Goal: Task Accomplishment & Management: Use online tool/utility

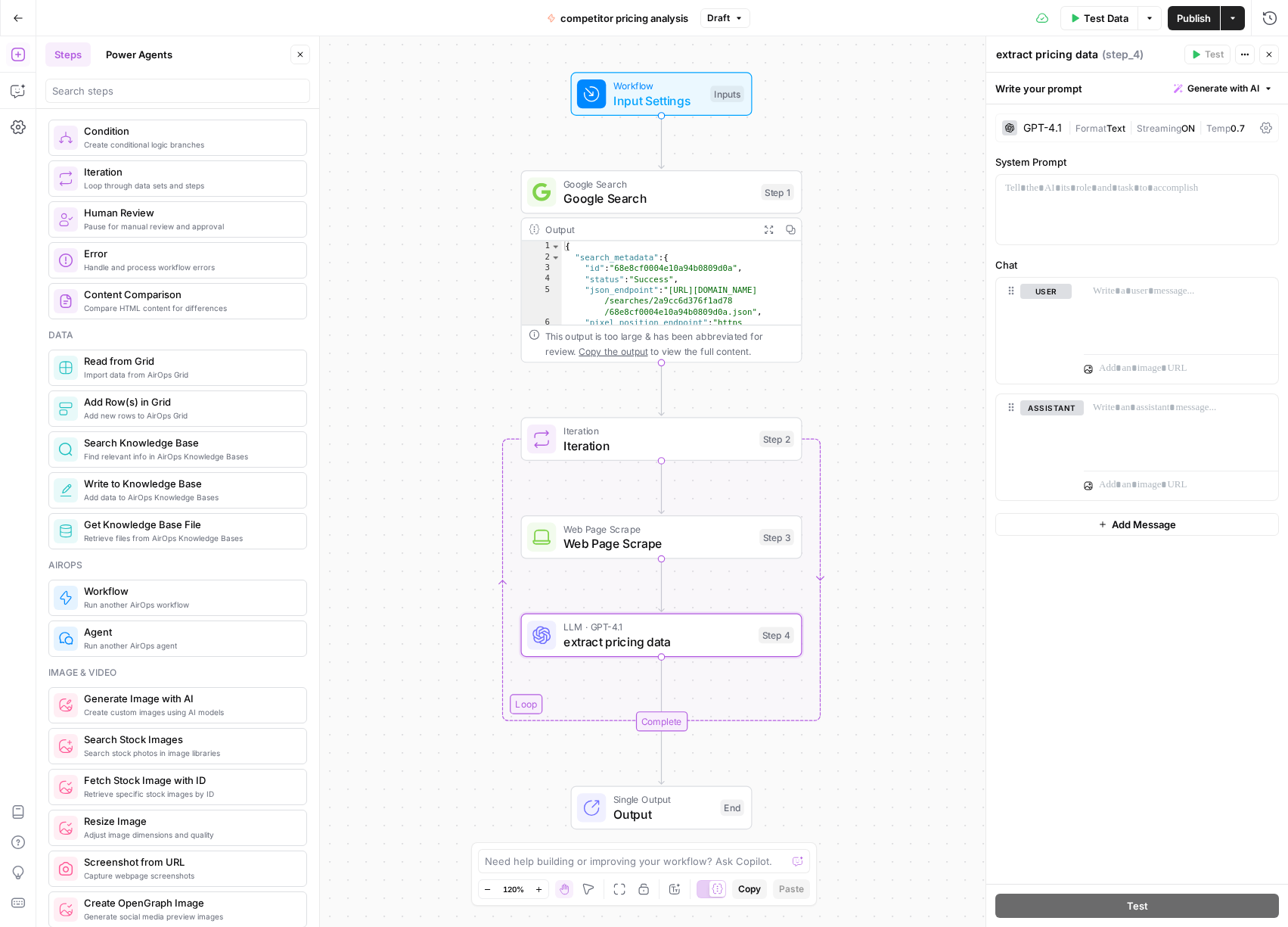
scroll to position [545, 0]
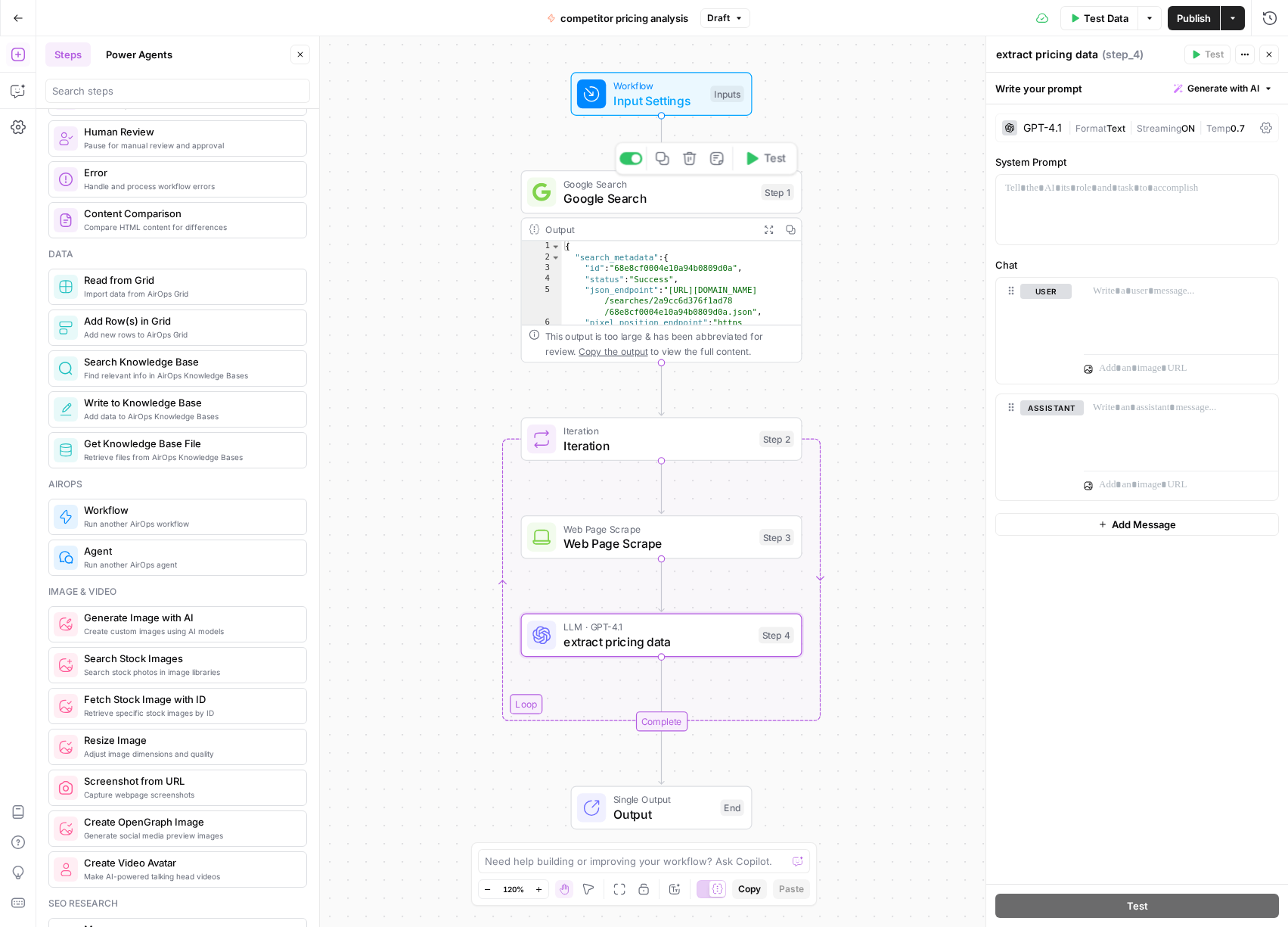
click at [704, 185] on span "Google Search" at bounding box center [659, 183] width 190 height 14
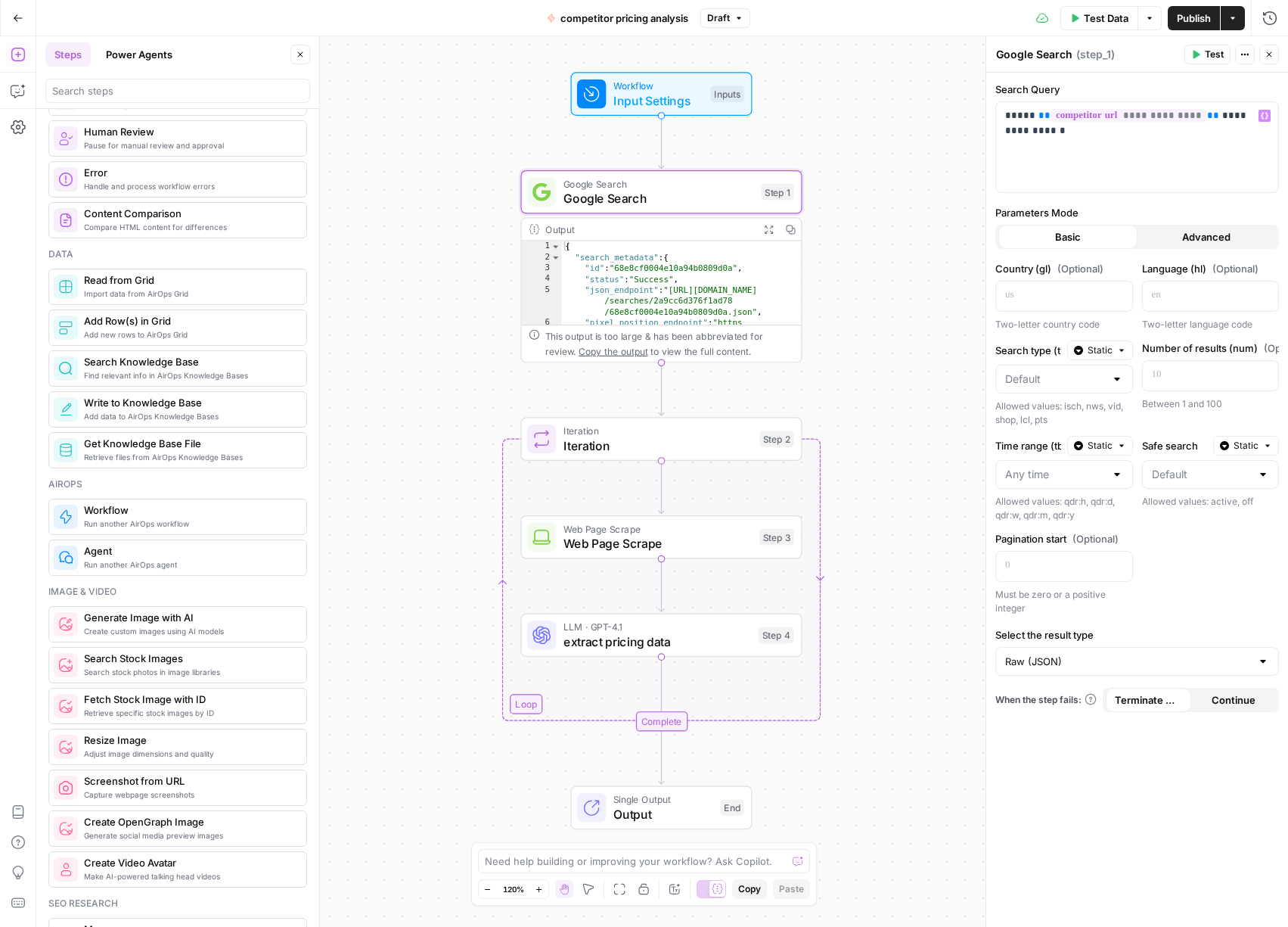
click at [1200, 229] on span "Advanced" at bounding box center [1206, 236] width 48 height 15
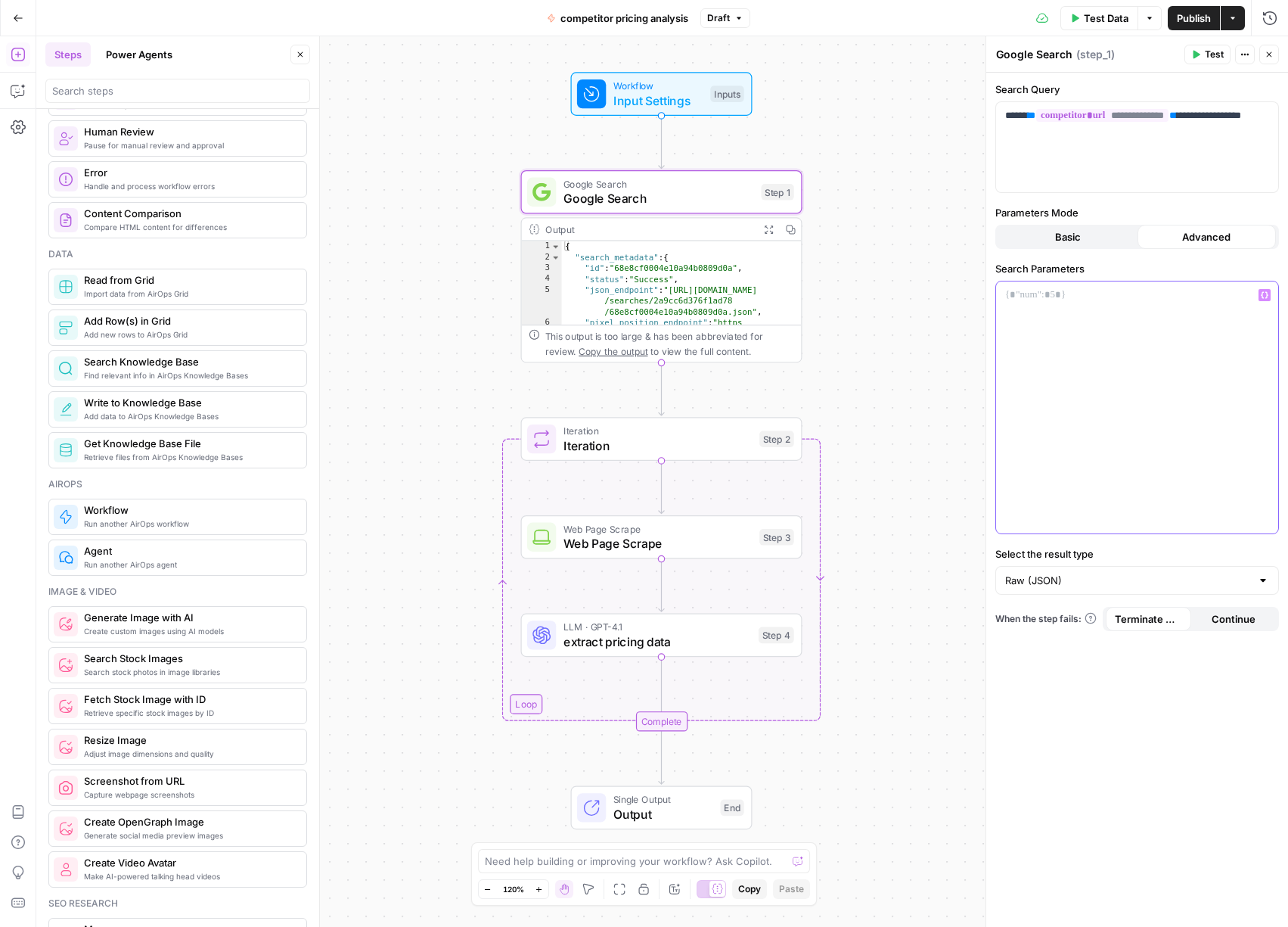
click at [1122, 344] on div at bounding box center [1137, 408] width 282 height 252
click at [705, 433] on span "Iteration" at bounding box center [658, 430] width 189 height 14
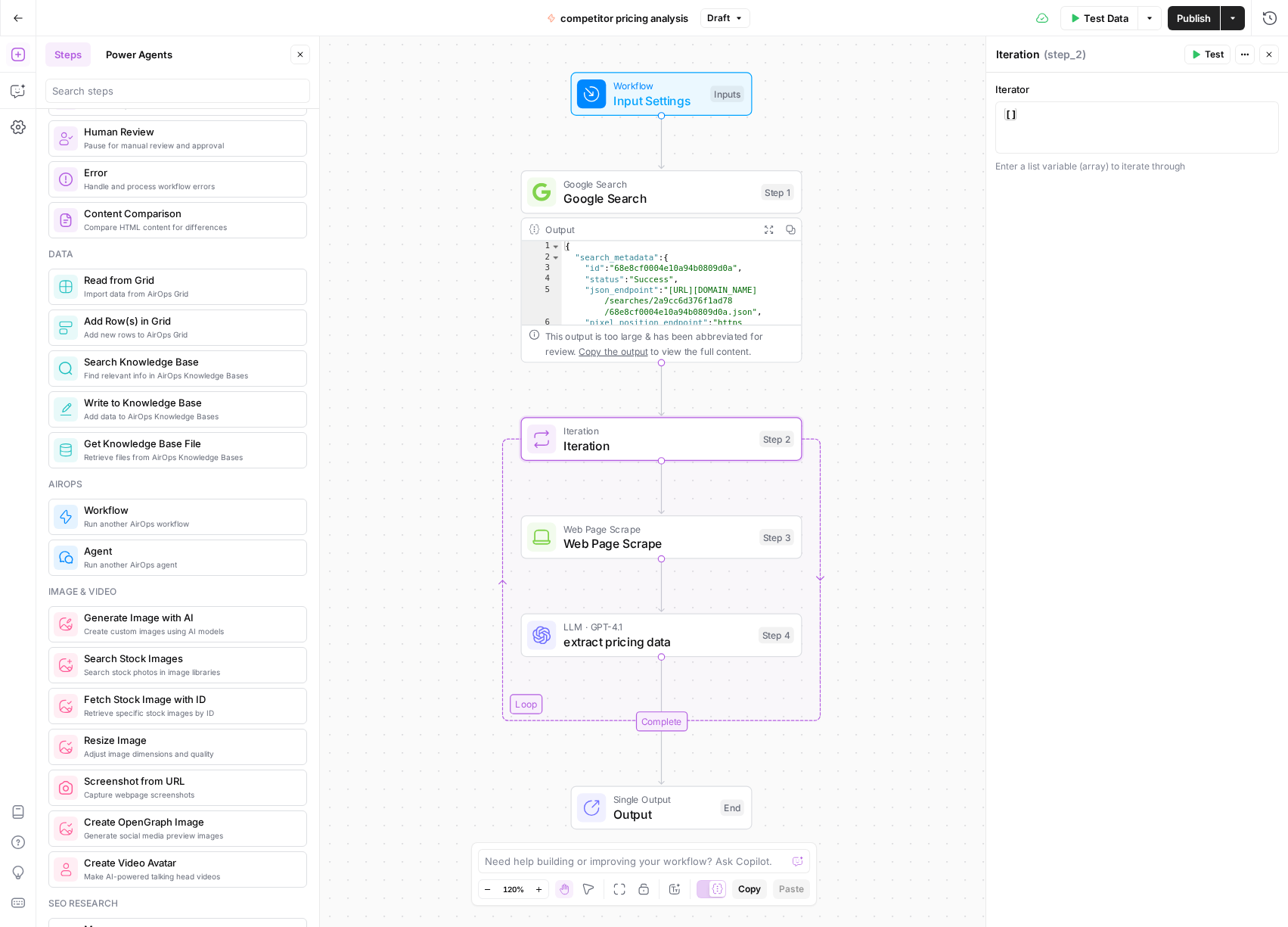
click at [1037, 101] on div "1 [ ] XXXXXXXXXXXXXXXXXXXXXXXXXXXXXXXXXXXXXXXXXXXXXXXXXXXXXXXXXXXXXXXXXXXXXXXXX…" at bounding box center [1137, 127] width 284 height 53
click at [1043, 116] on div "[ ]" at bounding box center [1136, 140] width 270 height 64
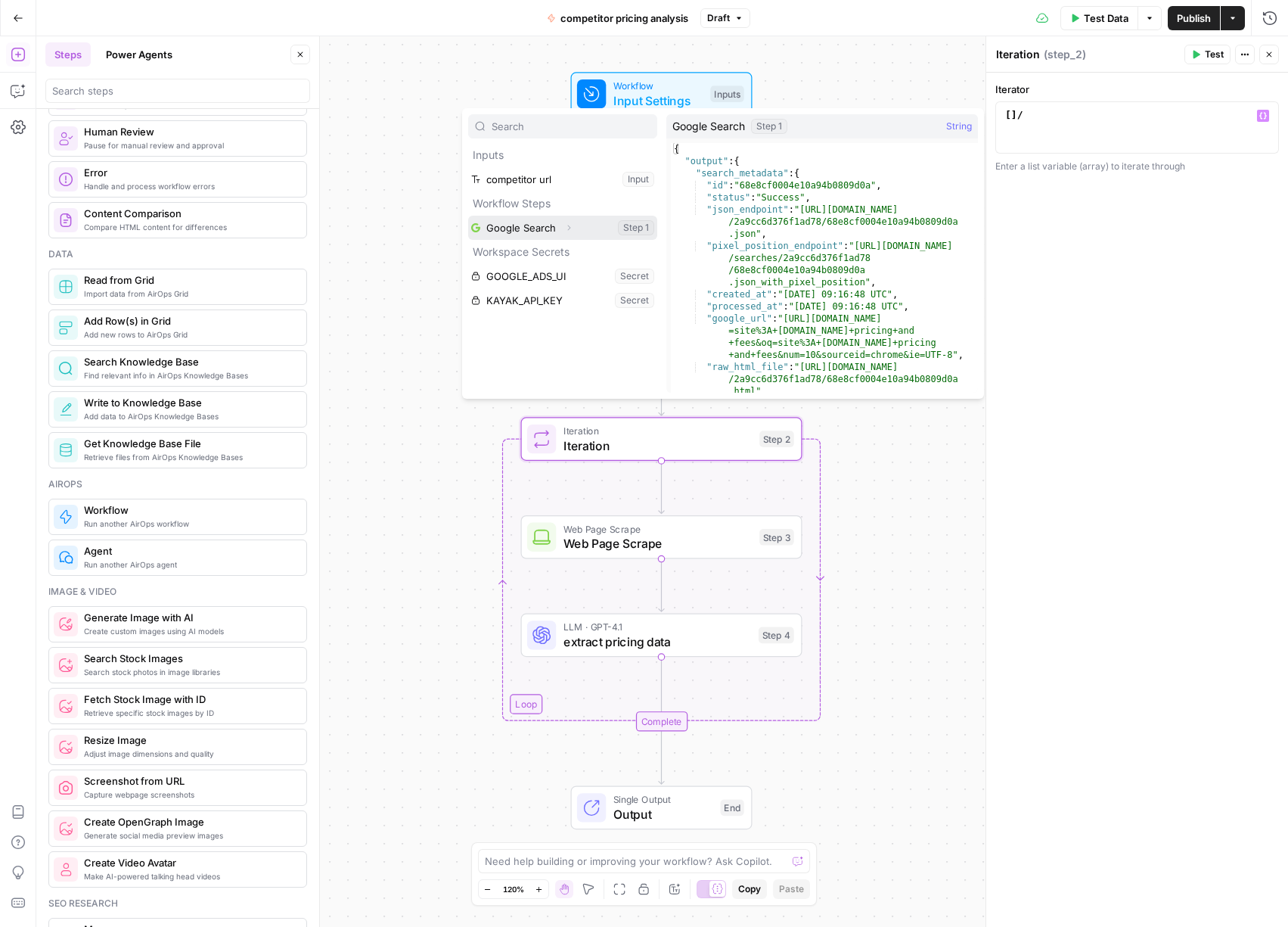
click at [568, 228] on icon "button" at bounding box center [569, 228] width 3 height 5
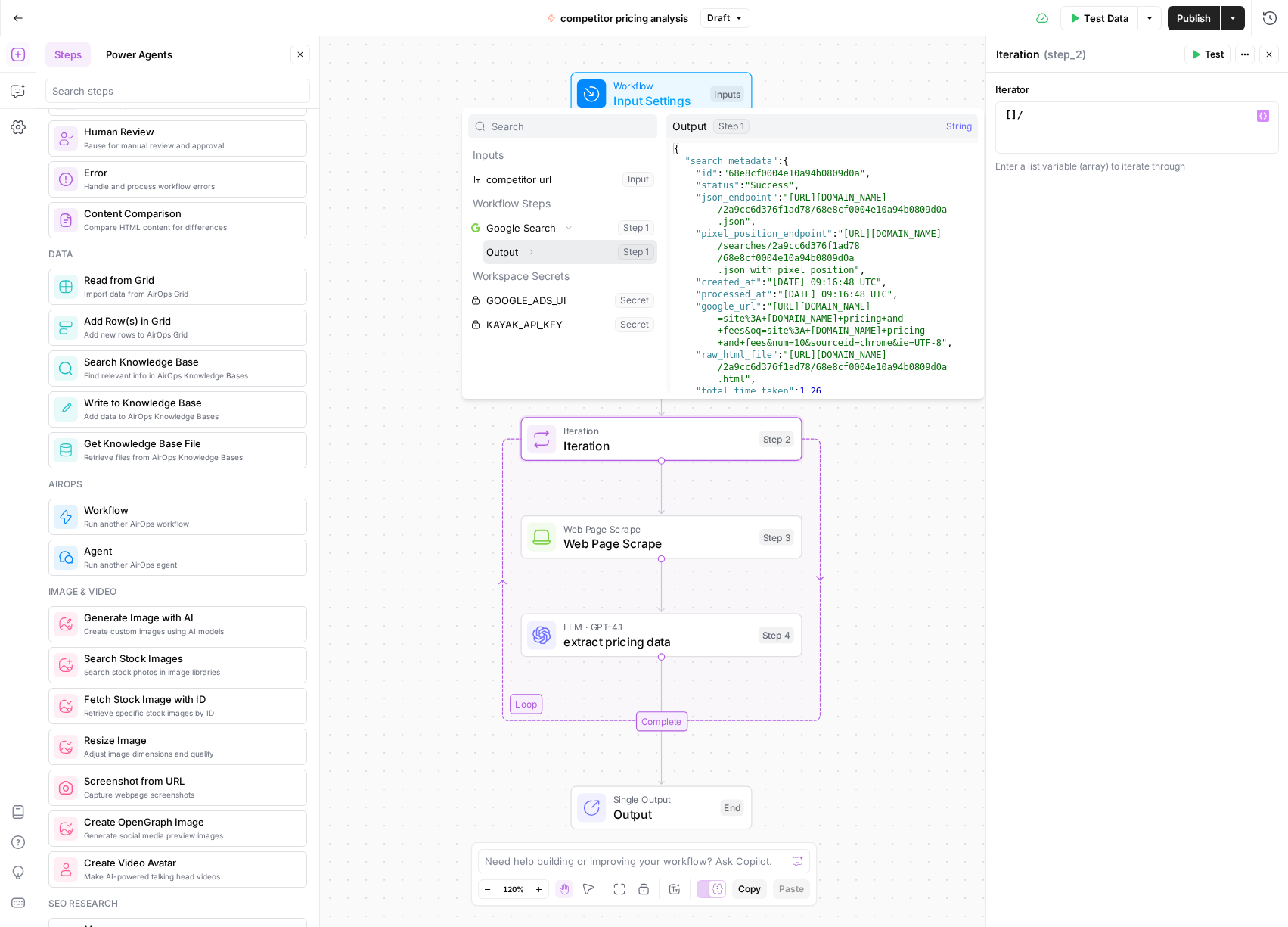
click at [529, 256] on button "Expand" at bounding box center [531, 252] width 20 height 20
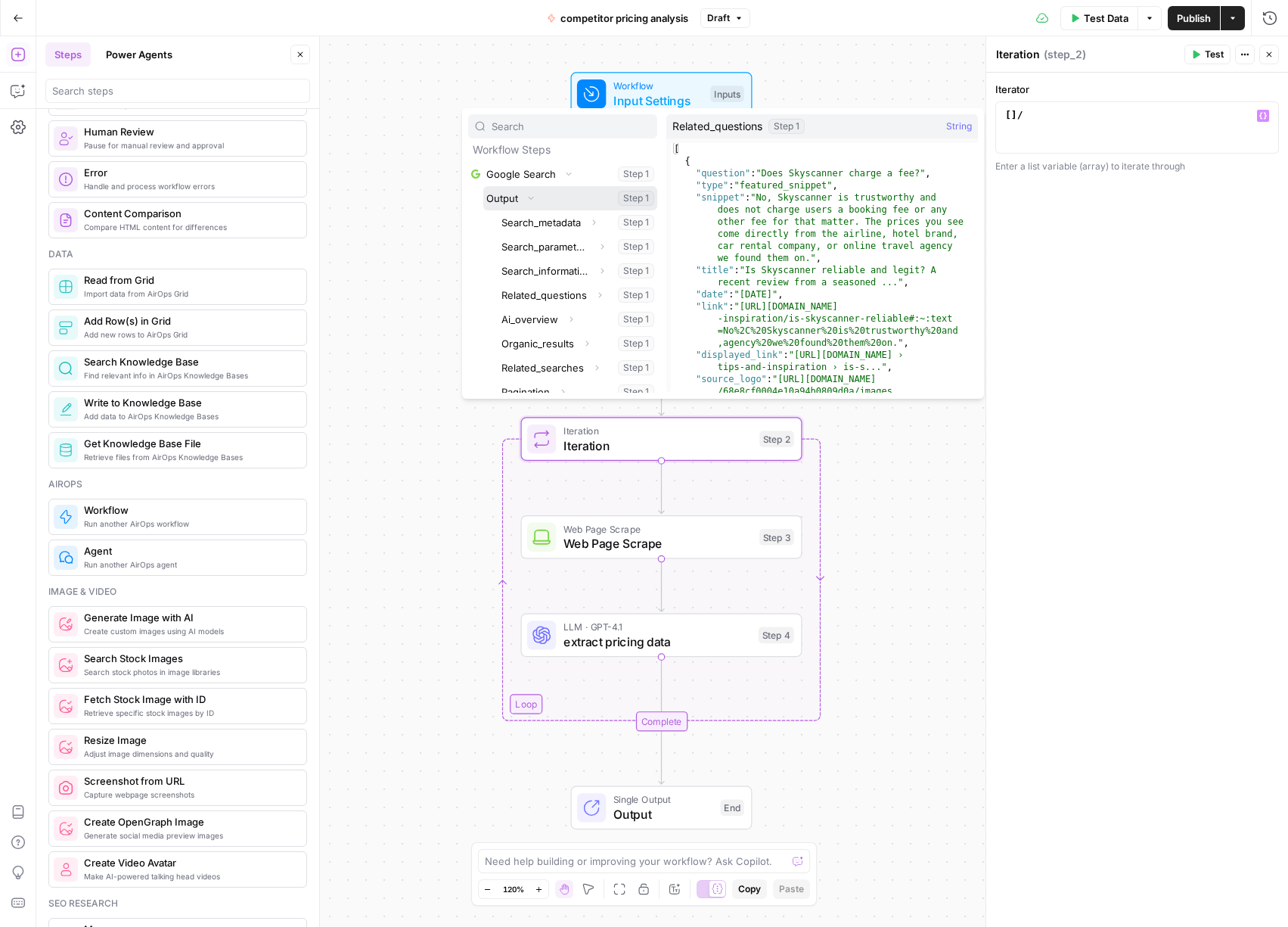
scroll to position [54, 0]
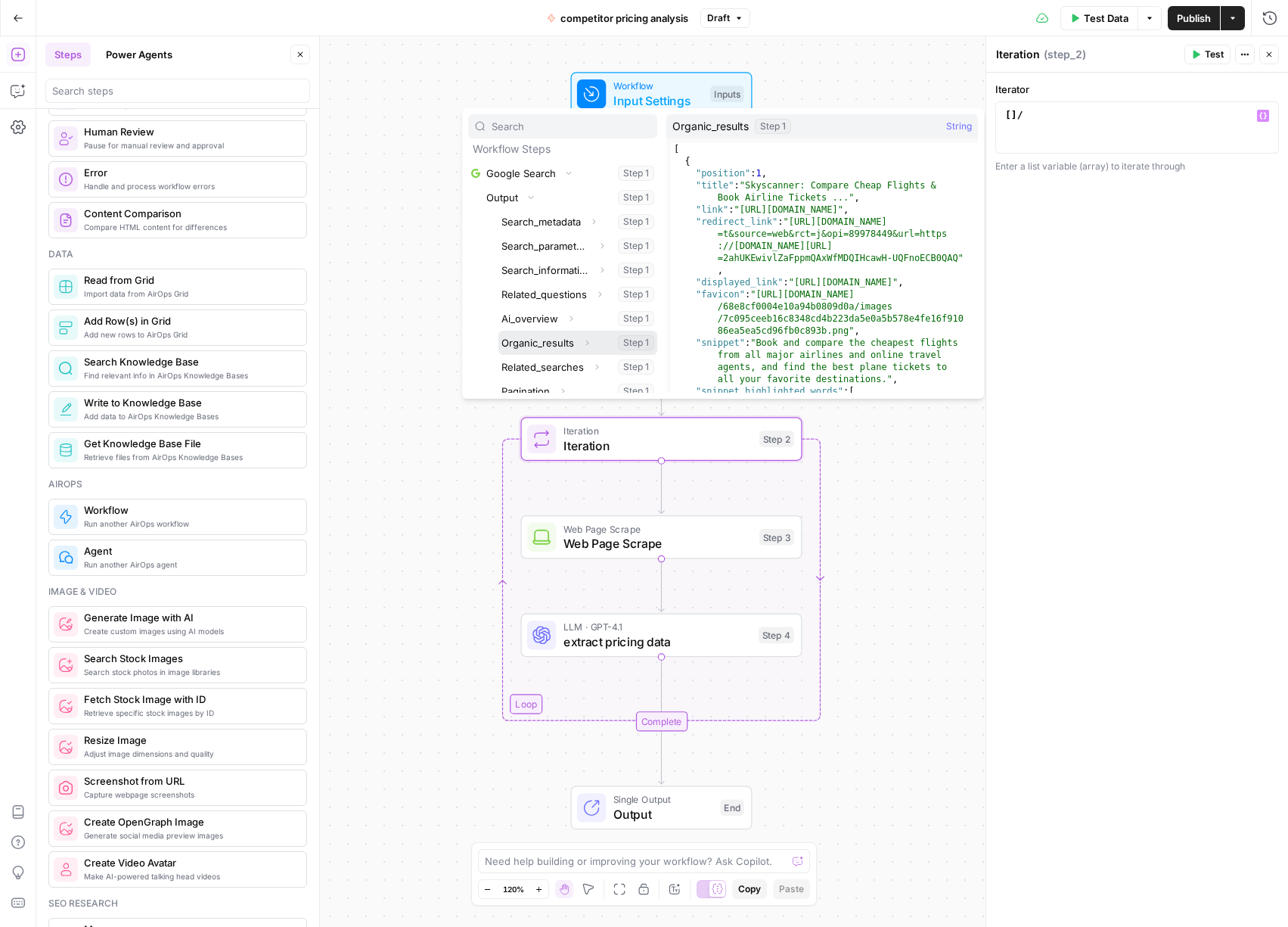
click at [548, 346] on button "Select variable Organic_results" at bounding box center [578, 342] width 159 height 24
type textarea "**********"
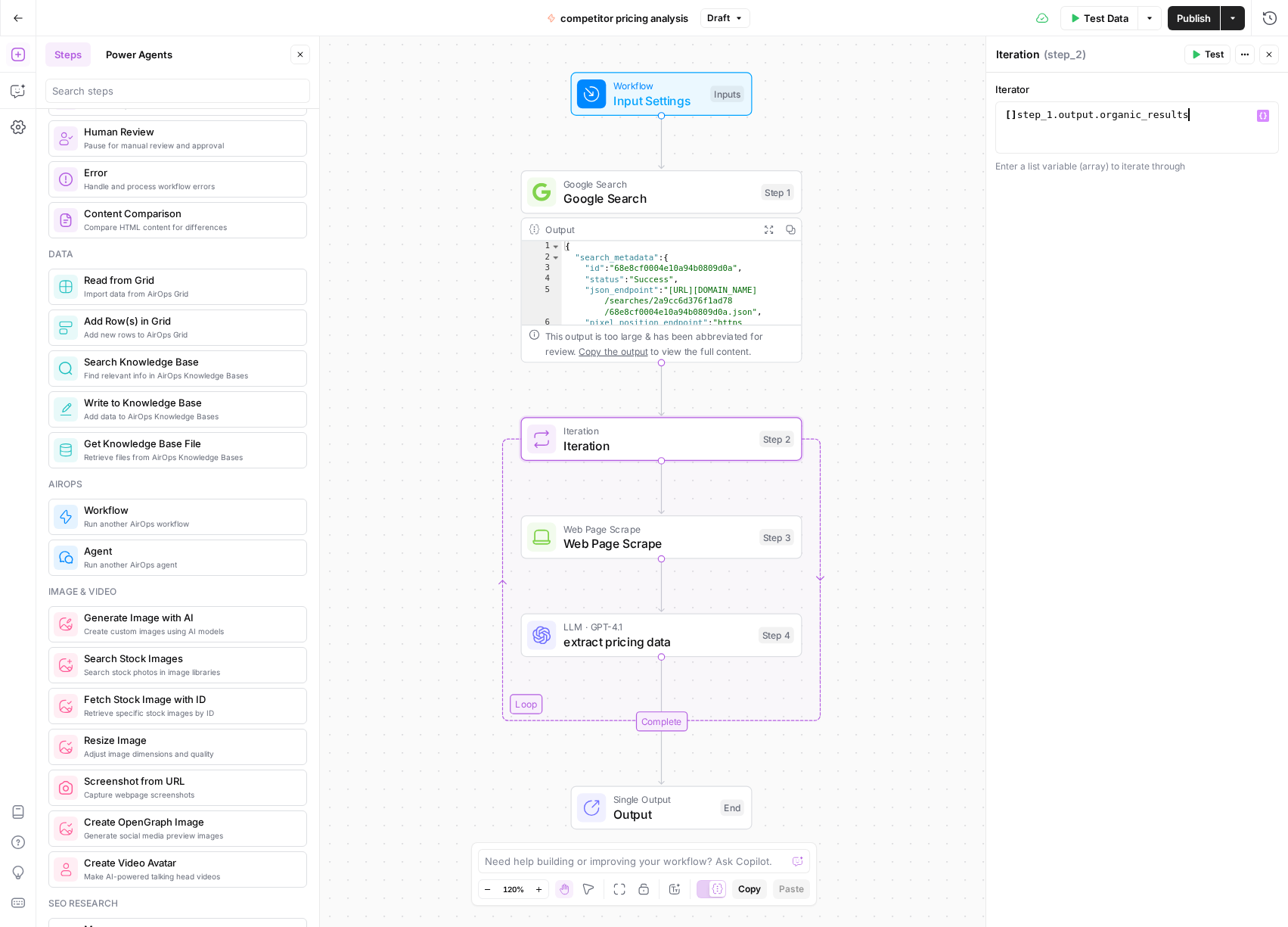
click at [1270, 54] on icon "button" at bounding box center [1269, 54] width 9 height 9
click at [679, 539] on span "Web Page Scrape" at bounding box center [658, 544] width 189 height 18
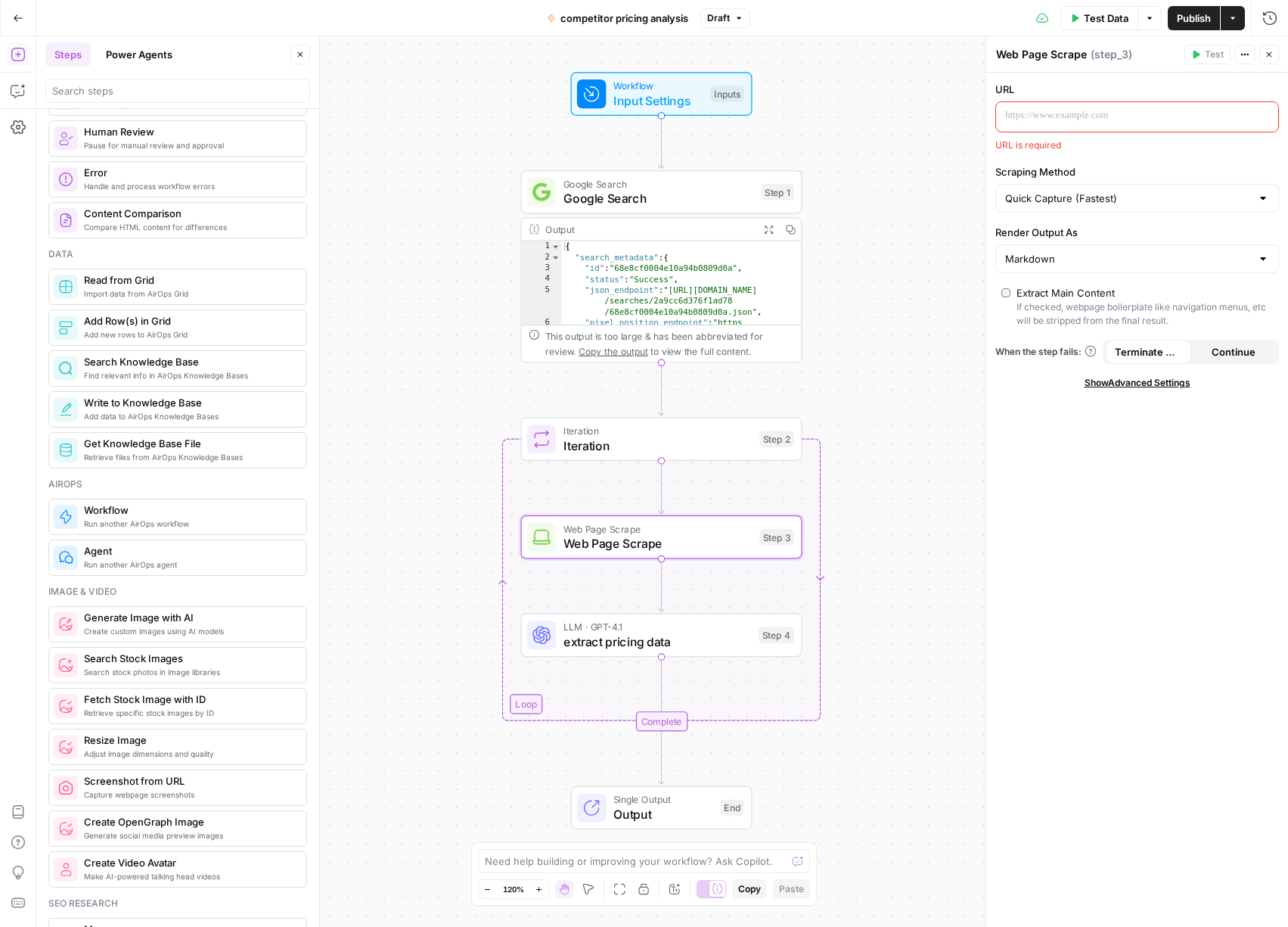
click at [1129, 120] on p at bounding box center [1124, 116] width 240 height 15
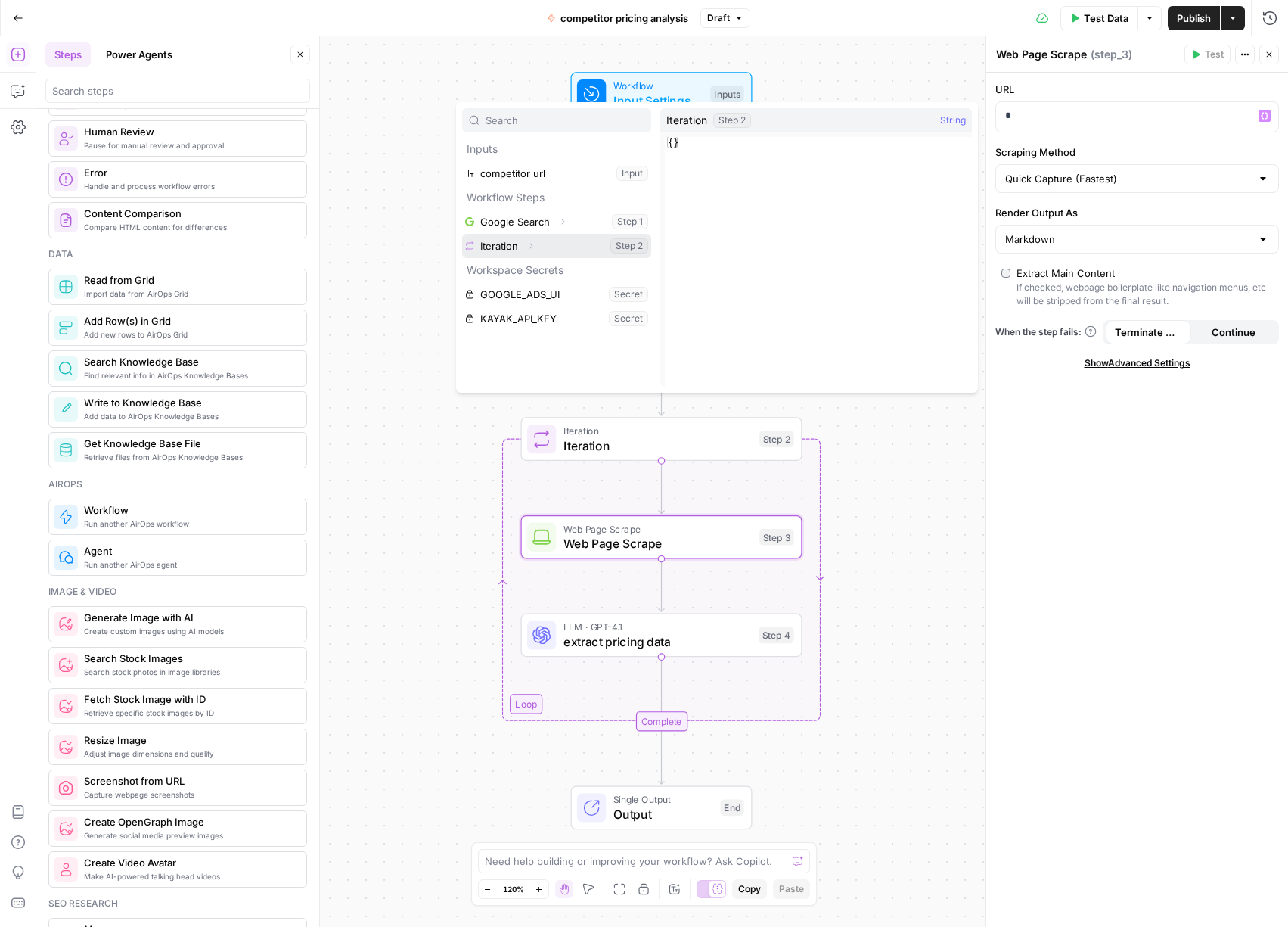
click at [530, 245] on icon "button" at bounding box center [530, 246] width 9 height 9
click at [532, 293] on button "Select variable Element" at bounding box center [564, 294] width 174 height 24
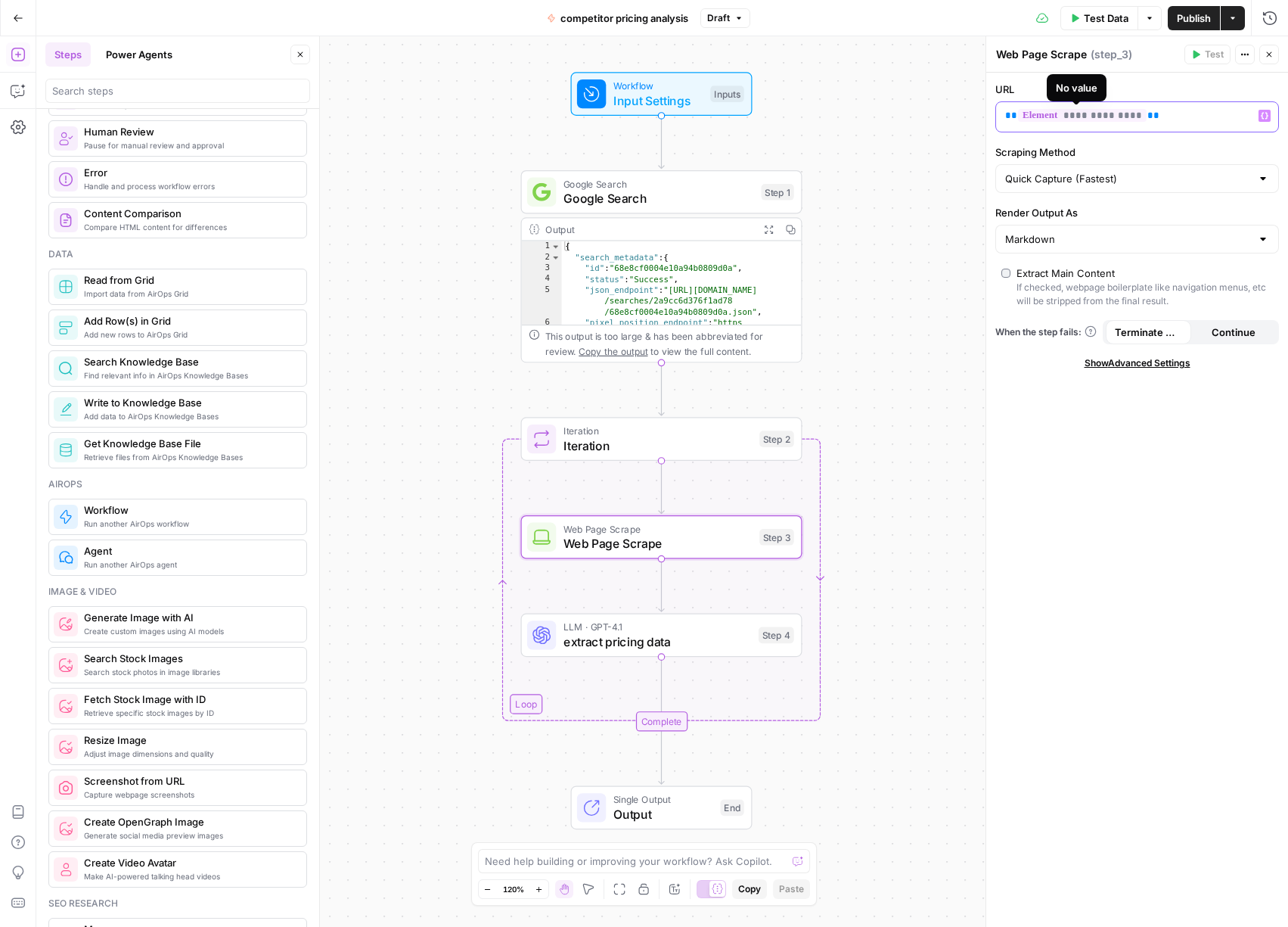
click at [1029, 119] on span "**********" at bounding box center [1082, 114] width 129 height 13
click at [1033, 115] on span "**********" at bounding box center [1082, 114] width 129 height 13
click at [1037, 114] on span "**********" at bounding box center [1082, 114] width 129 height 13
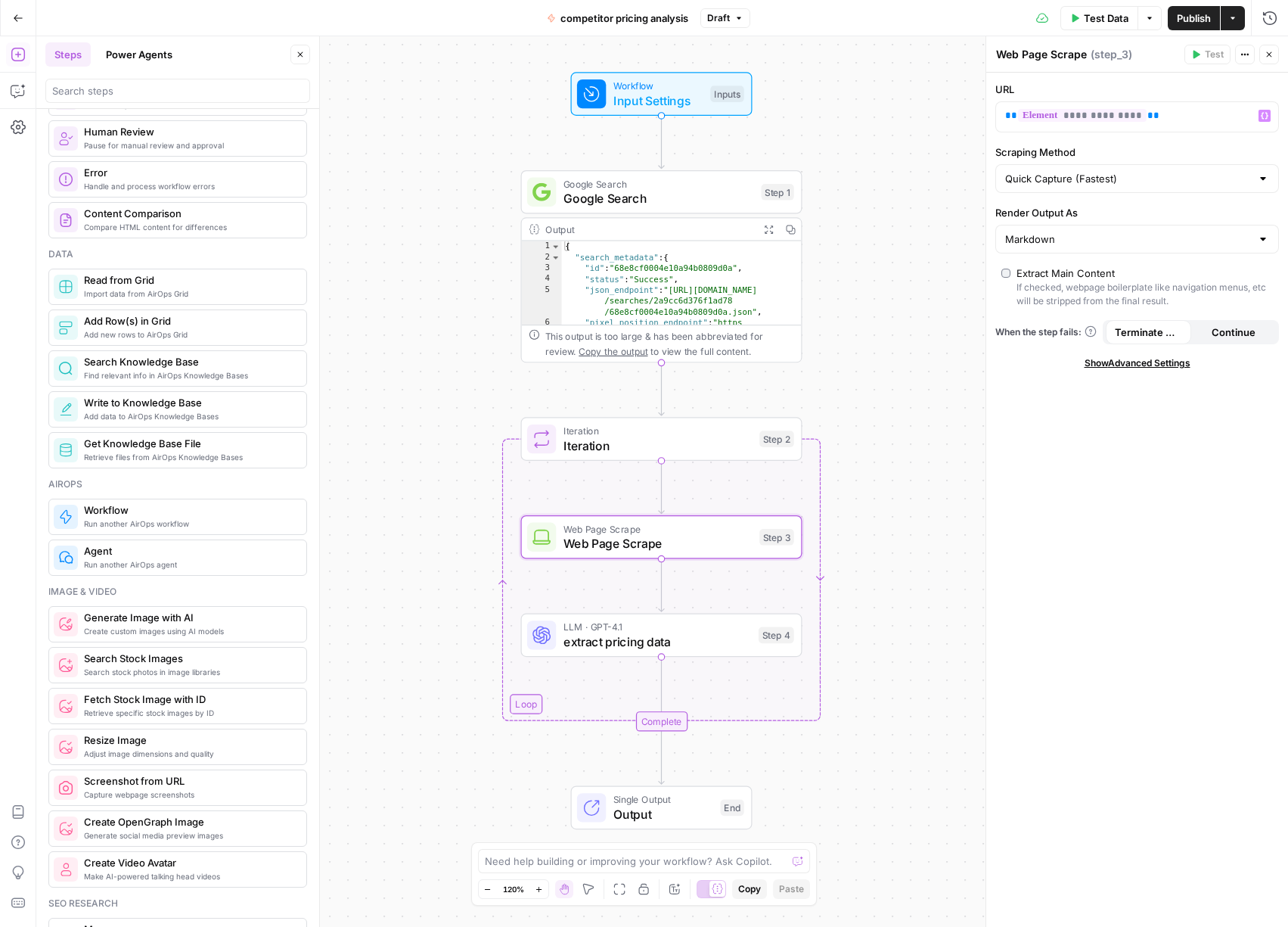
click at [1037, 114] on span "**********" at bounding box center [1082, 114] width 129 height 13
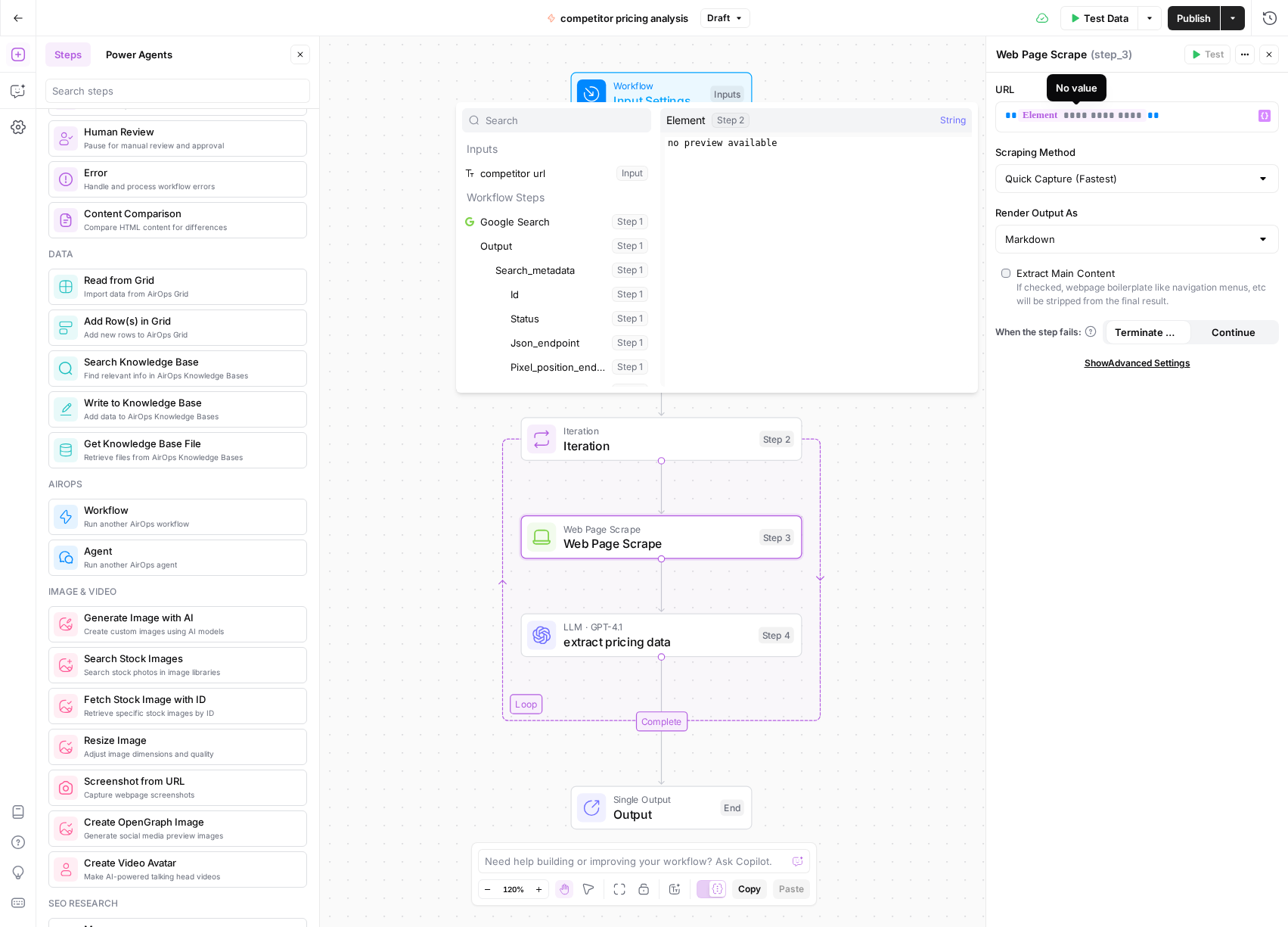
scroll to position [12664, 0]
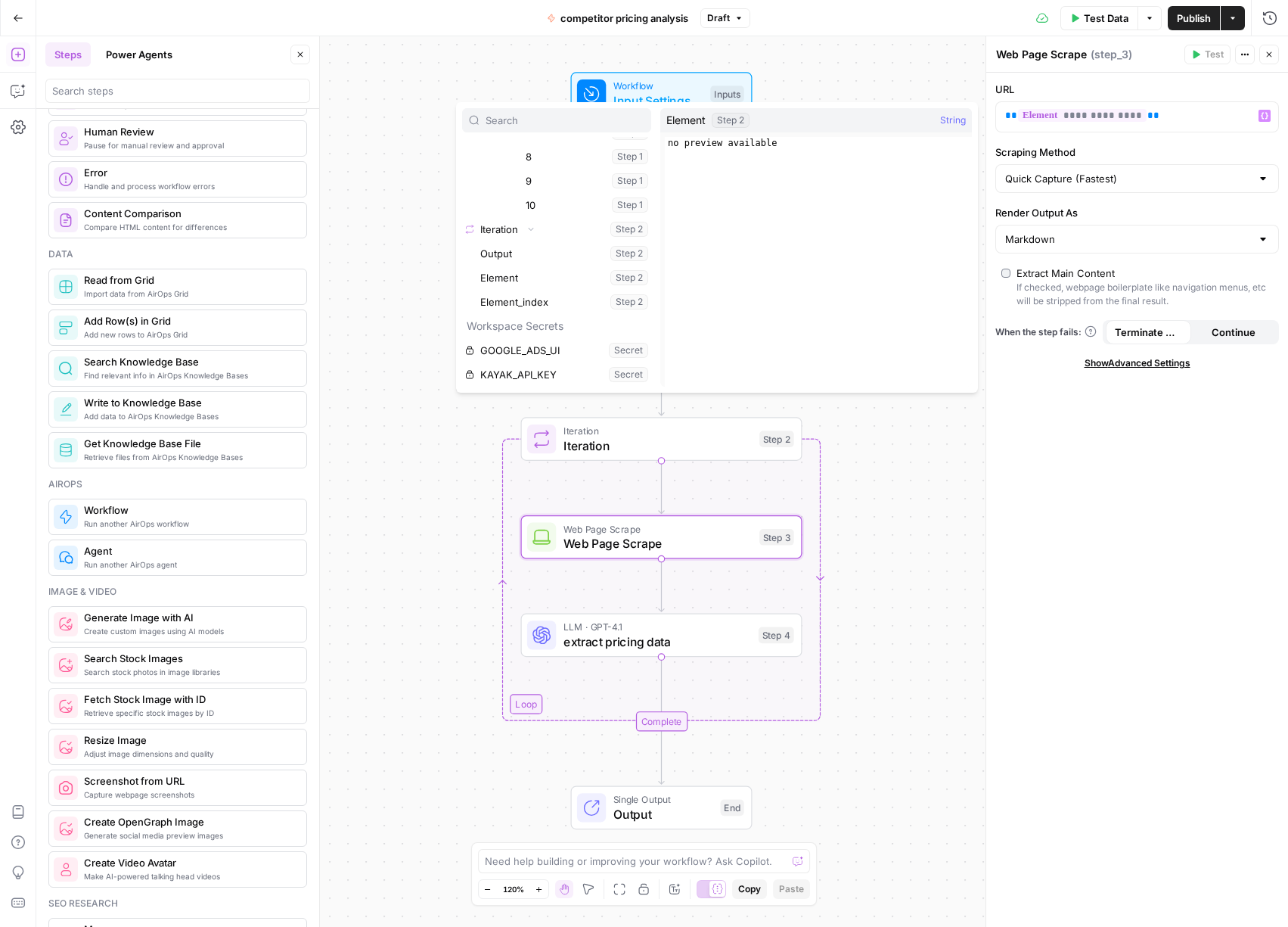
click at [689, 119] on span "Element" at bounding box center [685, 120] width 39 height 15
click at [903, 546] on div "Workflow Input Settings Inputs Google Search Google Search Step 1 Output Expand…" at bounding box center [661, 481] width 1251 height 890
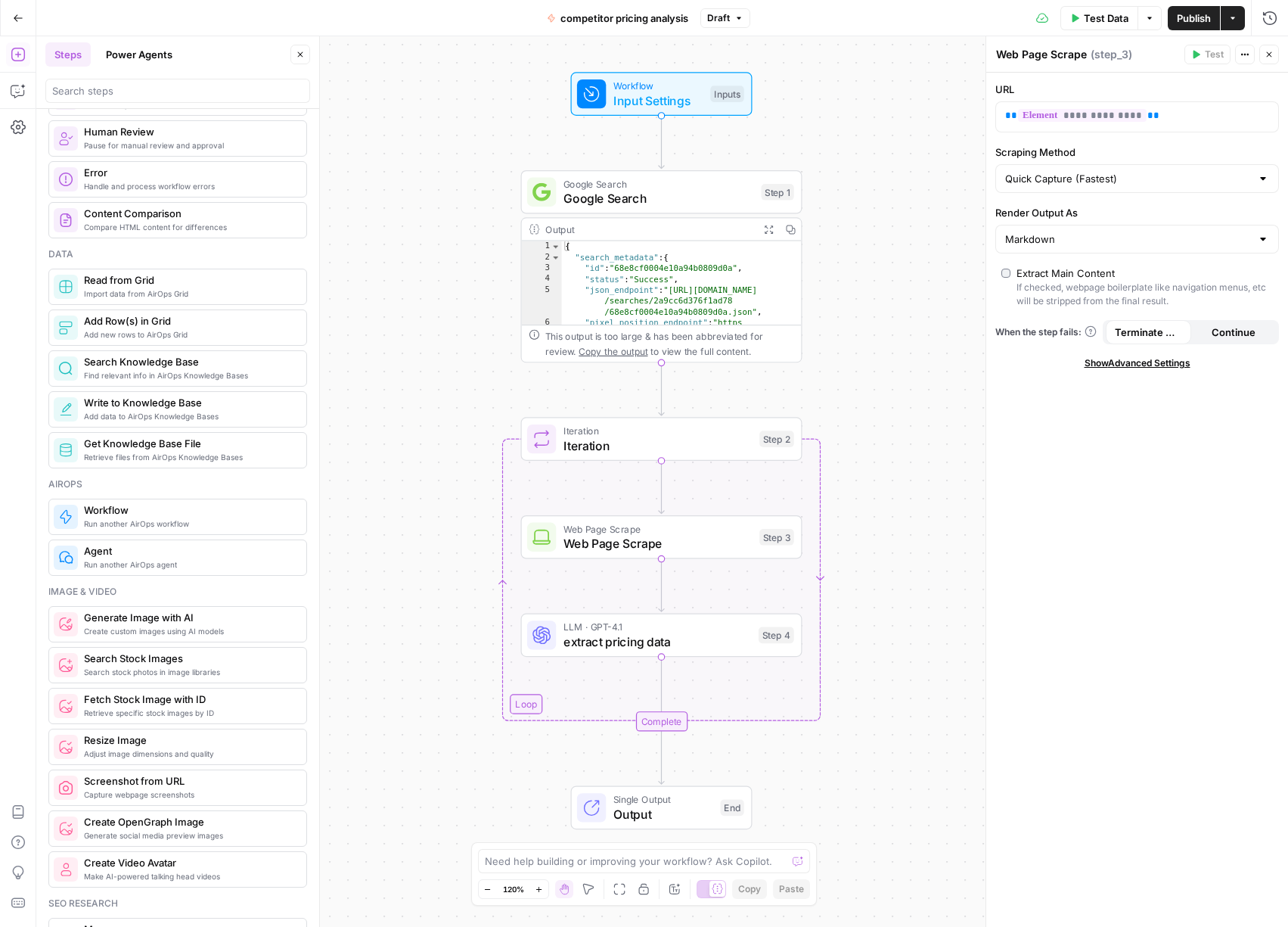
click at [715, 538] on span "Web Page Scrape" at bounding box center [658, 544] width 189 height 18
click at [1184, 122] on p "**********" at bounding box center [1137, 116] width 264 height 15
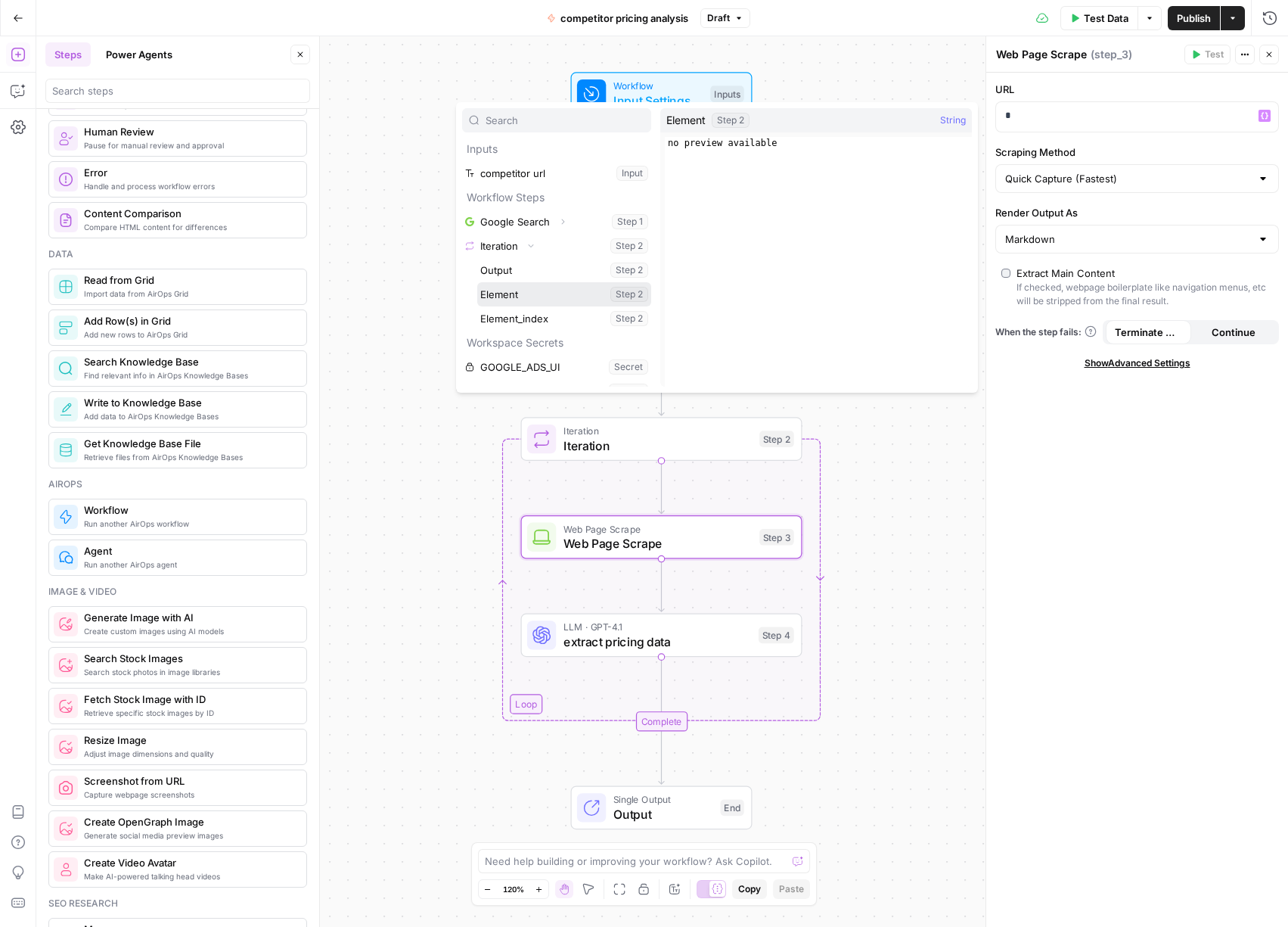
click at [477, 282] on button "Select variable Element" at bounding box center [564, 294] width 174 height 24
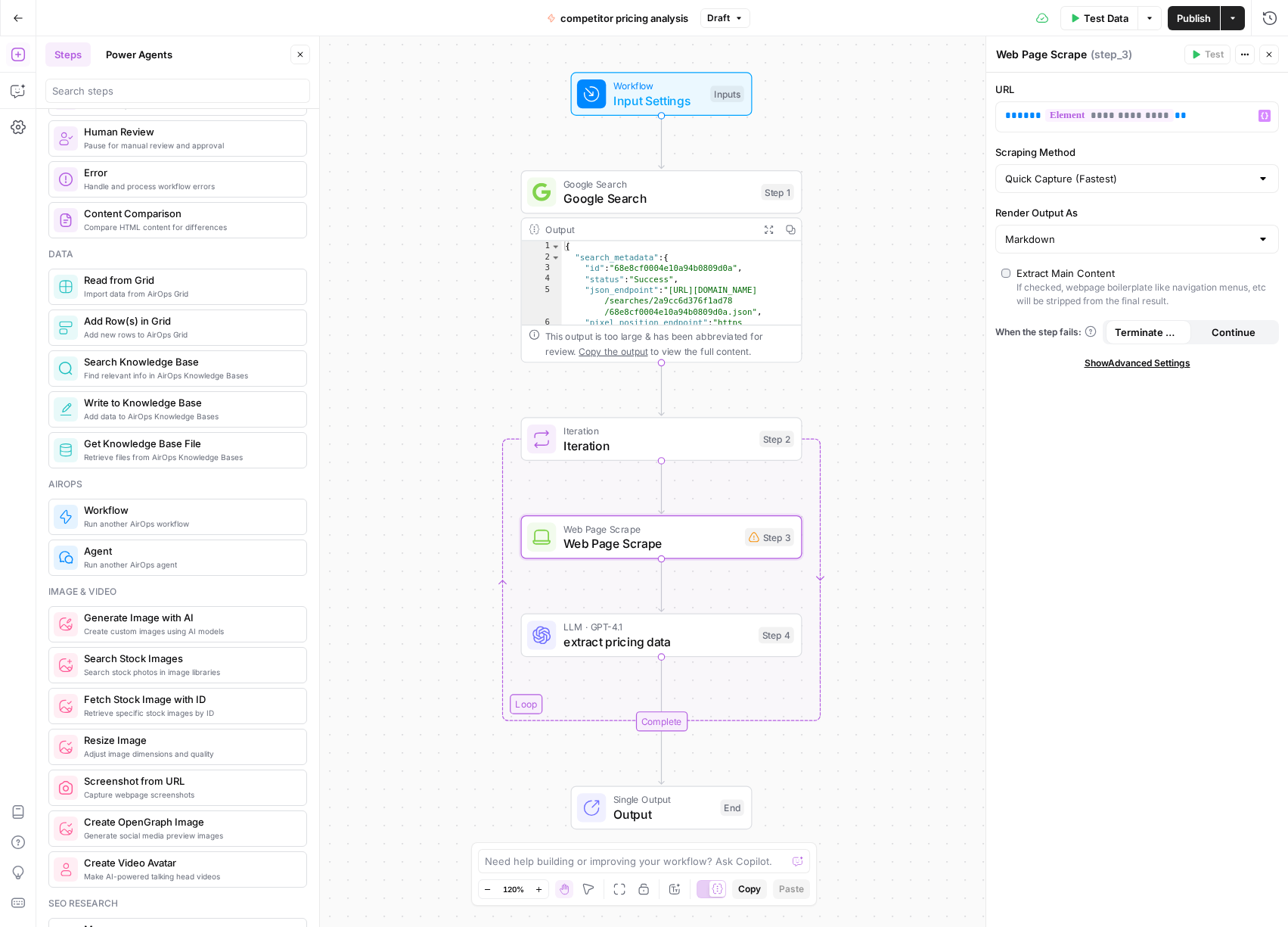
click at [1190, 516] on div "**********" at bounding box center [1136, 499] width 301 height 854
click at [1269, 58] on icon "button" at bounding box center [1269, 54] width 9 height 9
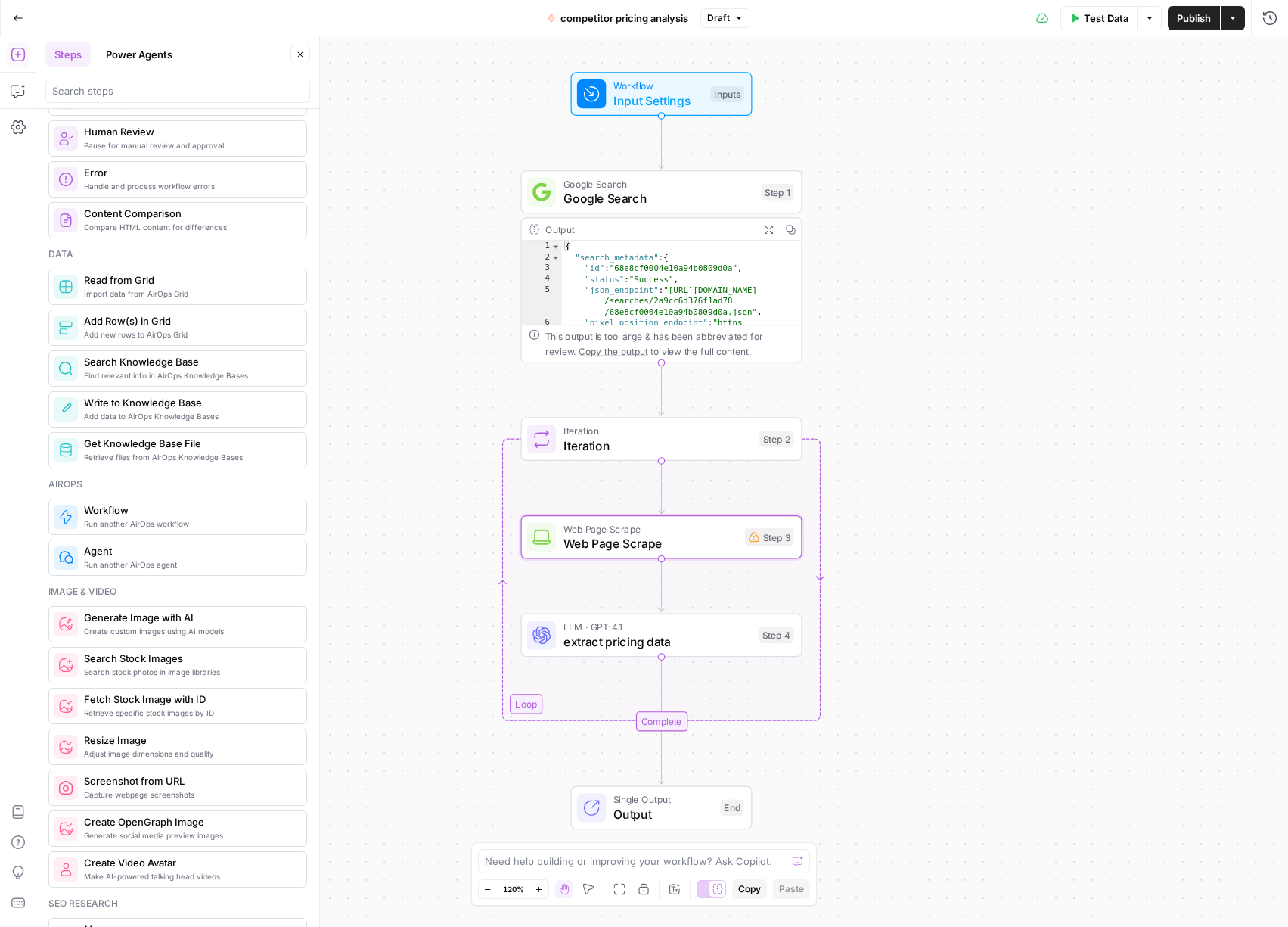
click at [752, 539] on icon at bounding box center [754, 537] width 11 height 10
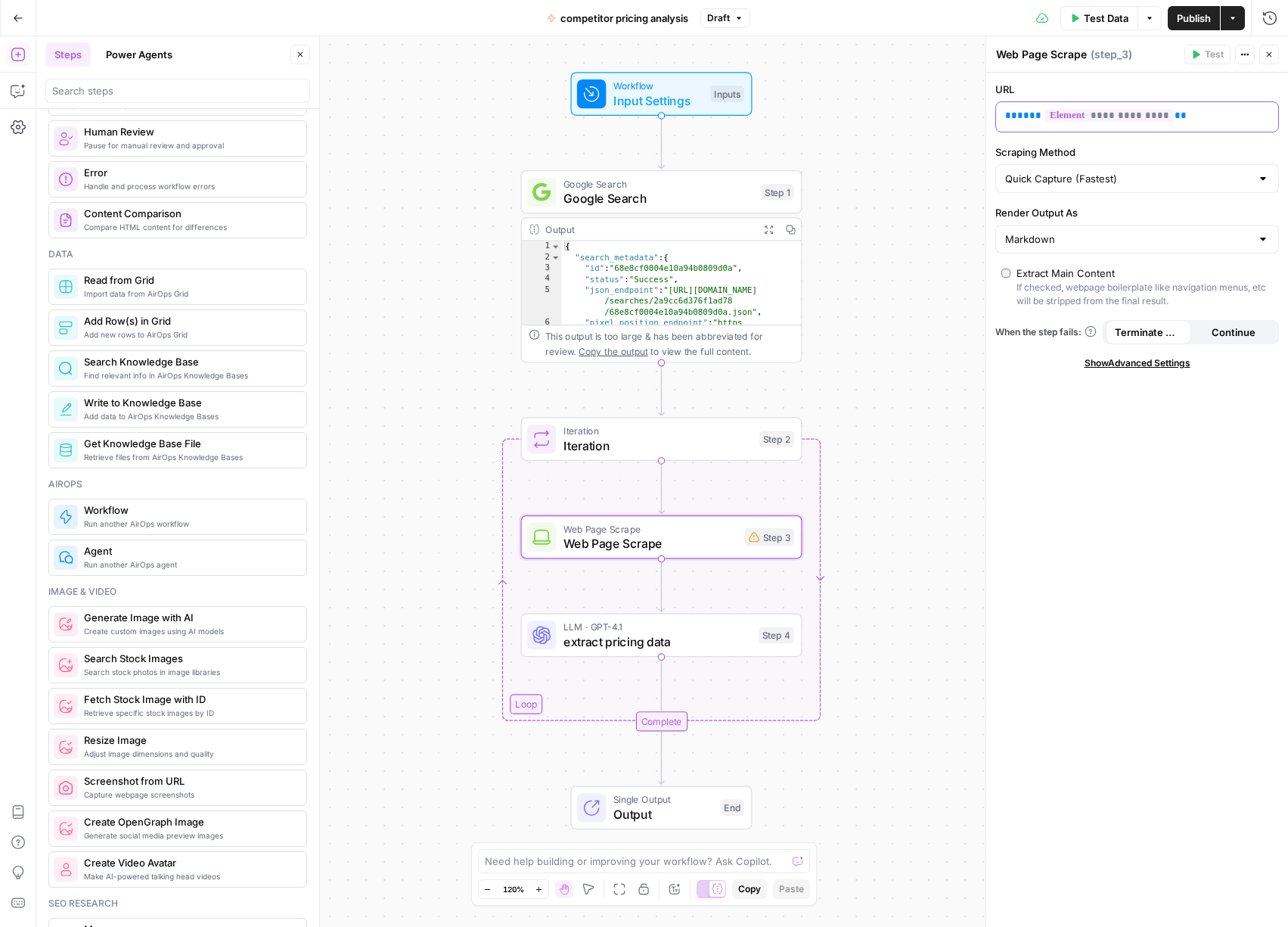
click at [1194, 110] on p "**********" at bounding box center [1137, 116] width 264 height 15
click at [1136, 119] on span "**********" at bounding box center [1109, 114] width 129 height 13
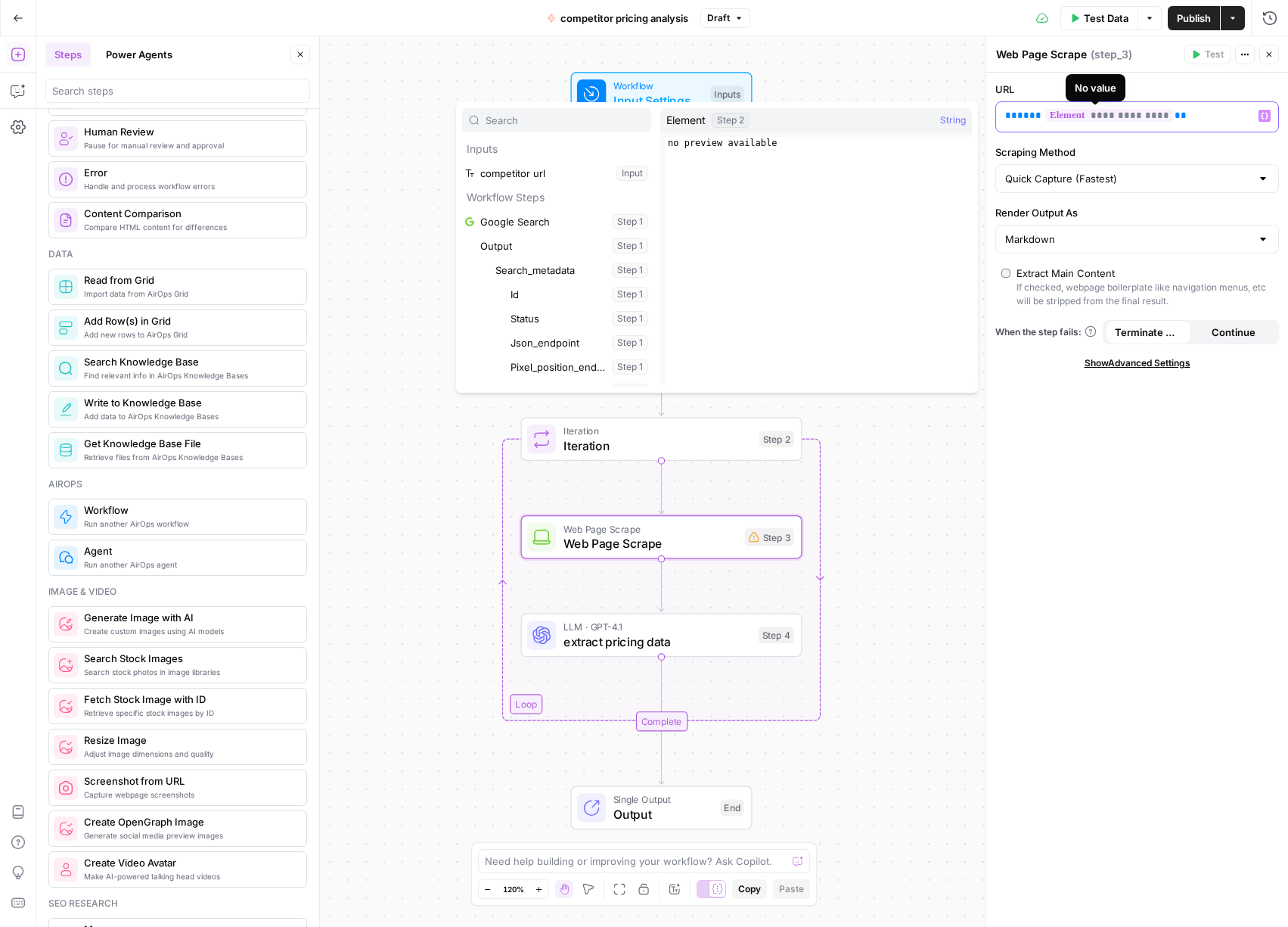
click at [1176, 113] on p "**********" at bounding box center [1124, 116] width 240 height 15
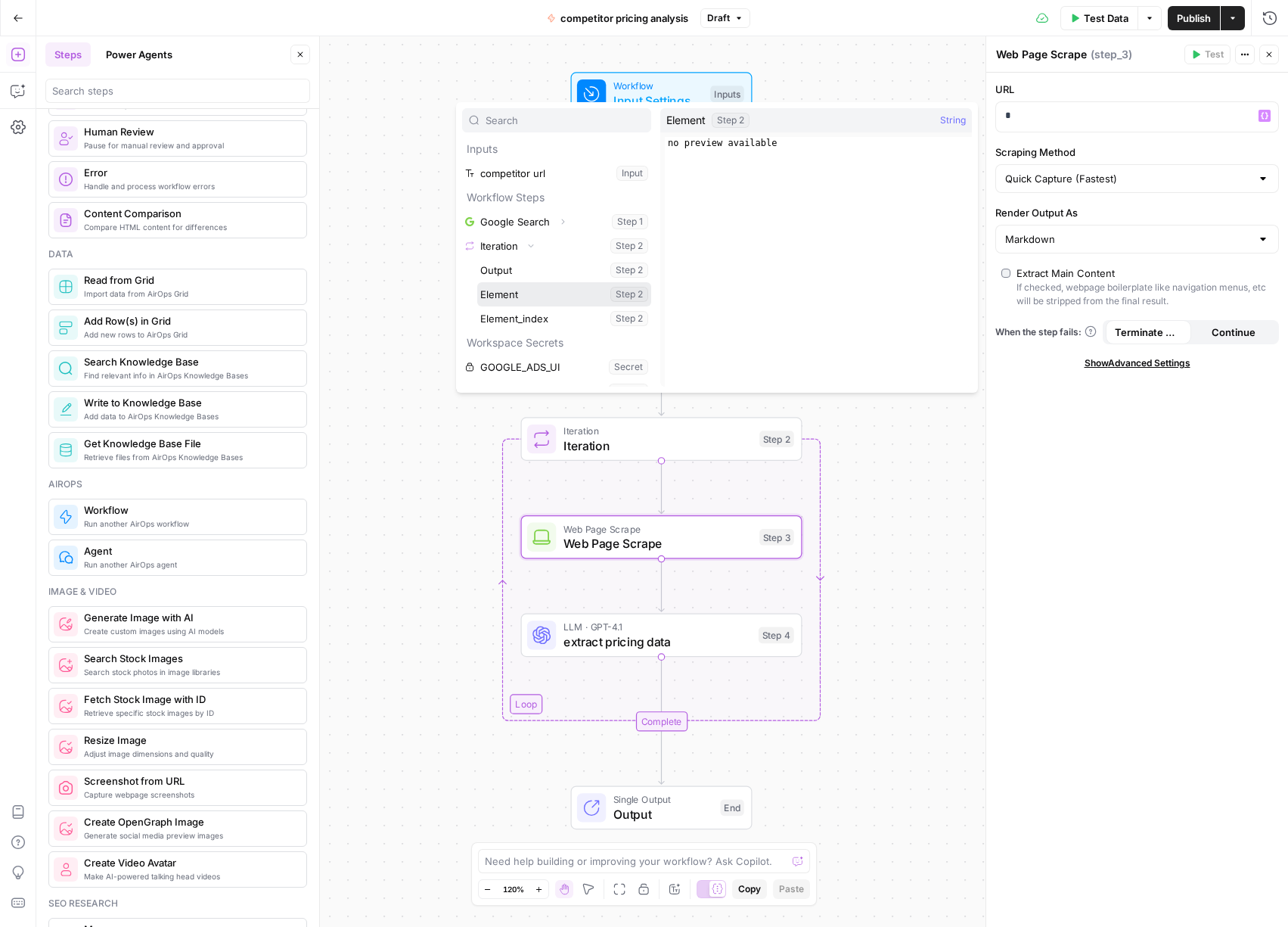
click at [477, 282] on button "Select variable Element" at bounding box center [564, 294] width 174 height 24
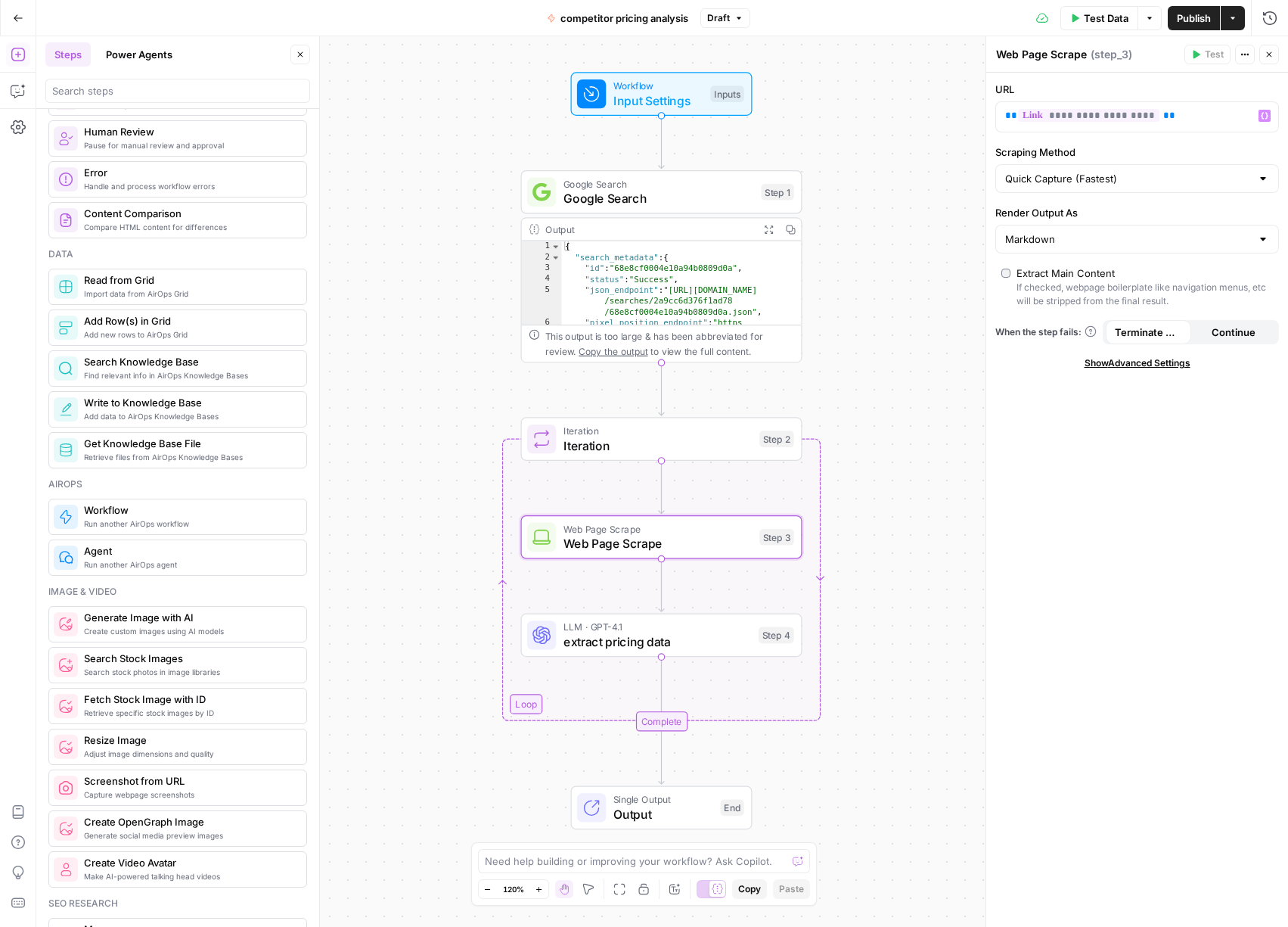
click at [1266, 53] on icon "button" at bounding box center [1269, 54] width 9 height 9
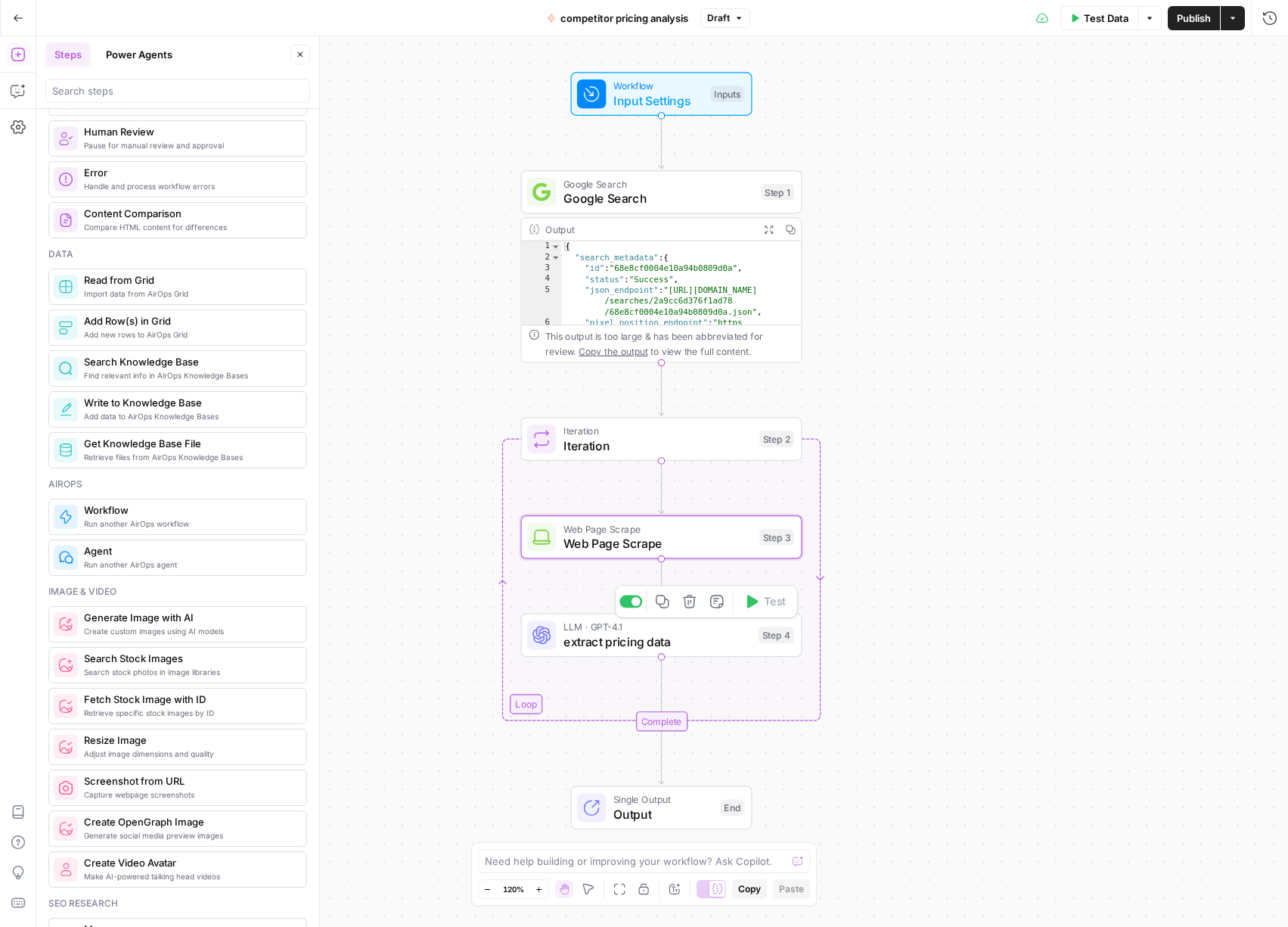
click at [735, 637] on span "extract pricing data" at bounding box center [657, 641] width 188 height 18
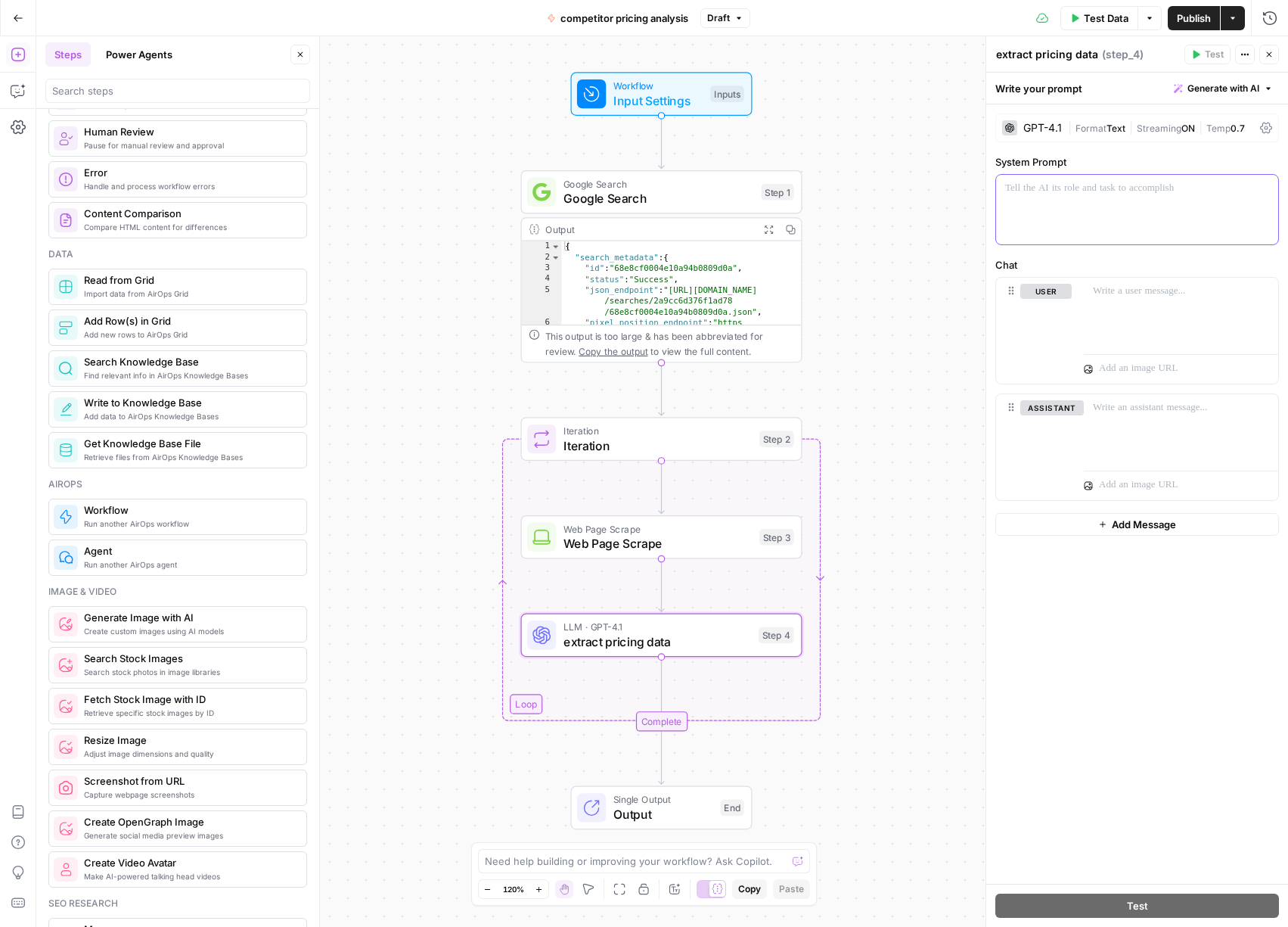
click at [1102, 233] on div at bounding box center [1137, 209] width 282 height 69
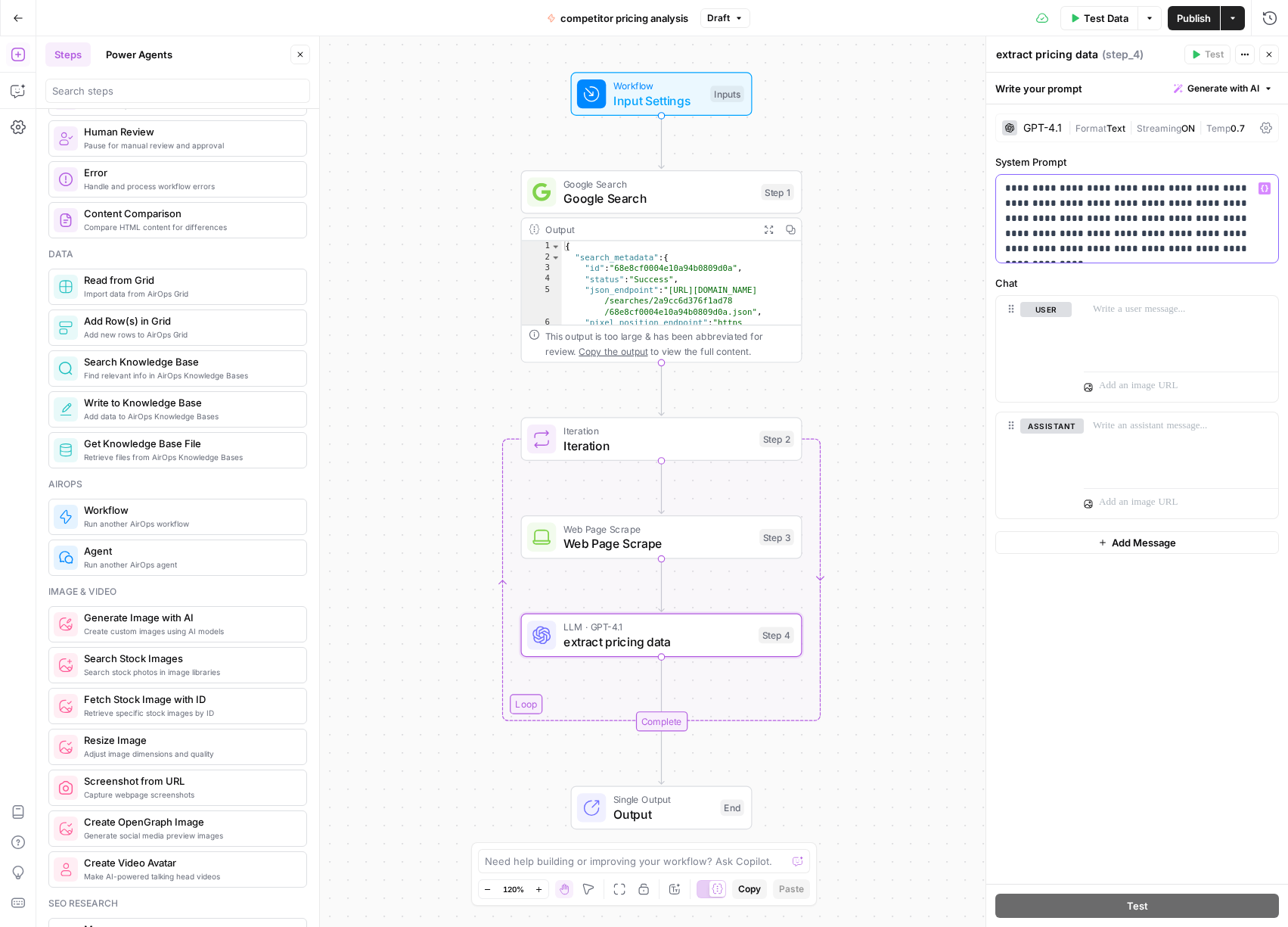
click at [1215, 84] on span "Generate with AI" at bounding box center [1223, 89] width 72 height 13
click at [1094, 211] on p "**********" at bounding box center [1137, 218] width 264 height 76
copy p "**********"
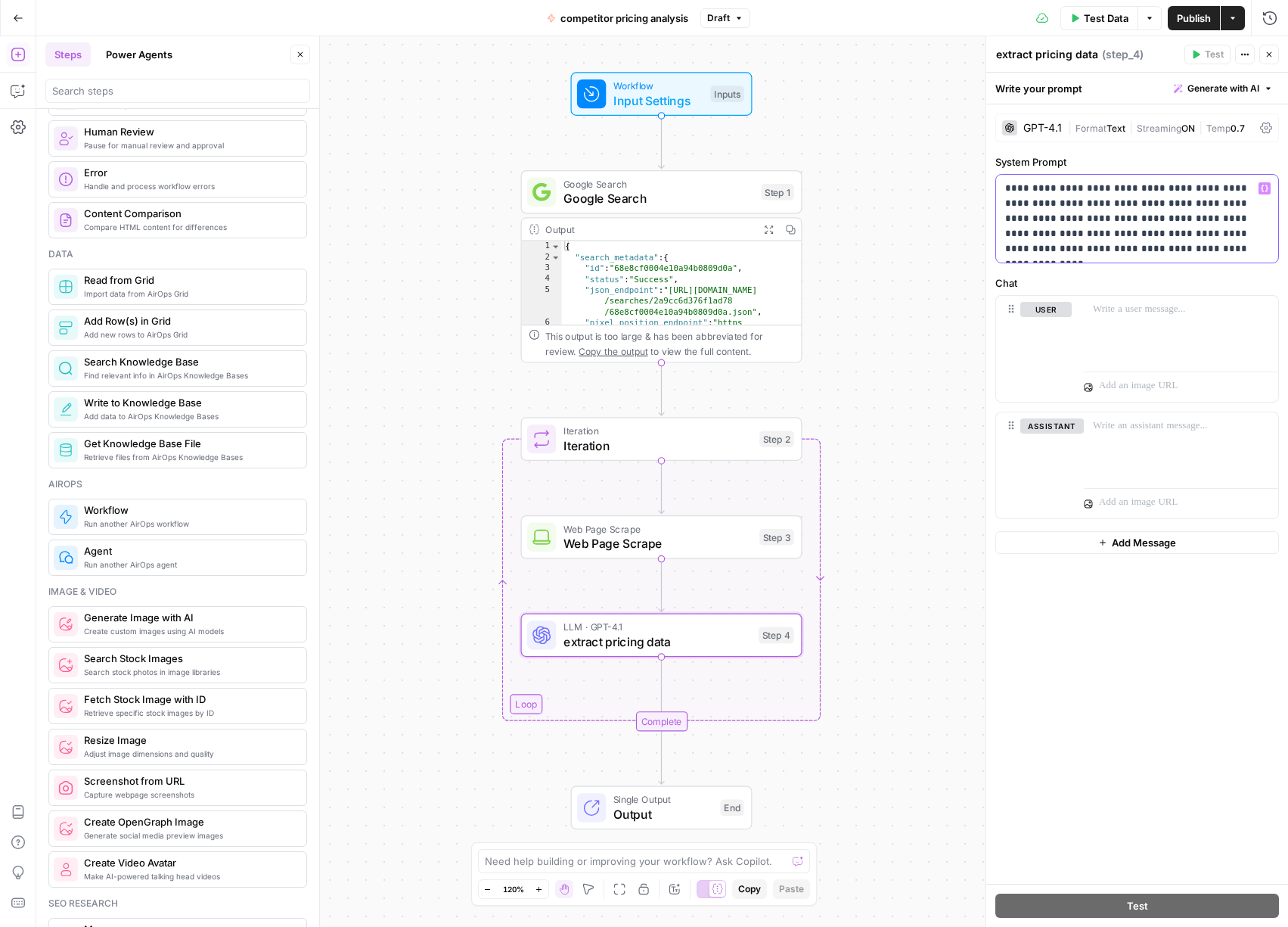
click at [1221, 88] on span "Generate with AI" at bounding box center [1223, 89] width 72 height 13
click at [1195, 125] on span "Generate" at bounding box center [1199, 122] width 120 height 15
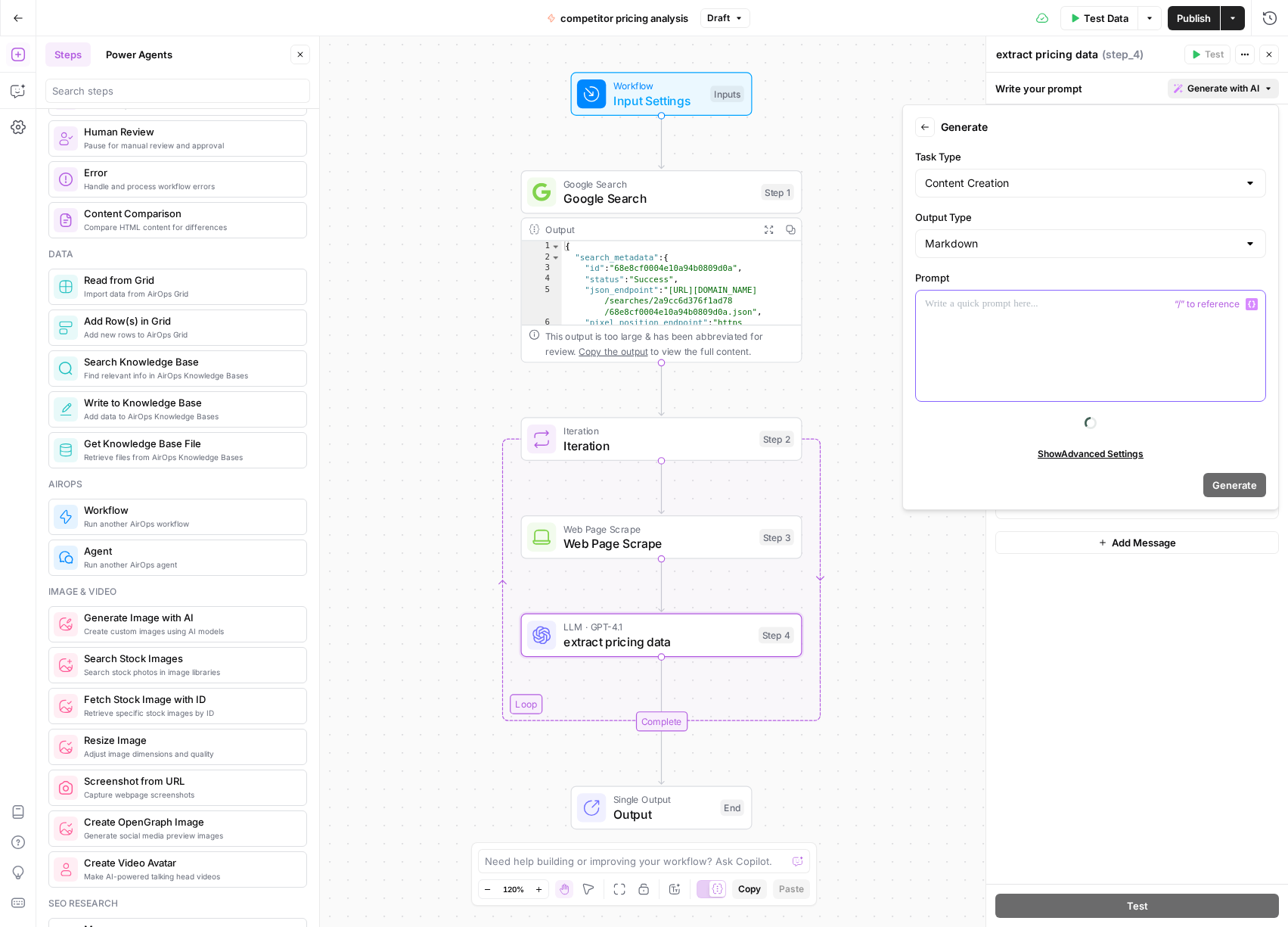
click at [1068, 317] on div at bounding box center [1090, 346] width 349 height 110
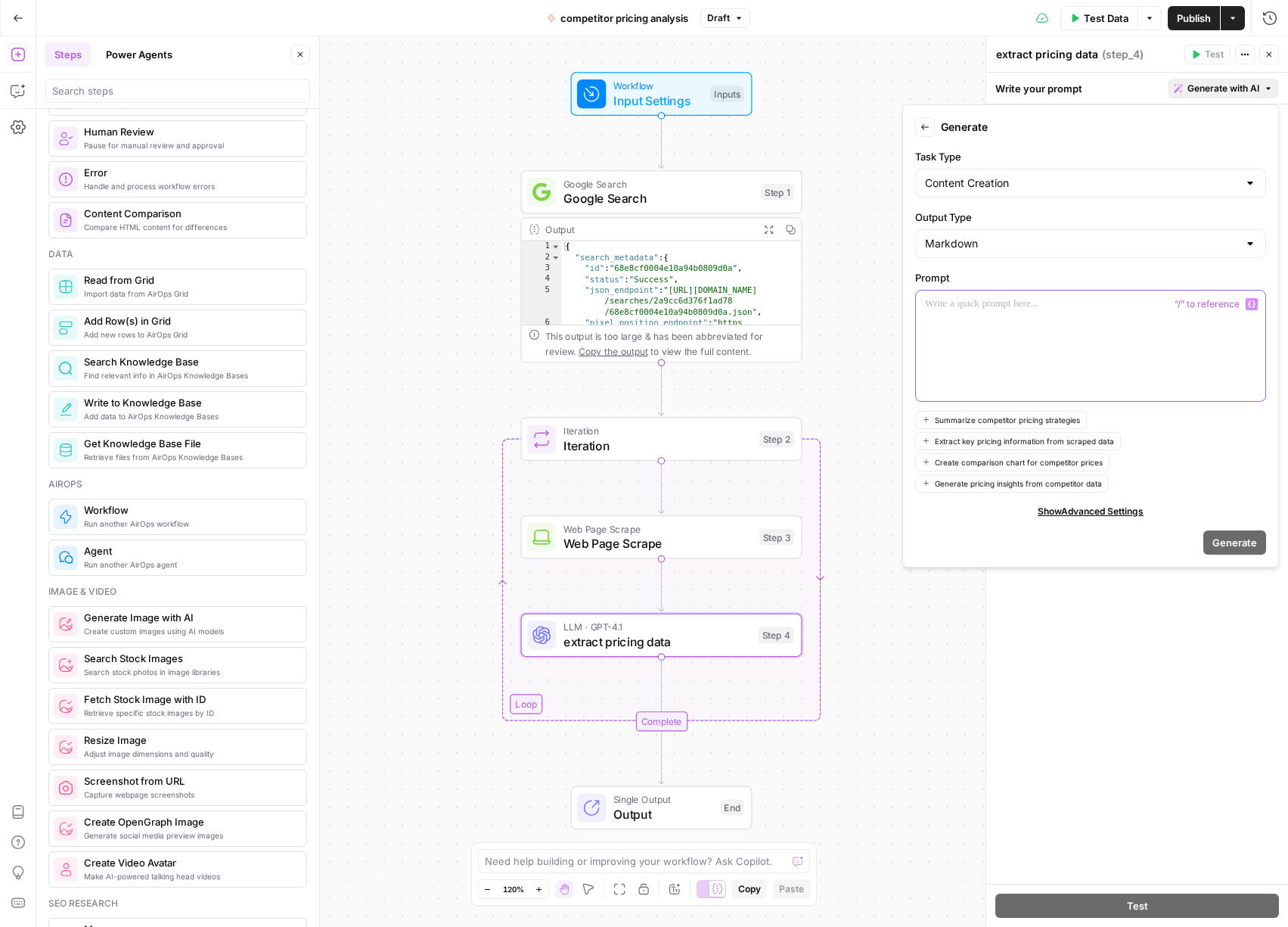
click at [1048, 326] on div at bounding box center [1090, 346] width 349 height 110
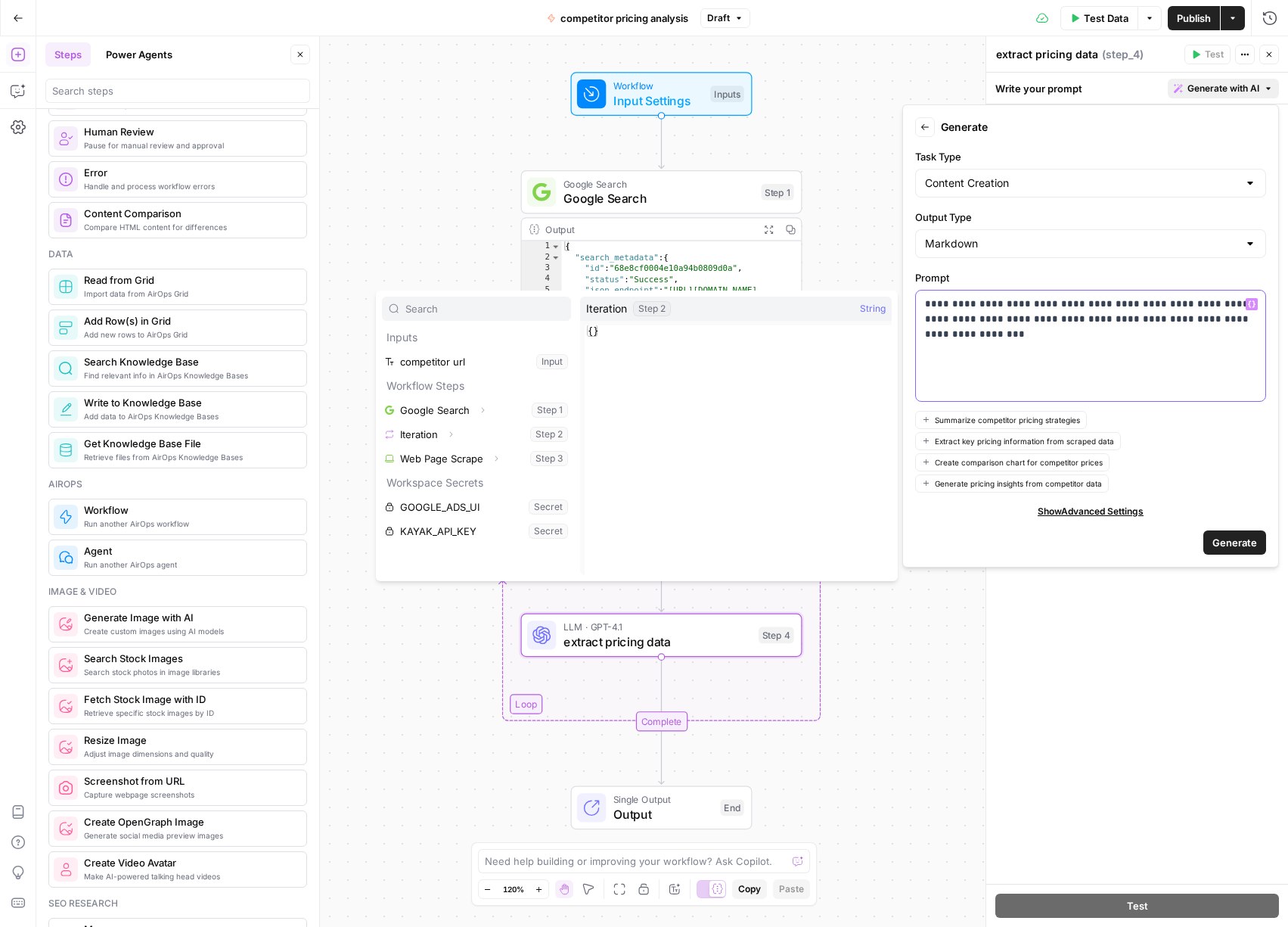
click at [1230, 324] on p "**********" at bounding box center [1090, 312] width 331 height 30
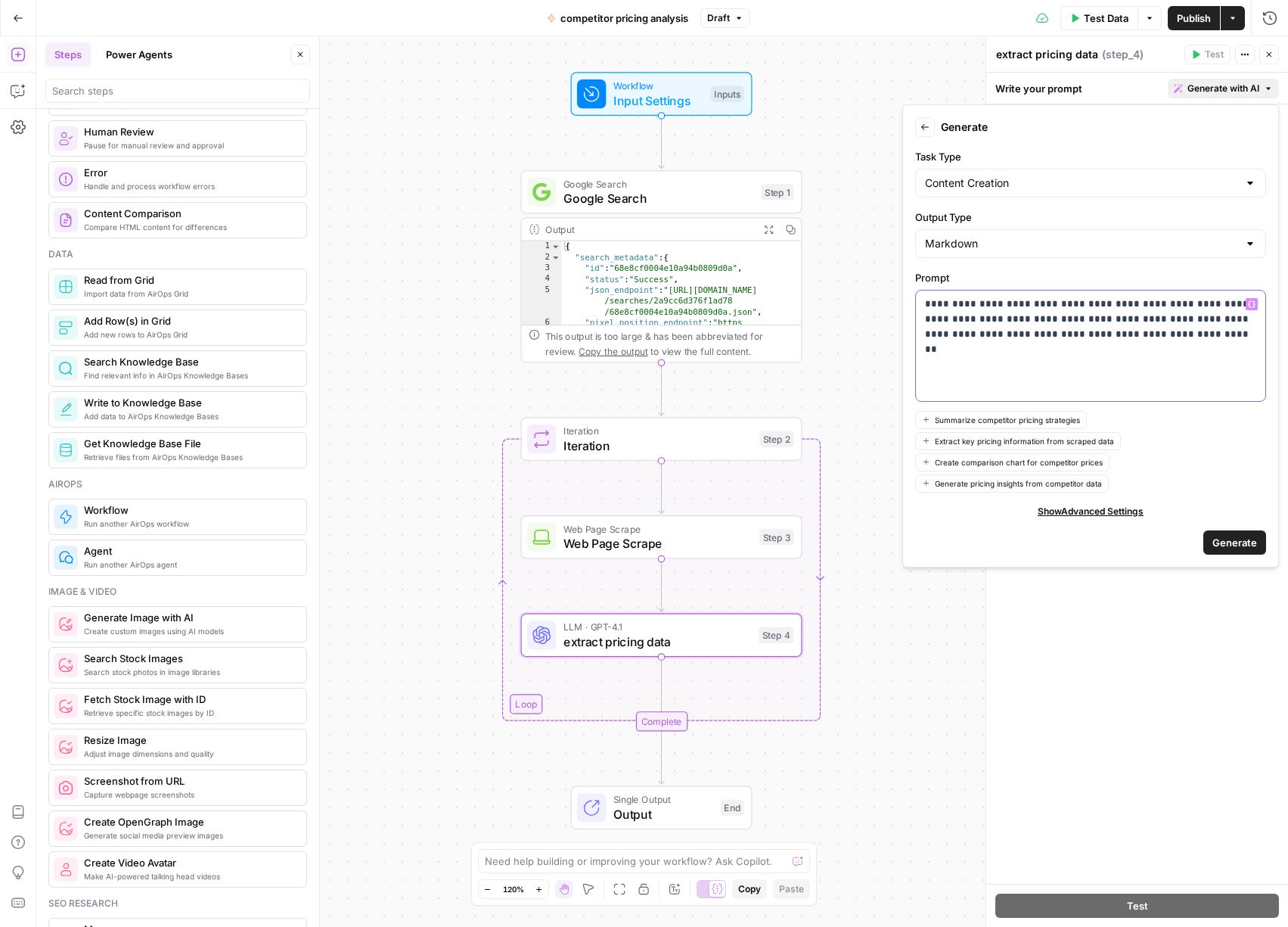
click at [1124, 325] on p "**********" at bounding box center [1090, 319] width 331 height 45
click at [1240, 353] on p "**********" at bounding box center [1090, 327] width 331 height 60
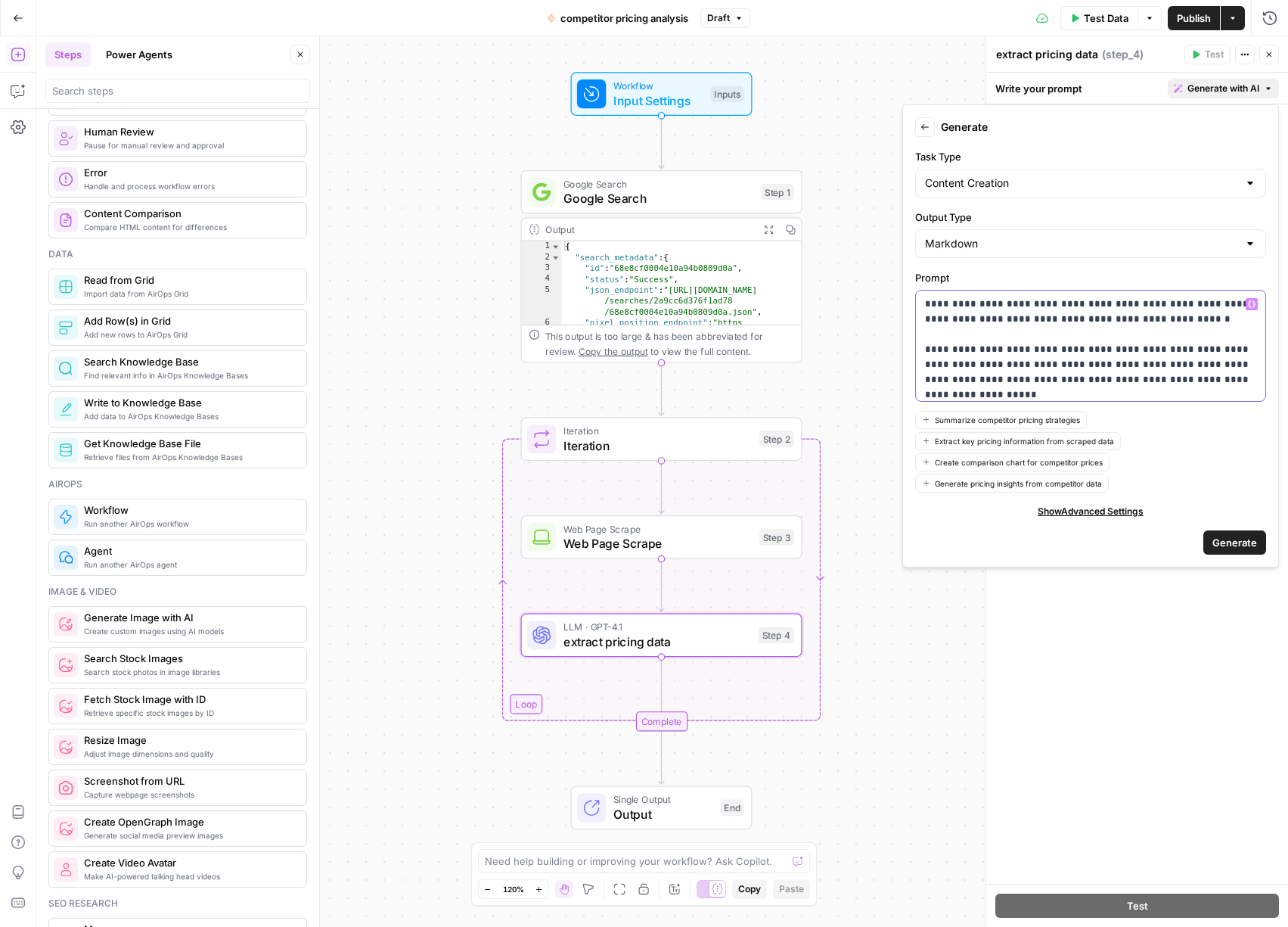
scroll to position [4, 0]
click at [1252, 550] on button "Generate" at bounding box center [1234, 542] width 63 height 24
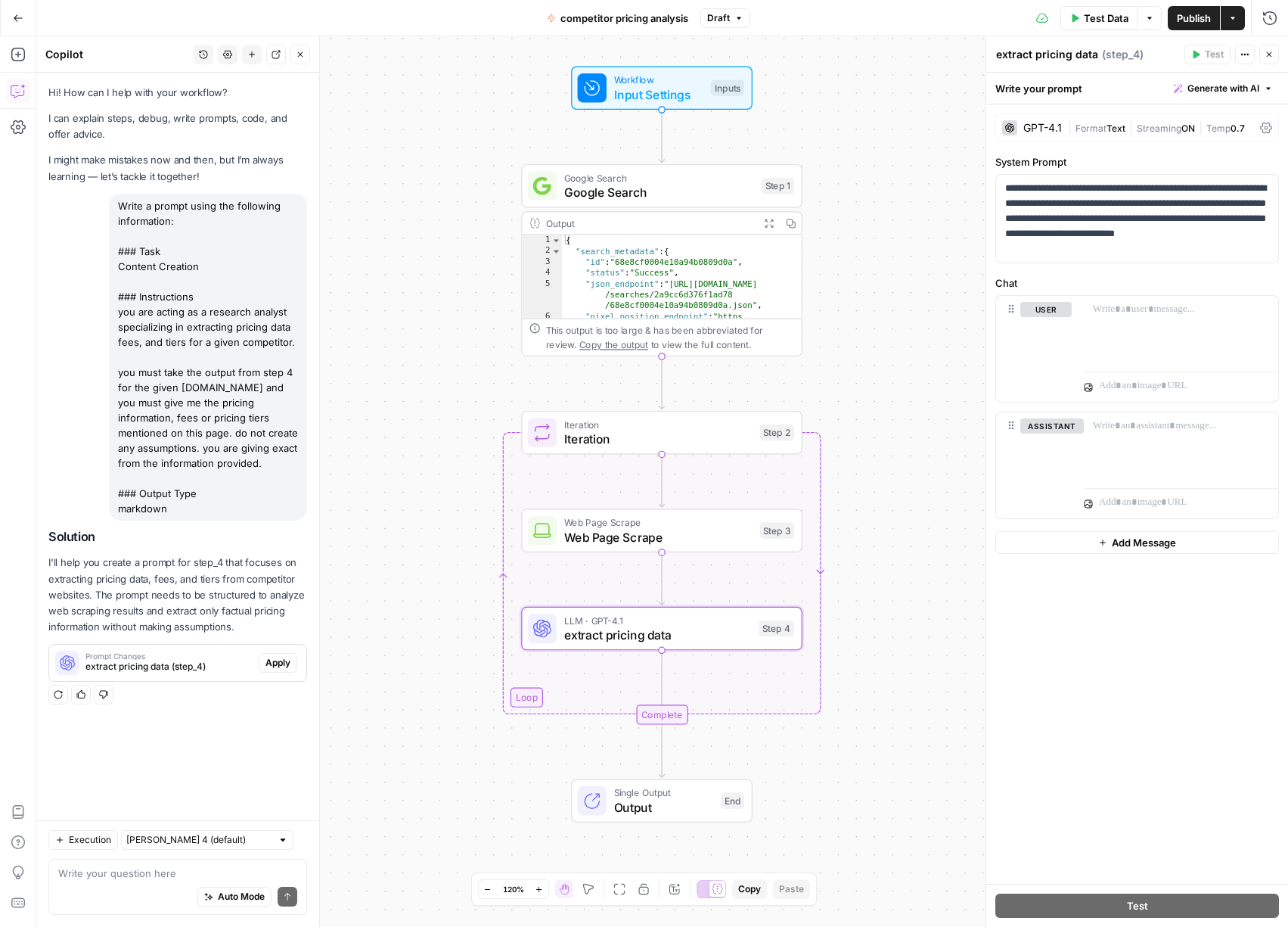
click at [274, 663] on span "Apply" at bounding box center [278, 662] width 25 height 13
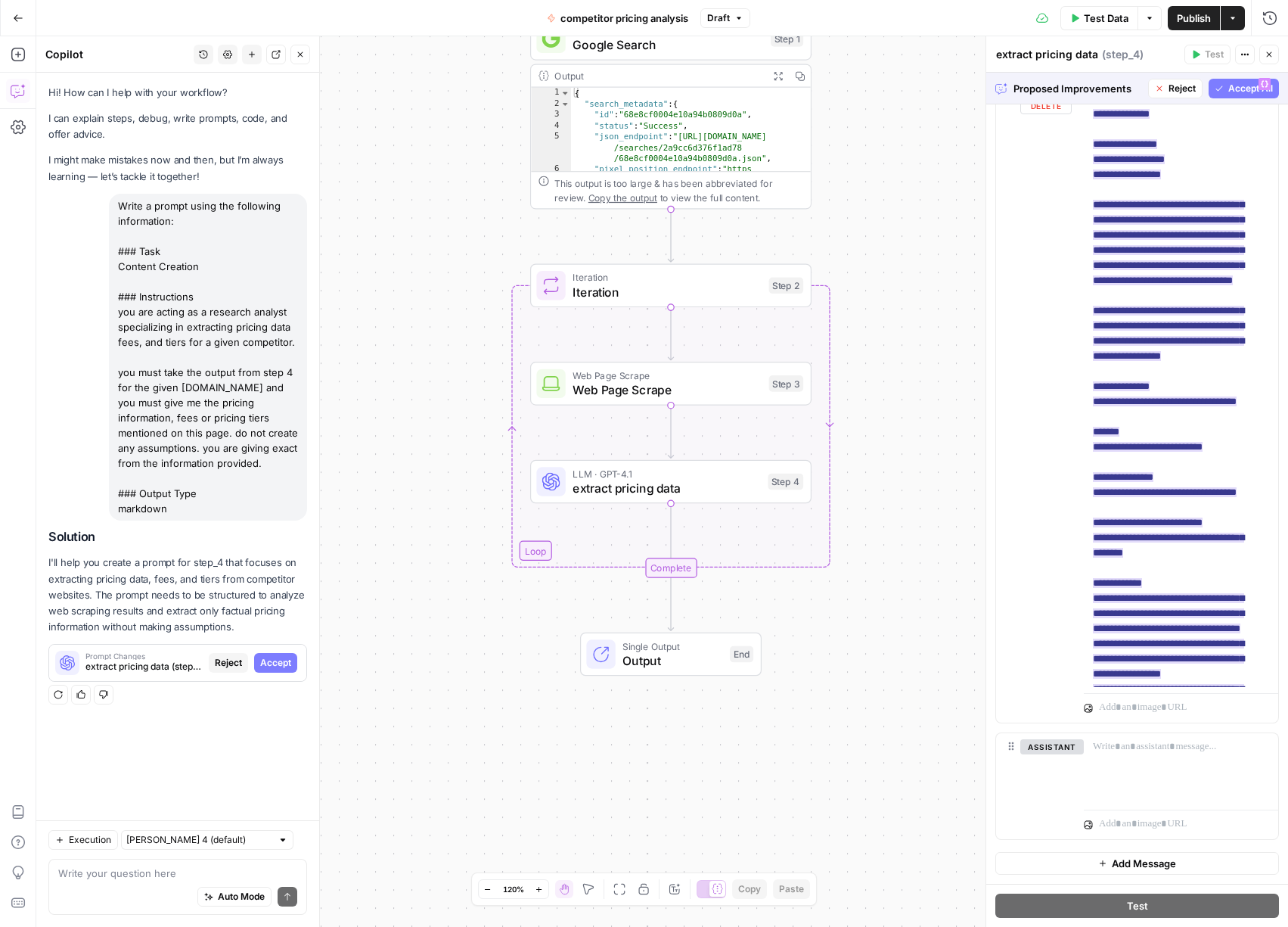
scroll to position [0, 0]
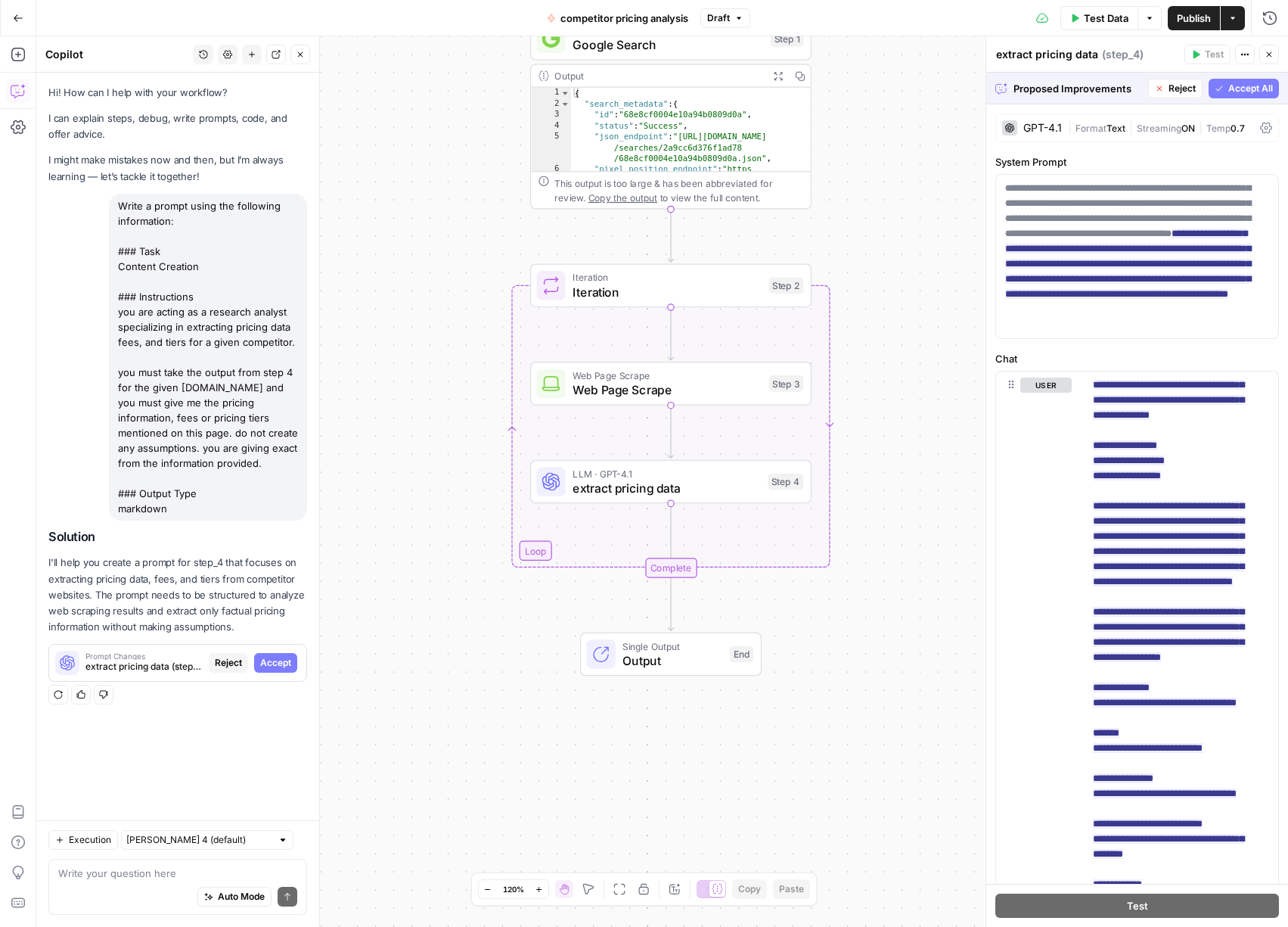
click at [1226, 84] on div "Steps cannot be tested while there are pending suggestions." at bounding box center [1160, 91] width 220 height 29
click at [1237, 93] on span "Accept All" at bounding box center [1250, 89] width 44 height 13
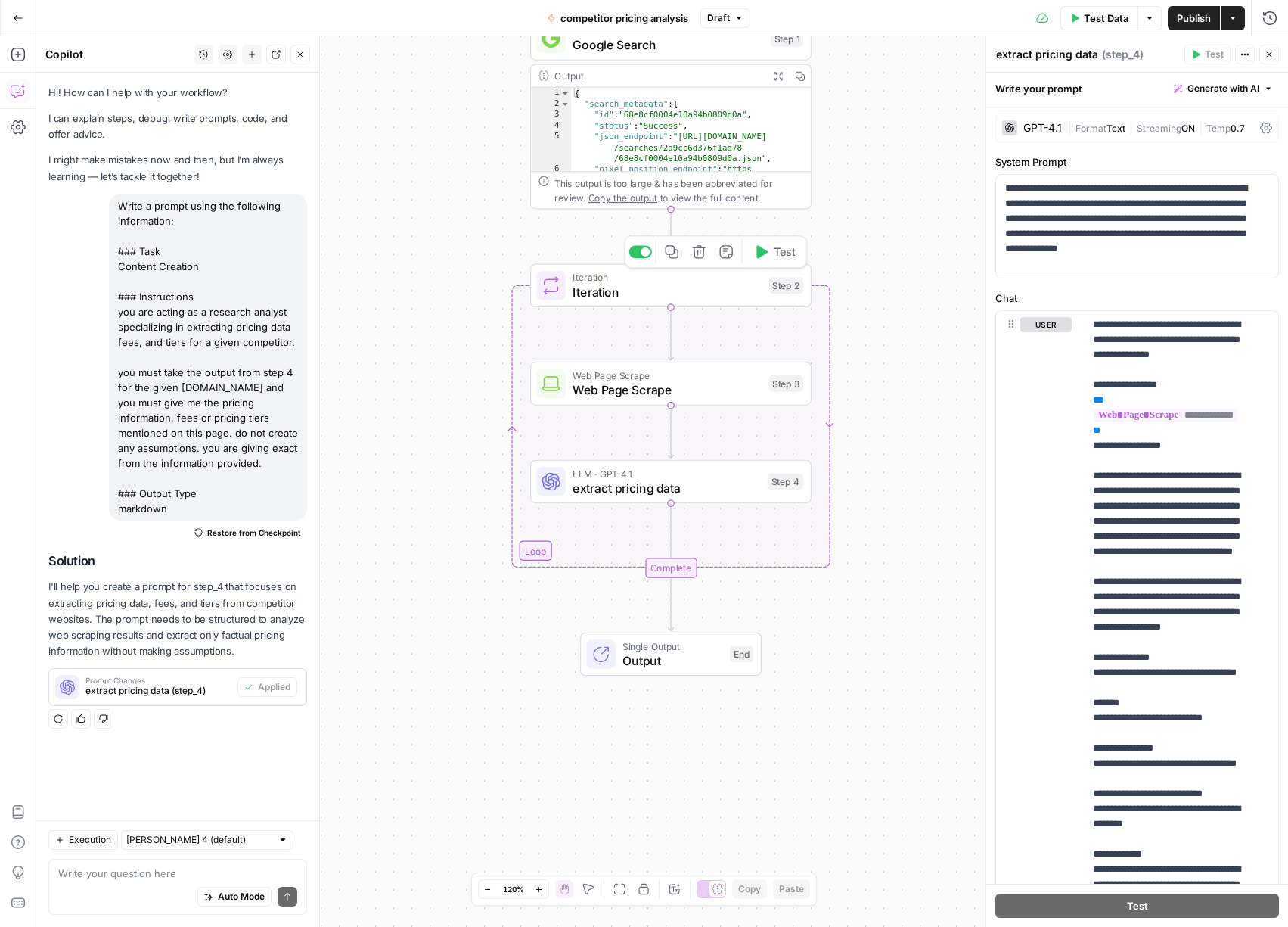
click at [765, 253] on icon "button" at bounding box center [762, 251] width 12 height 13
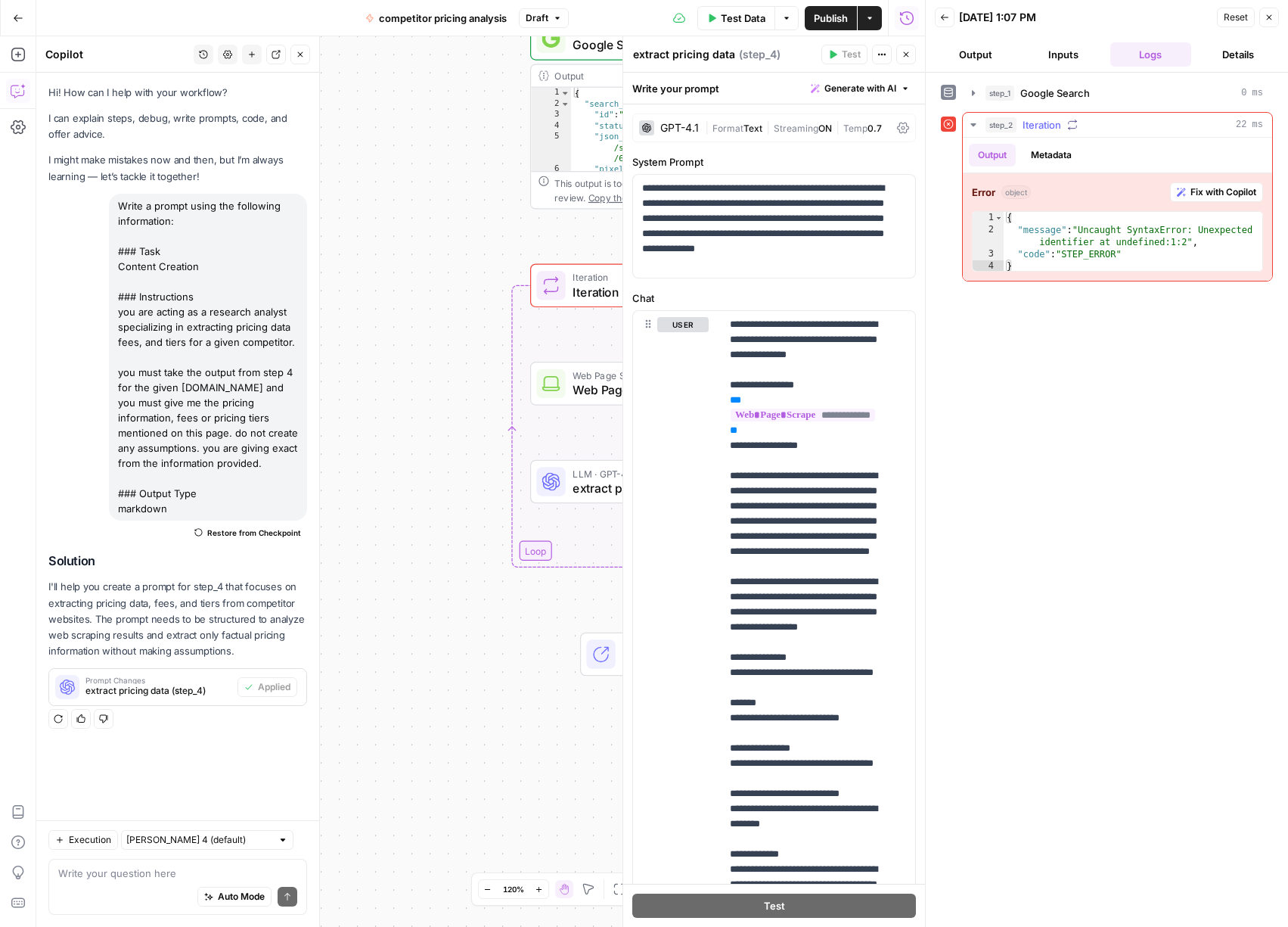
click at [1225, 190] on span "Fix with Copilot" at bounding box center [1223, 192] width 66 height 13
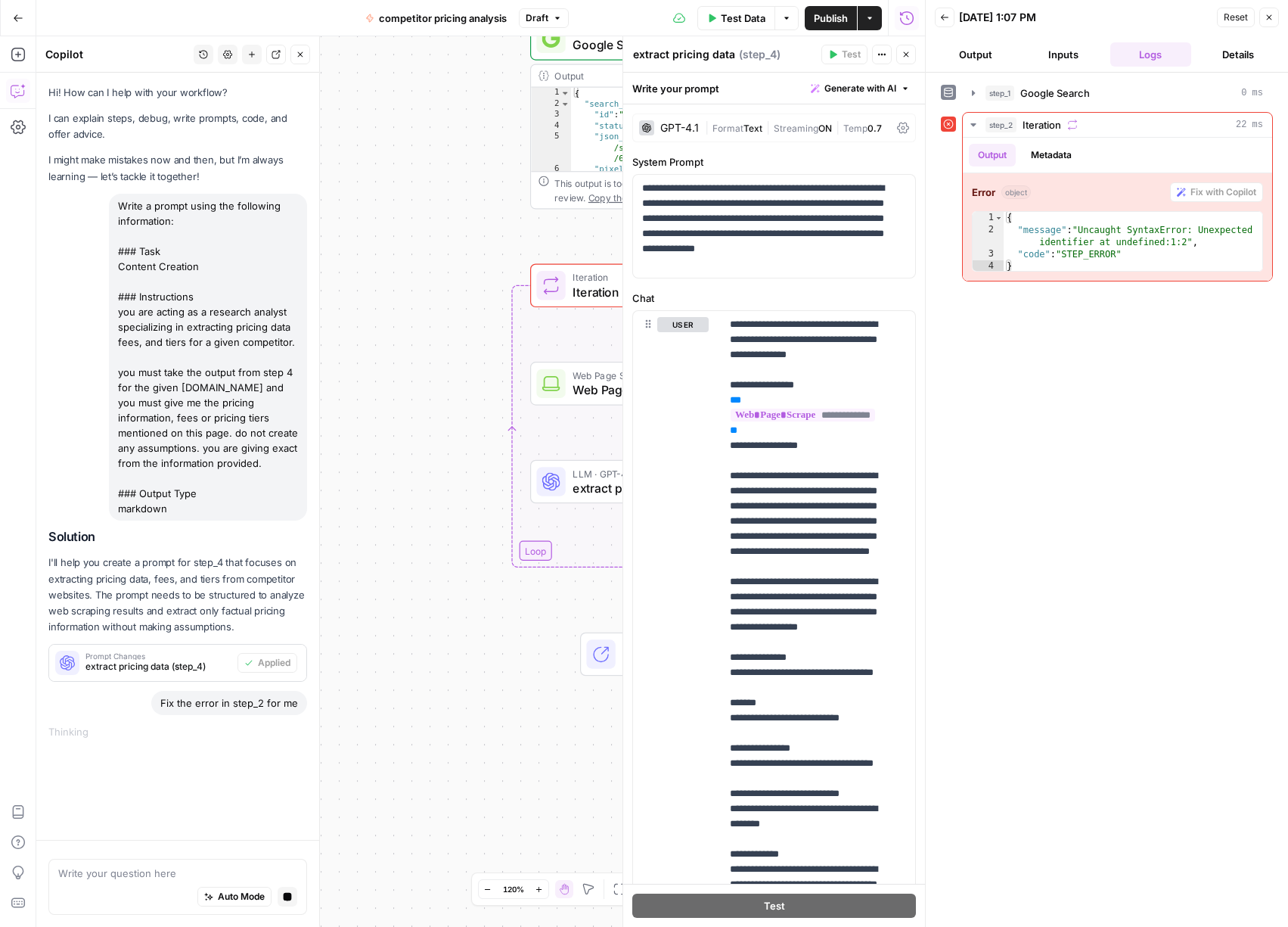
click at [438, 434] on div "Workflow Input Settings Inputs Google Search Google Search Step 1 Output Expand…" at bounding box center [480, 481] width 888 height 890
click at [599, 293] on span "Iteration" at bounding box center [667, 292] width 189 height 18
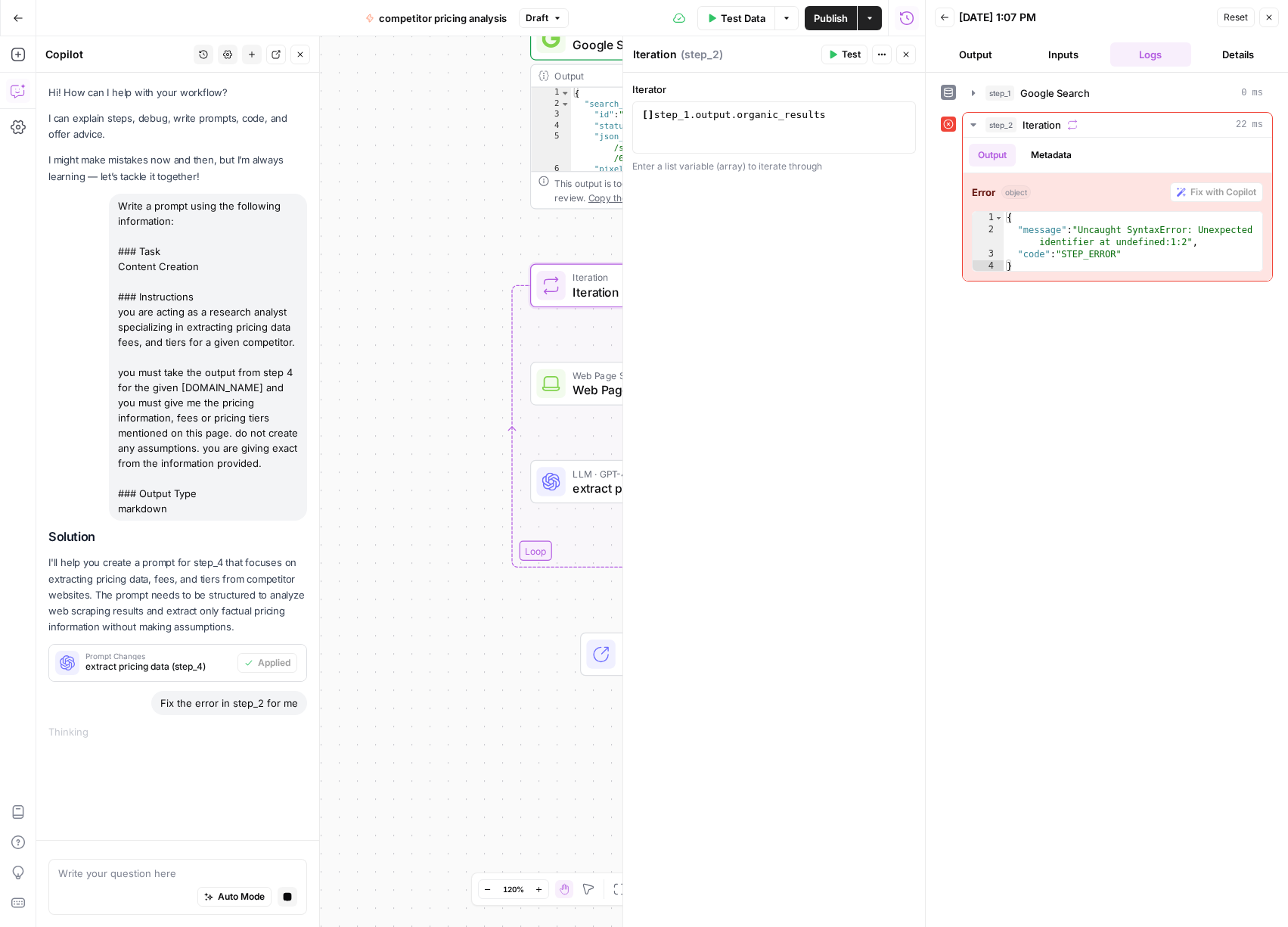
click at [844, 48] on span "Test" at bounding box center [851, 54] width 19 height 13
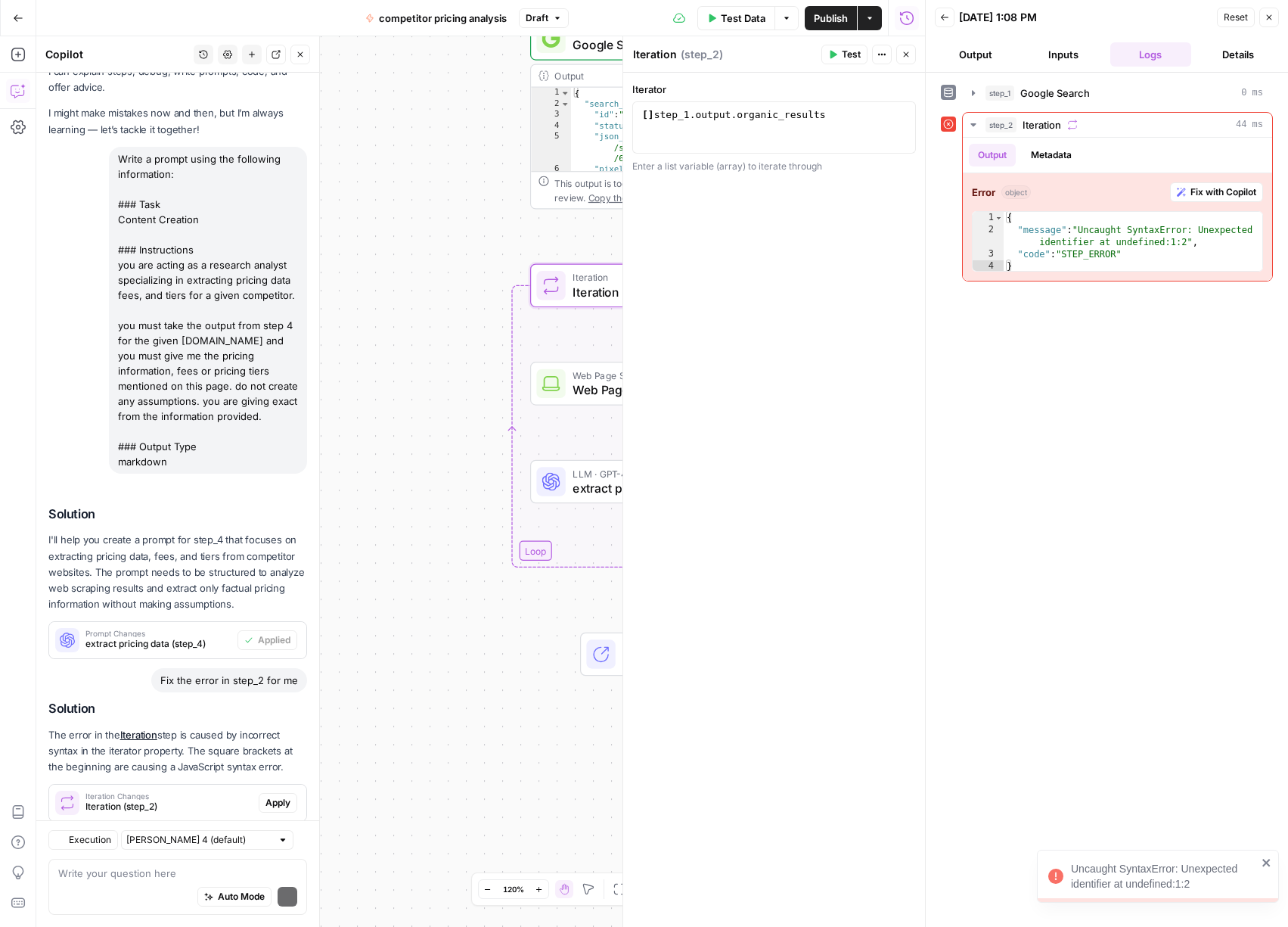
scroll to position [115, 0]
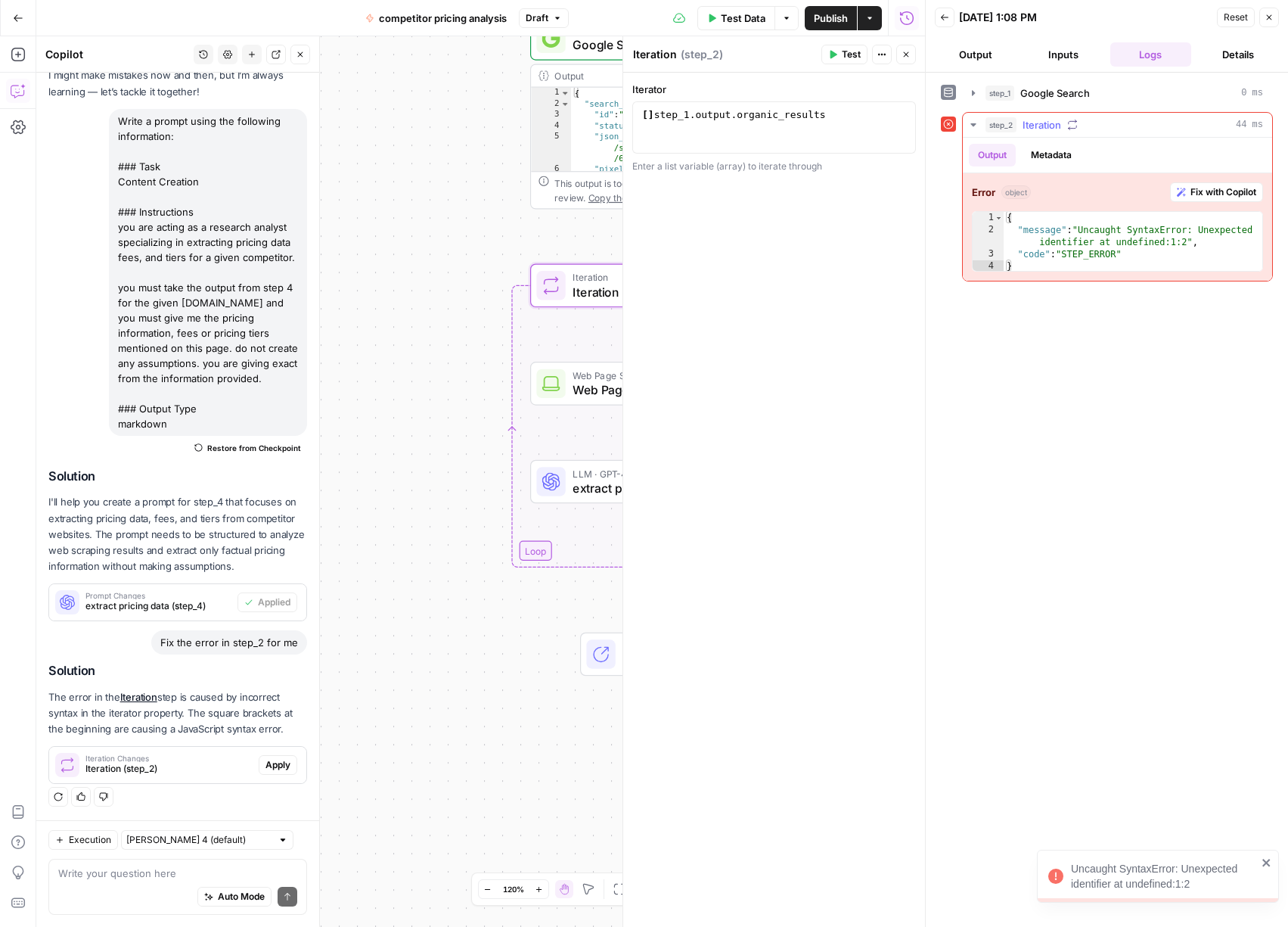
click at [1205, 189] on span "Fix with Copilot" at bounding box center [1223, 192] width 66 height 13
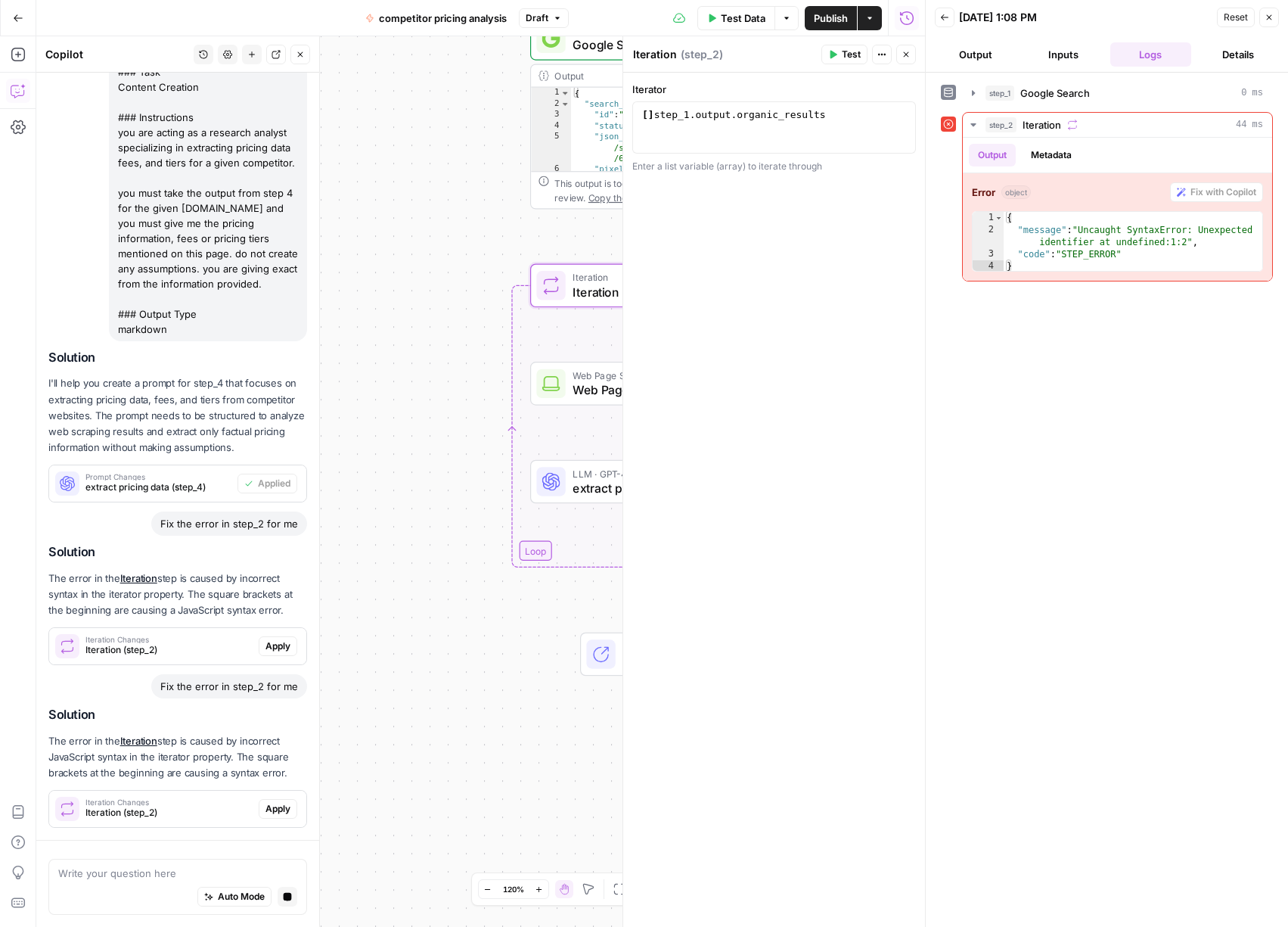
scroll to position [277, 0]
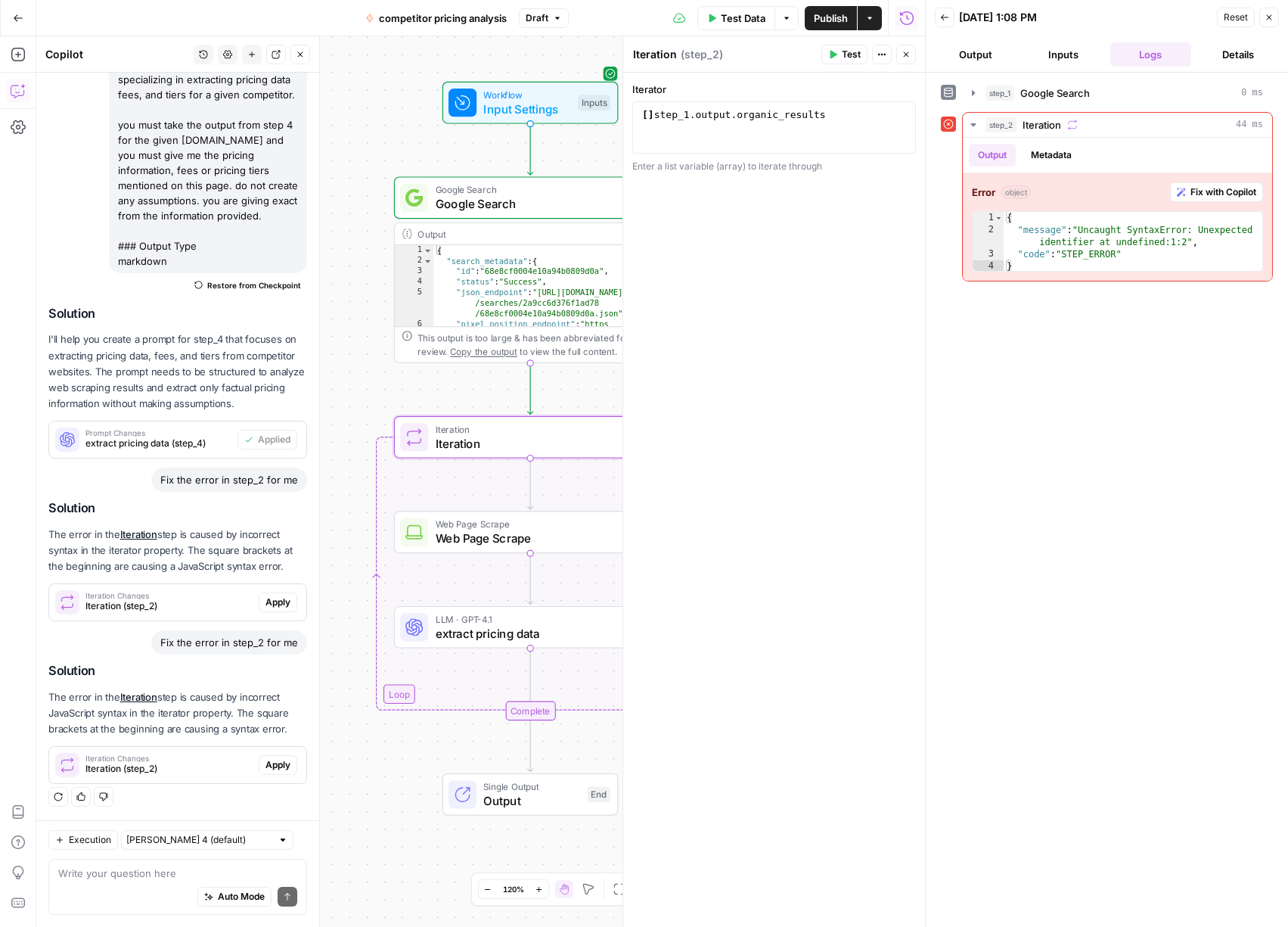
click at [276, 767] on span "Apply" at bounding box center [278, 765] width 25 height 13
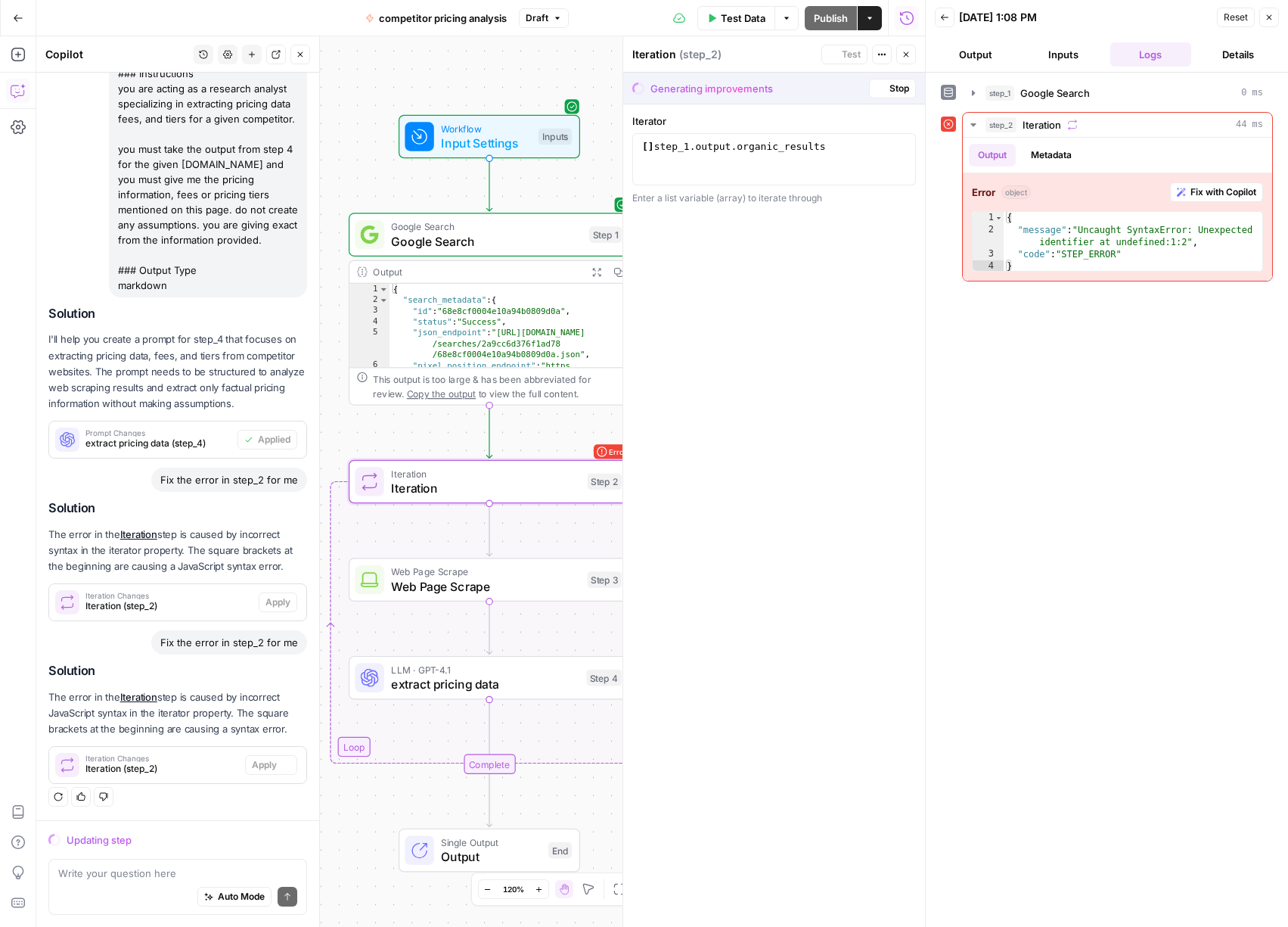
scroll to position [253, 0]
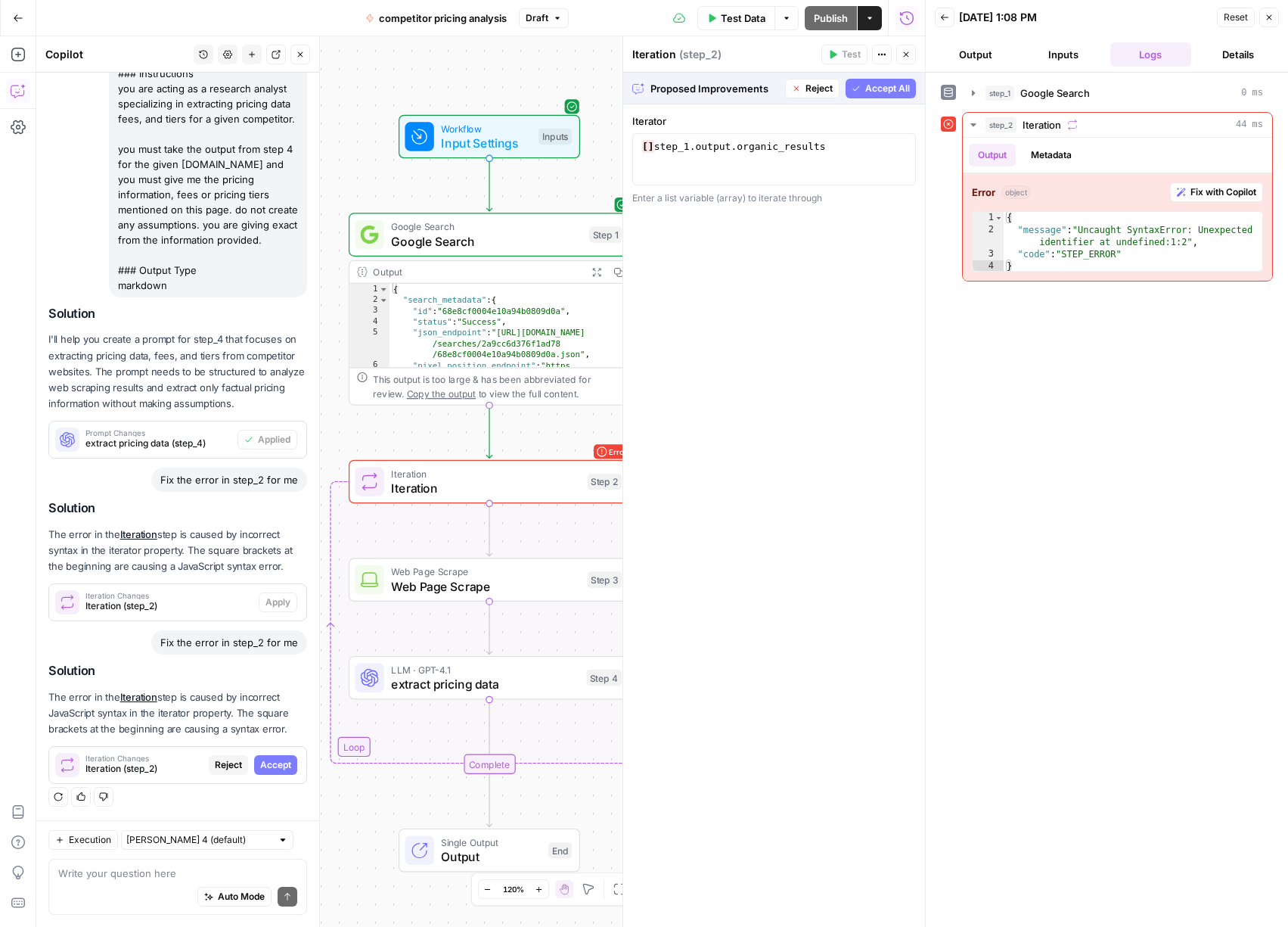
click at [881, 95] on button "Accept All" at bounding box center [881, 89] width 70 height 20
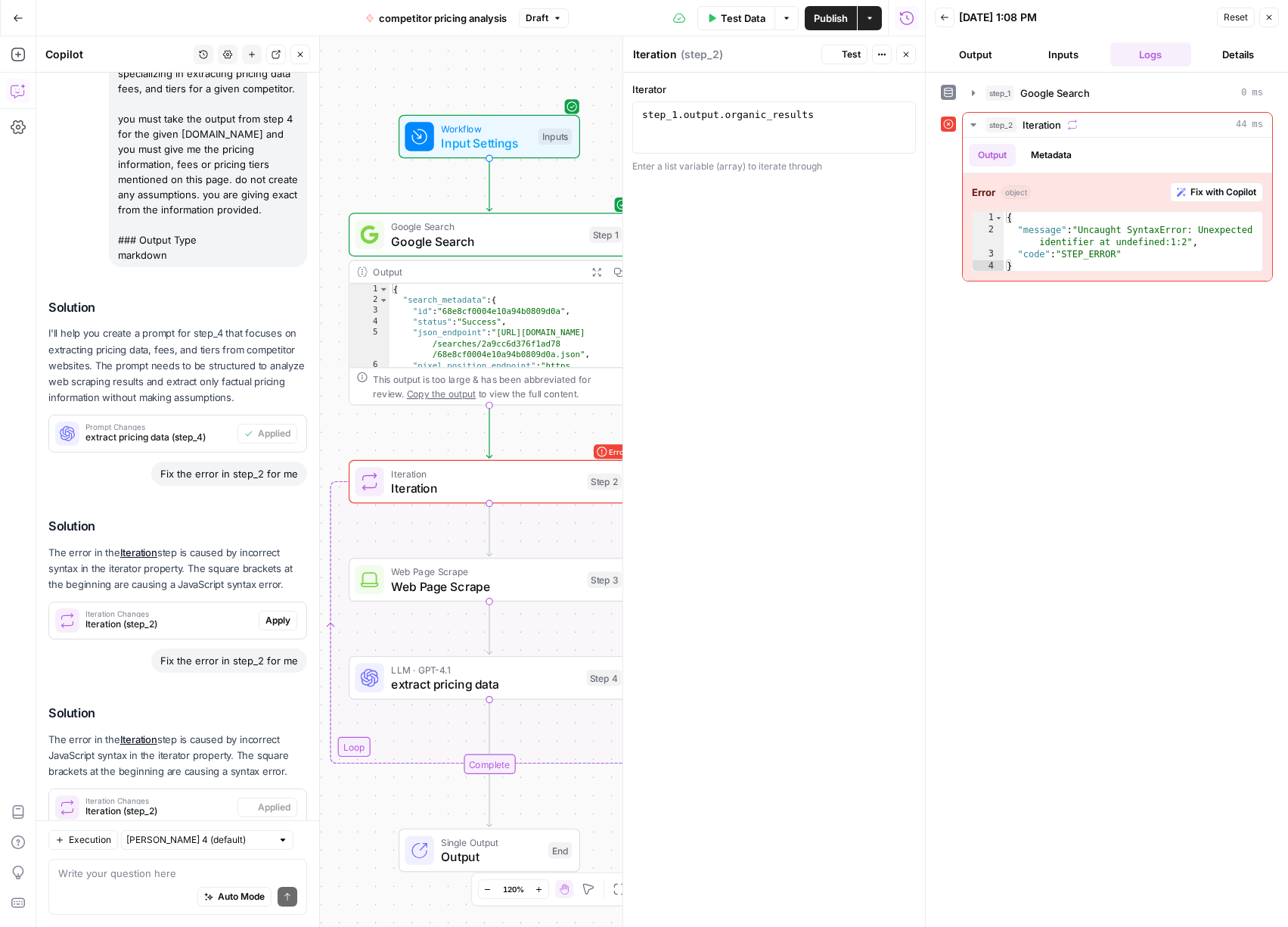
scroll to position [326, 0]
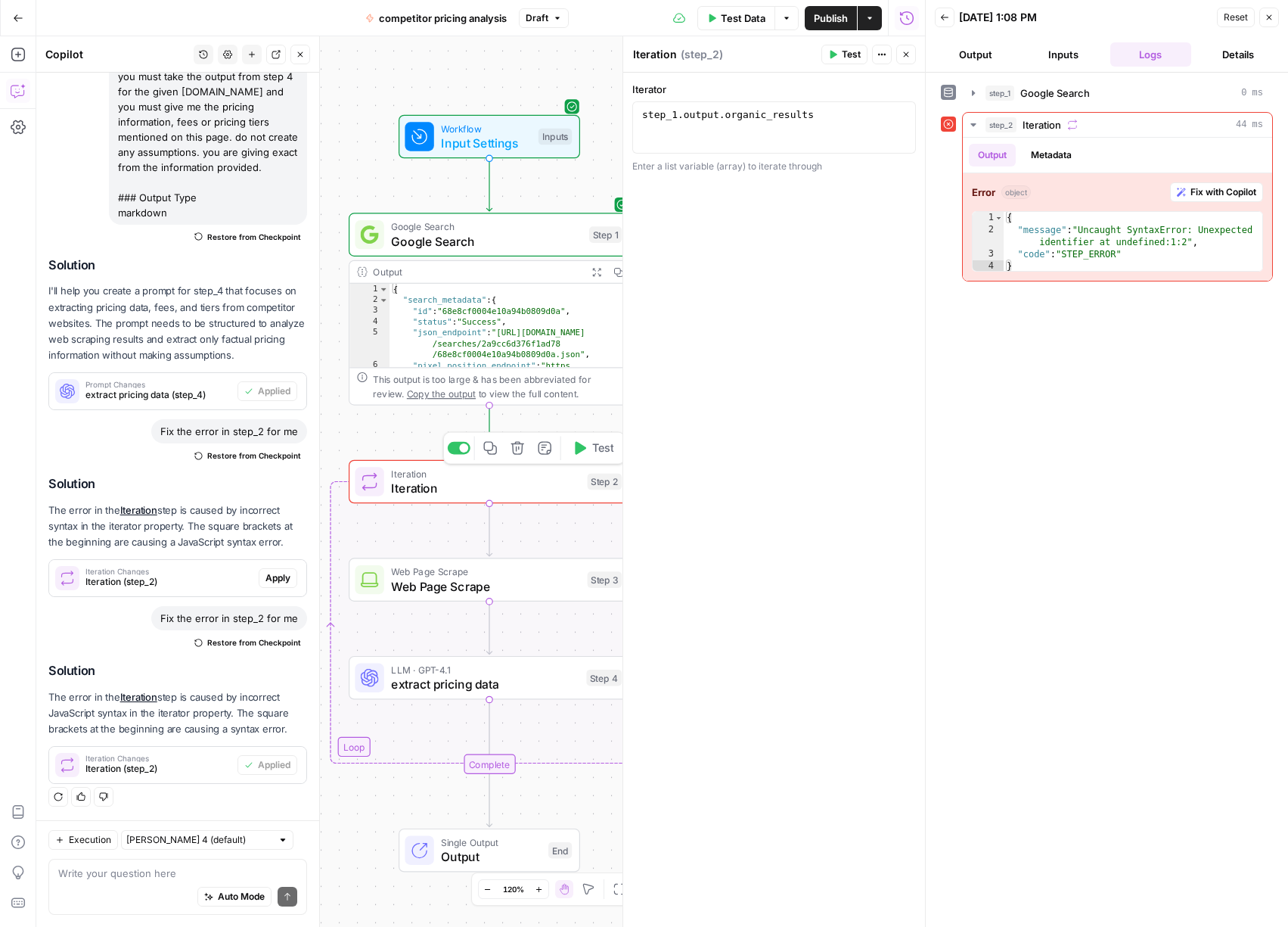
click at [599, 447] on span "Test" at bounding box center [603, 448] width 22 height 17
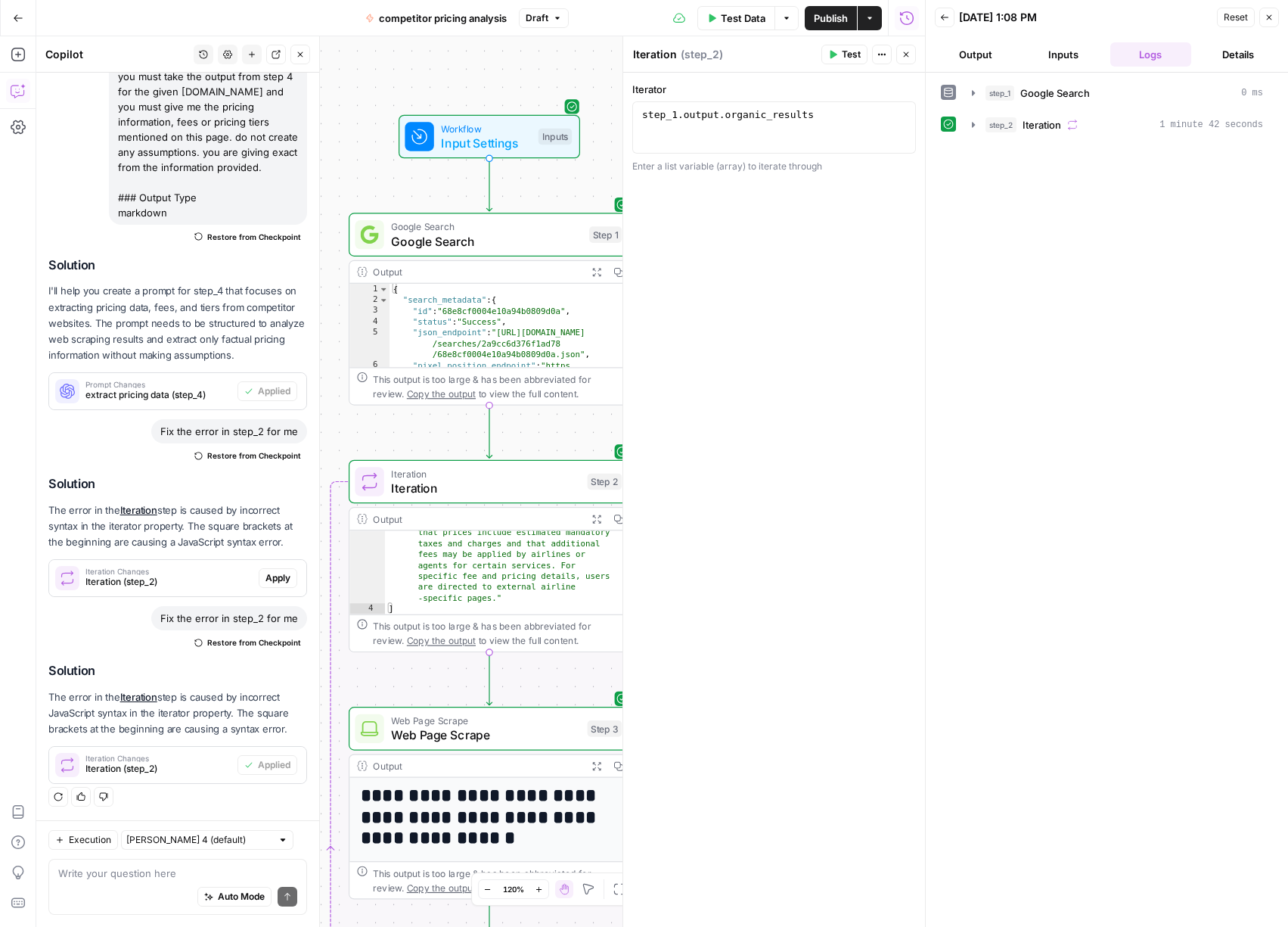
scroll to position [403, 0]
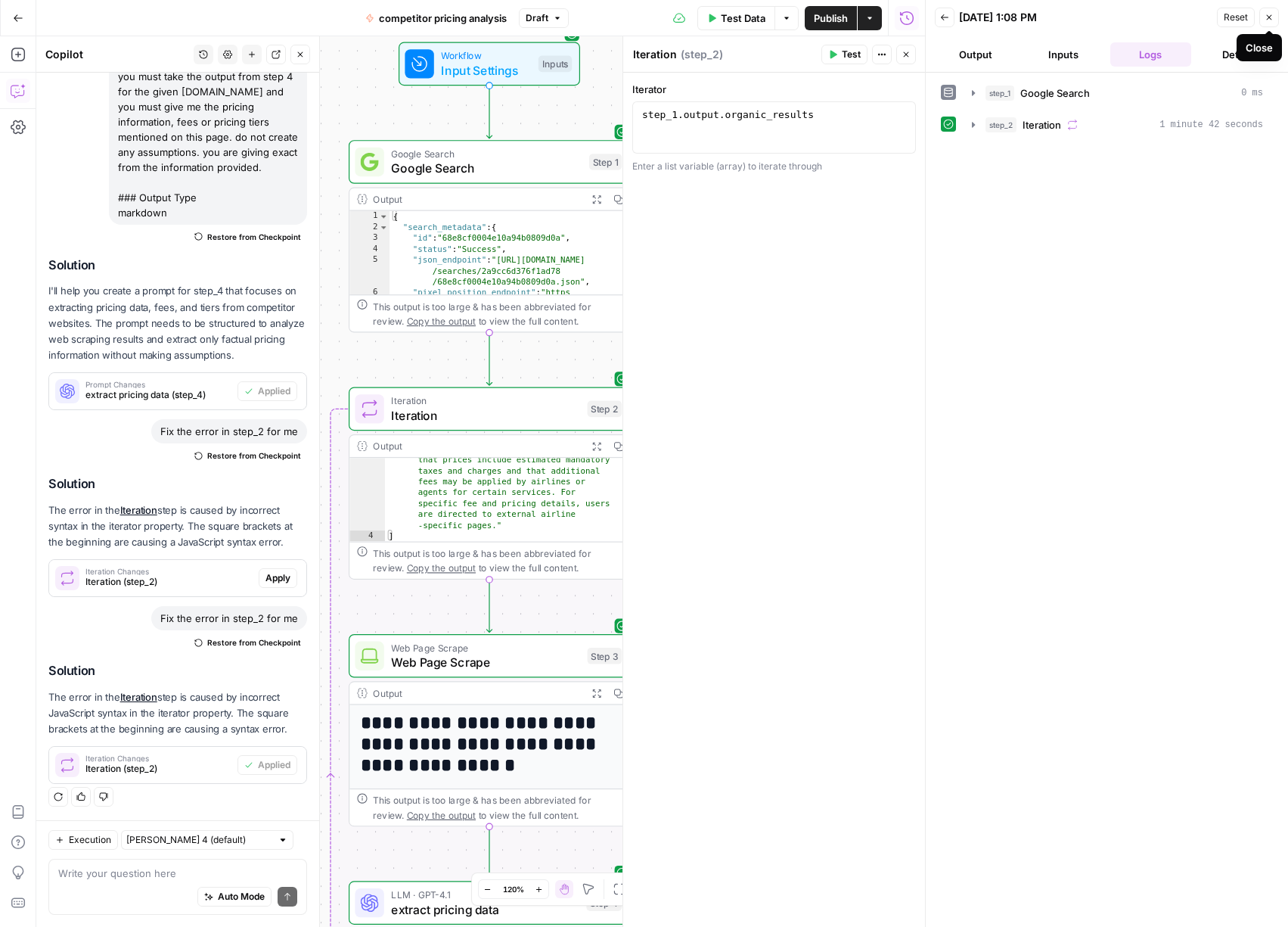
click at [1270, 18] on icon "button" at bounding box center [1269, 17] width 9 height 9
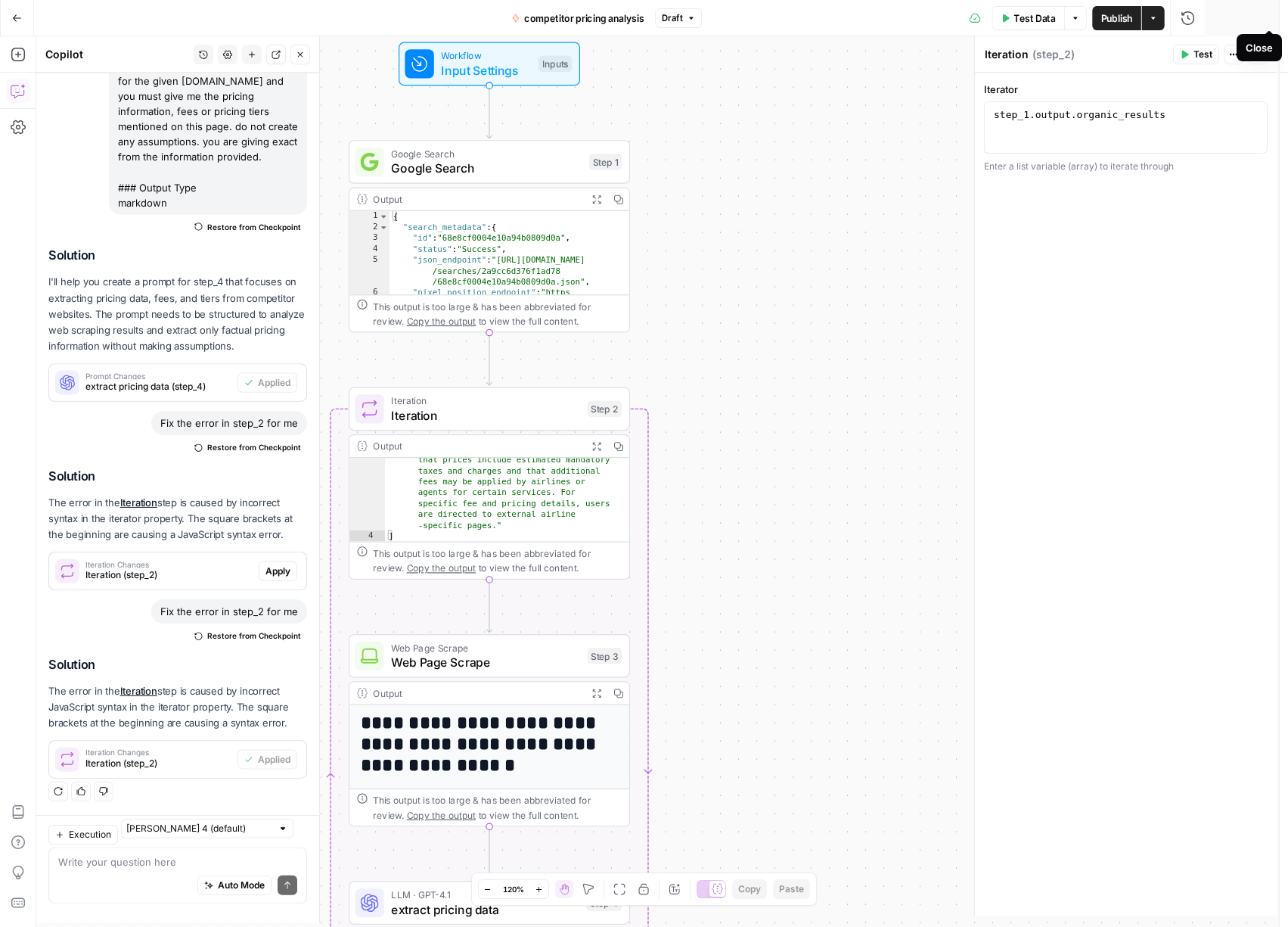
scroll to position [326, 0]
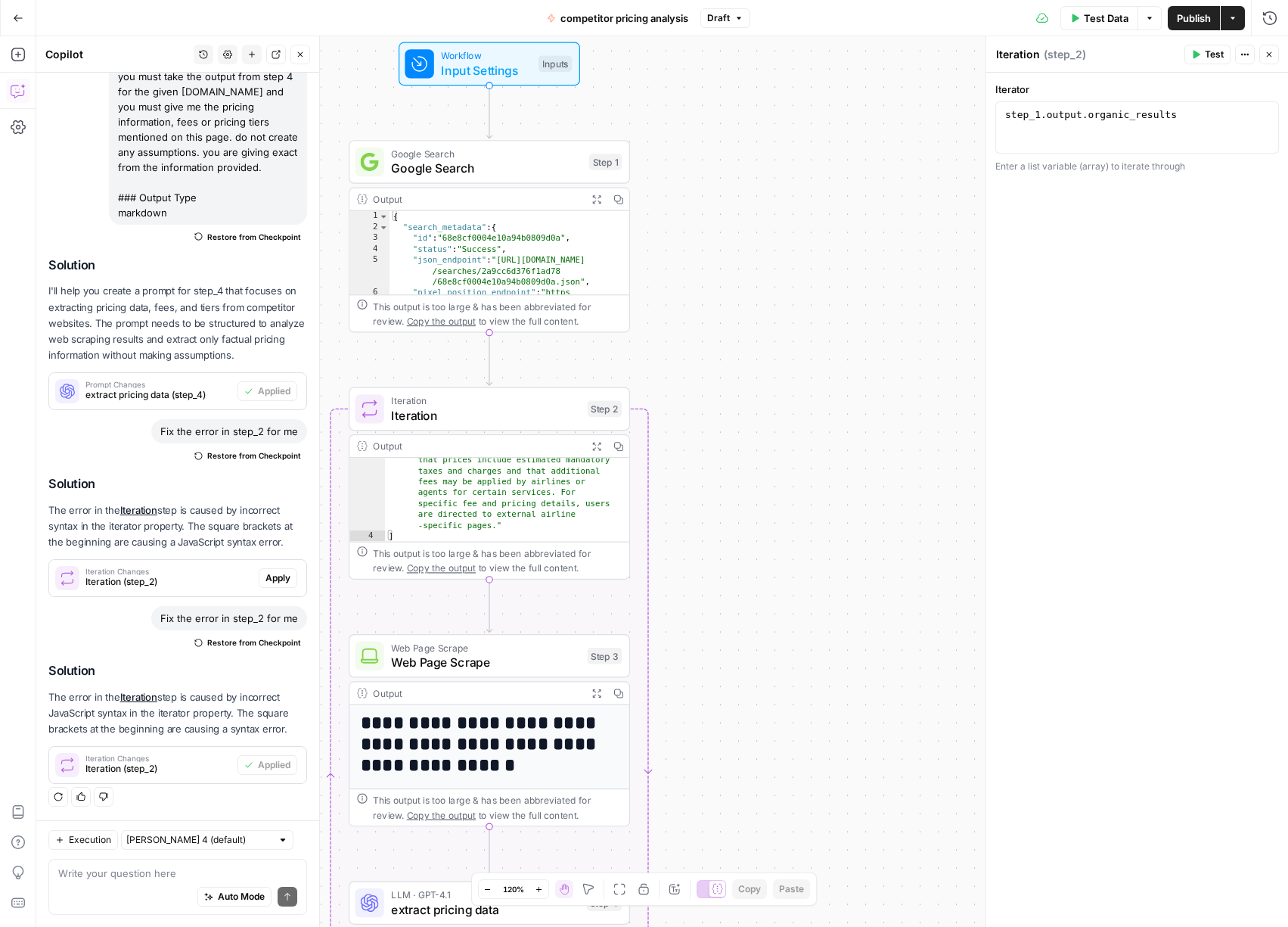
click at [1268, 48] on button "Close" at bounding box center [1269, 54] width 20 height 20
click at [903, 335] on div "Workflow Input Settings Inputs Google Search Google Search Step 1 Output Expand…" at bounding box center [661, 481] width 1251 height 890
click at [25, 21] on button "Go Back" at bounding box center [18, 18] width 28 height 28
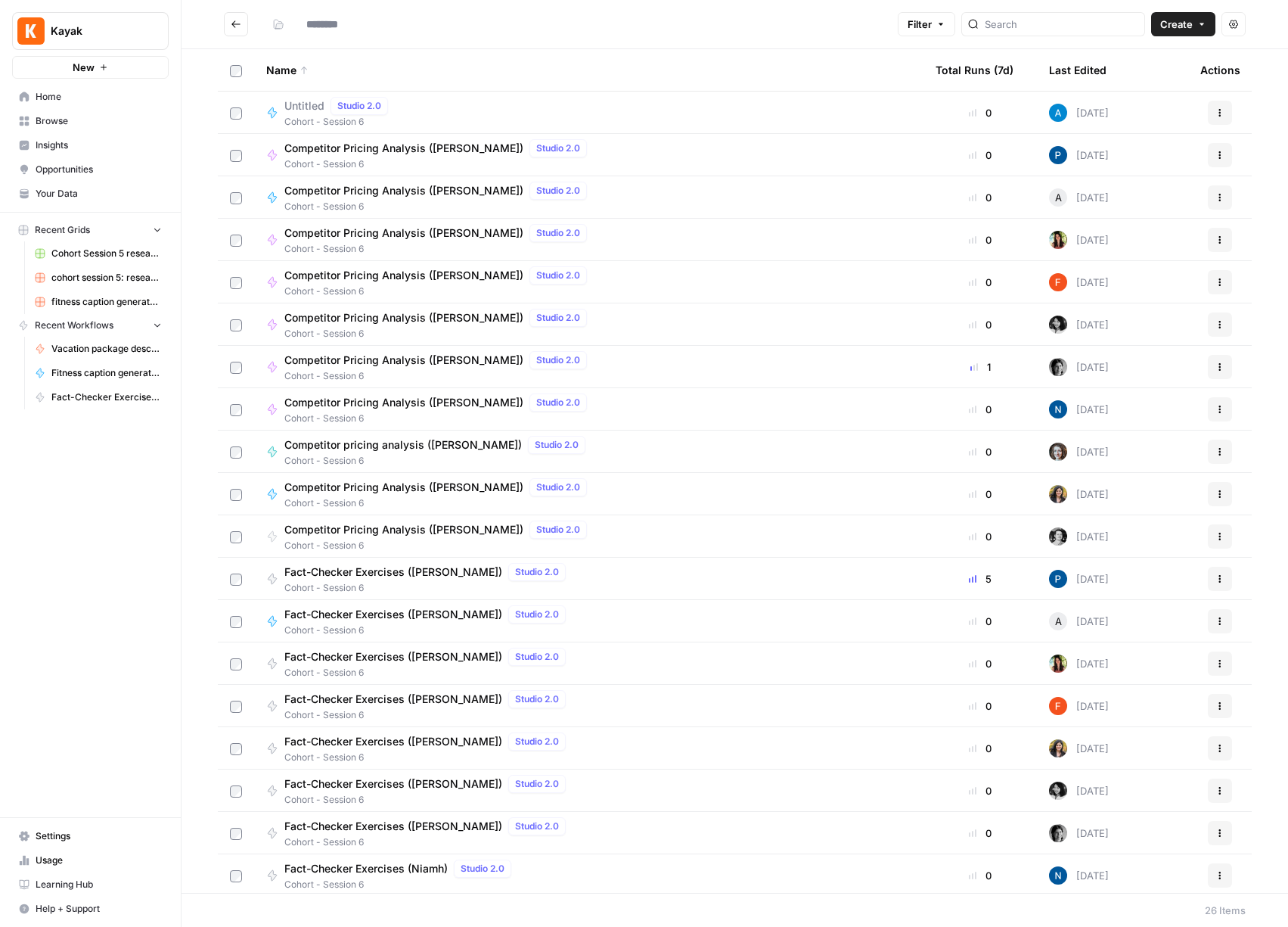
type input "**********"
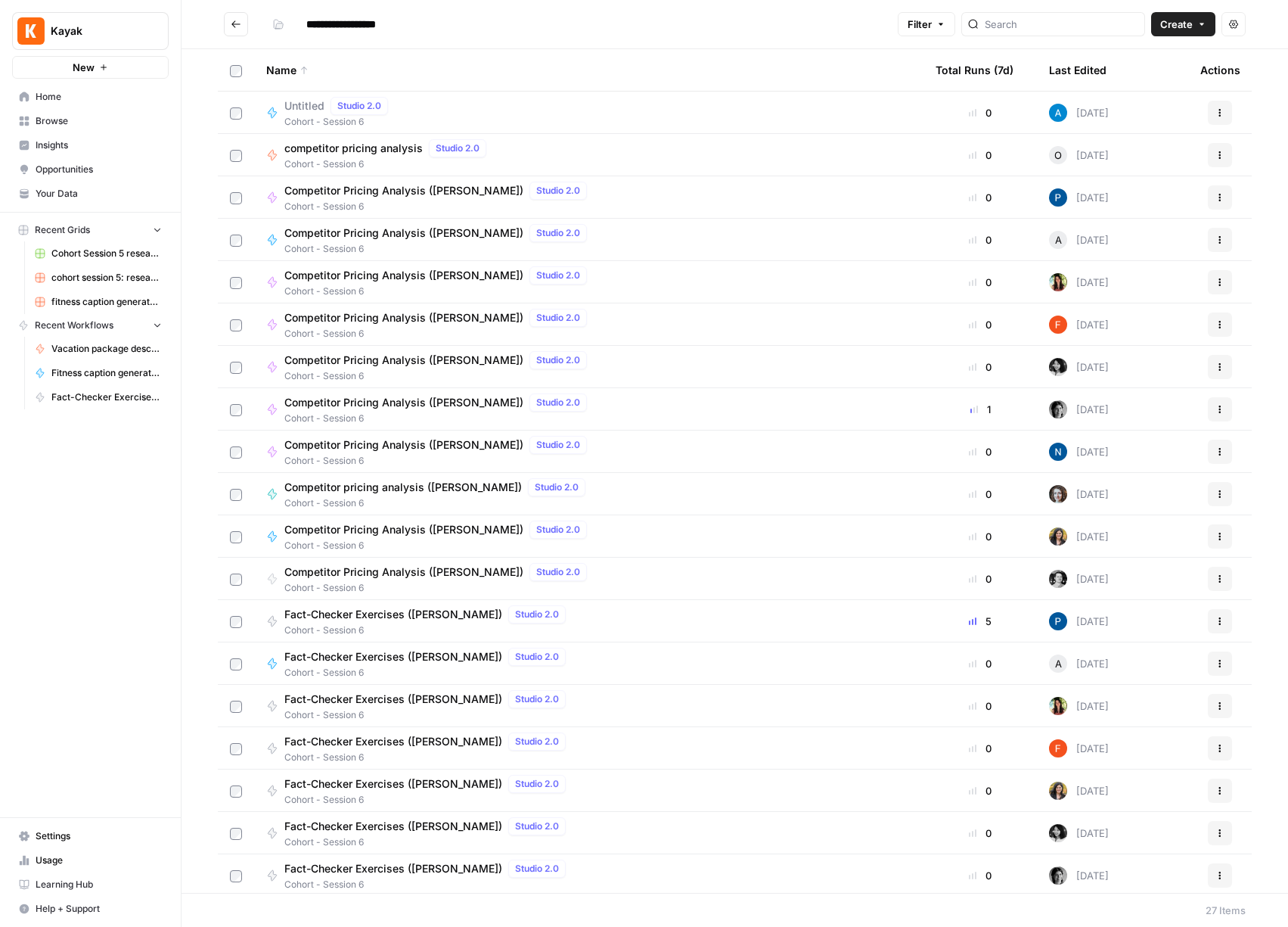
click at [235, 20] on icon "Go back" at bounding box center [235, 24] width 11 height 11
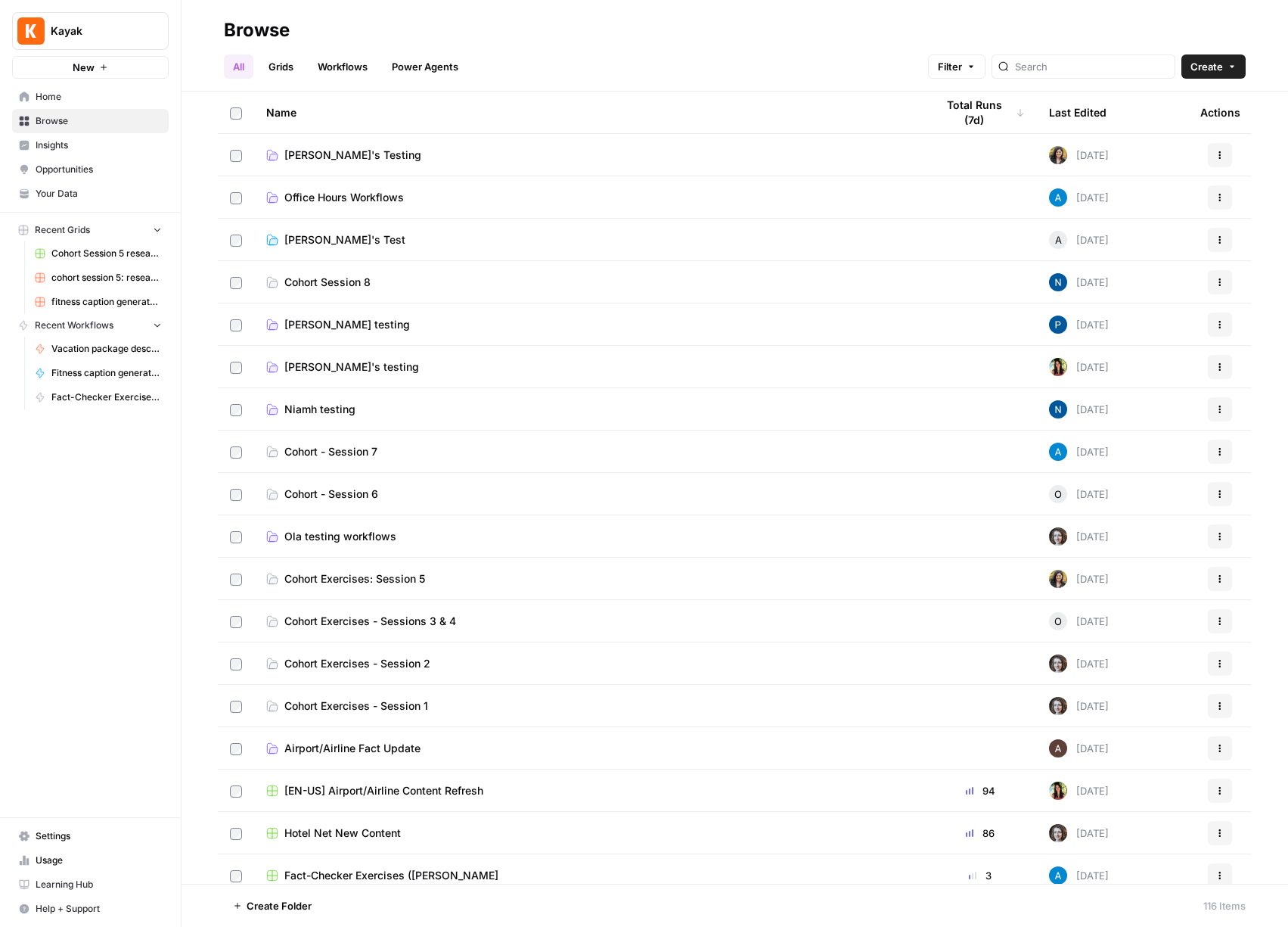
click at [446, 457] on link "Cohort - Session 7" at bounding box center [588, 452] width 645 height 15
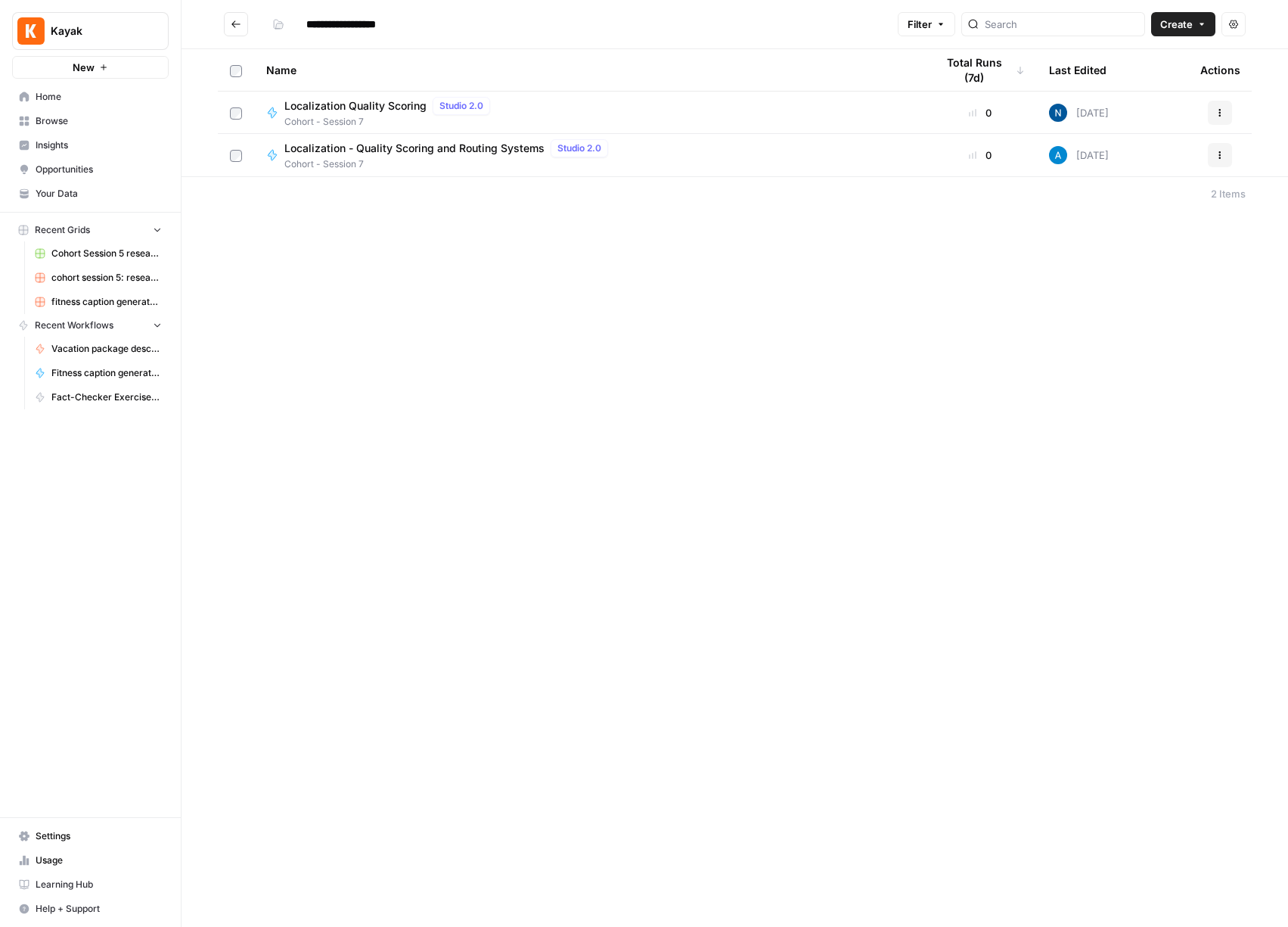
click at [719, 344] on div "**********" at bounding box center [734, 464] width 1106 height 927
click at [240, 22] on icon "Go back" at bounding box center [235, 24] width 11 height 11
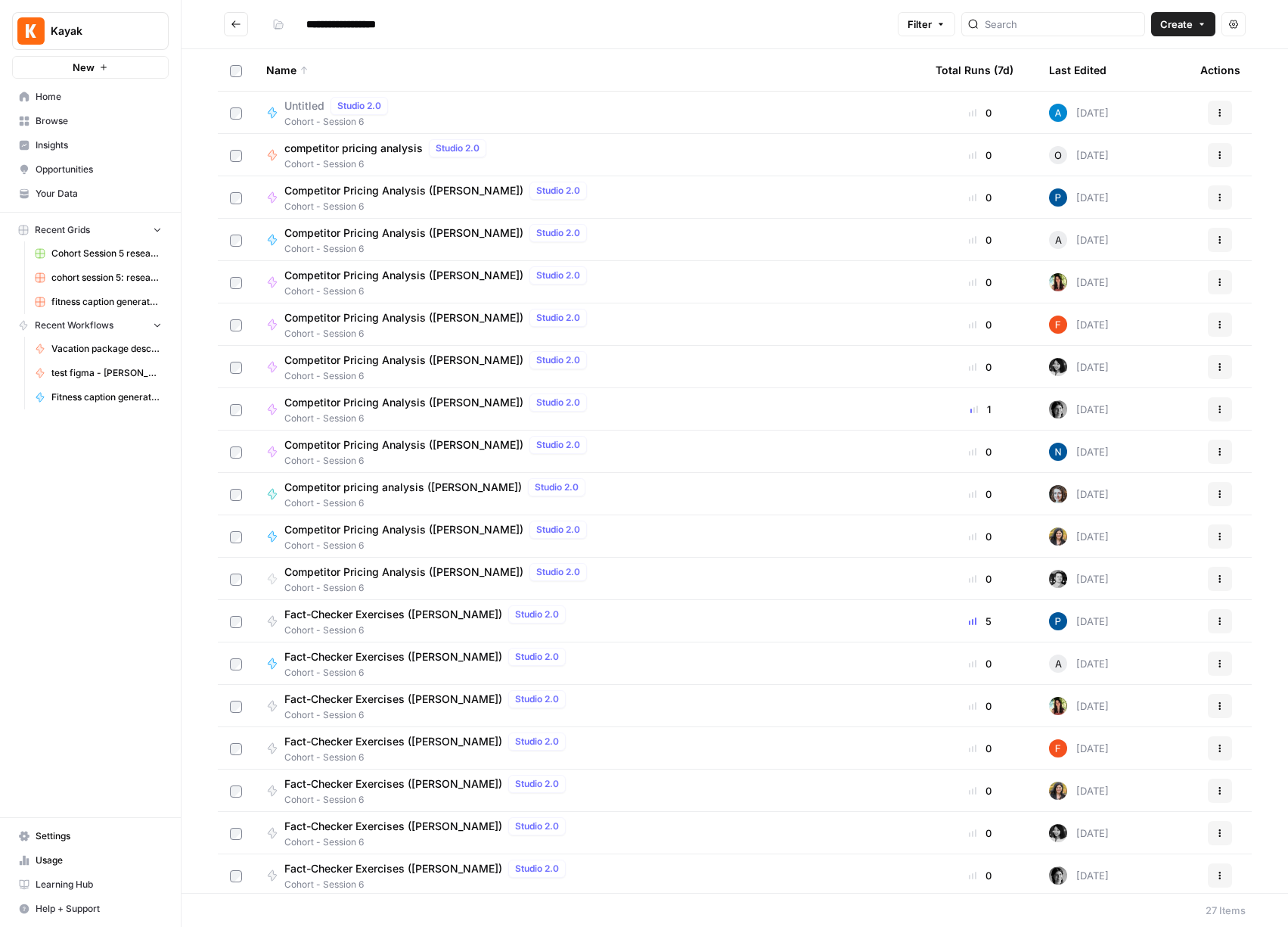
click at [71, 125] on span "Browse" at bounding box center [98, 121] width 126 height 13
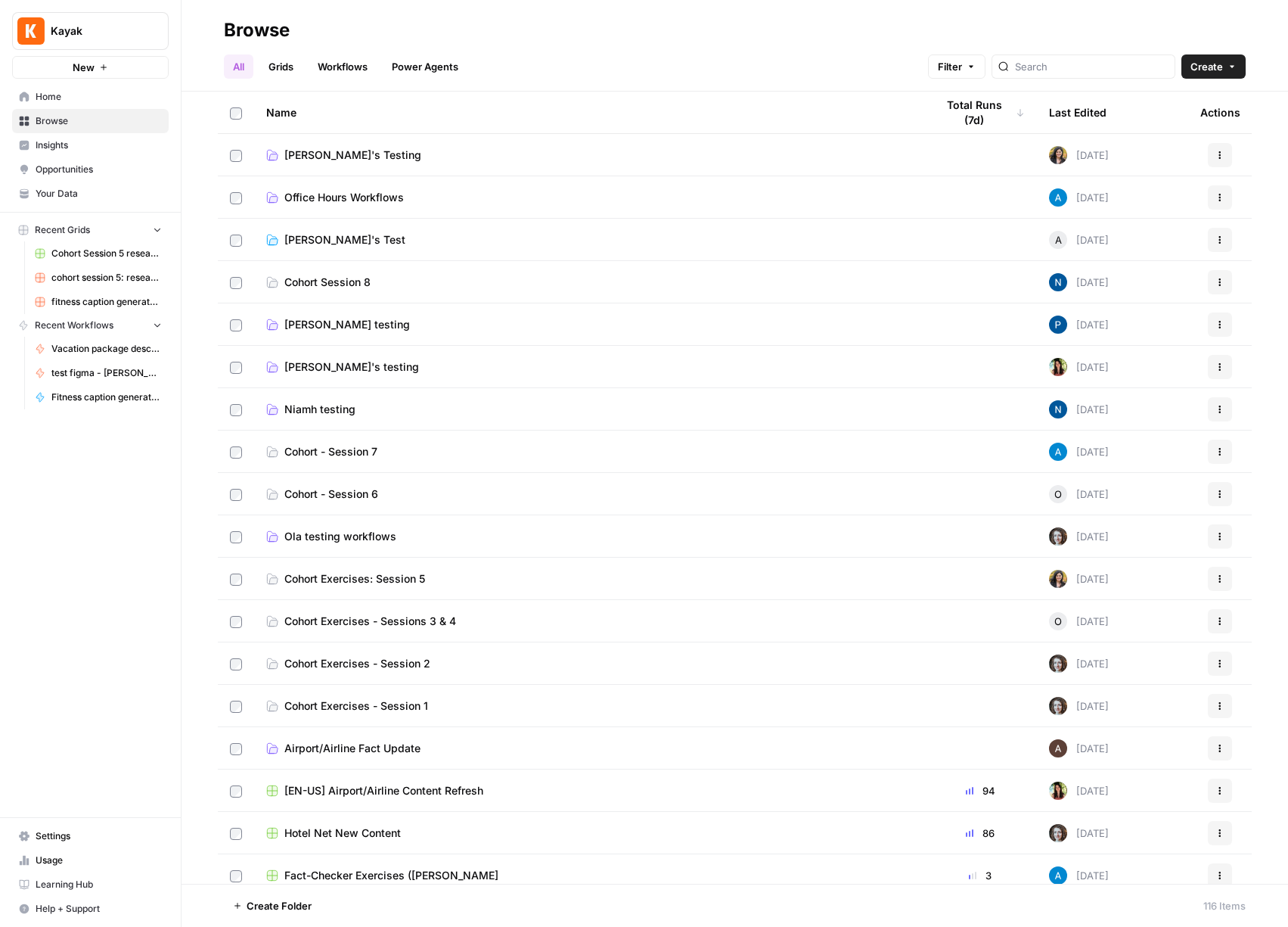
click at [81, 372] on span "test figma - oldrey" at bounding box center [107, 372] width 110 height 13
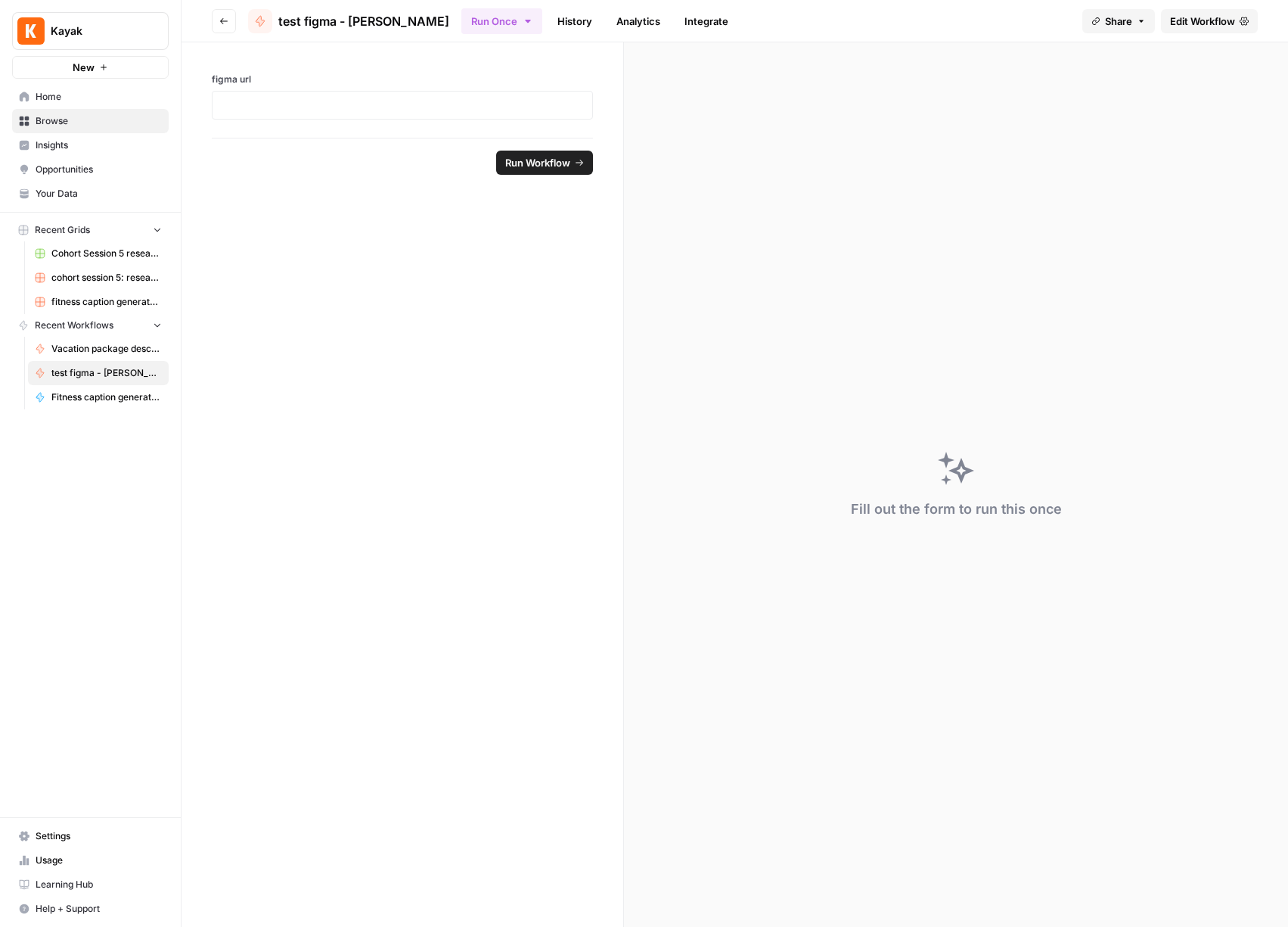
click at [1203, 26] on span "Edit Workflow" at bounding box center [1202, 21] width 65 height 15
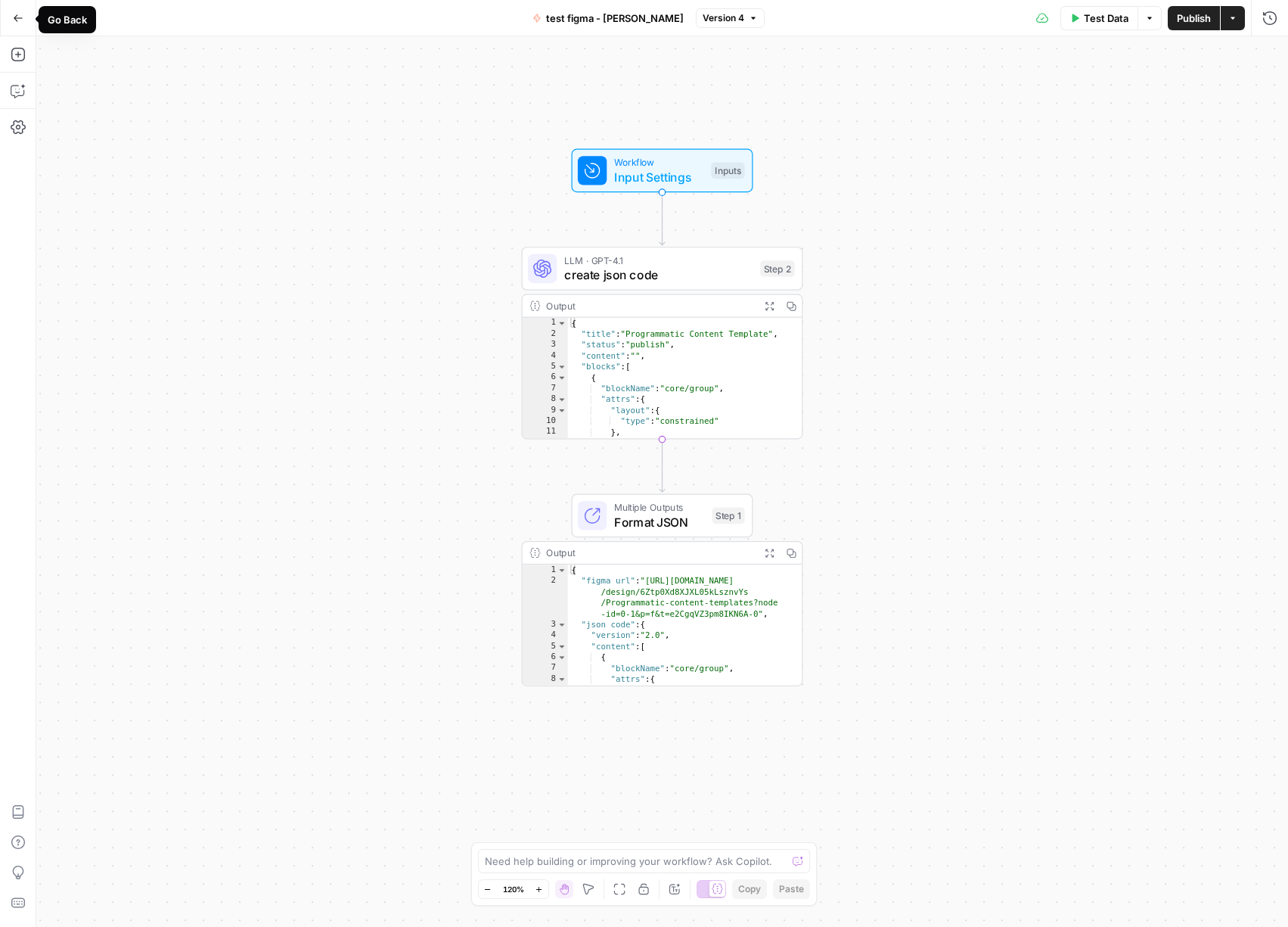
click at [27, 22] on button "Go Back" at bounding box center [18, 18] width 28 height 28
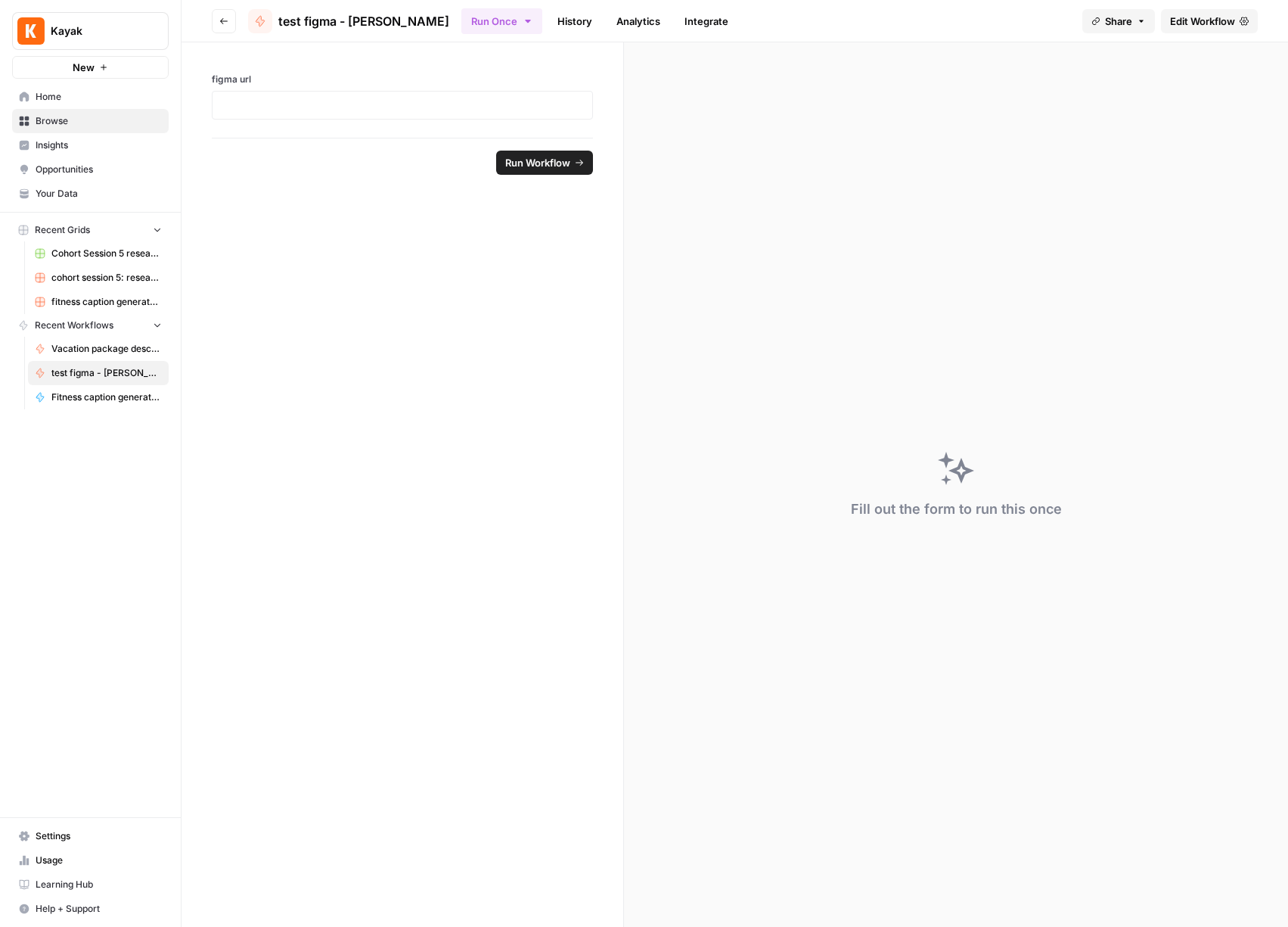
click at [79, 70] on span "New" at bounding box center [83, 68] width 22 height 15
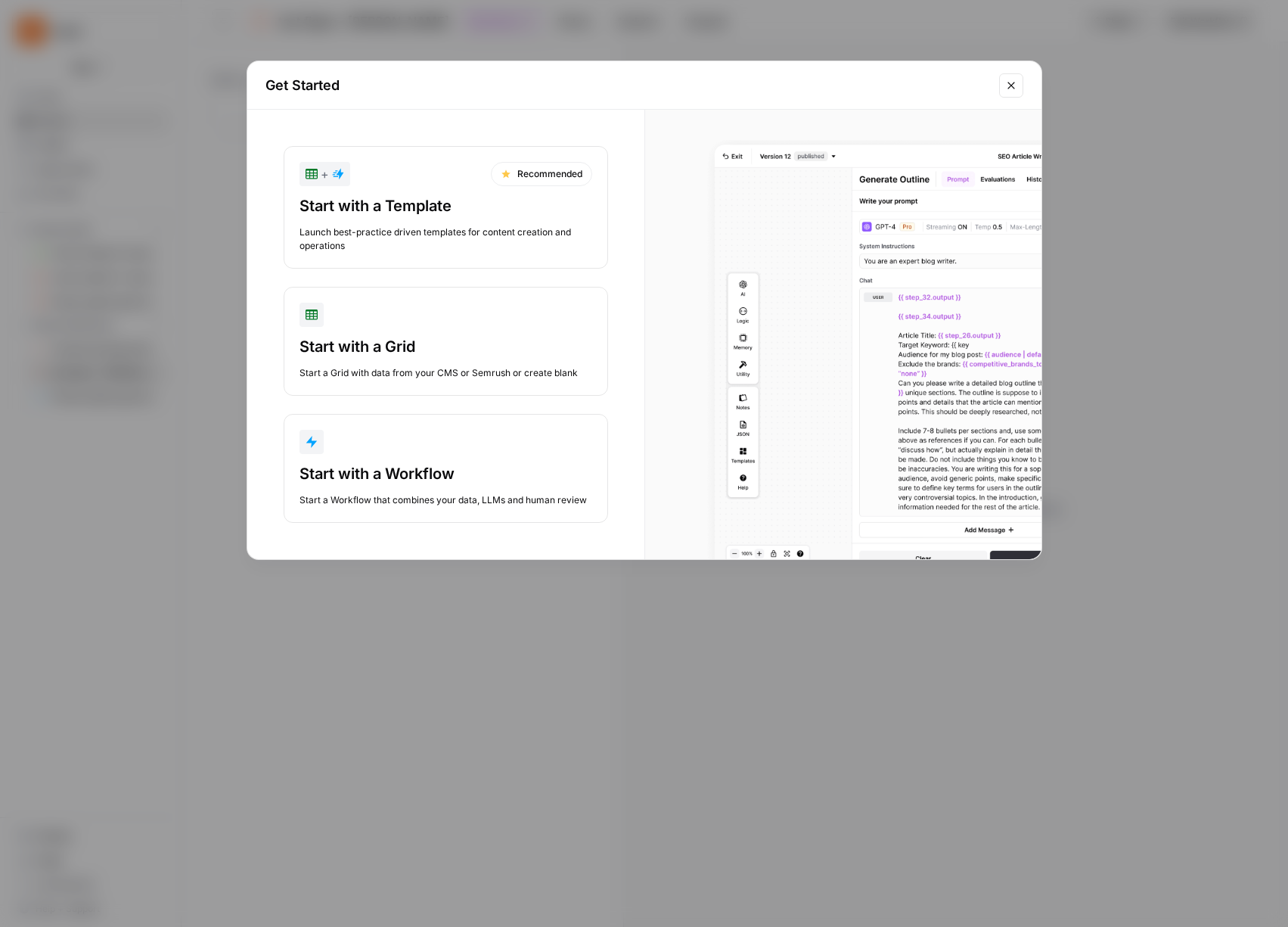
click at [410, 474] on div "Start with a Workflow" at bounding box center [446, 473] width 293 height 21
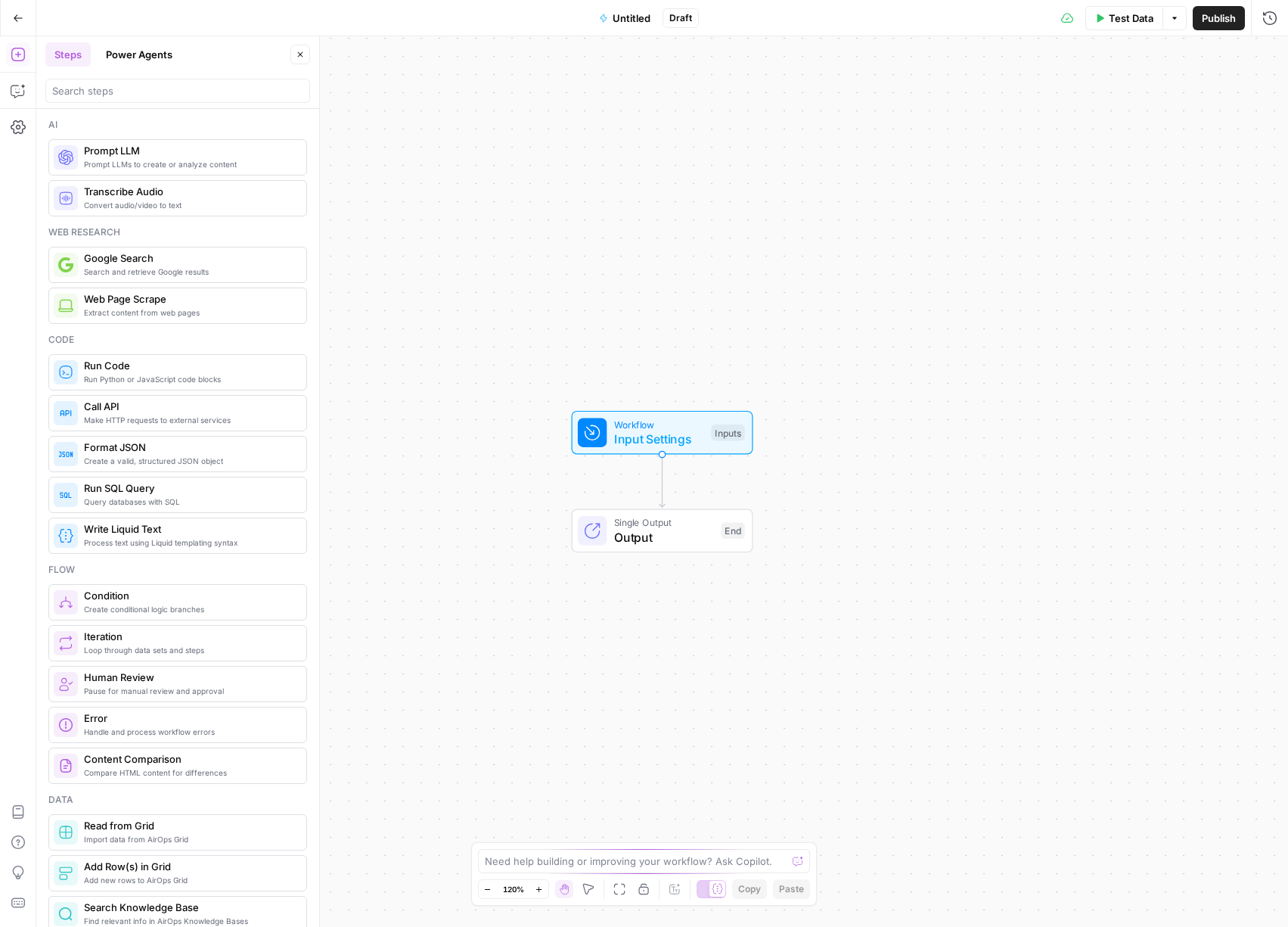
click at [633, 14] on span "Untitled" at bounding box center [631, 18] width 38 height 15
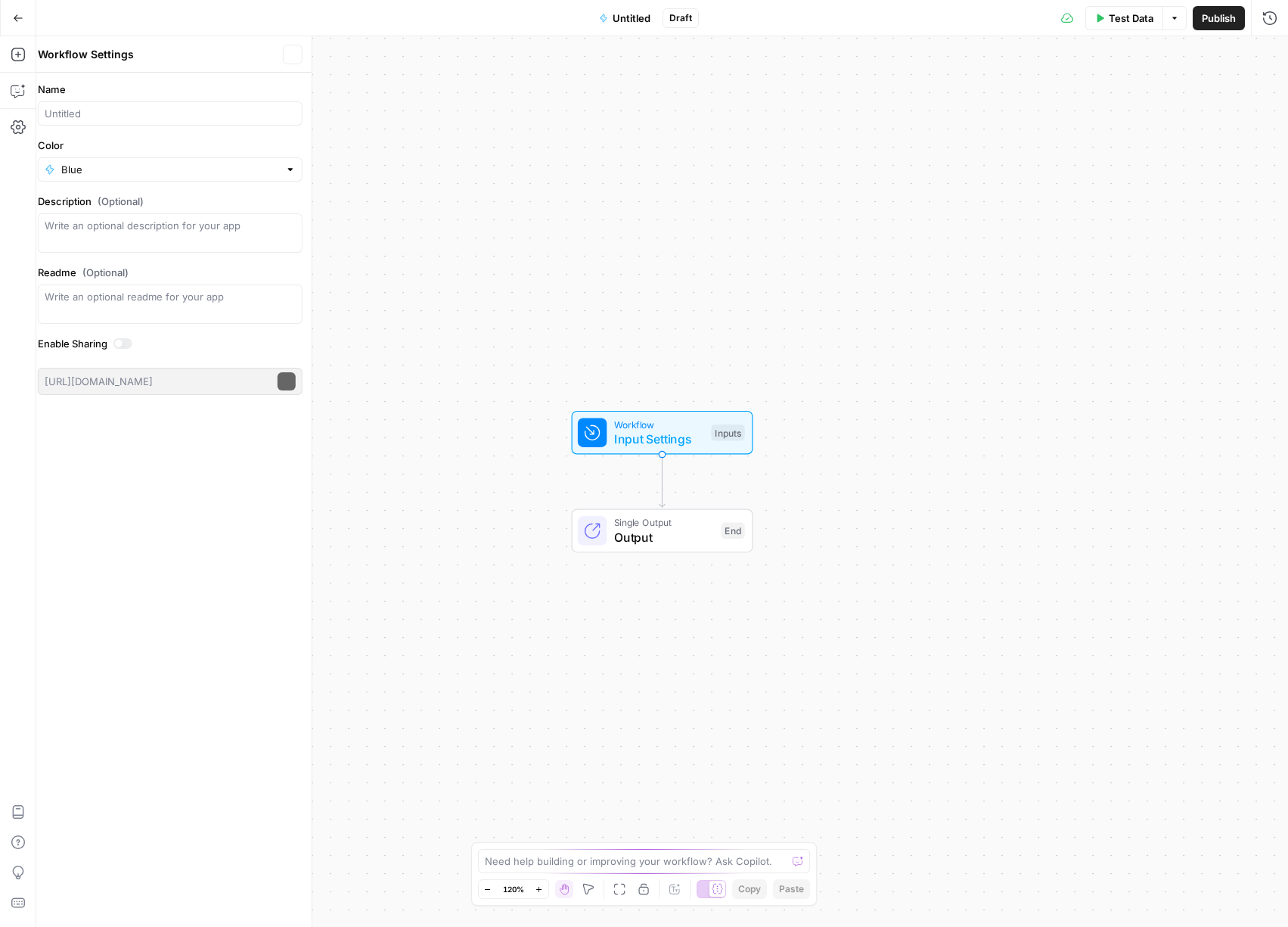
click at [633, 14] on span "Untitled" at bounding box center [631, 18] width 38 height 15
click at [140, 111] on input "Name" at bounding box center [178, 114] width 251 height 15
type input "teste 2"
click at [123, 175] on input "Color" at bounding box center [177, 170] width 218 height 15
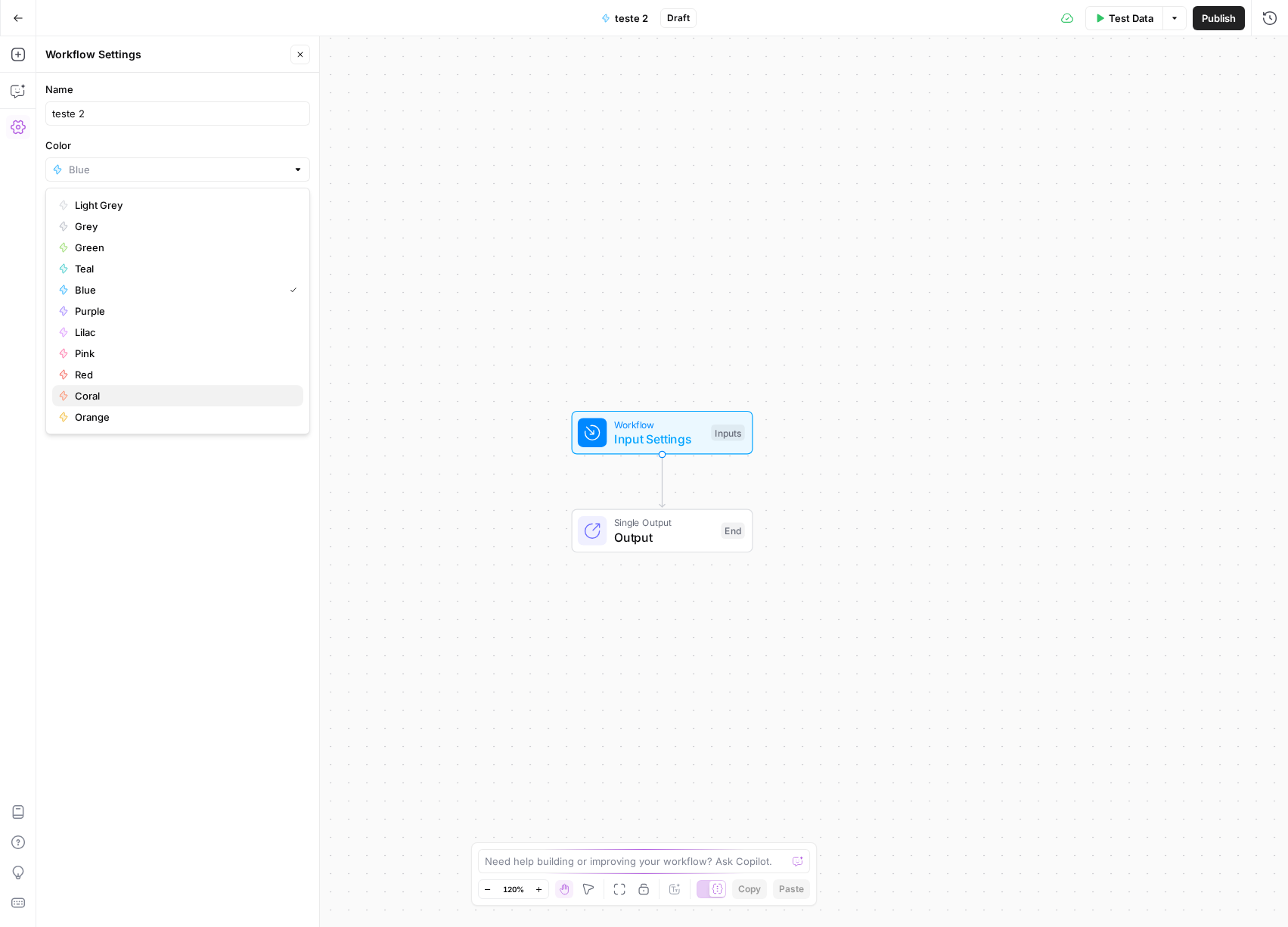
click at [100, 397] on span "Coral" at bounding box center [183, 396] width 216 height 15
type input "Coral"
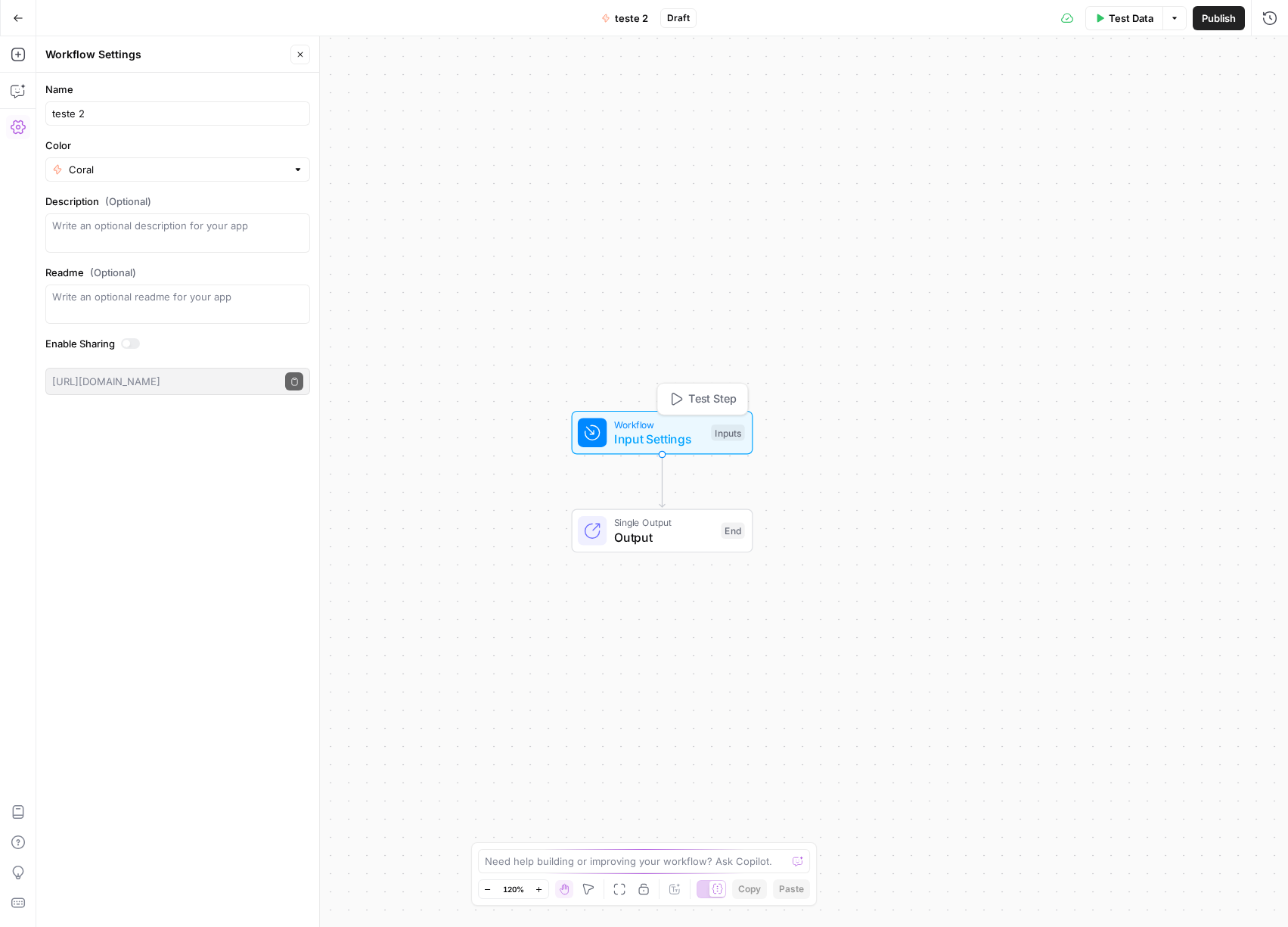
click at [669, 425] on span "Workflow" at bounding box center [659, 423] width 90 height 14
click at [1180, 99] on button "Add Field" at bounding box center [1124, 103] width 252 height 24
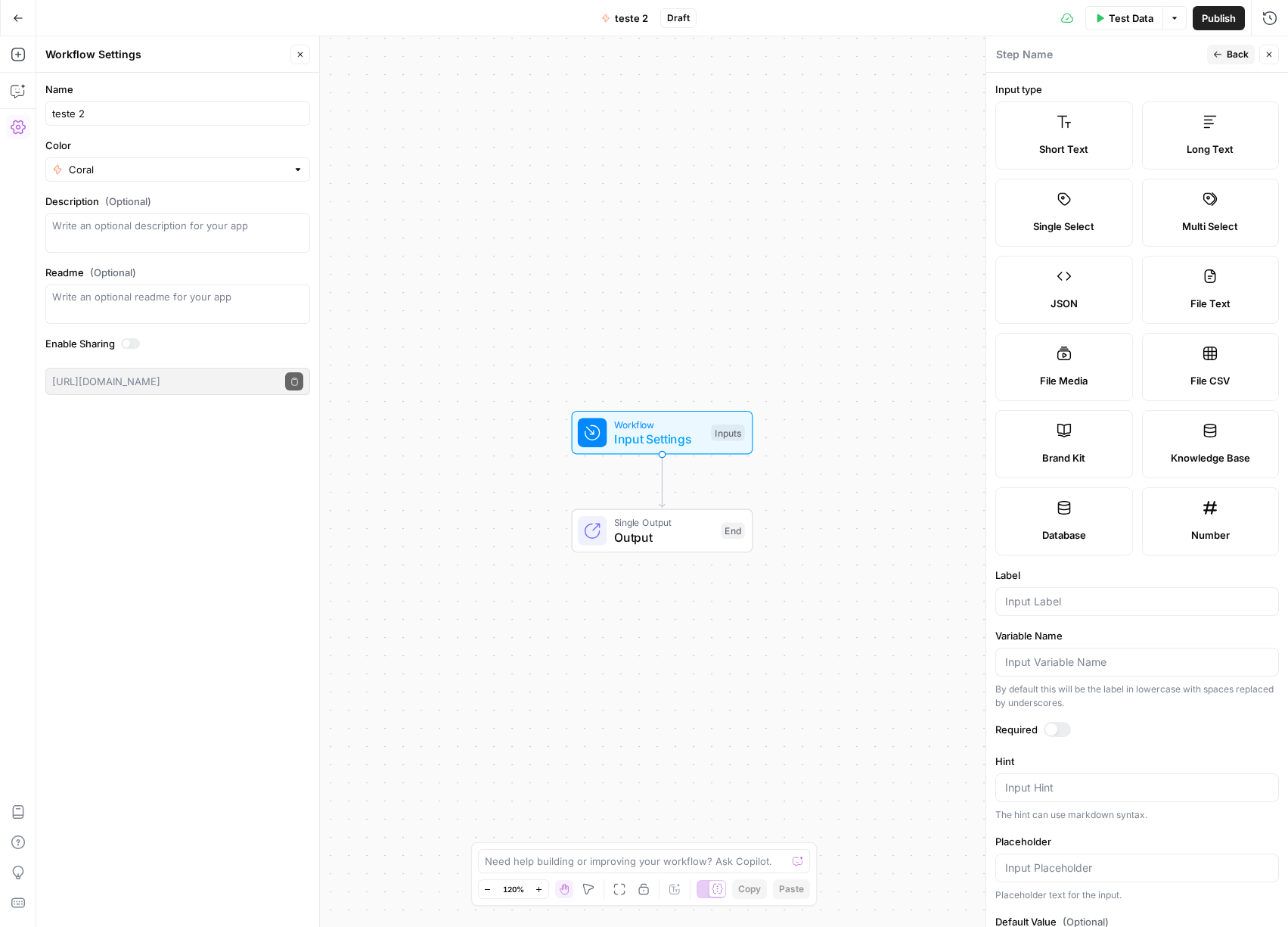
click at [1058, 128] on icon at bounding box center [1063, 122] width 15 height 15
click at [1056, 127] on icon at bounding box center [1063, 122] width 15 height 15
click at [1068, 599] on input "Label" at bounding box center [1137, 601] width 264 height 15
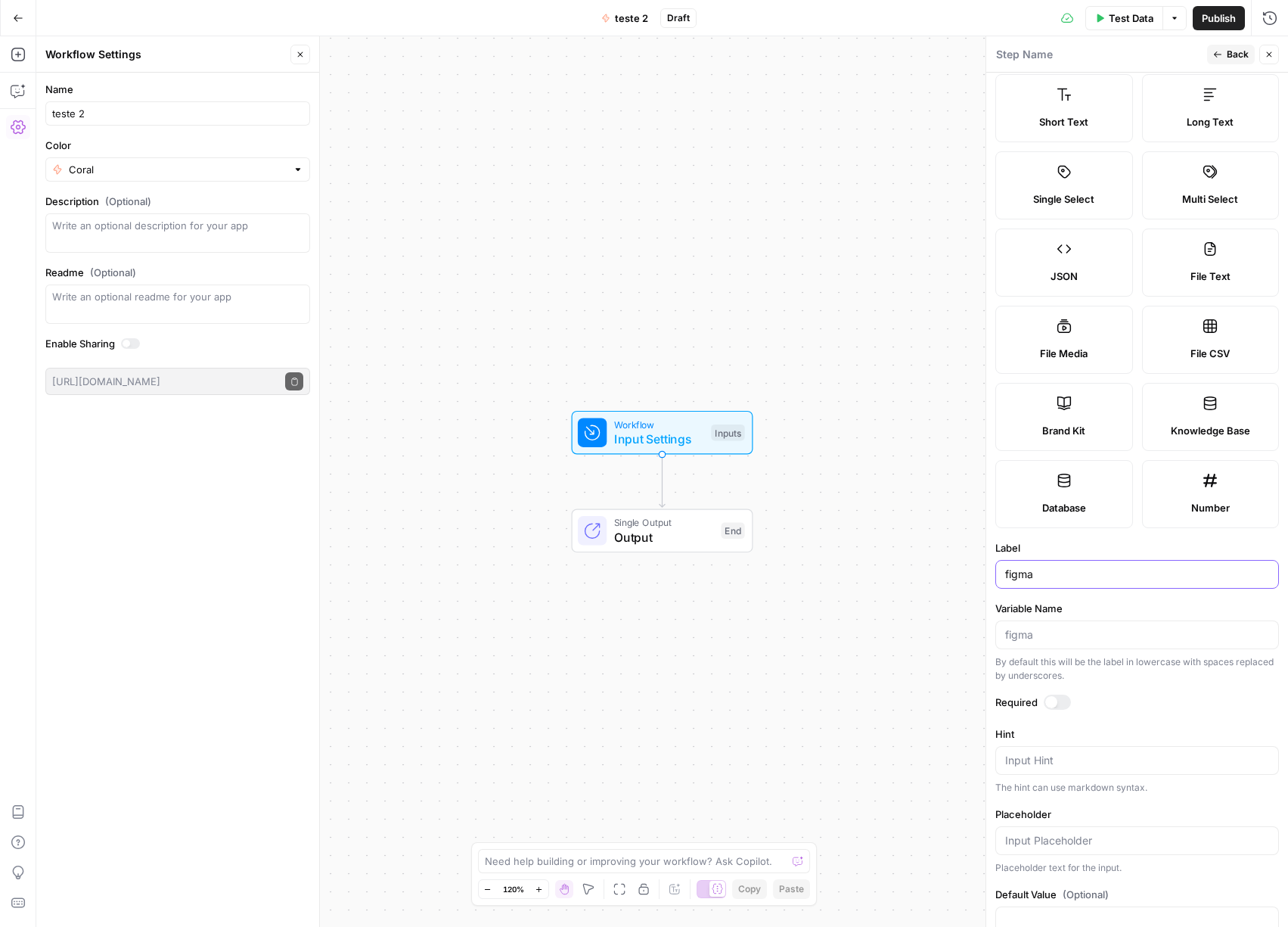
scroll to position [66, 0]
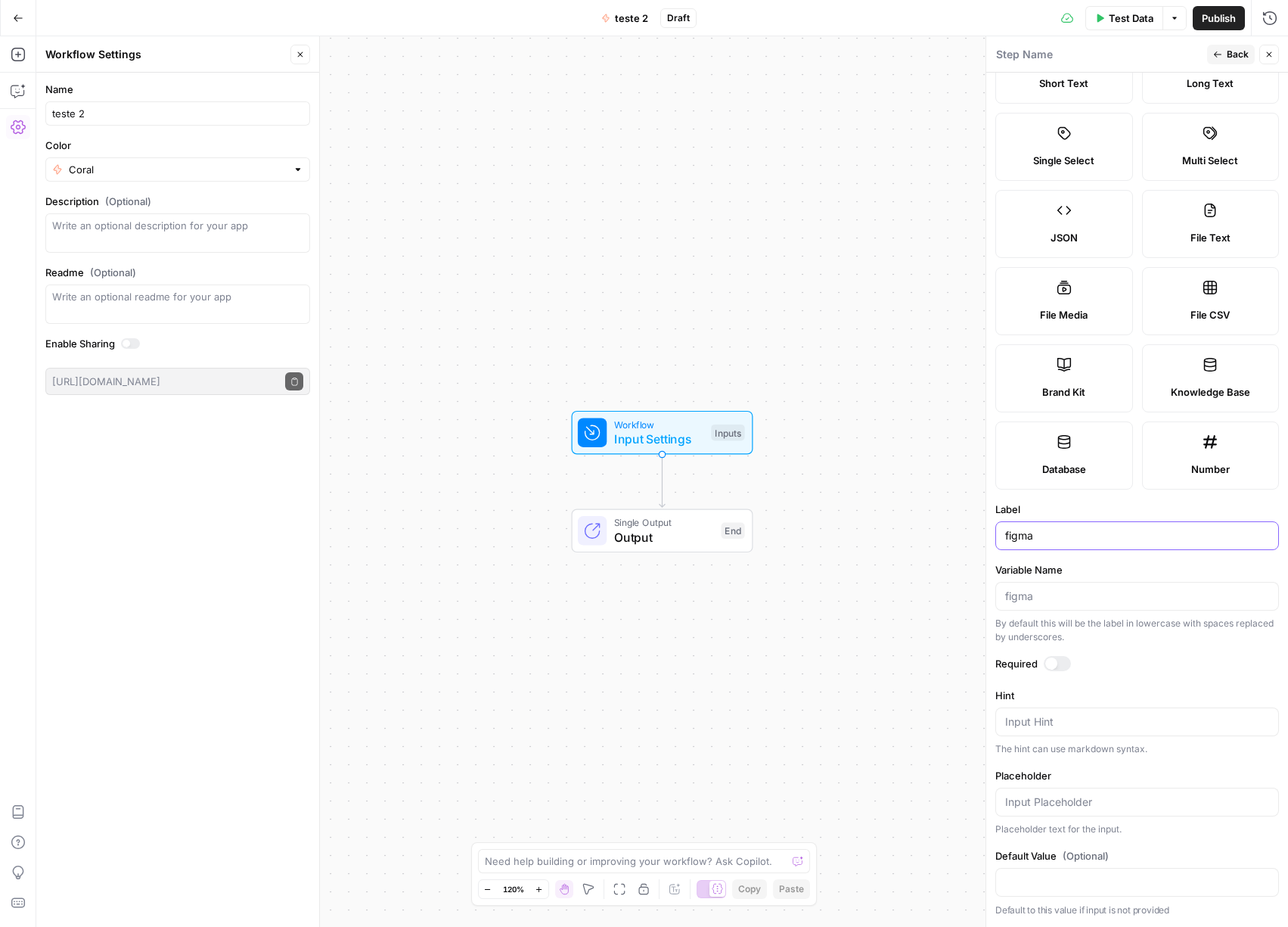
type input "figma"
click at [1045, 601] on input "Variable Name" at bounding box center [1137, 596] width 264 height 15
click at [1063, 661] on div at bounding box center [1057, 663] width 28 height 15
click at [1230, 53] on span "Back" at bounding box center [1237, 54] width 22 height 13
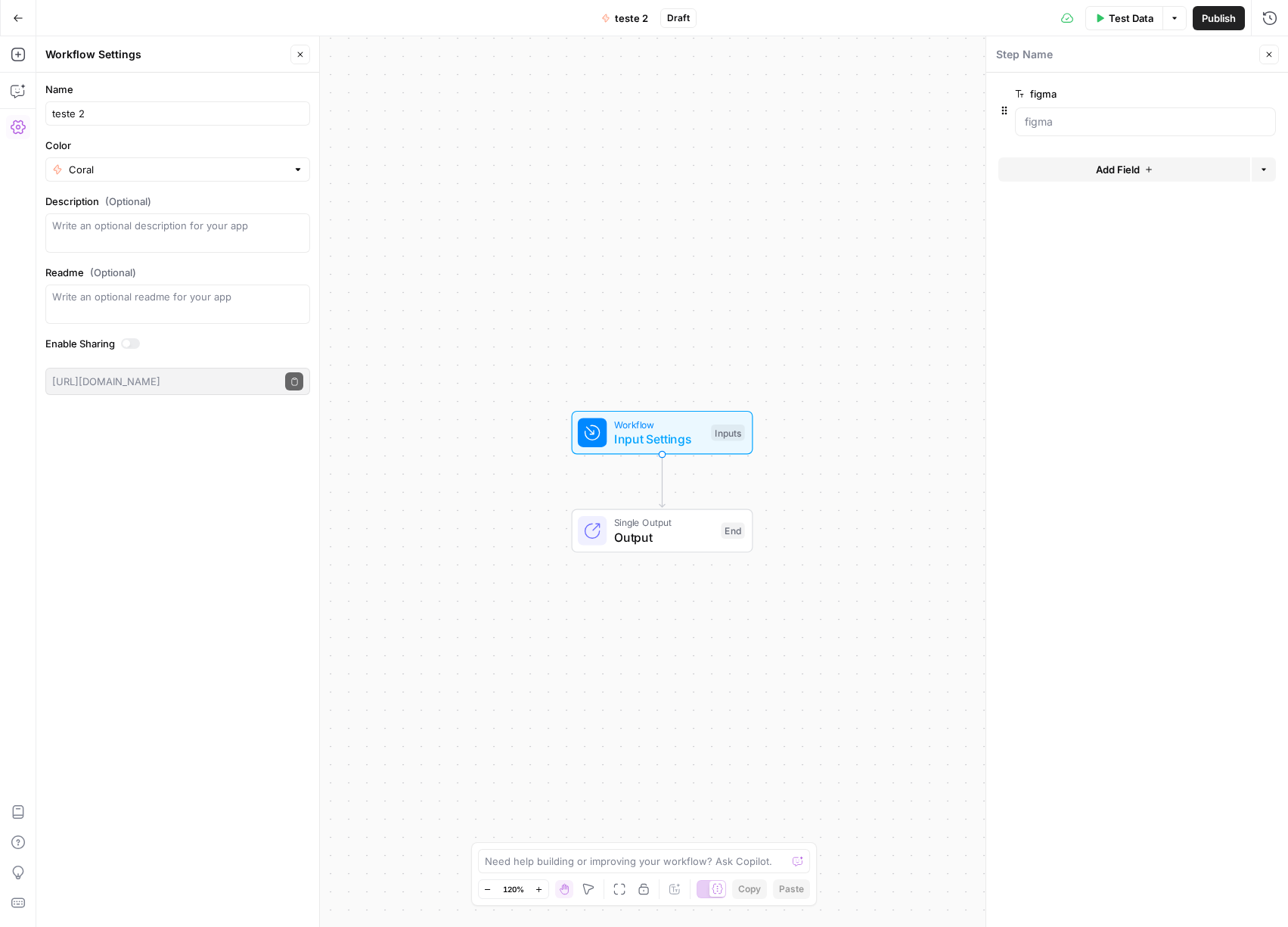
click at [1265, 57] on icon "button" at bounding box center [1269, 54] width 9 height 9
click at [1123, 20] on span "Test Data" at bounding box center [1130, 18] width 44 height 15
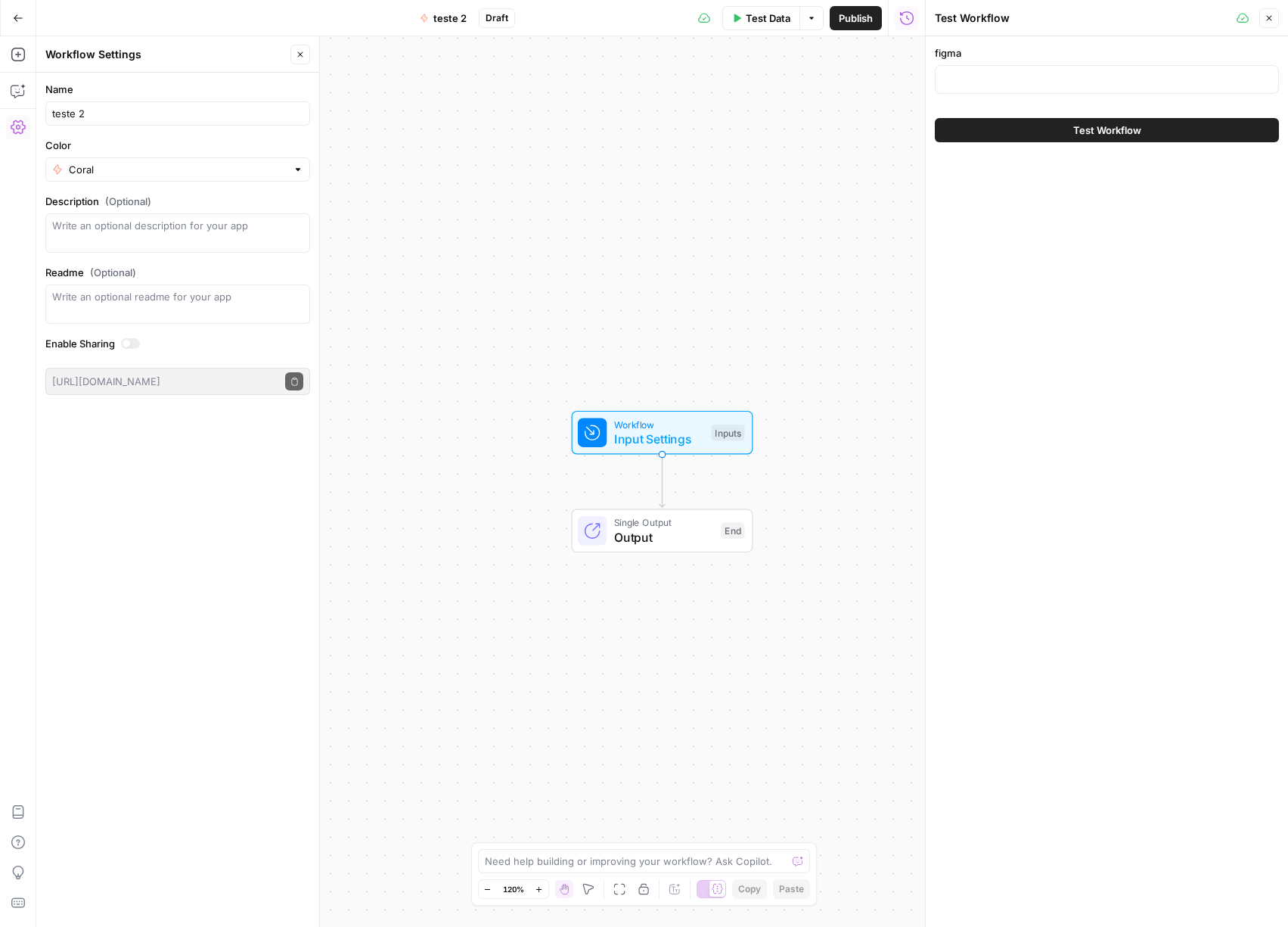
click at [1031, 68] on div at bounding box center [1107, 79] width 344 height 28
paste input "https://www.figma.com/design/6Ztp0Xd8XJXL05kLsznvYs/Programmatic-content-templa…"
type input "https://www.figma.com/design/6Ztp0Xd8XJXL05kLsznvYs/Programmatic-content-templa…"
click at [1265, 15] on icon "button" at bounding box center [1269, 18] width 9 height 9
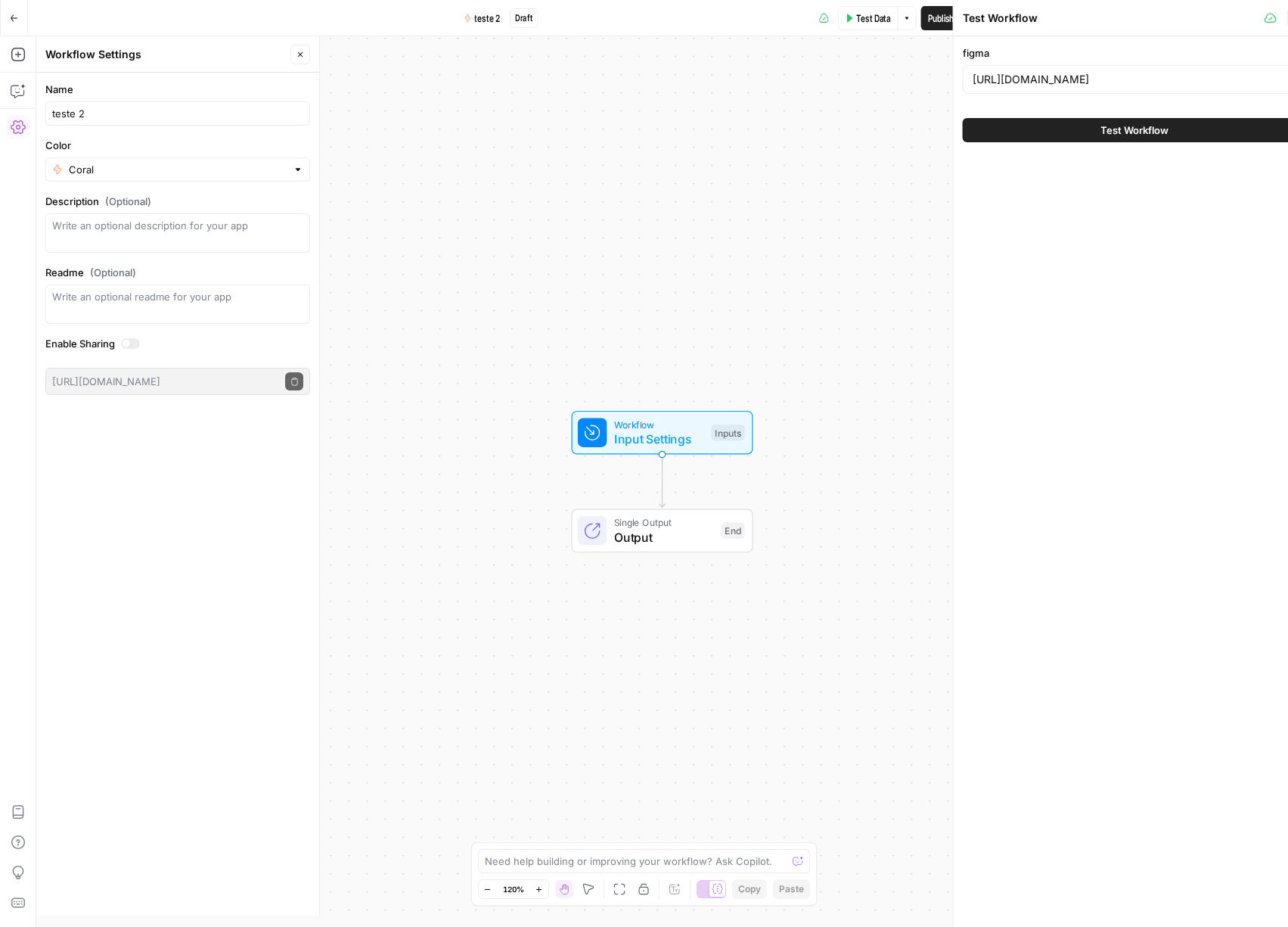
scroll to position [0, 0]
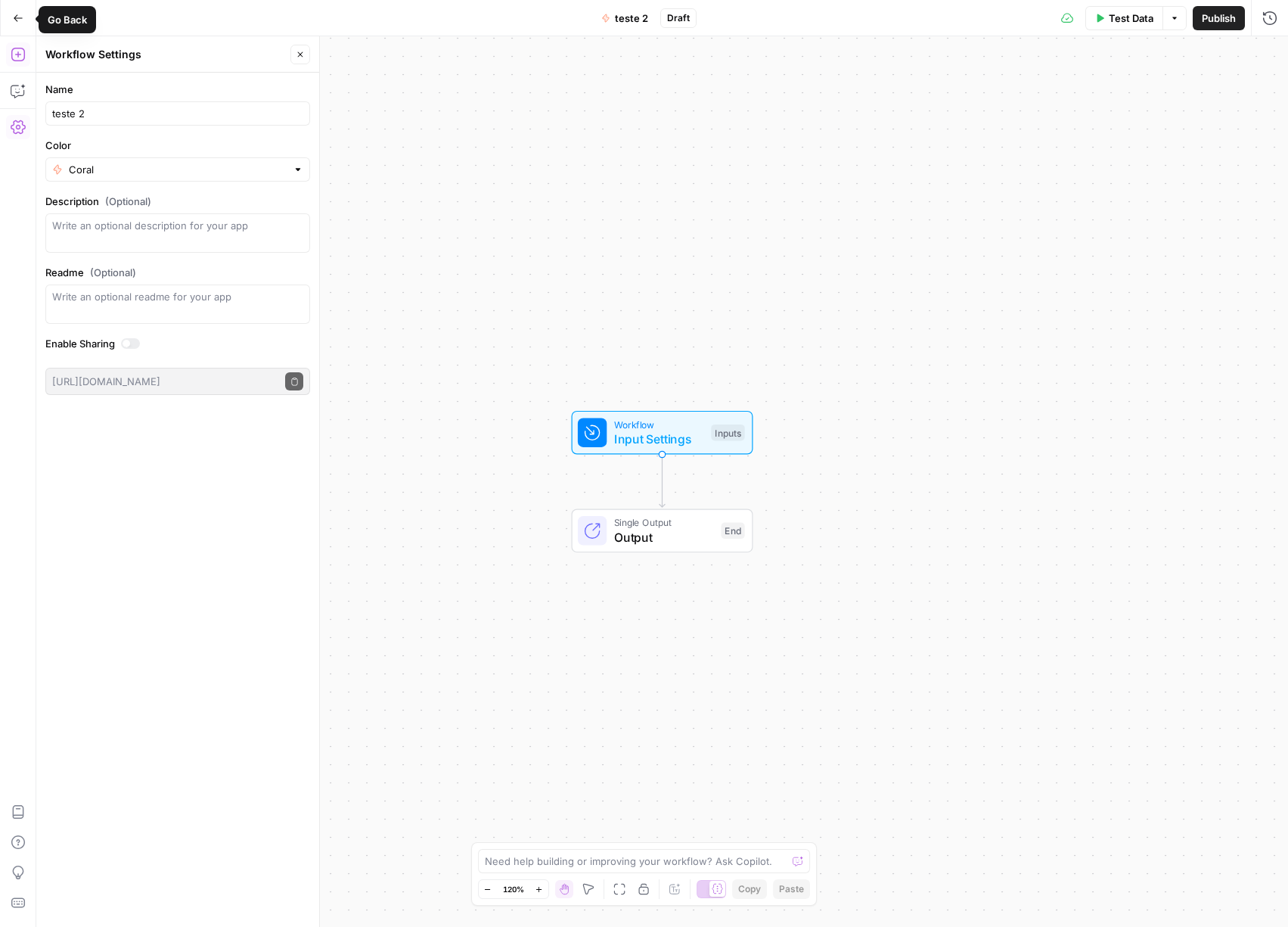
click at [19, 57] on icon "button" at bounding box center [18, 54] width 15 height 15
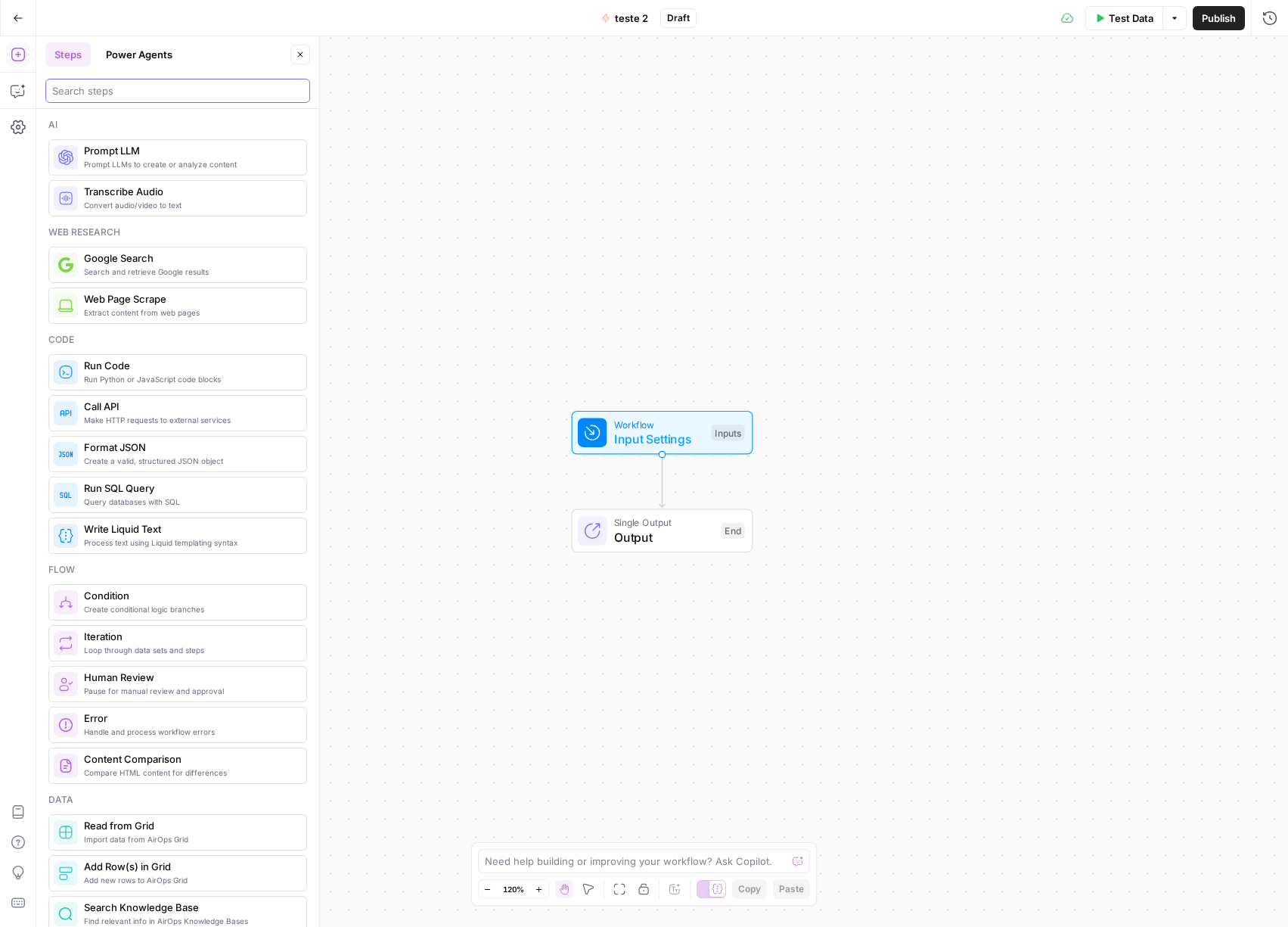
click at [159, 89] on input "search" at bounding box center [178, 91] width 251 height 15
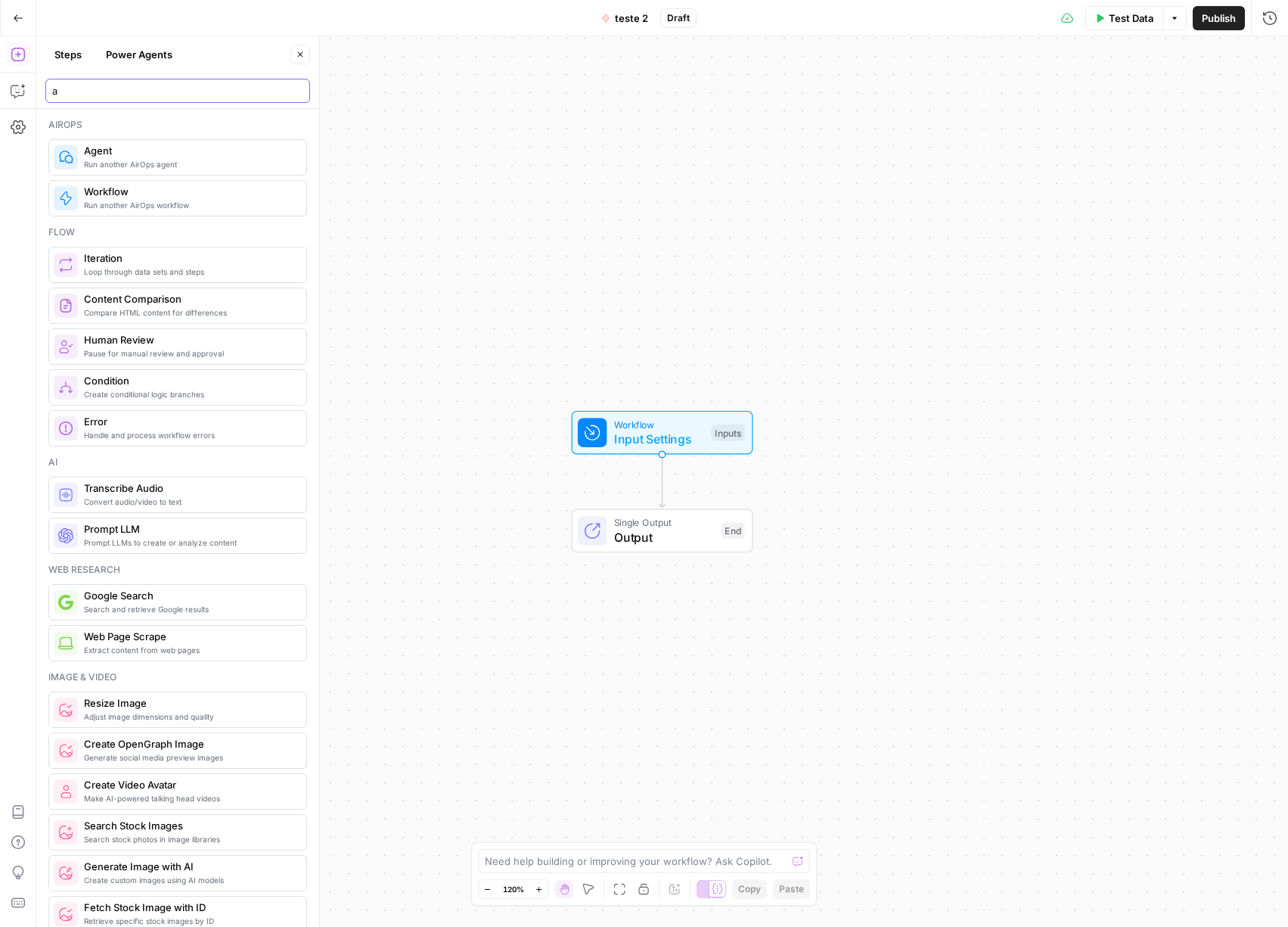
type input "ai"
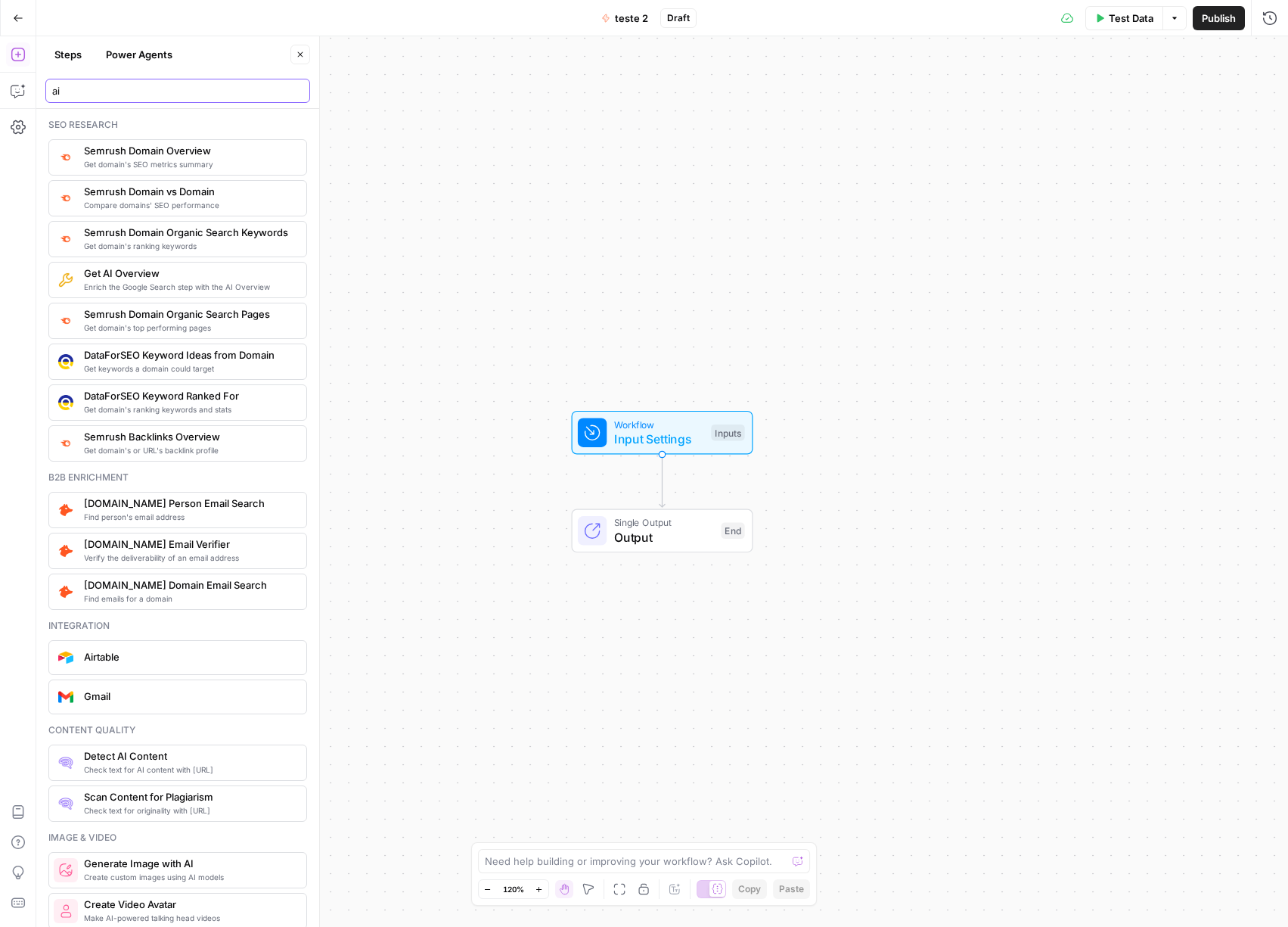
click at [295, 89] on input "ai" at bounding box center [178, 91] width 251 height 15
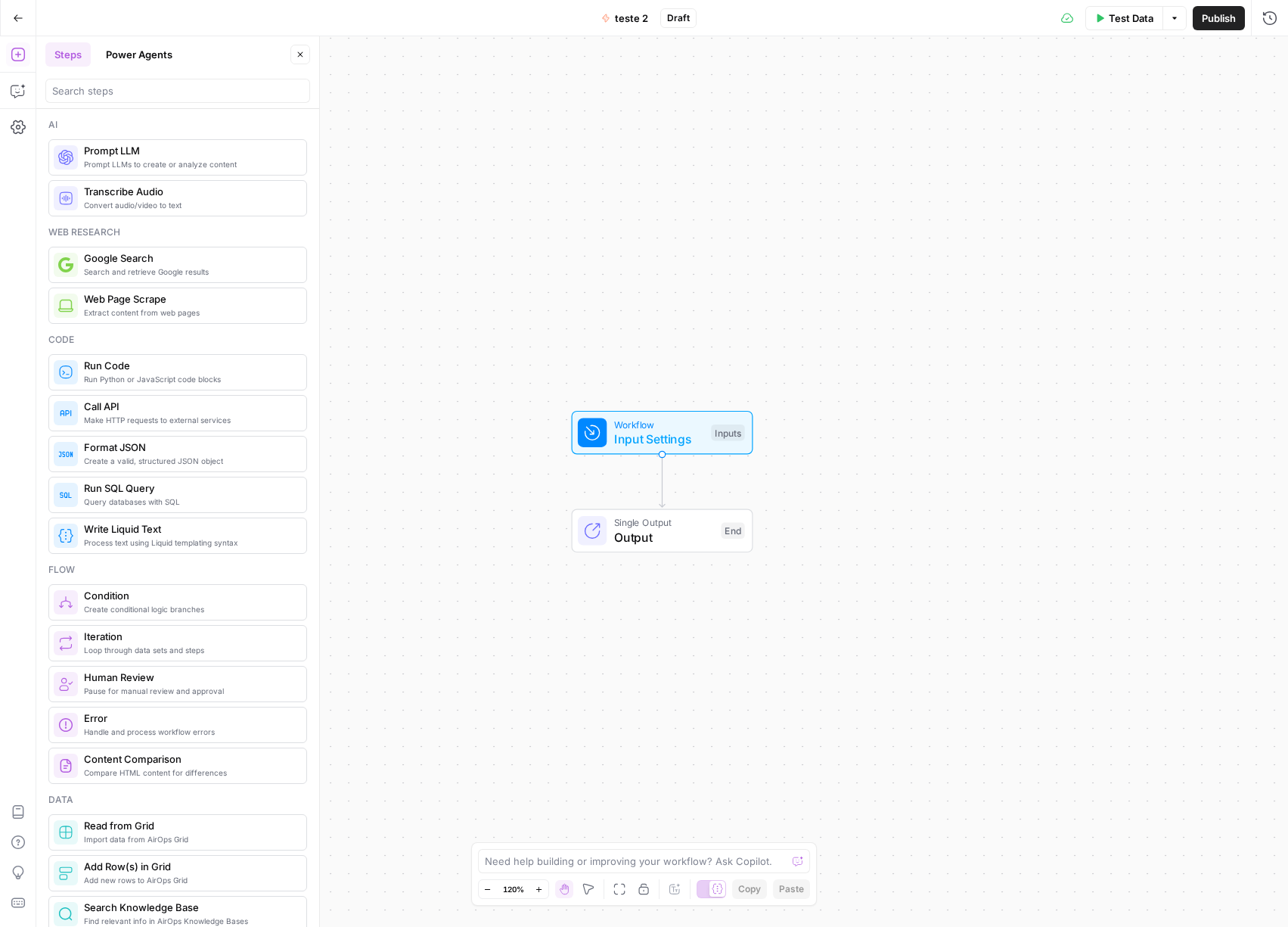
click at [180, 162] on span "Prompt LLMs to create or analyze content" at bounding box center [189, 164] width 210 height 12
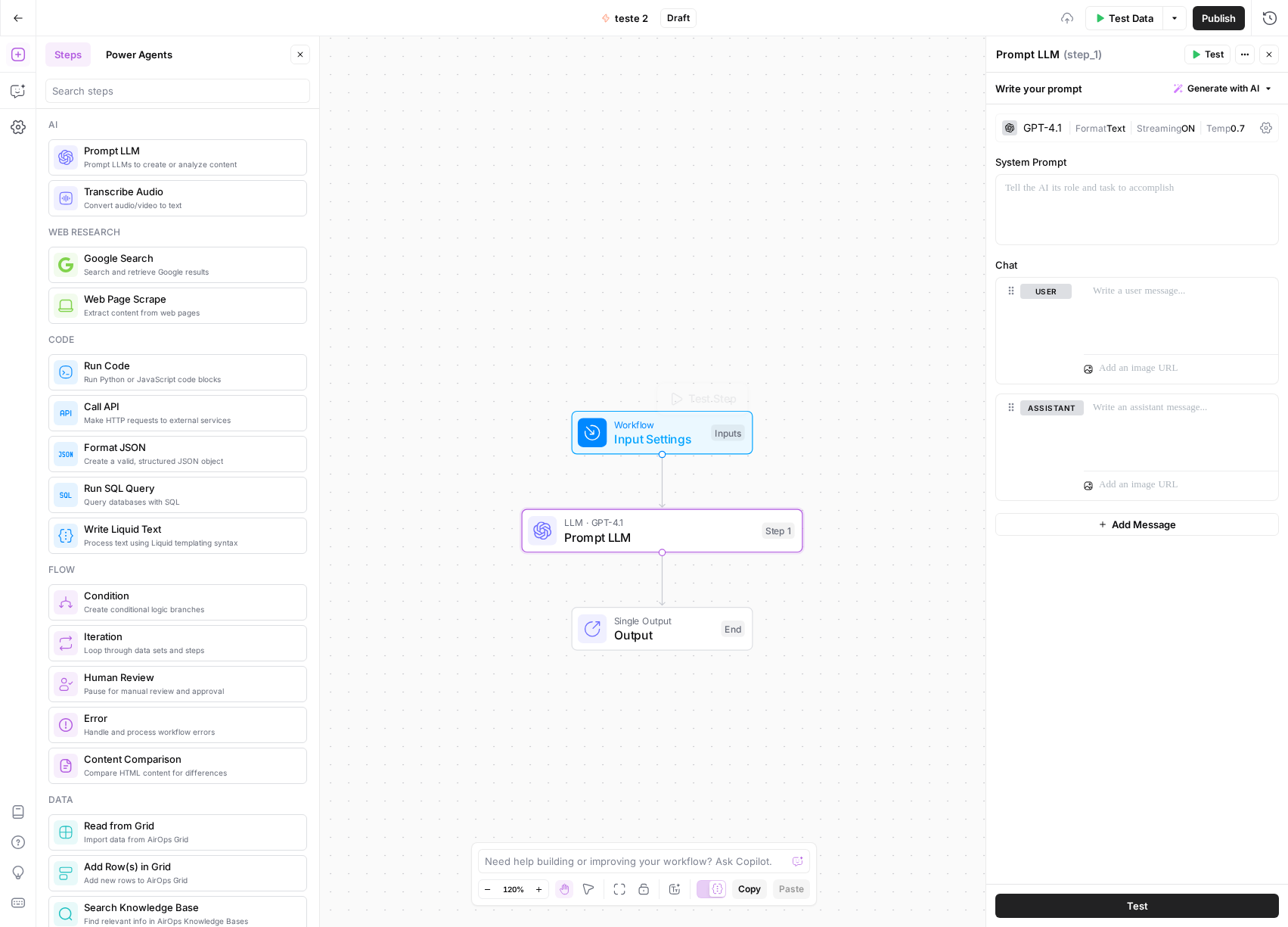
click at [696, 526] on span "LLM · GPT-4.1" at bounding box center [659, 522] width 190 height 14
click at [1043, 130] on div "GPT-4.1" at bounding box center [1043, 128] width 38 height 11
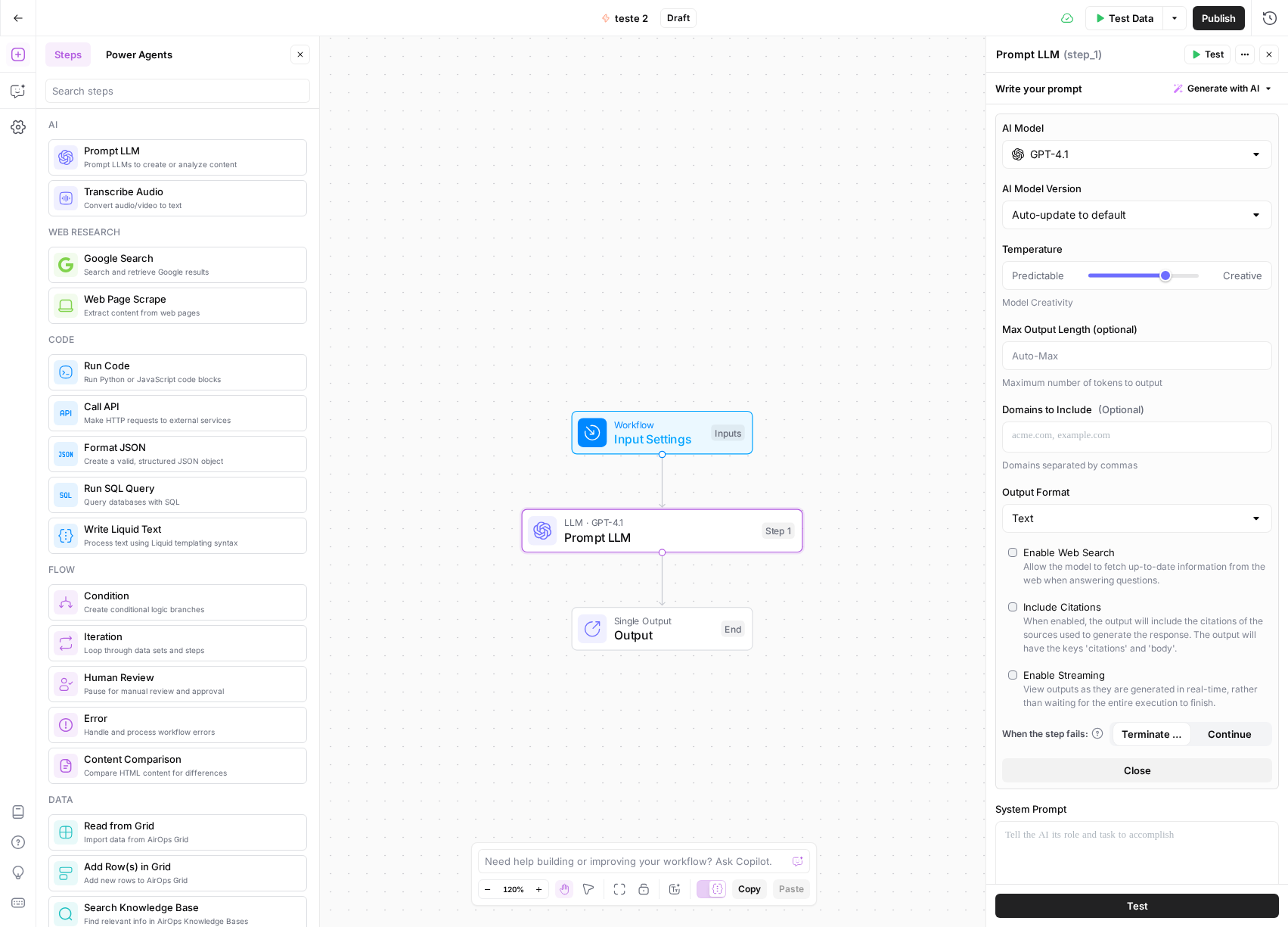
click at [1060, 157] on input "GPT-4.1" at bounding box center [1137, 154] width 214 height 15
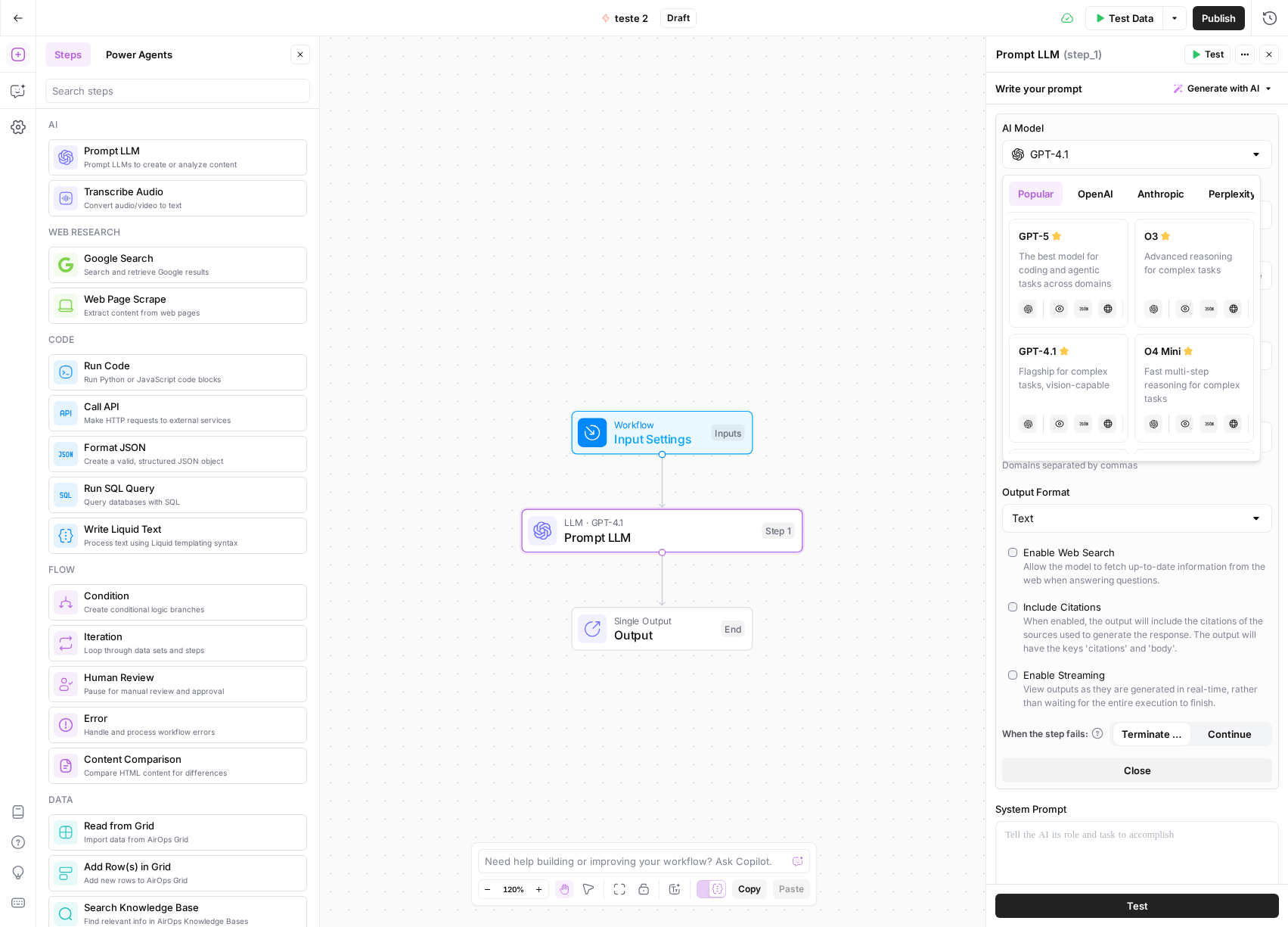
click at [1056, 264] on div "The best model for coding and agentic tasks across domains" at bounding box center [1068, 270] width 100 height 41
type input "GPT-5"
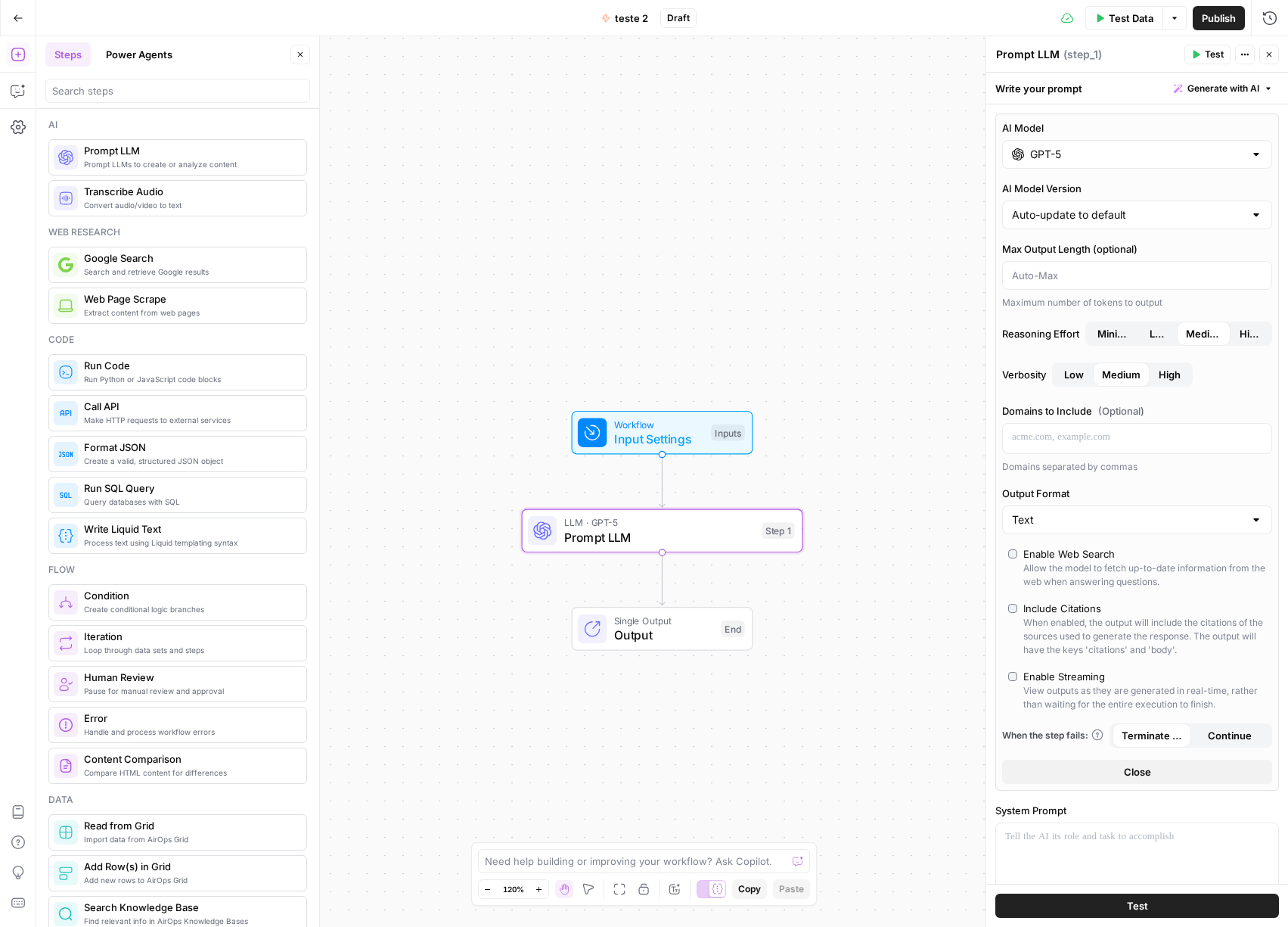
click at [1174, 768] on button "Close" at bounding box center [1136, 771] width 270 height 24
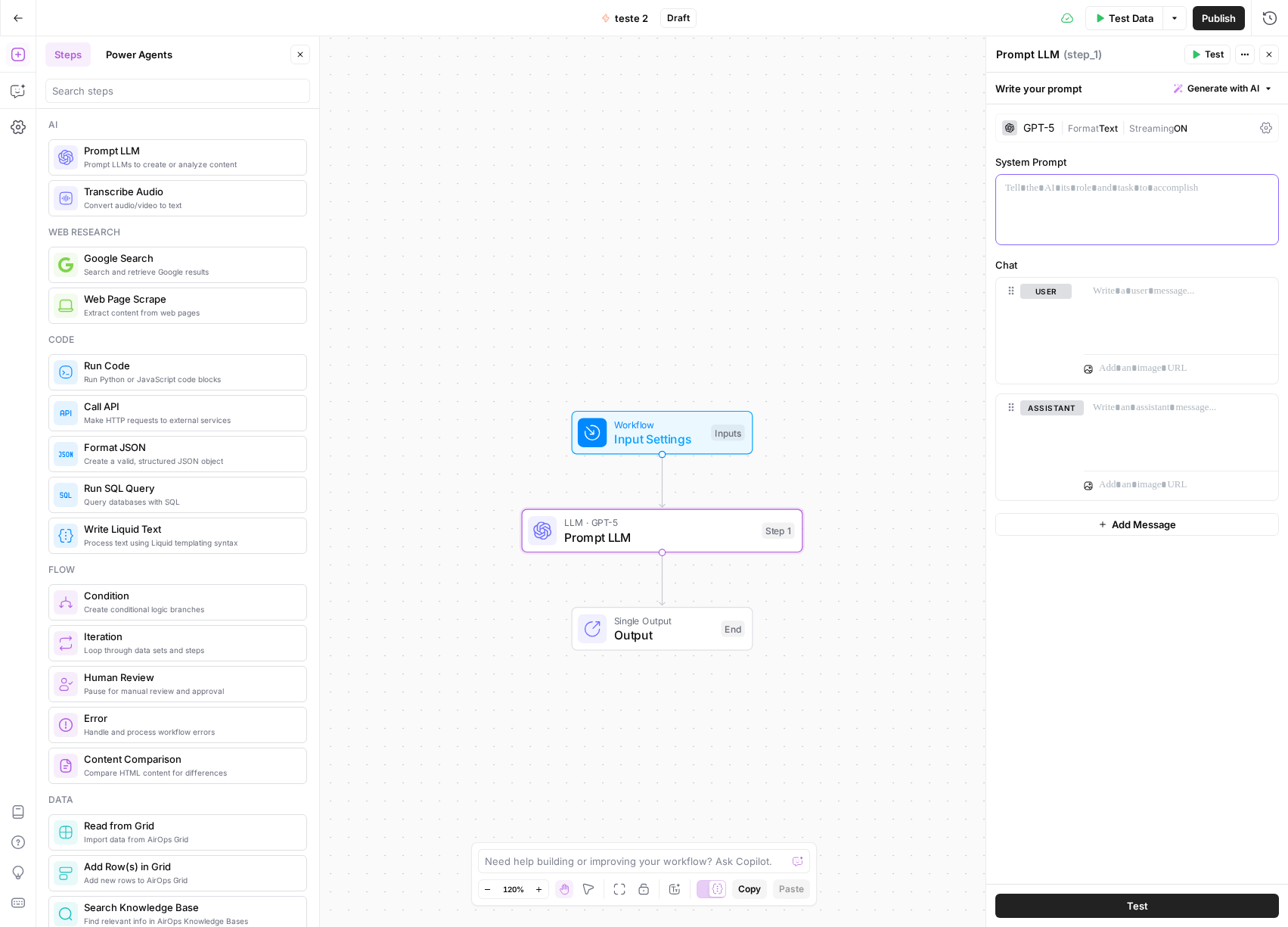
click at [1090, 207] on div at bounding box center [1137, 209] width 282 height 69
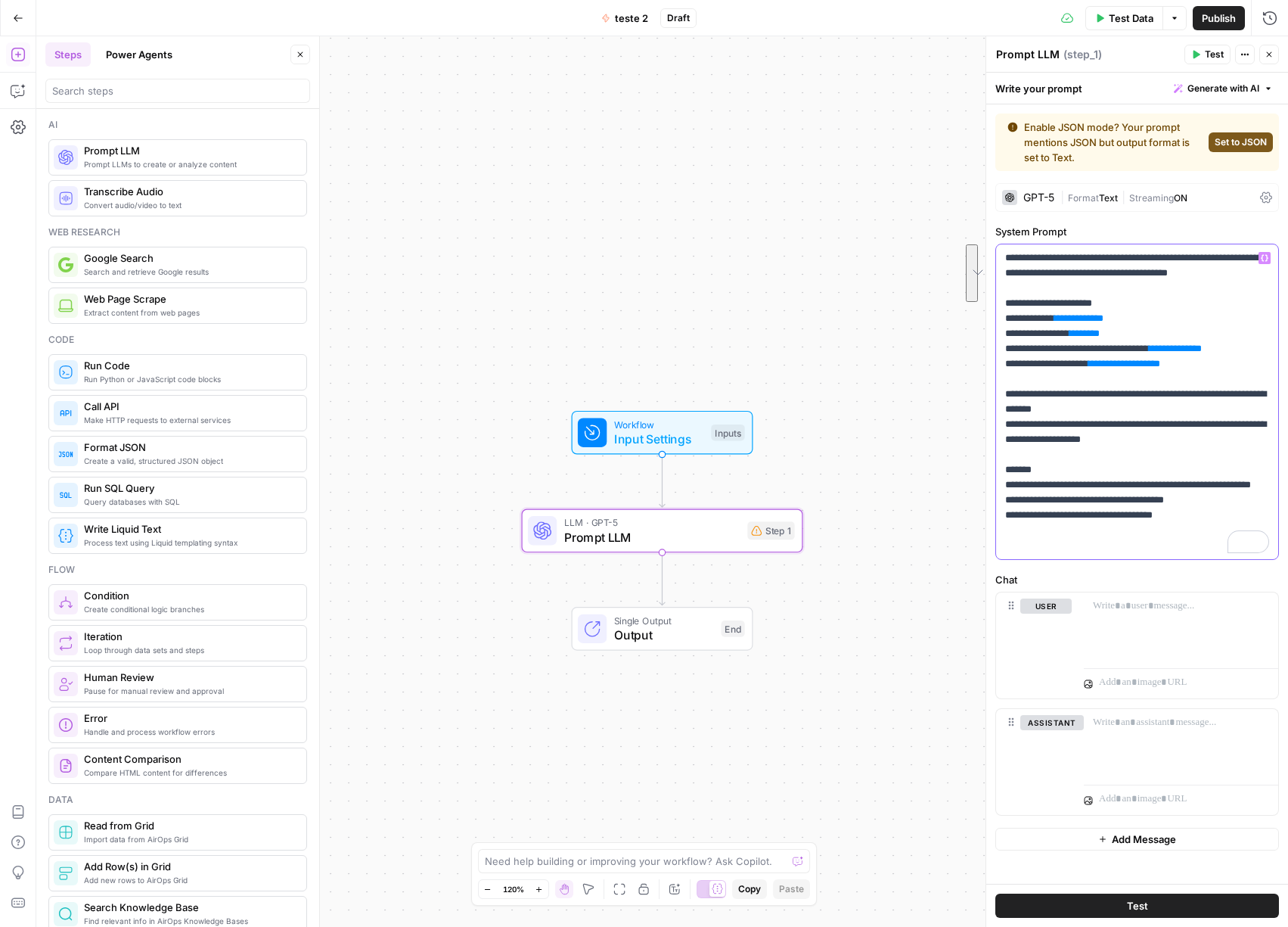
drag, startPoint x: 1201, startPoint y: 381, endPoint x: 1013, endPoint y: 336, distance: 193.3
click at [1013, 336] on p "**********" at bounding box center [1137, 402] width 264 height 302
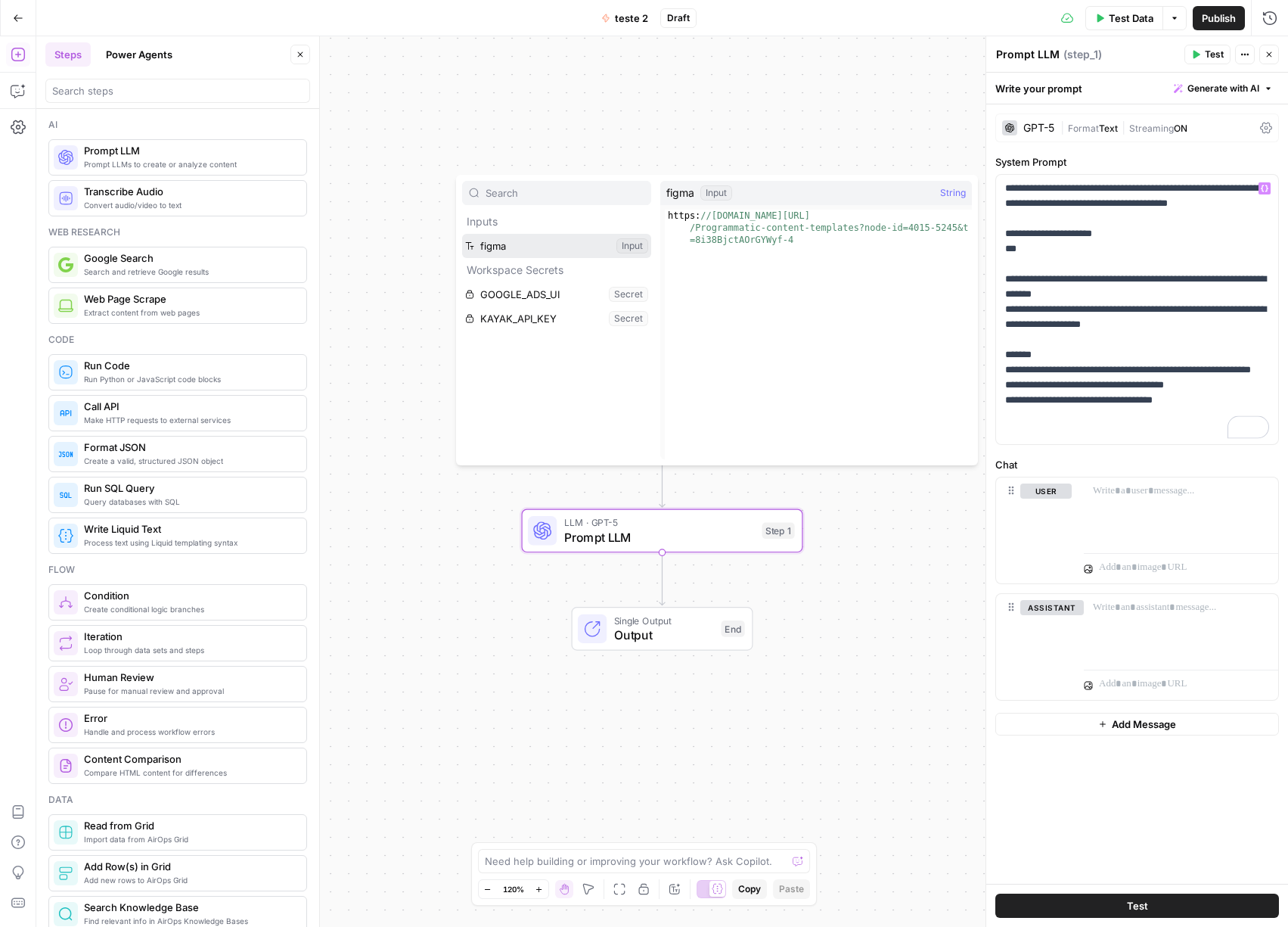
click at [545, 245] on button "Select variable figma" at bounding box center [556, 246] width 189 height 24
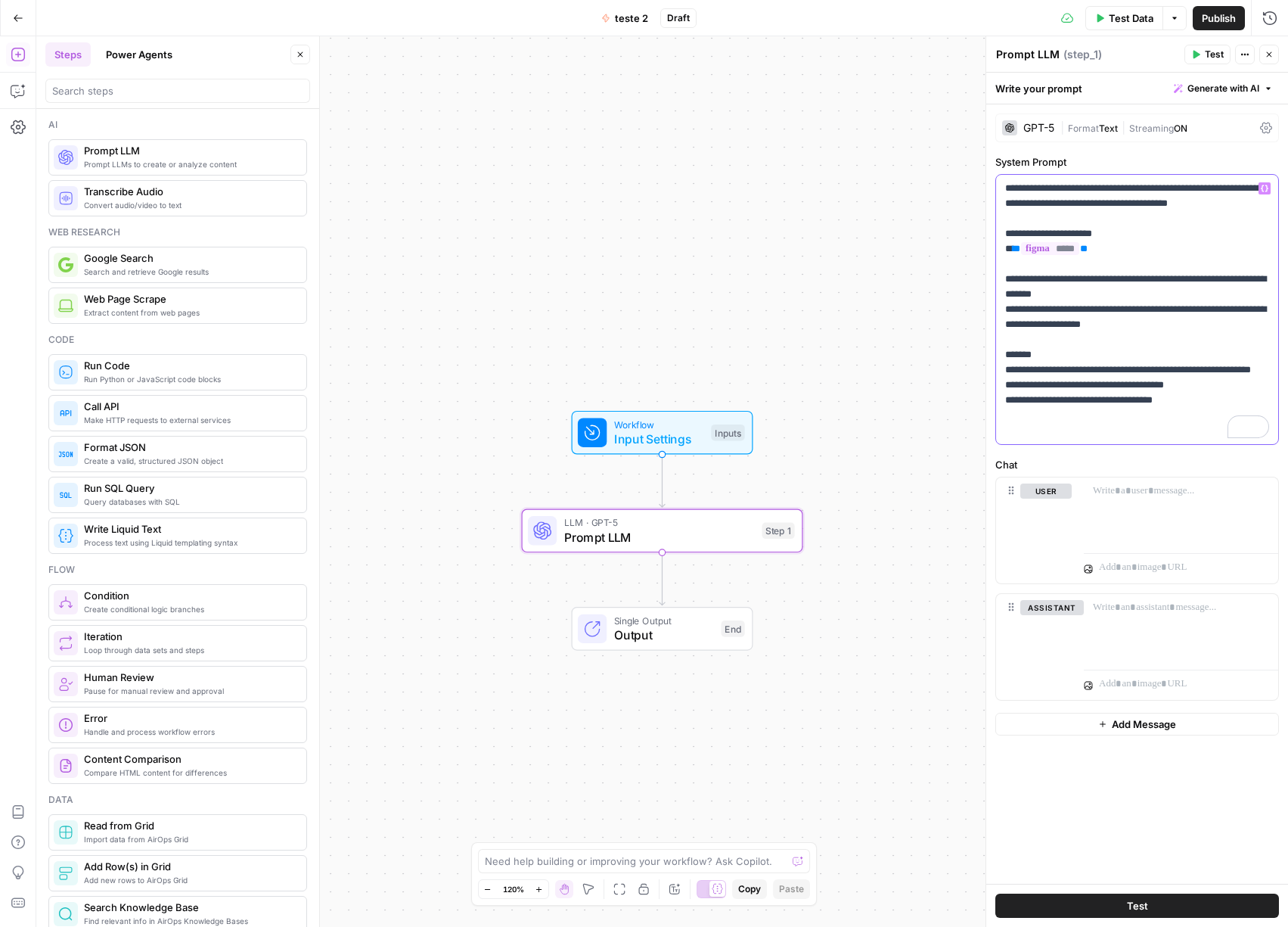
drag, startPoint x: 1178, startPoint y: 326, endPoint x: 1215, endPoint y: 337, distance: 38.6
click at [1179, 326] on p "**********" at bounding box center [1137, 309] width 264 height 257
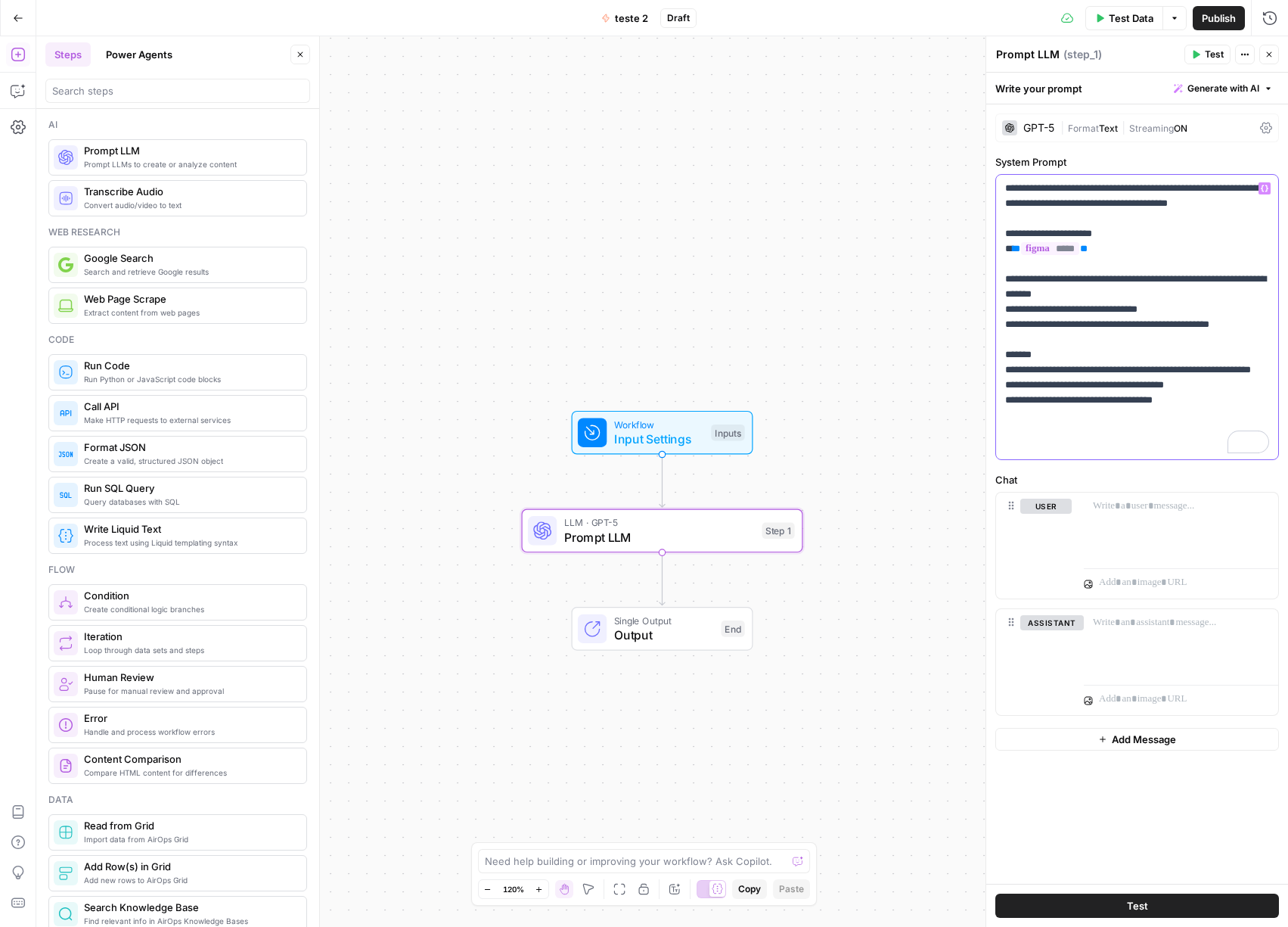
click at [1197, 447] on p "**********" at bounding box center [1137, 317] width 264 height 272
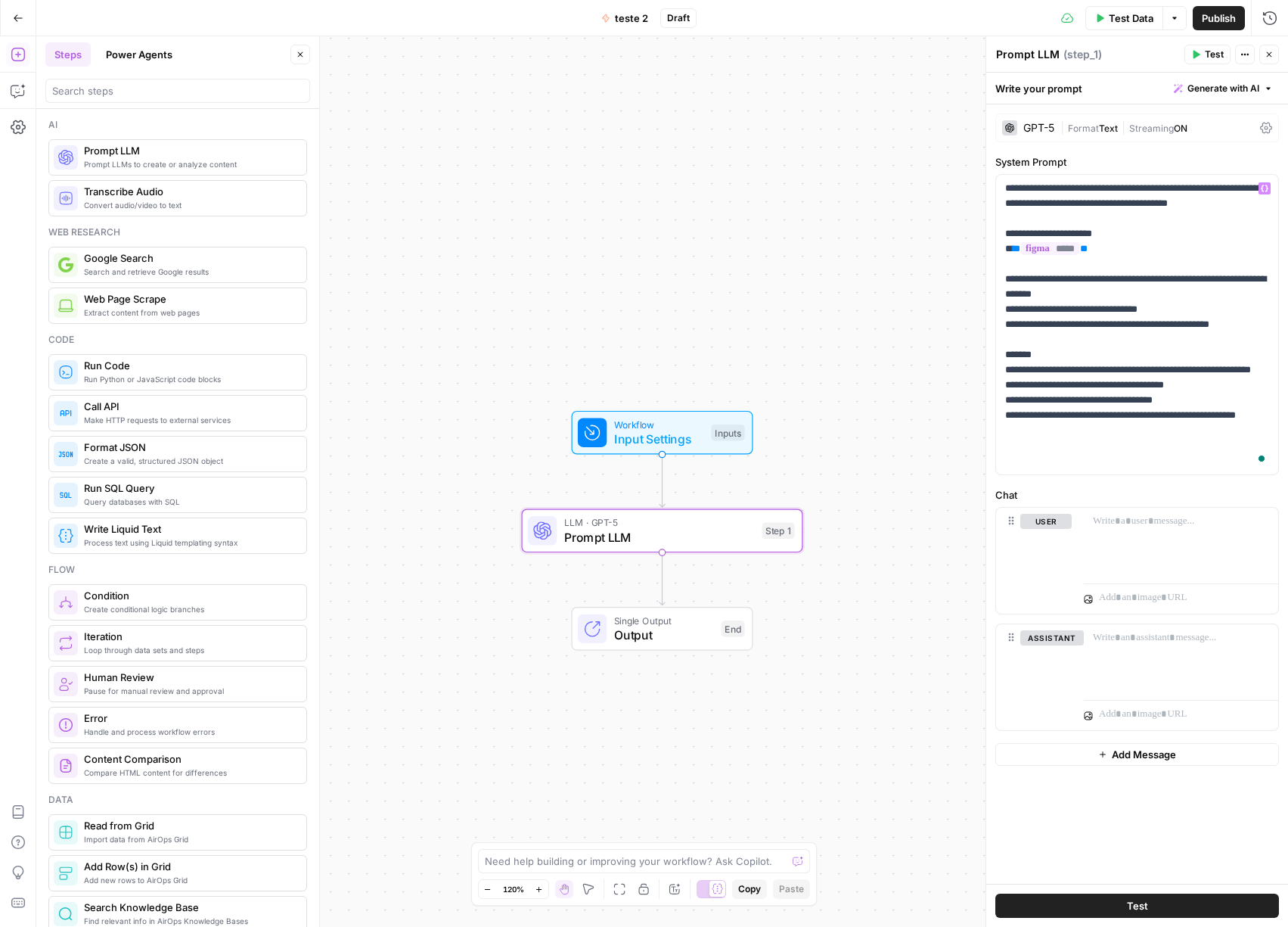
click at [200, 454] on span "Create a valid, structured JSON object" at bounding box center [189, 460] width 210 height 12
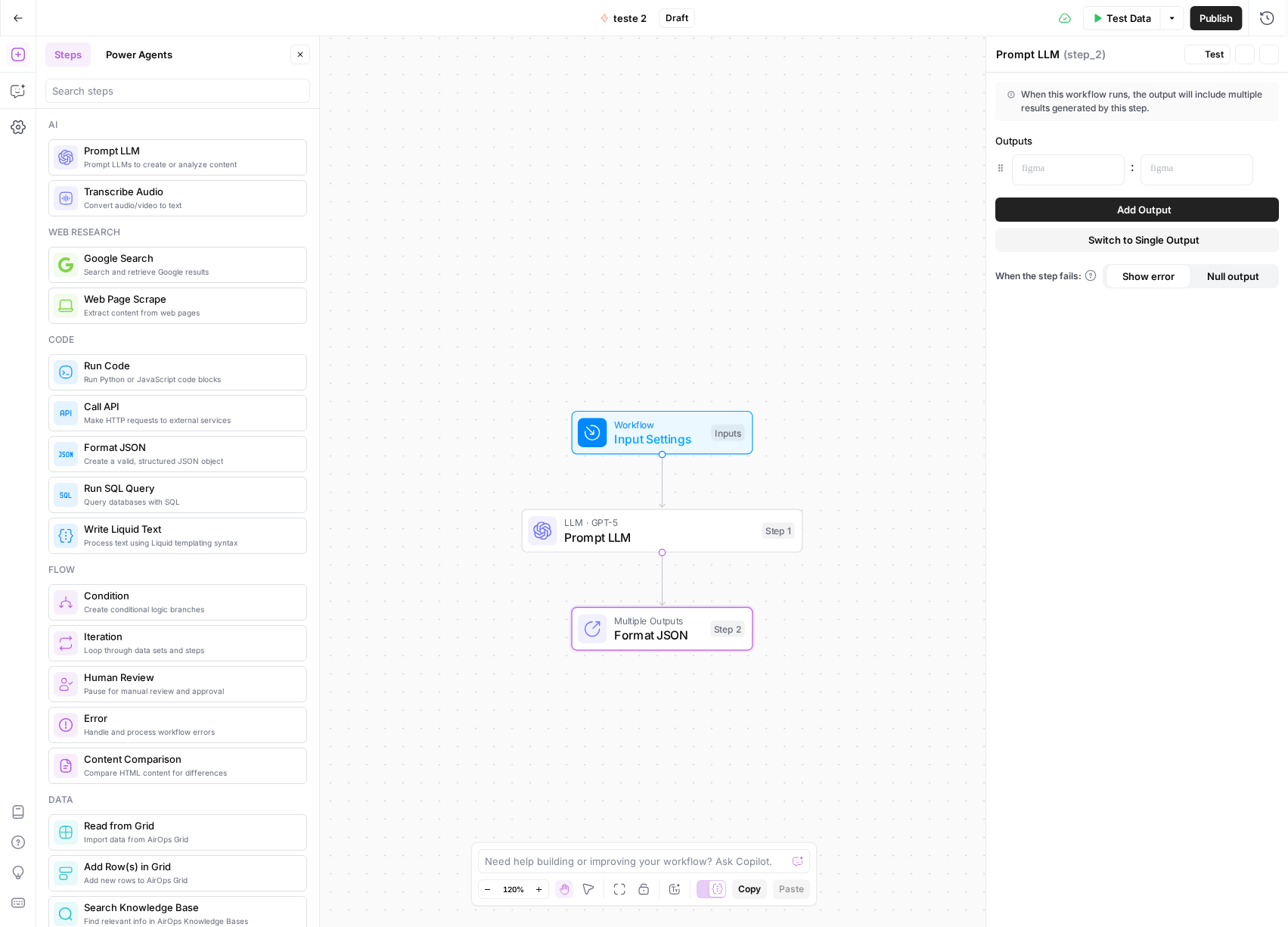
type textarea "Format JSON"
click at [1058, 169] on p at bounding box center [1056, 169] width 68 height 15
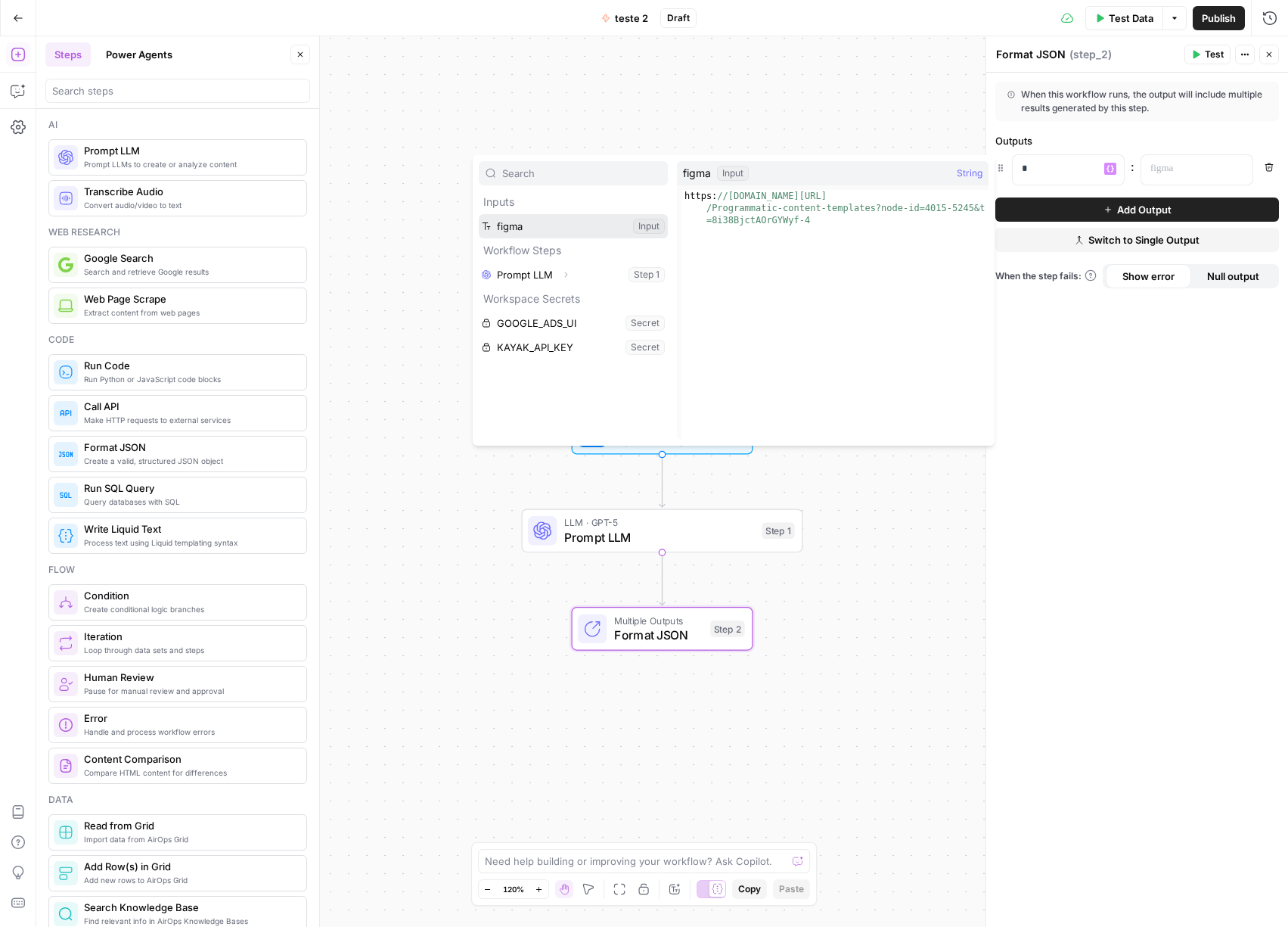
click at [582, 229] on button "Select variable figma" at bounding box center [573, 225] width 189 height 24
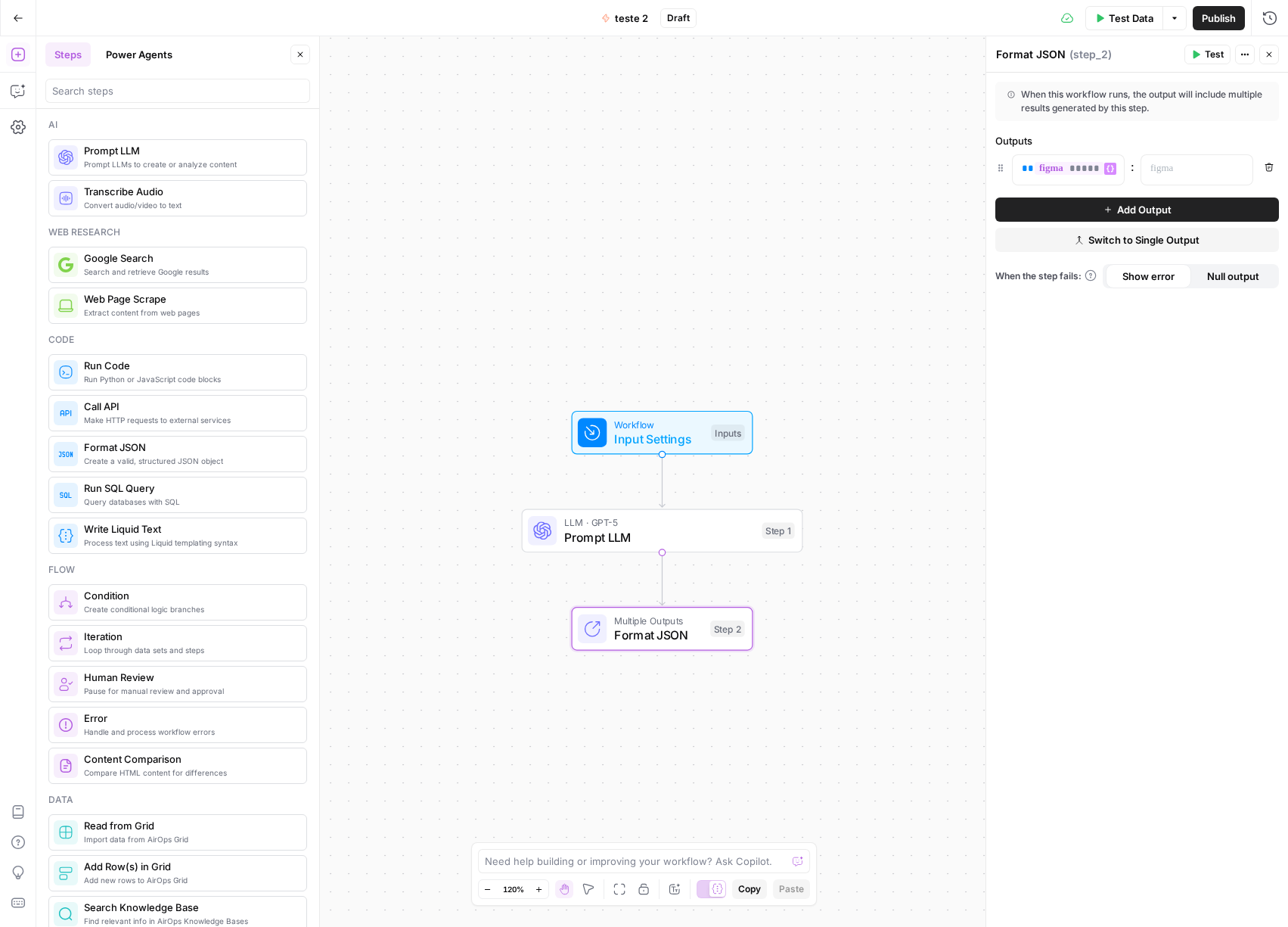
click at [1116, 168] on div "Variables Menu" at bounding box center [1109, 169] width 12 height 12
click at [1111, 175] on div "** ***** ** Variables Menu" at bounding box center [1068, 170] width 111 height 29
click at [1076, 175] on span "*****" at bounding box center [1068, 168] width 69 height 13
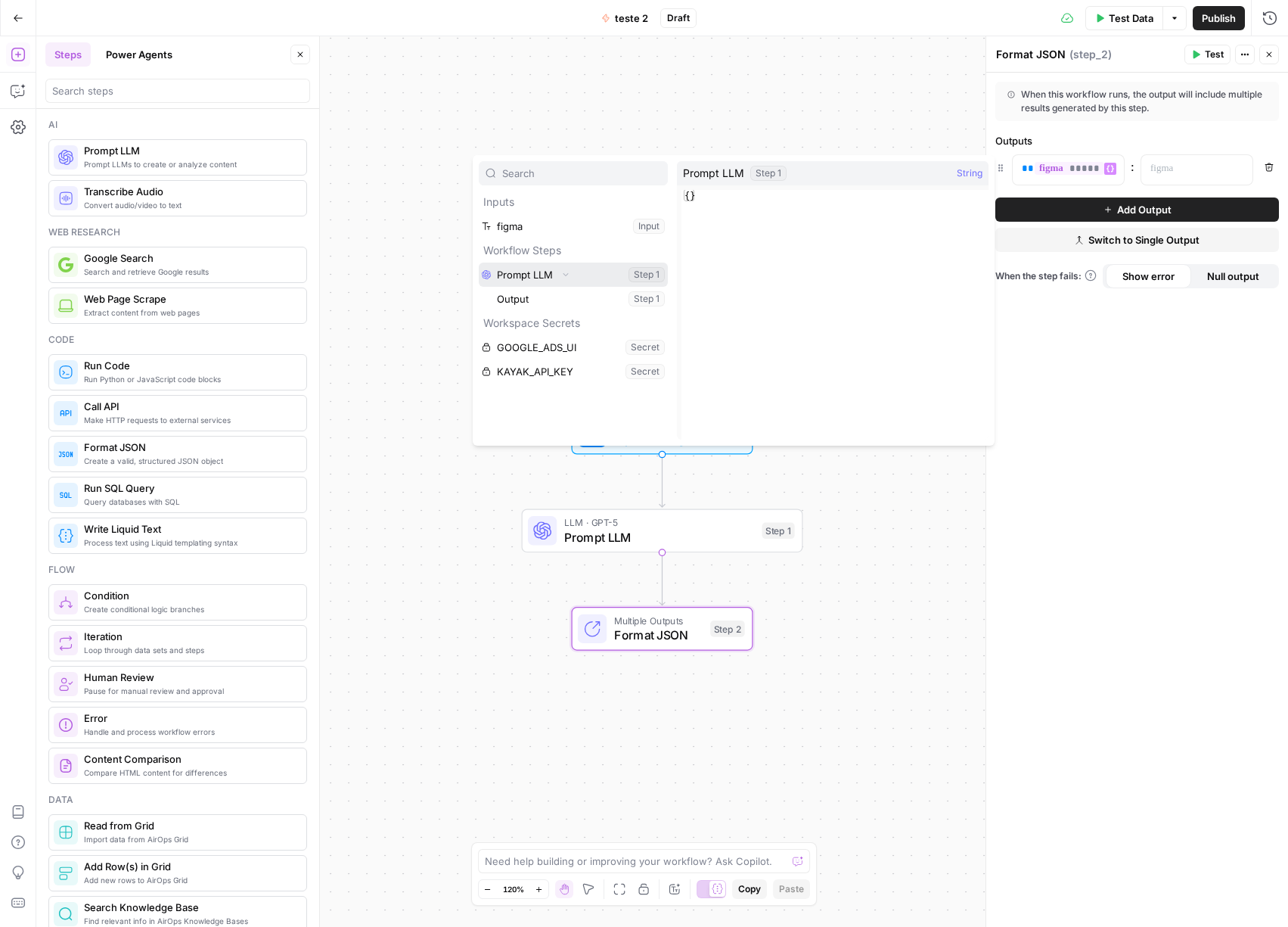
click at [523, 269] on button "Select variable Prompt LLM" at bounding box center [573, 274] width 189 height 24
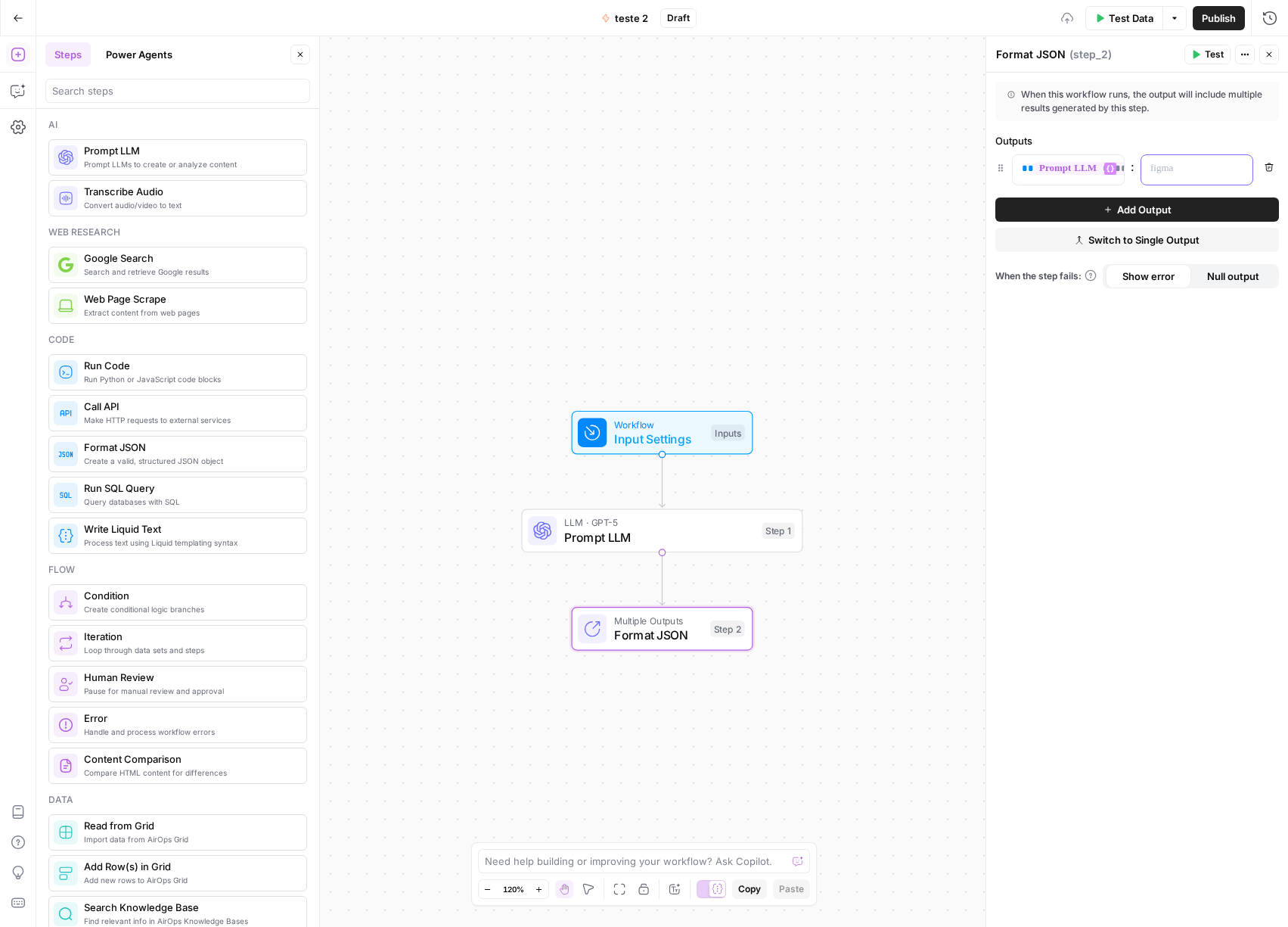
click at [1171, 177] on div at bounding box center [1184, 170] width 87 height 29
click at [1268, 166] on icon "button" at bounding box center [1269, 167] width 9 height 9
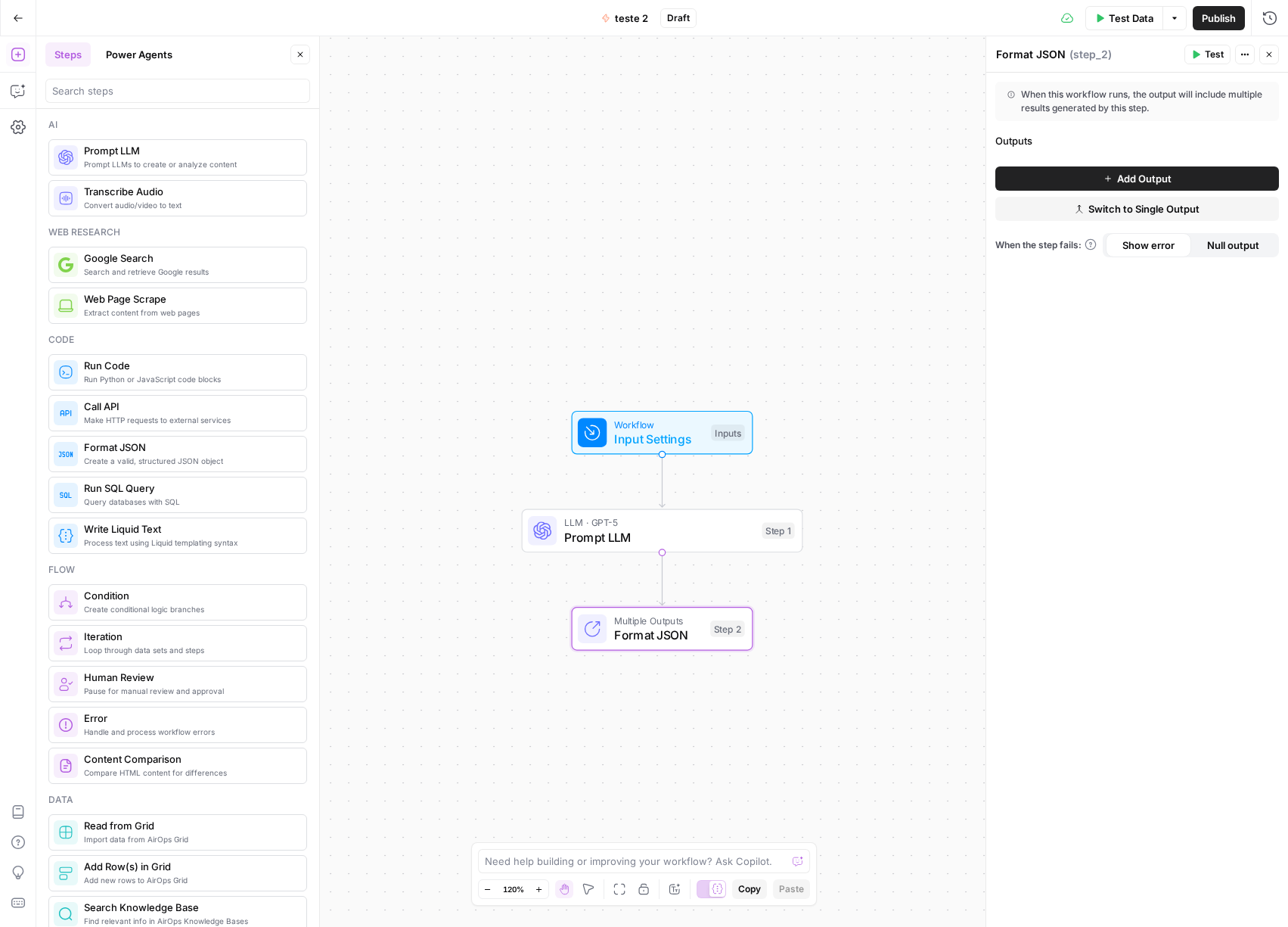
click at [1014, 138] on div "Outputs" at bounding box center [1137, 140] width 284 height 15
click at [1144, 173] on span "Add Output" at bounding box center [1144, 179] width 54 height 15
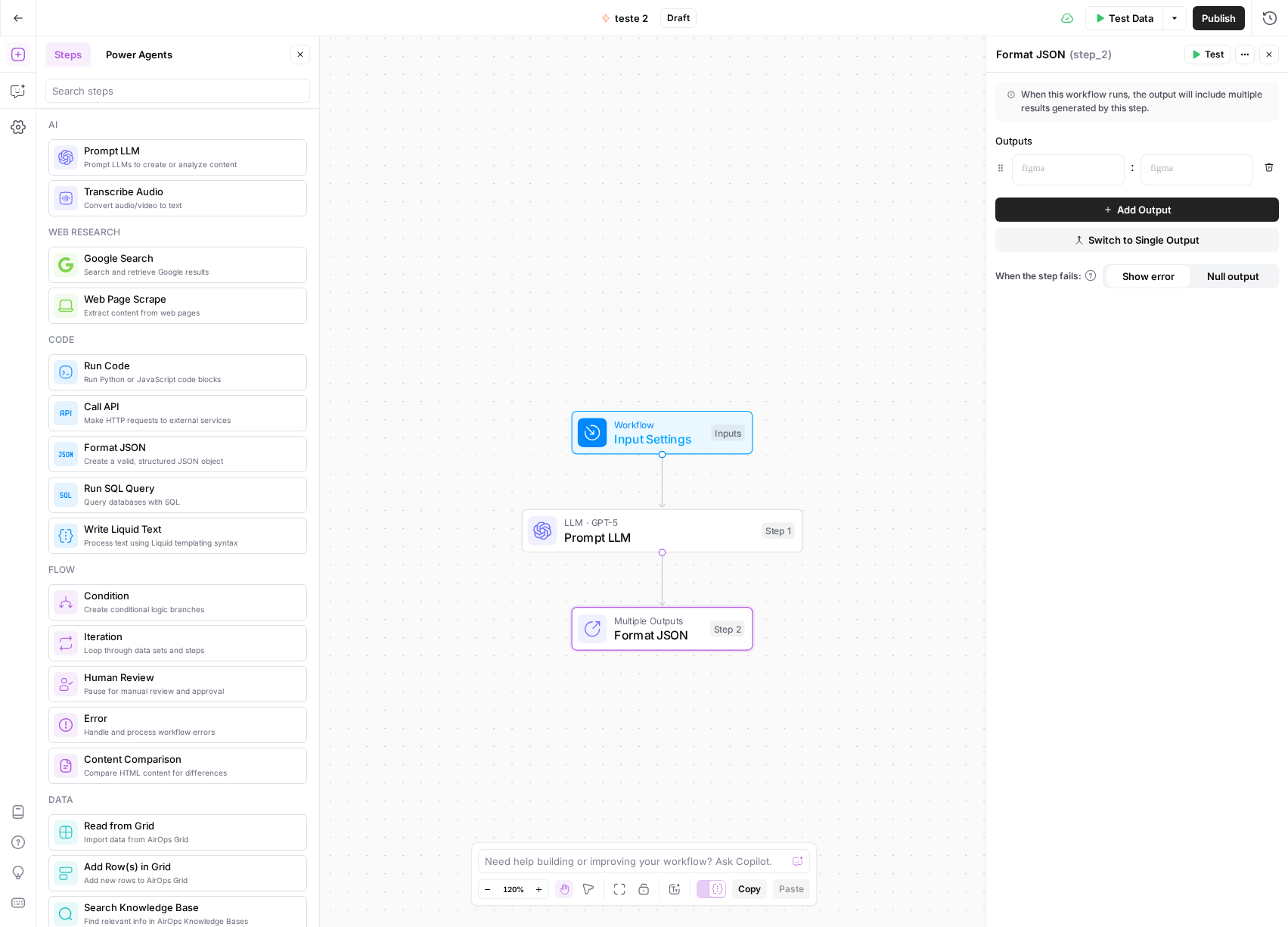
click at [1156, 241] on span "Switch to Single Output" at bounding box center [1143, 240] width 111 height 15
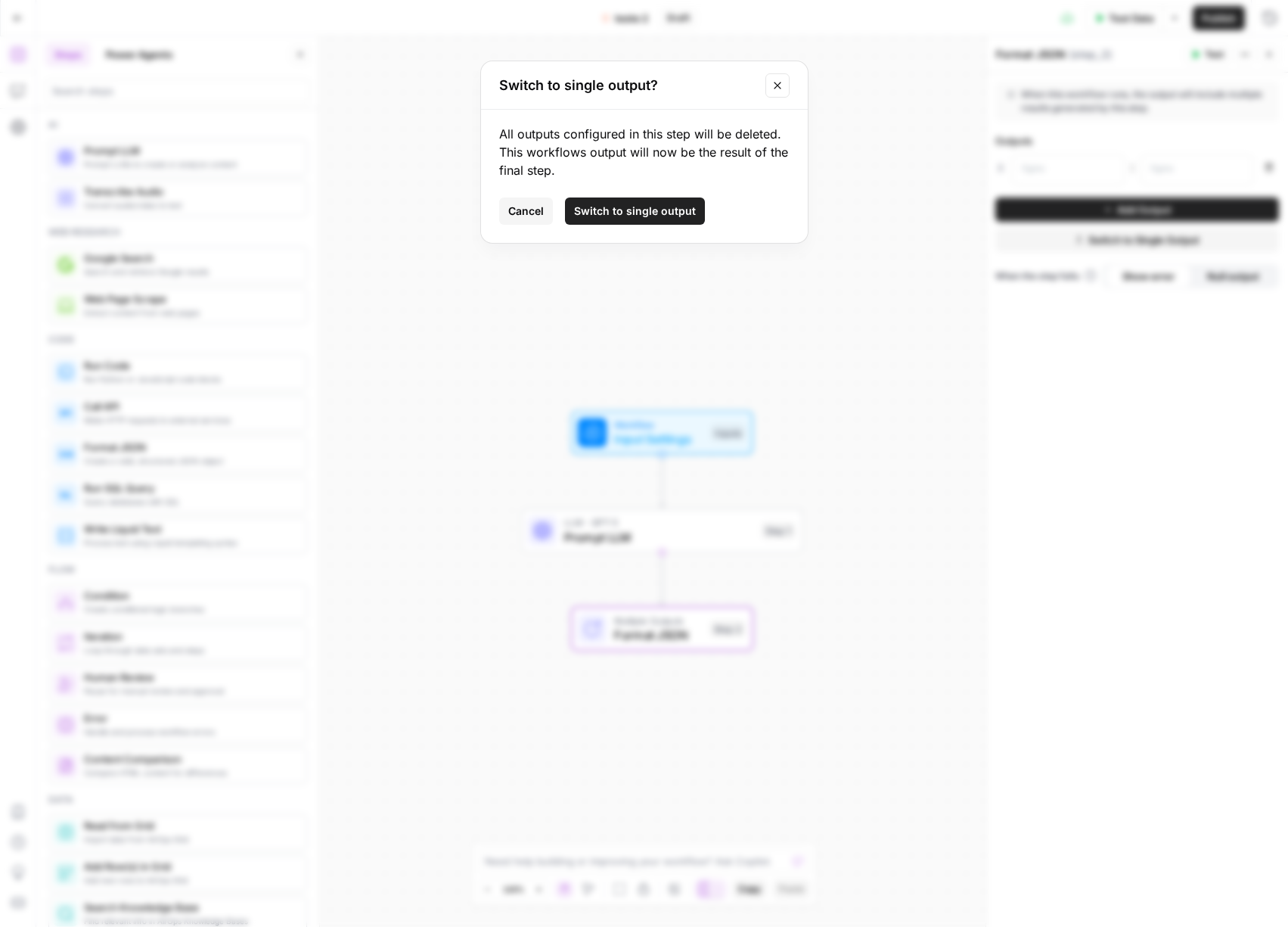
click at [773, 89] on icon "Close modal" at bounding box center [777, 85] width 12 height 12
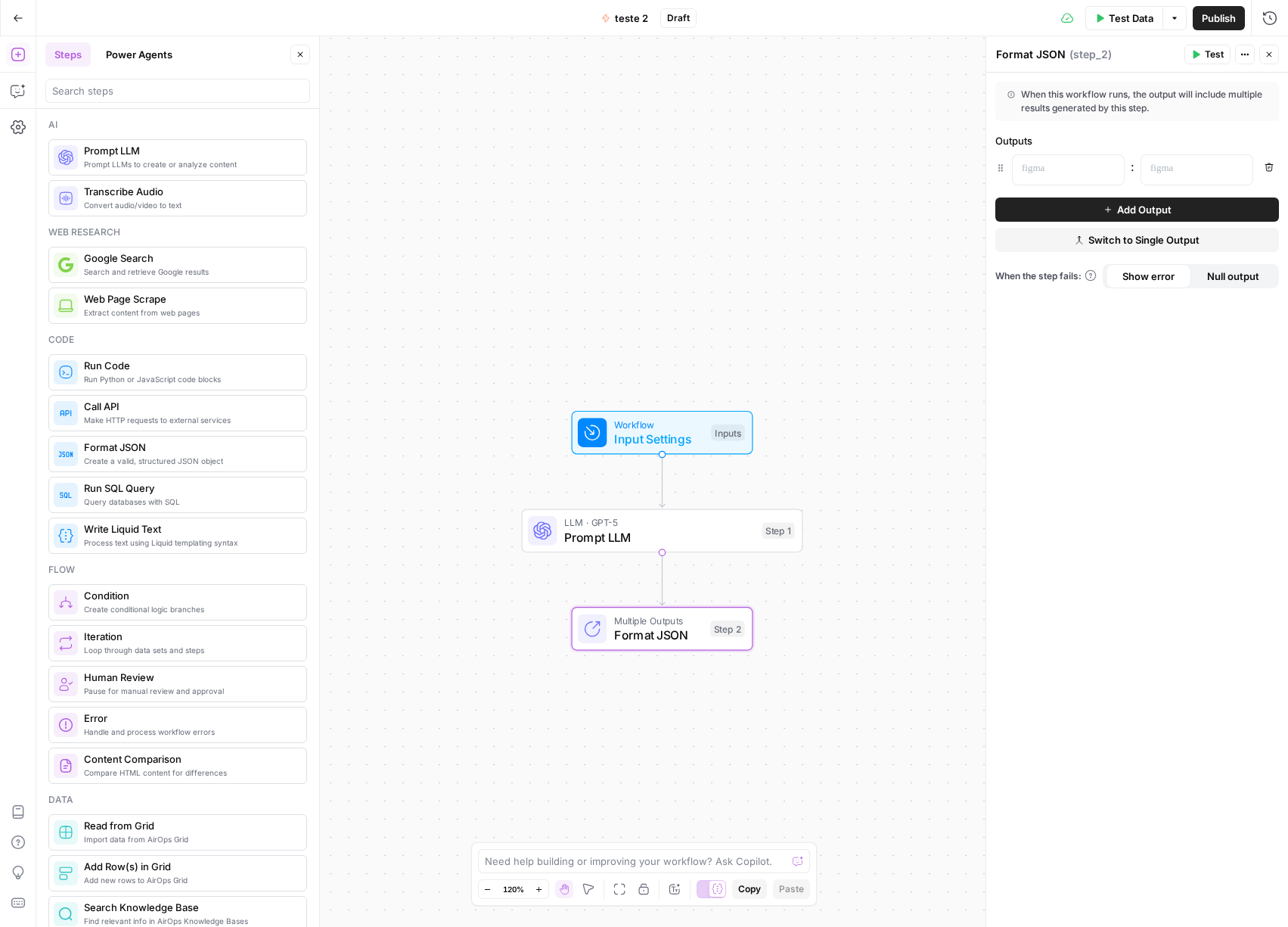
click at [1144, 205] on span "Add Output" at bounding box center [1144, 210] width 54 height 15
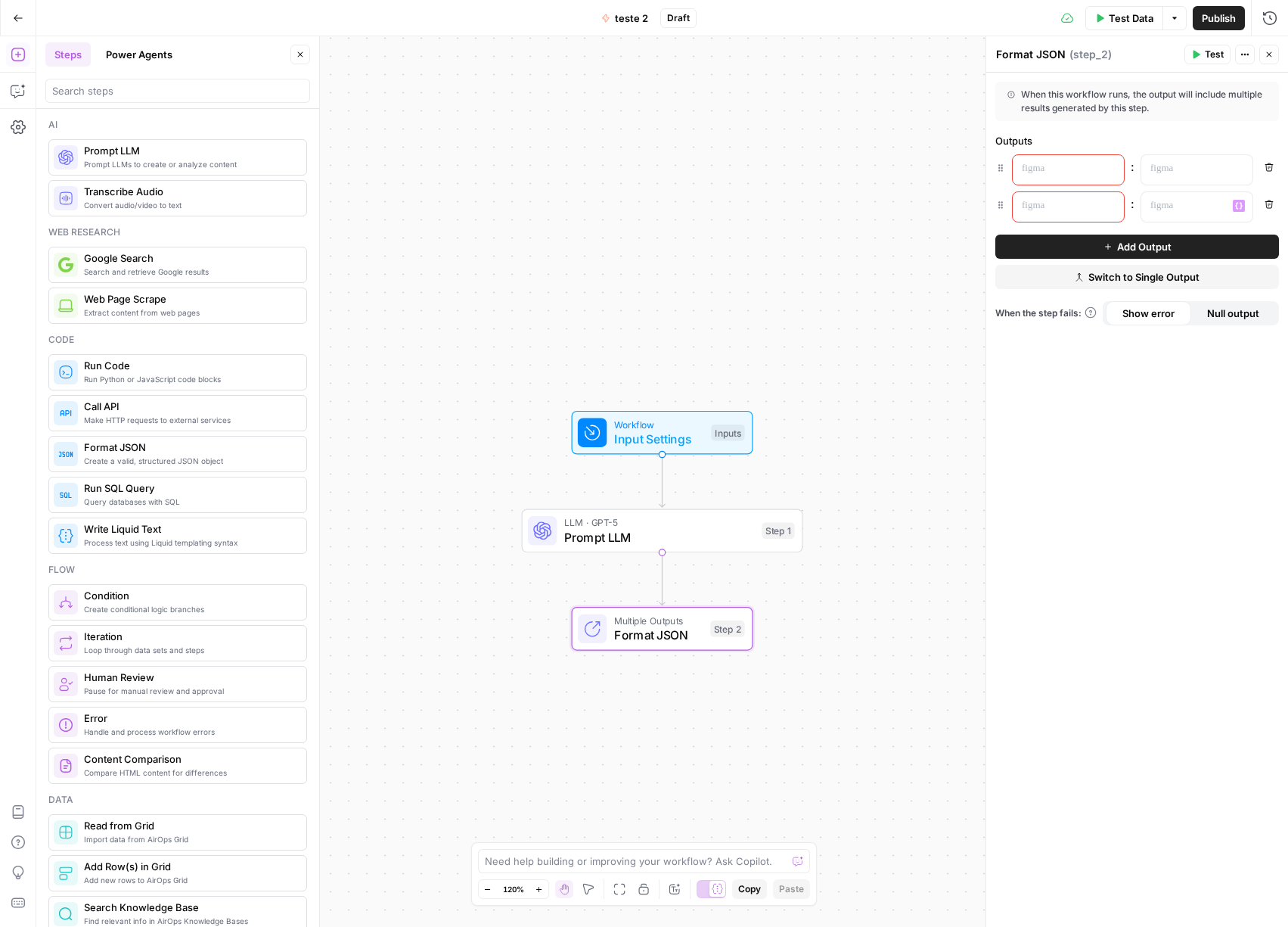
click at [1268, 201] on icon "button" at bounding box center [1269, 204] width 8 height 8
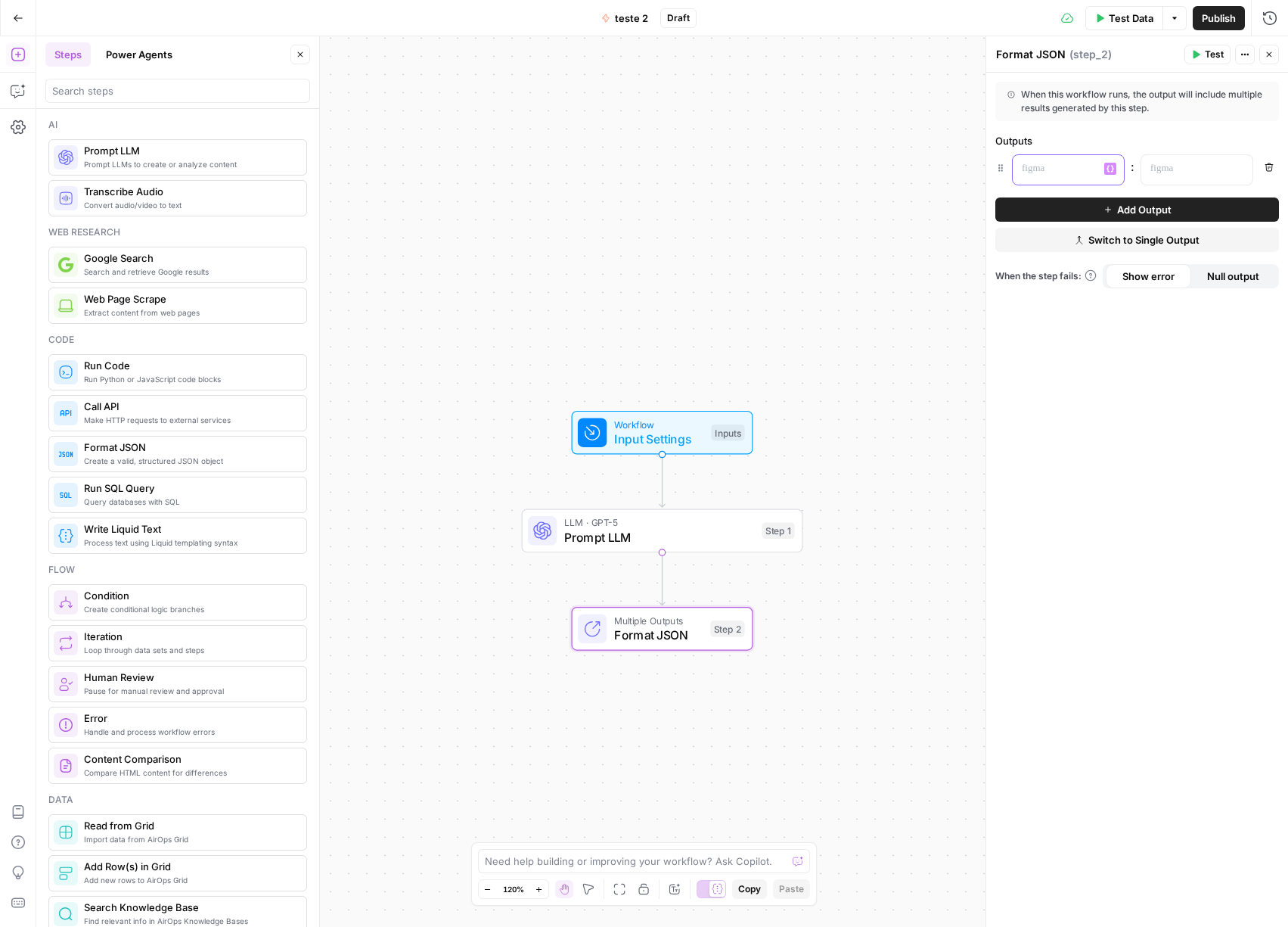
click at [1048, 175] on p at bounding box center [1056, 169] width 68 height 15
click at [644, 639] on span "Format JSON" at bounding box center [659, 635] width 89 height 18
click at [1073, 167] on p at bounding box center [1056, 169] width 68 height 15
click at [1204, 179] on div at bounding box center [1184, 170] width 87 height 29
click at [1235, 171] on icon "button" at bounding box center [1238, 168] width 8 height 8
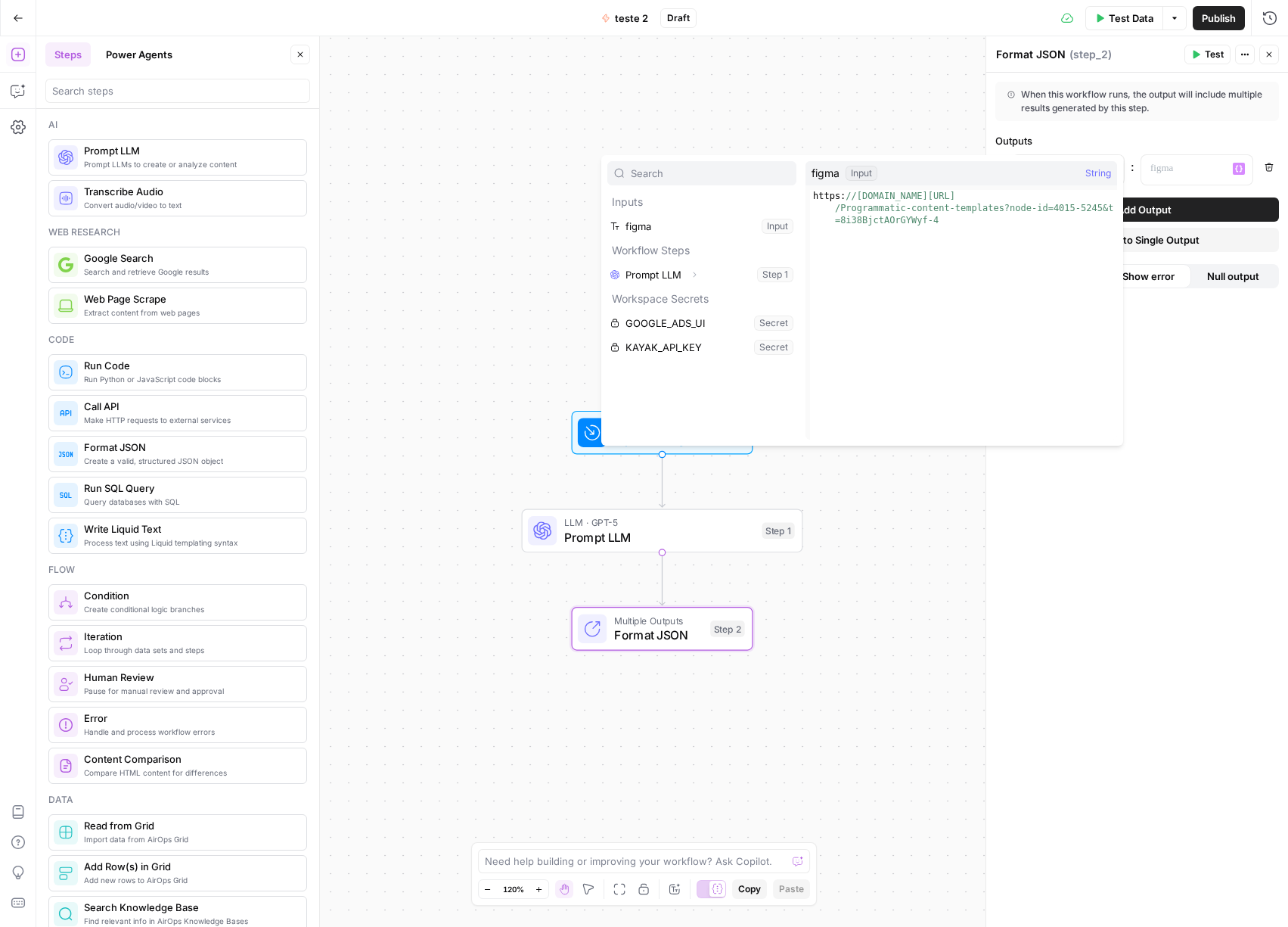
click at [871, 94] on div "Workflow Input Settings Inputs LLM · GPT-5 Prompt LLM Step 1 Multiple Outputs F…" at bounding box center [661, 481] width 1251 height 890
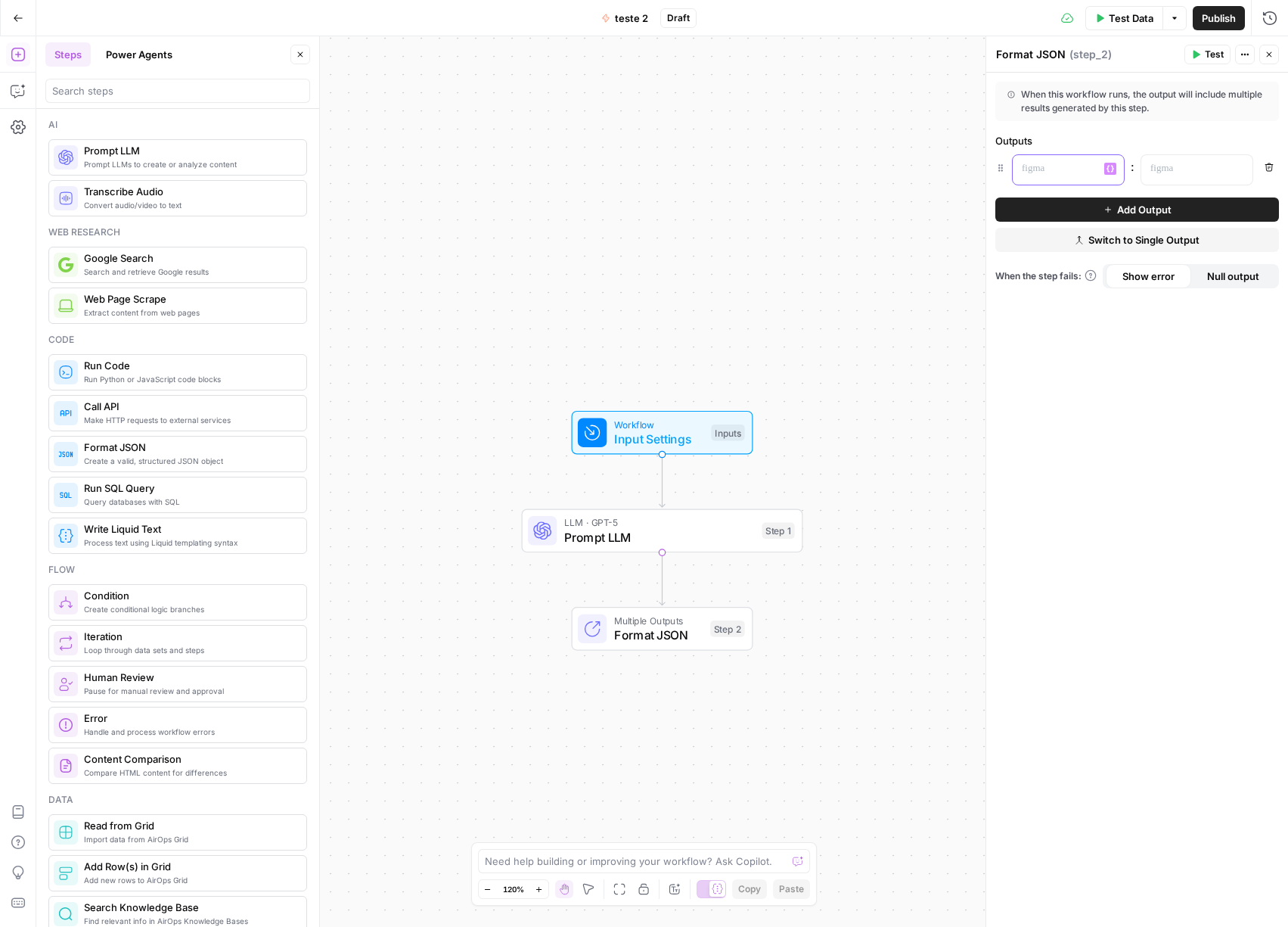
click at [1112, 165] on icon "button" at bounding box center [1109, 168] width 8 height 8
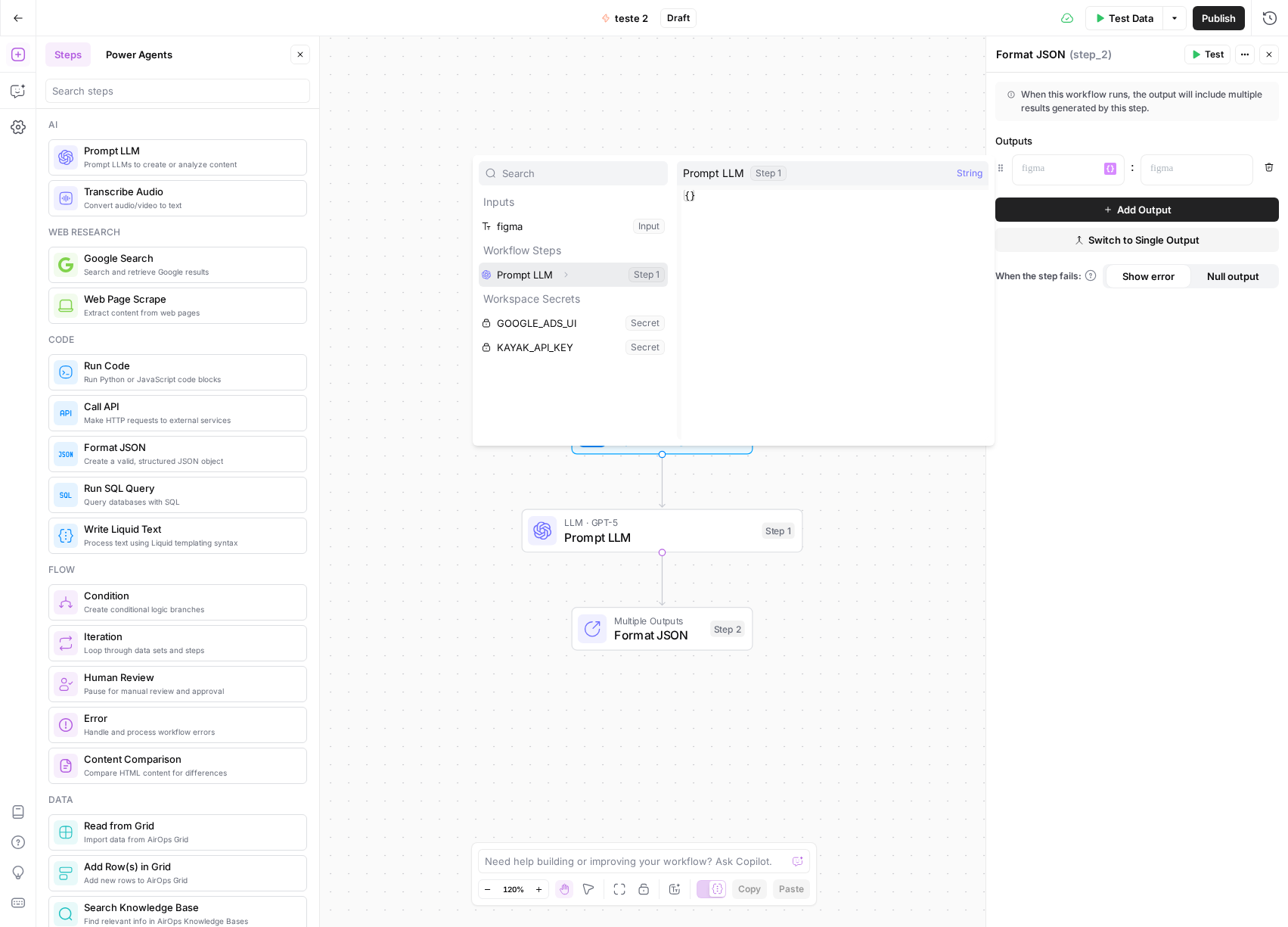
click at [529, 274] on button "Select variable Prompt LLM" at bounding box center [573, 274] width 189 height 24
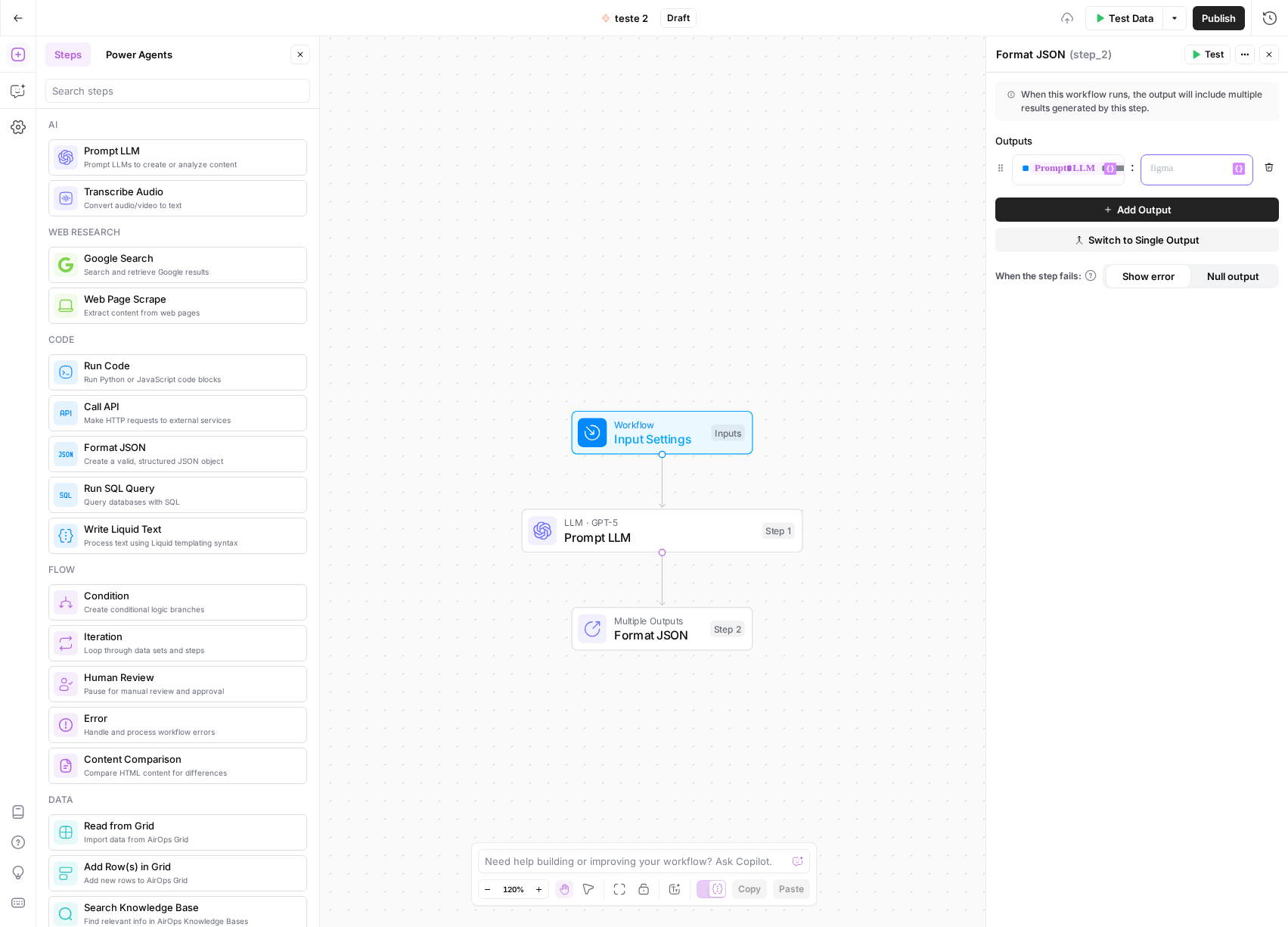
click at [1203, 165] on p at bounding box center [1184, 169] width 68 height 15
click at [1241, 165] on icon "button" at bounding box center [1238, 168] width 8 height 8
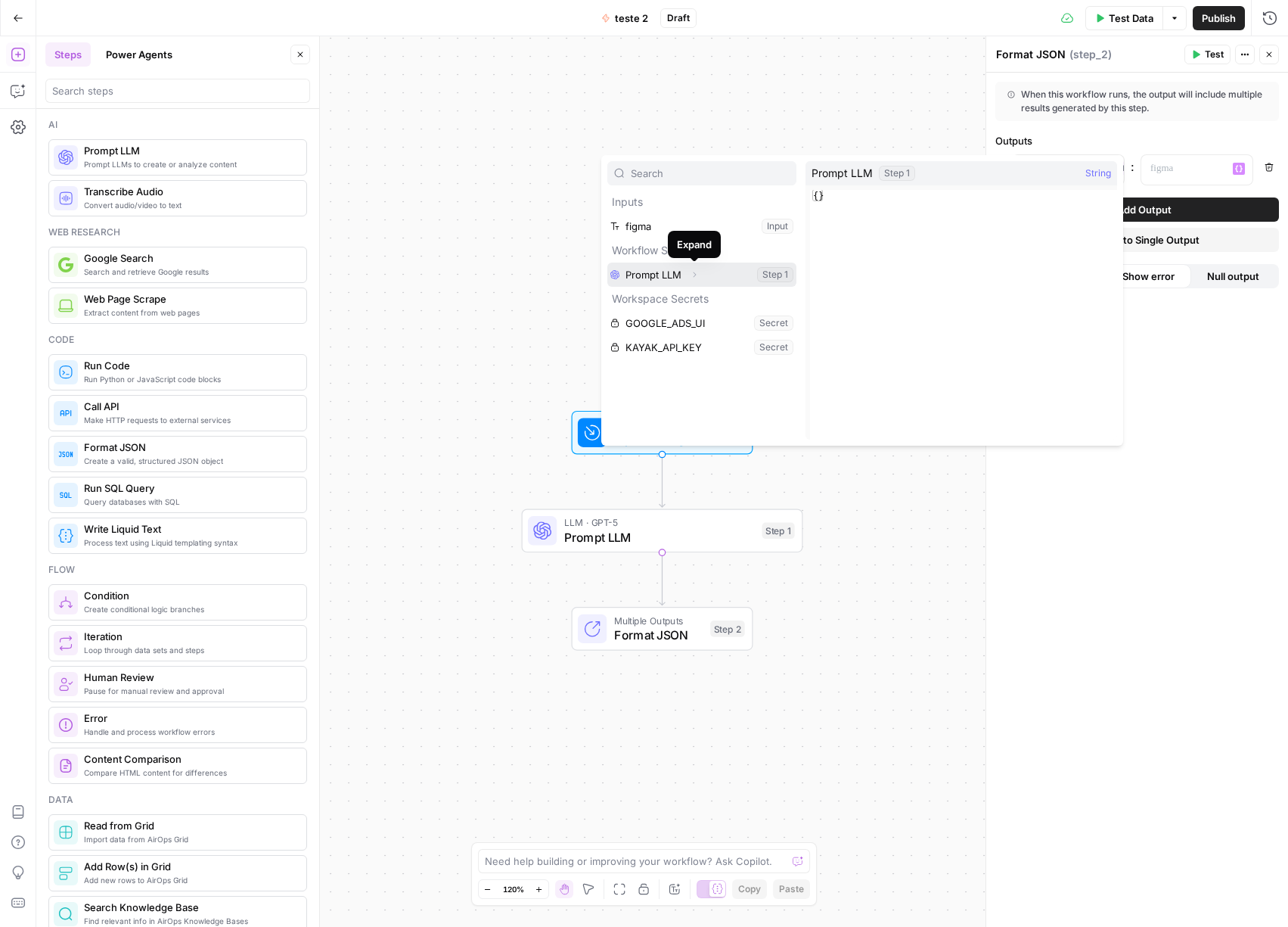
click at [698, 276] on icon "button" at bounding box center [694, 274] width 9 height 9
click at [684, 301] on button "Select variable Output" at bounding box center [709, 298] width 174 height 24
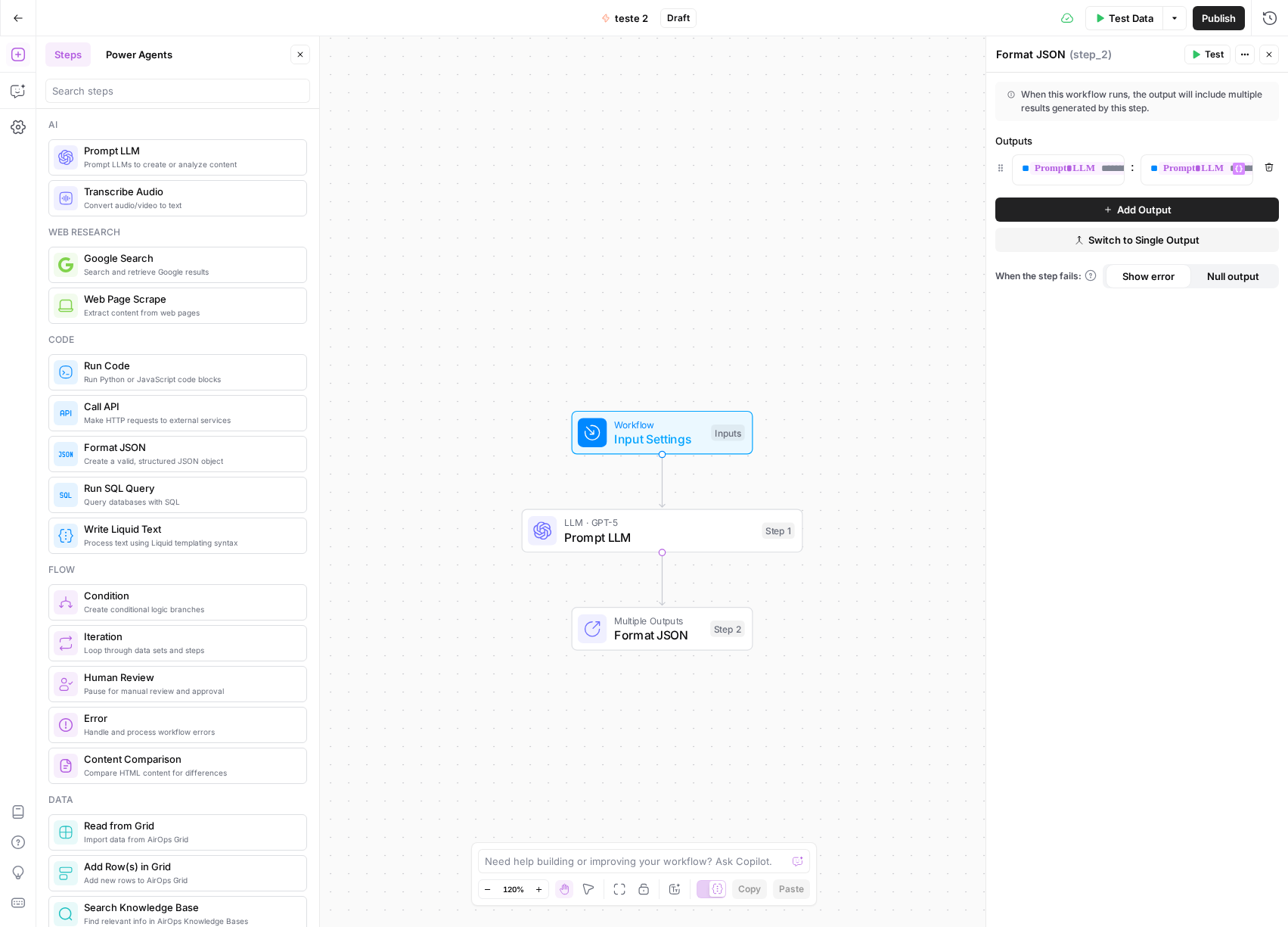
click at [1211, 59] on span "Test" at bounding box center [1214, 54] width 19 height 13
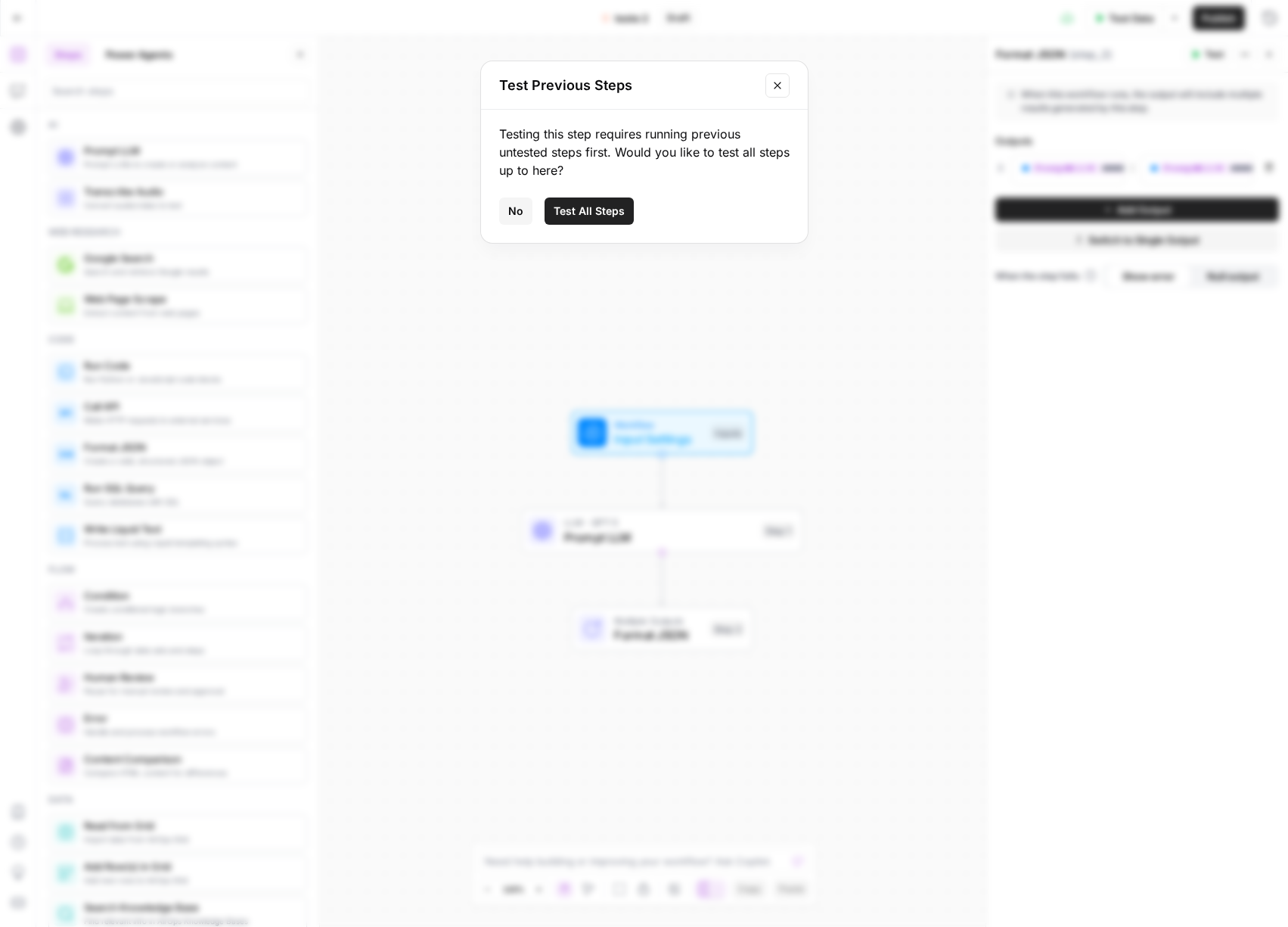
click at [513, 216] on span "No" at bounding box center [516, 211] width 15 height 15
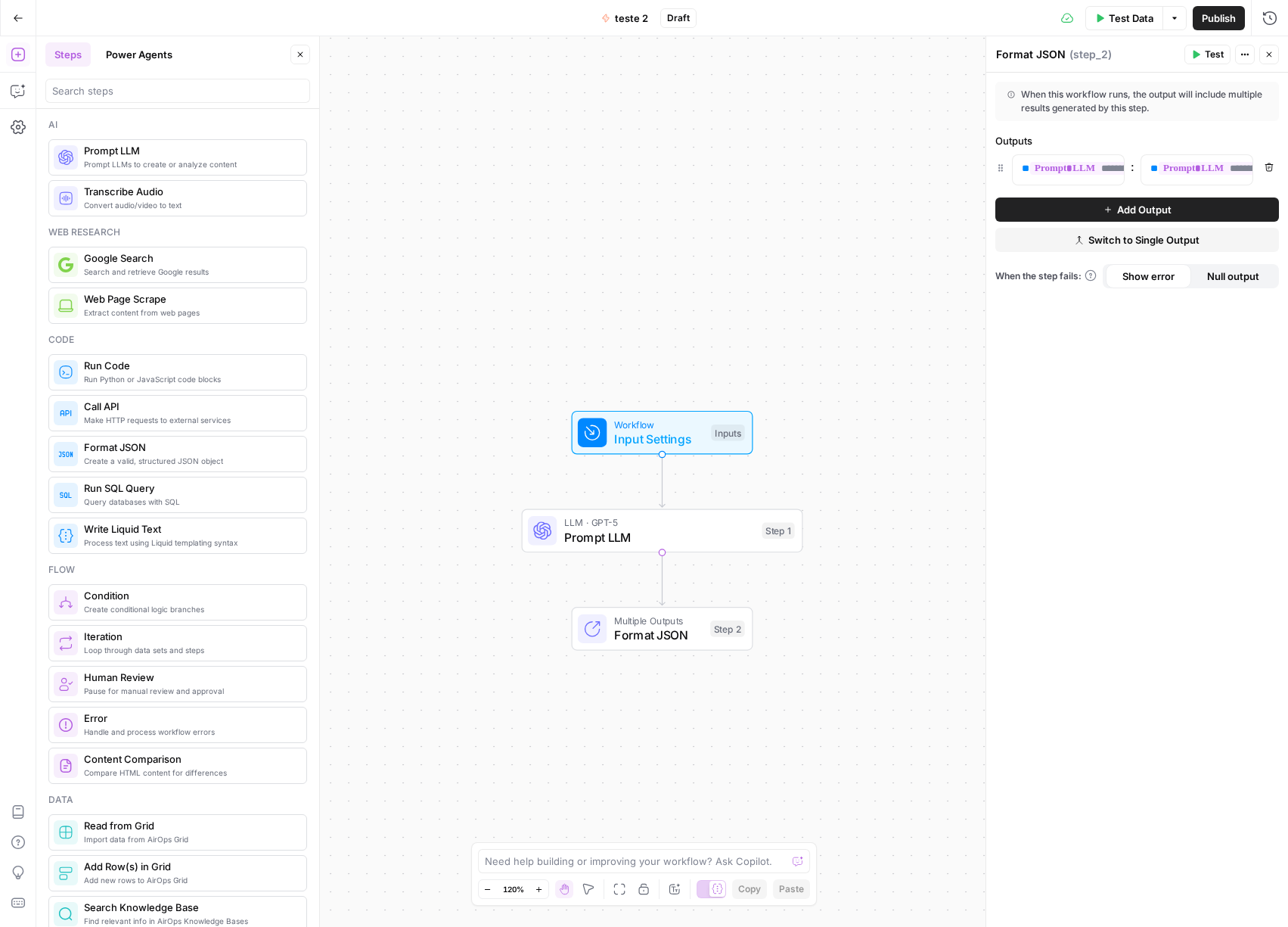
click at [888, 524] on div "Workflow Input Settings Inputs LLM · GPT-5 Prompt LLM Step 1 Multiple Outputs F…" at bounding box center [661, 481] width 1251 height 890
click at [1230, 276] on span "Null output" at bounding box center [1233, 276] width 53 height 15
click at [1165, 278] on span "Show error" at bounding box center [1148, 276] width 53 height 15
click at [509, 336] on div "Workflow Input Settings Inputs LLM · GPT-5 Prompt LLM Step 1 Multiple Outputs F…" at bounding box center [661, 481] width 1251 height 890
click at [166, 163] on span "Prompt LLMs to create or analyze content" at bounding box center [189, 164] width 210 height 12
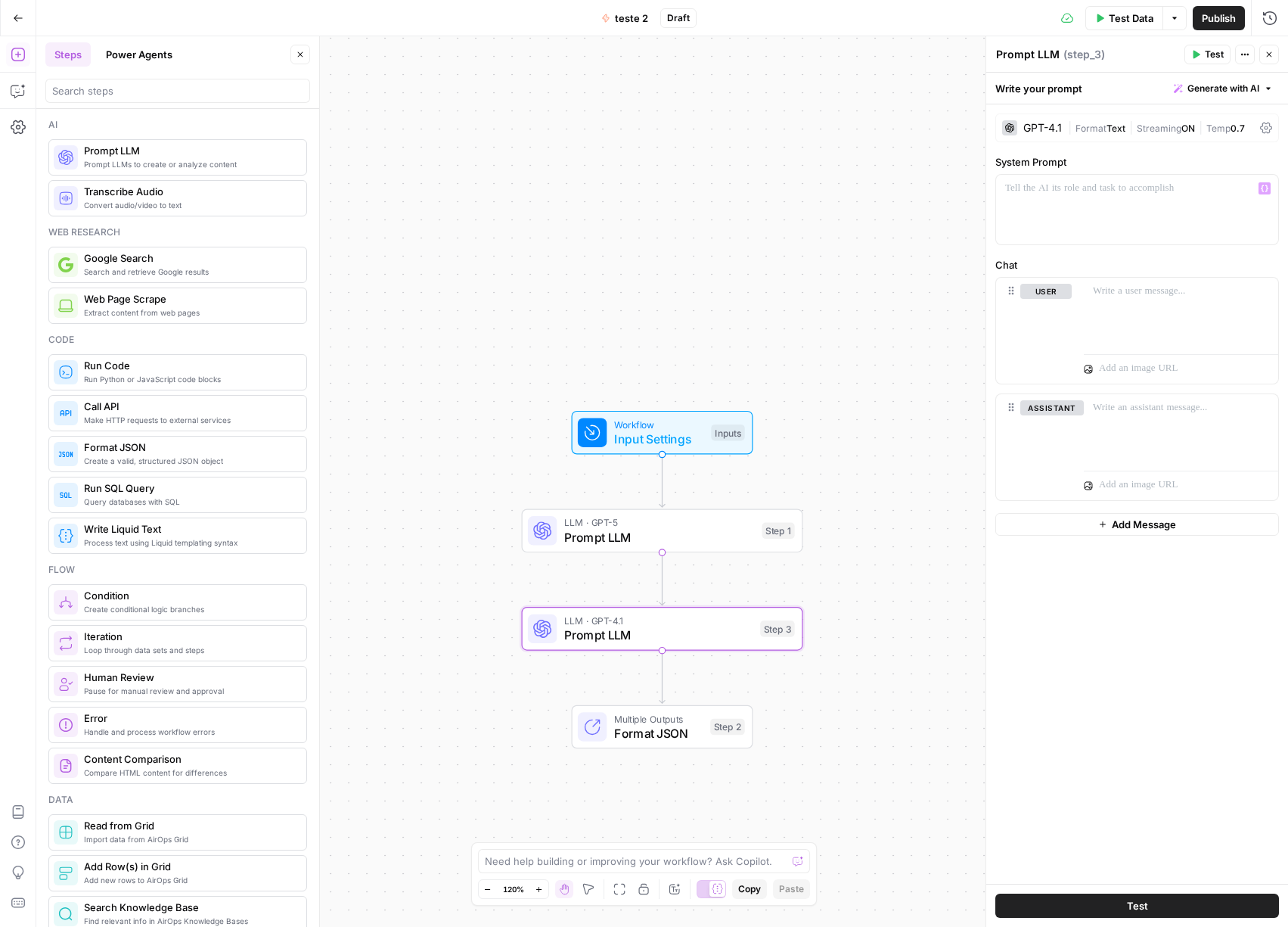
click at [1235, 85] on span "Generate with AI" at bounding box center [1223, 89] width 72 height 13
click at [1211, 113] on button "Generate Use AI to build your prompt" at bounding box center [1205, 129] width 129 height 35
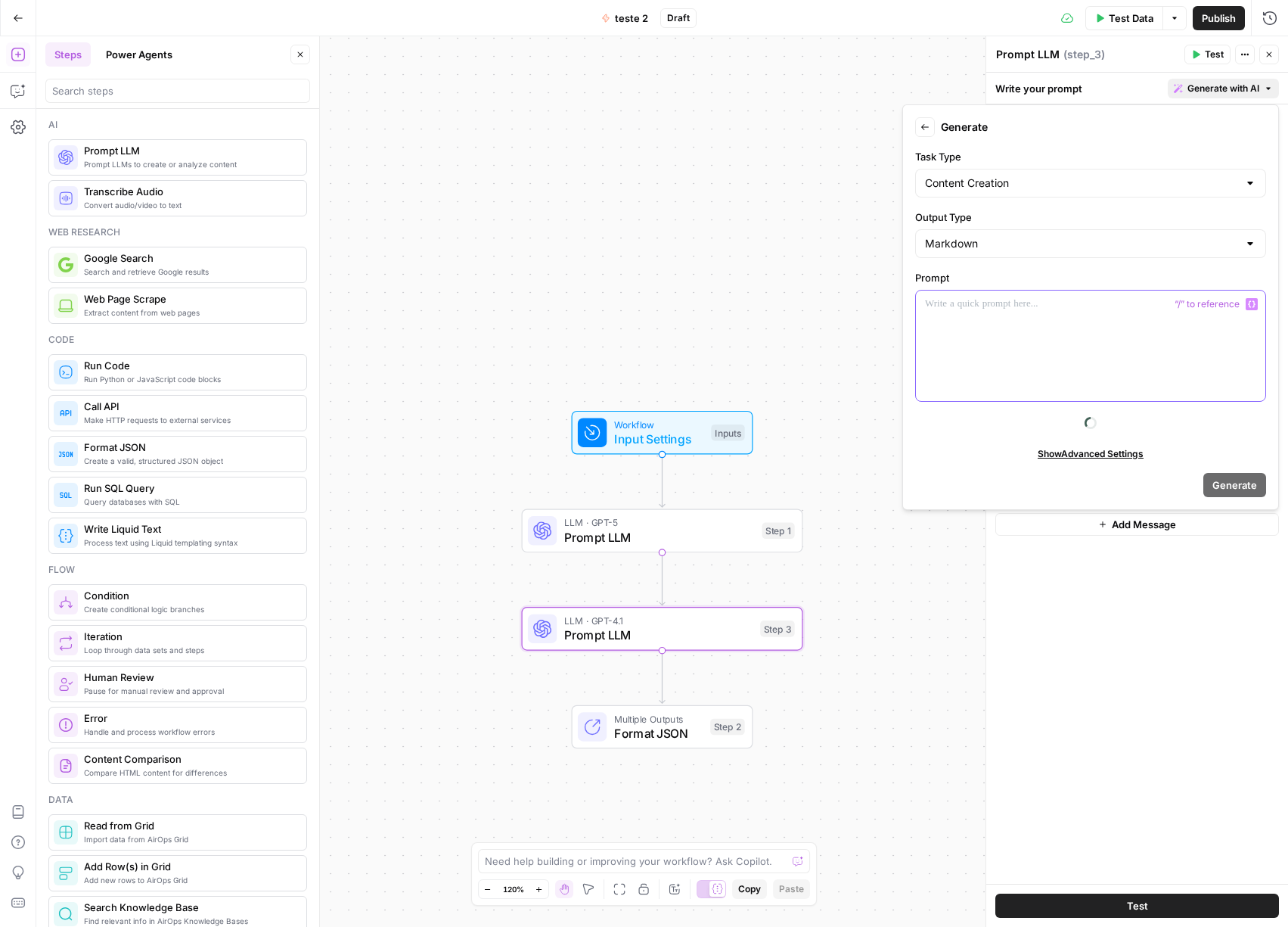
click at [1041, 347] on div at bounding box center [1090, 346] width 349 height 110
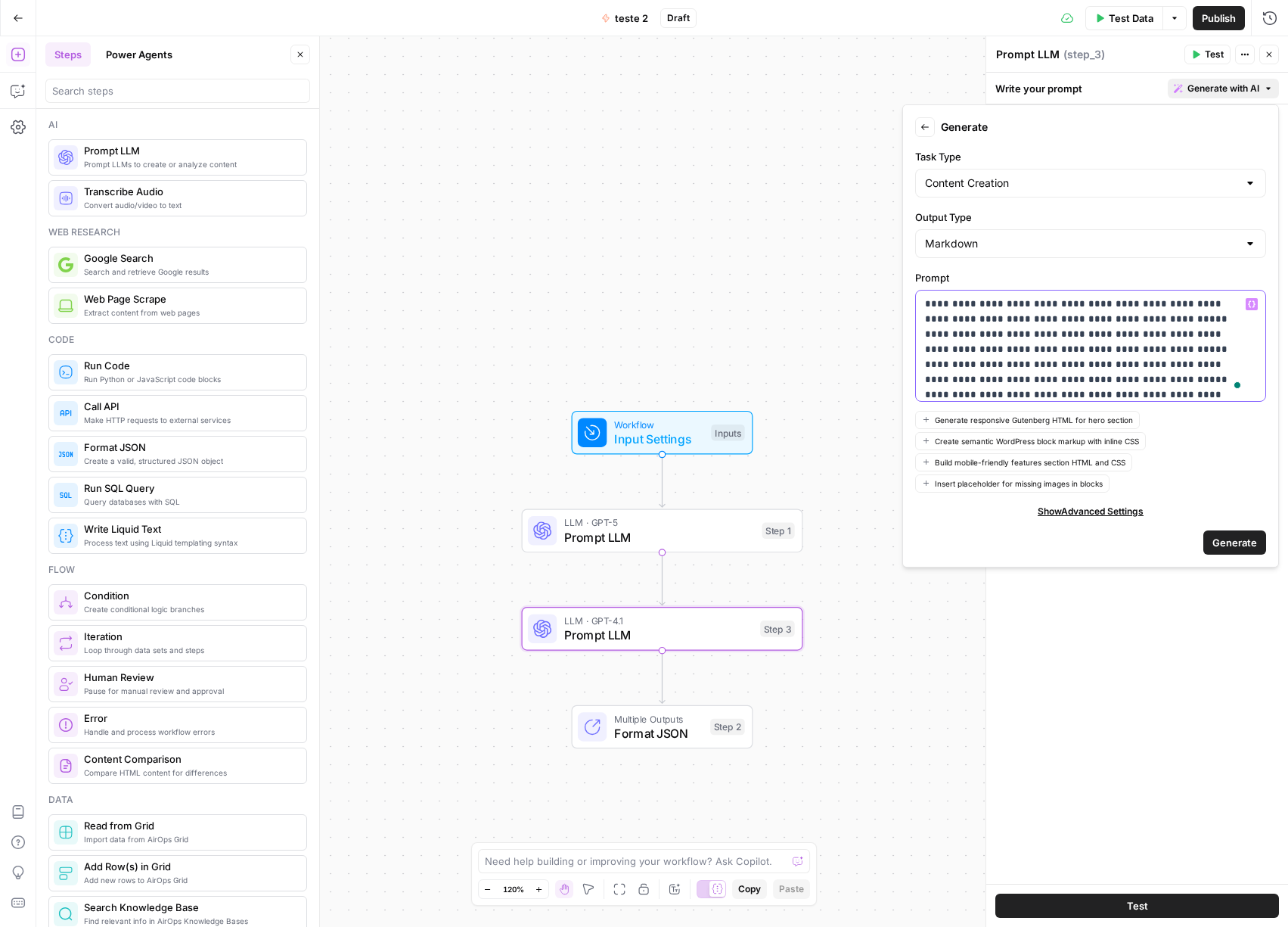
click at [1049, 335] on p "**********" at bounding box center [1084, 395] width 320 height 197
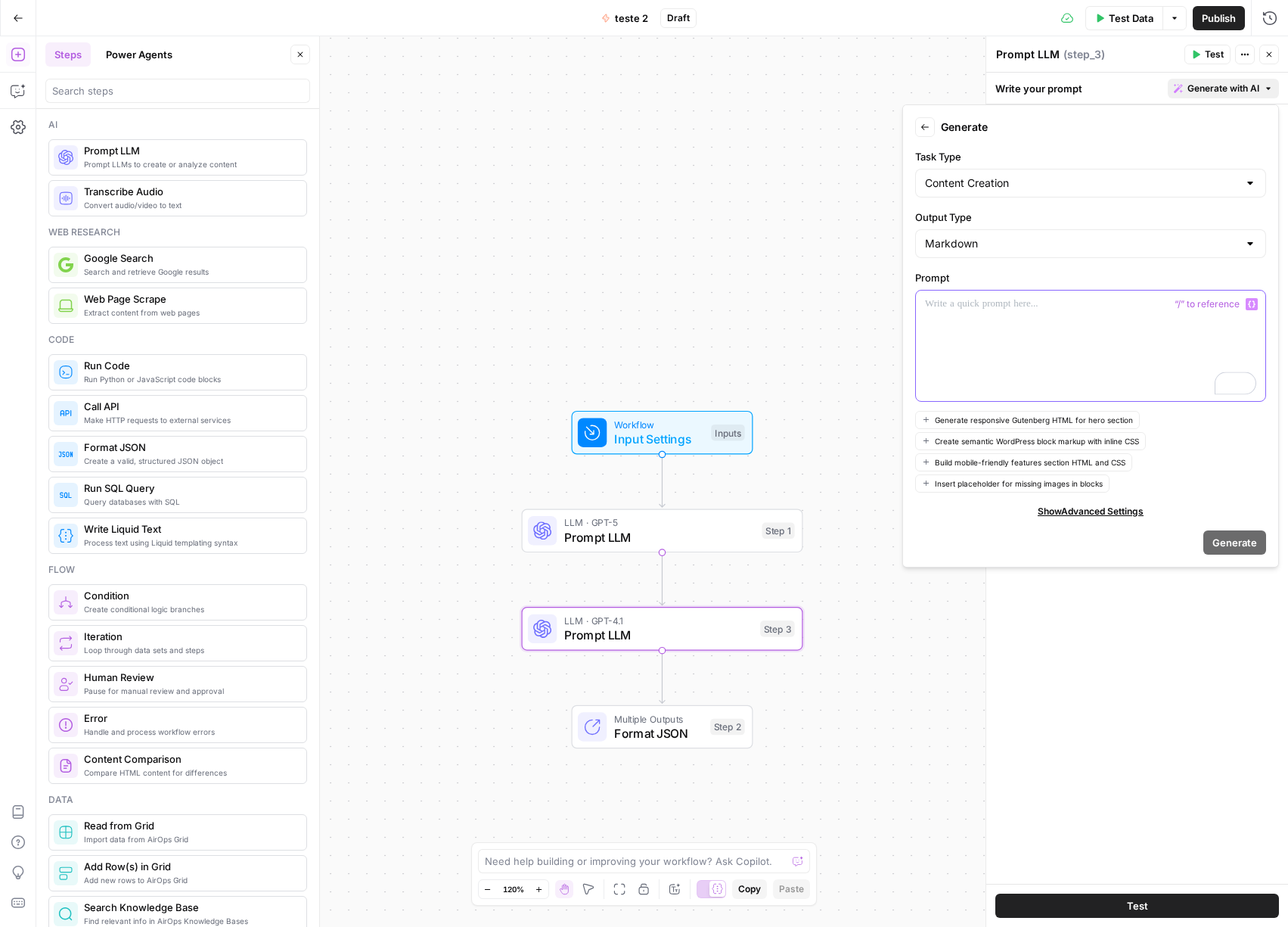
click at [1023, 318] on div "To enrich screen reader interactions, please activate Accessibility in Grammarl…" at bounding box center [1090, 346] width 349 height 110
click at [1236, 534] on span "Generate" at bounding box center [1234, 542] width 44 height 15
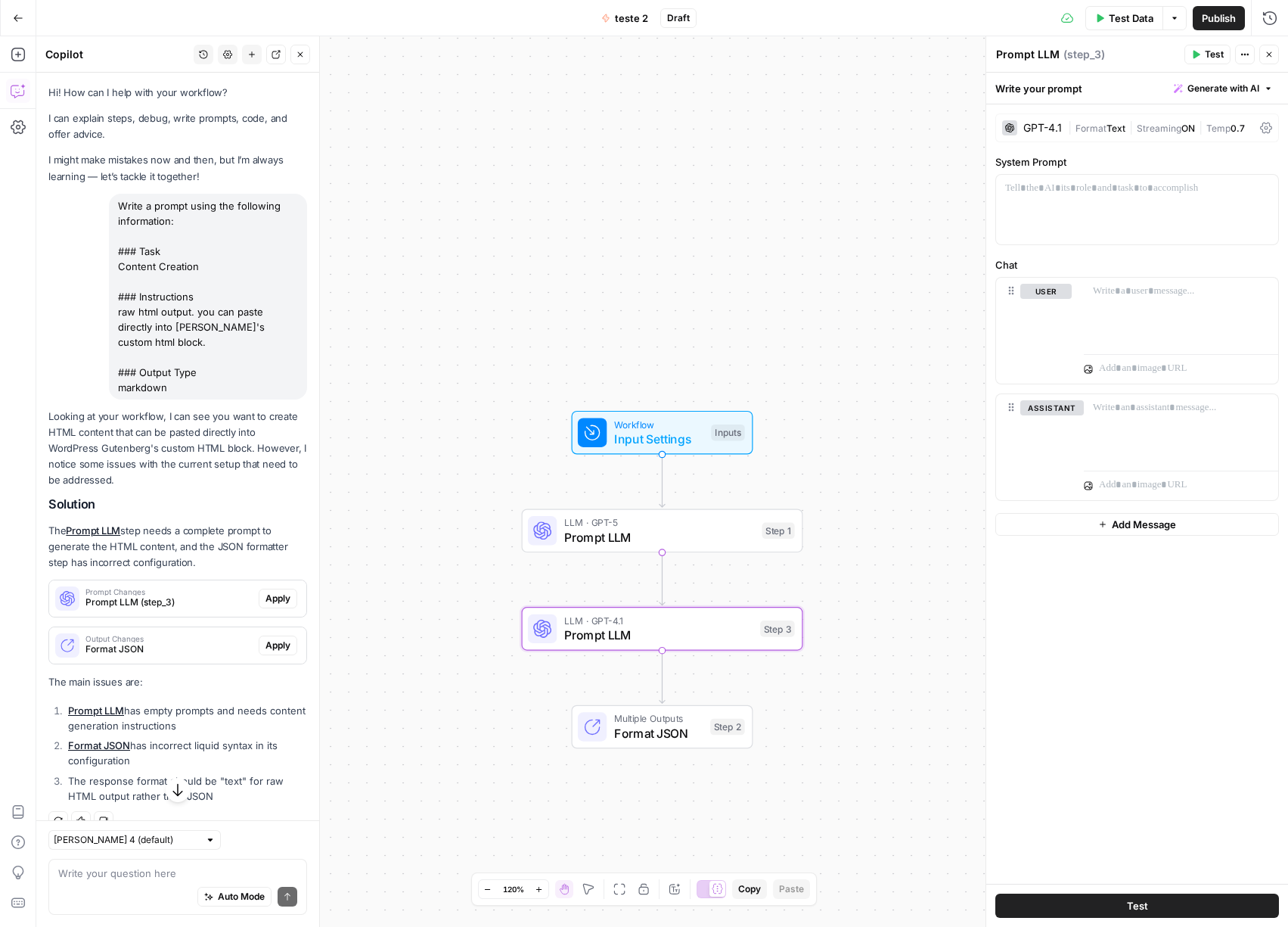
click at [269, 599] on span "Apply" at bounding box center [278, 598] width 25 height 13
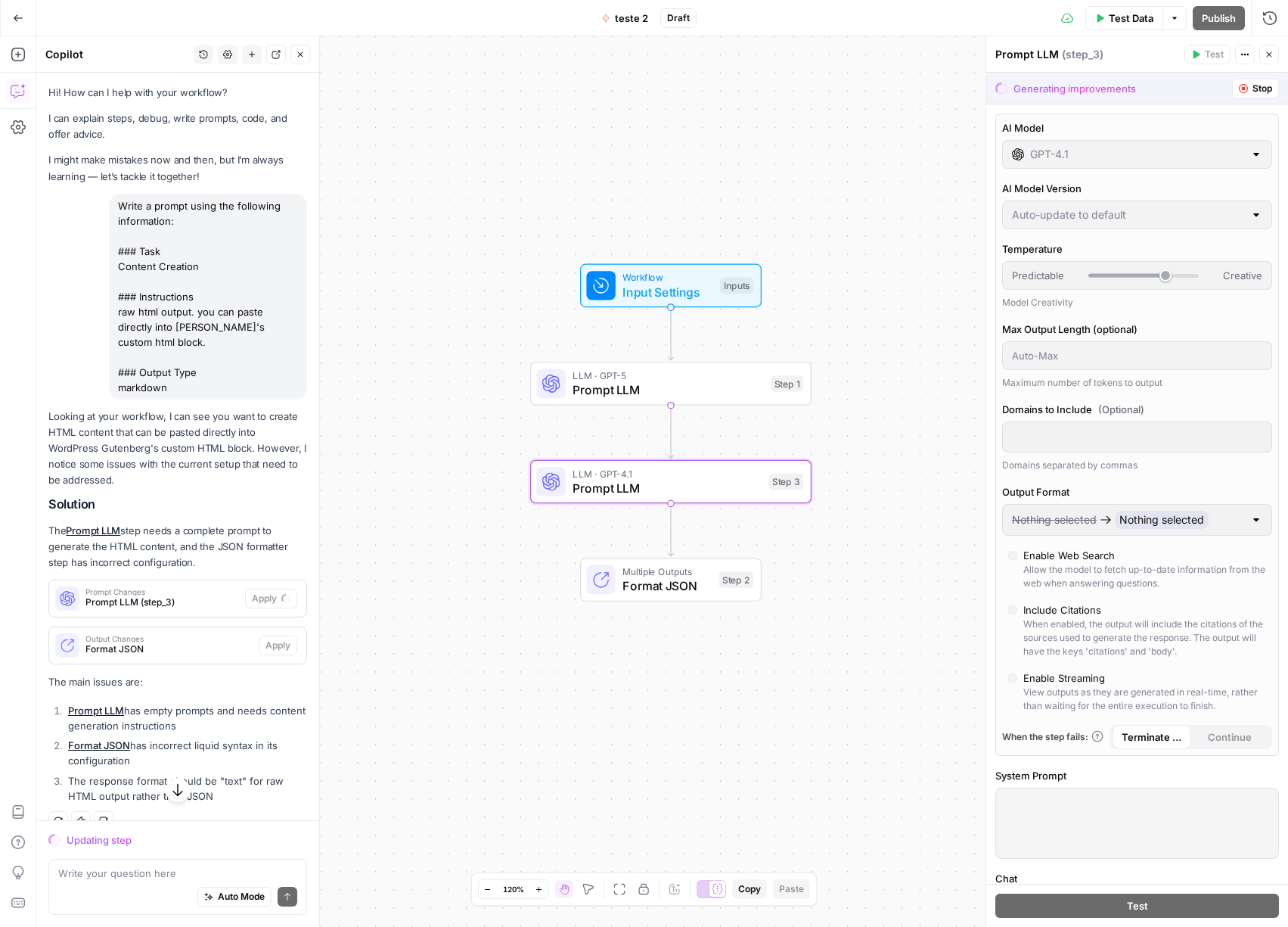
scroll to position [24, 0]
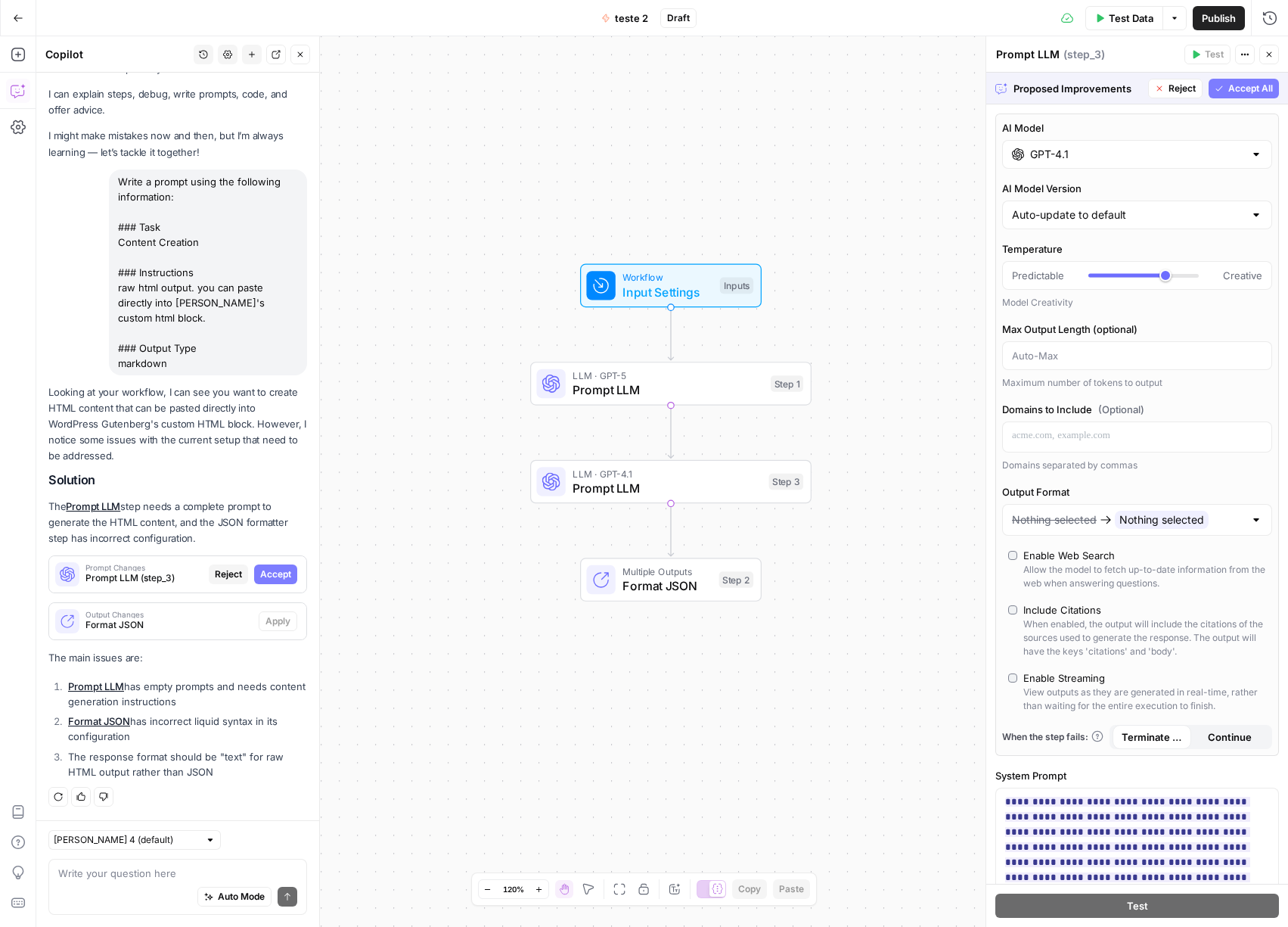
click at [1232, 90] on span "Accept All" at bounding box center [1250, 89] width 44 height 13
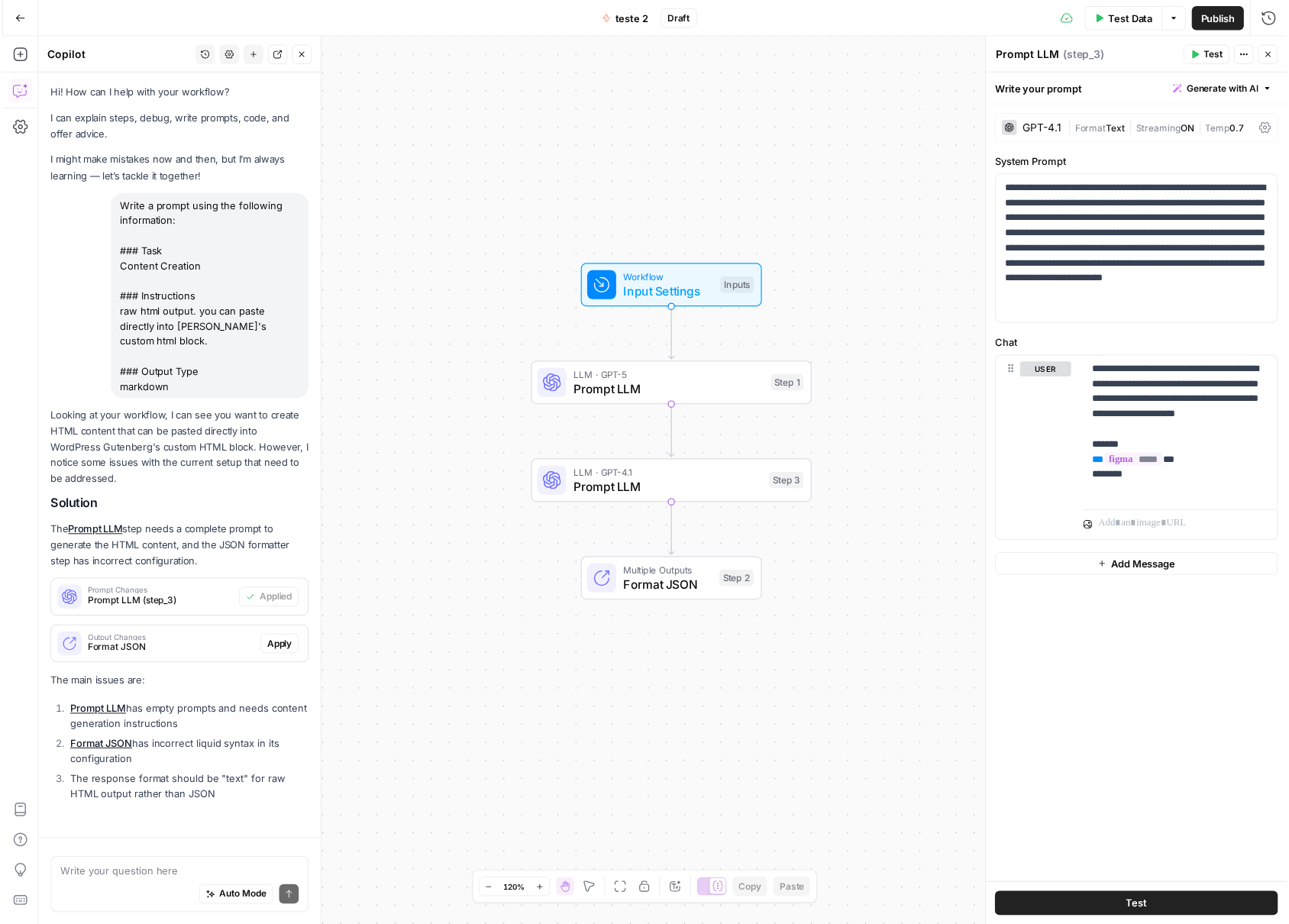
scroll to position [49, 0]
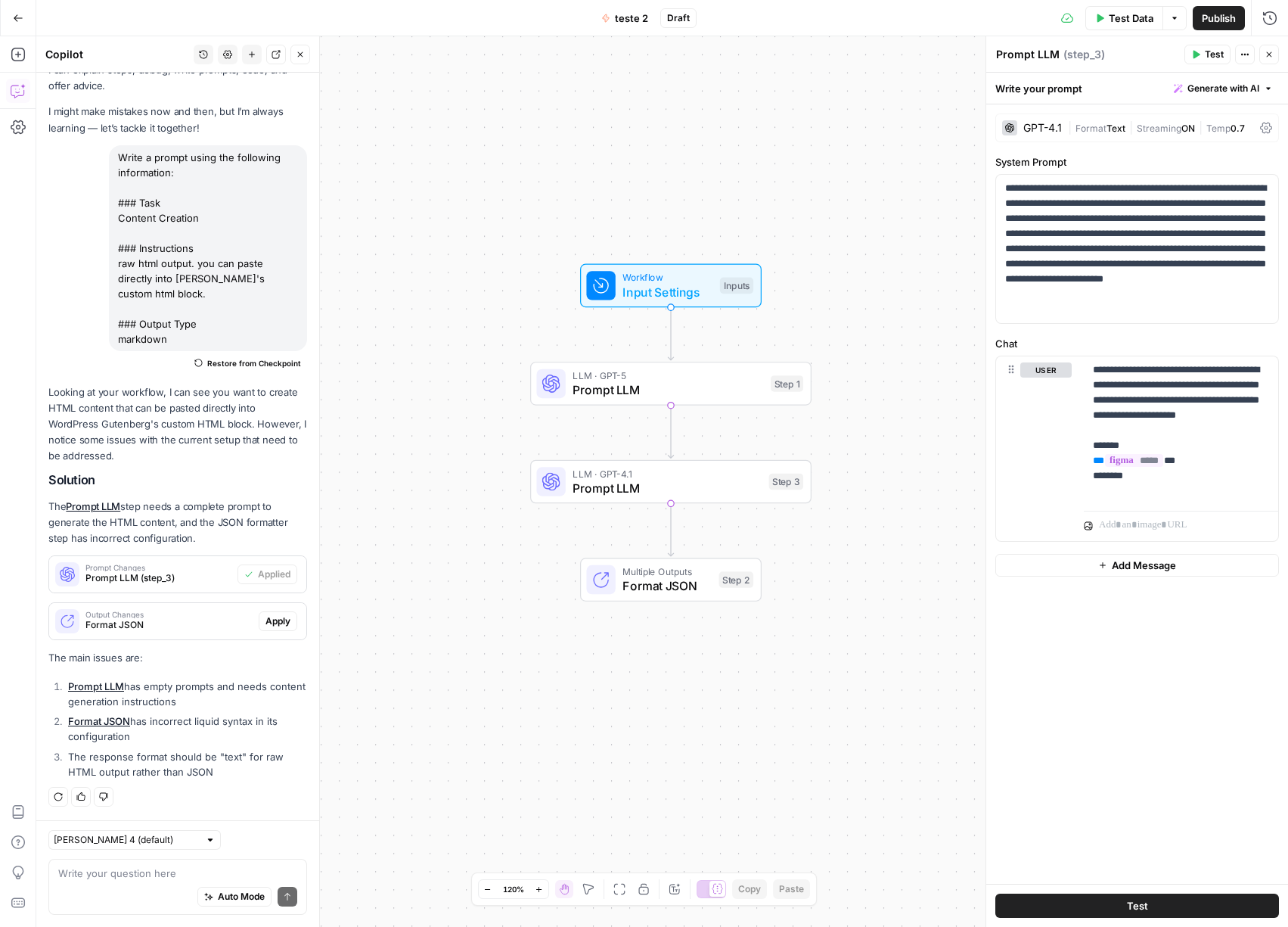
click at [1039, 134] on div "GPT-4.1" at bounding box center [1032, 128] width 60 height 15
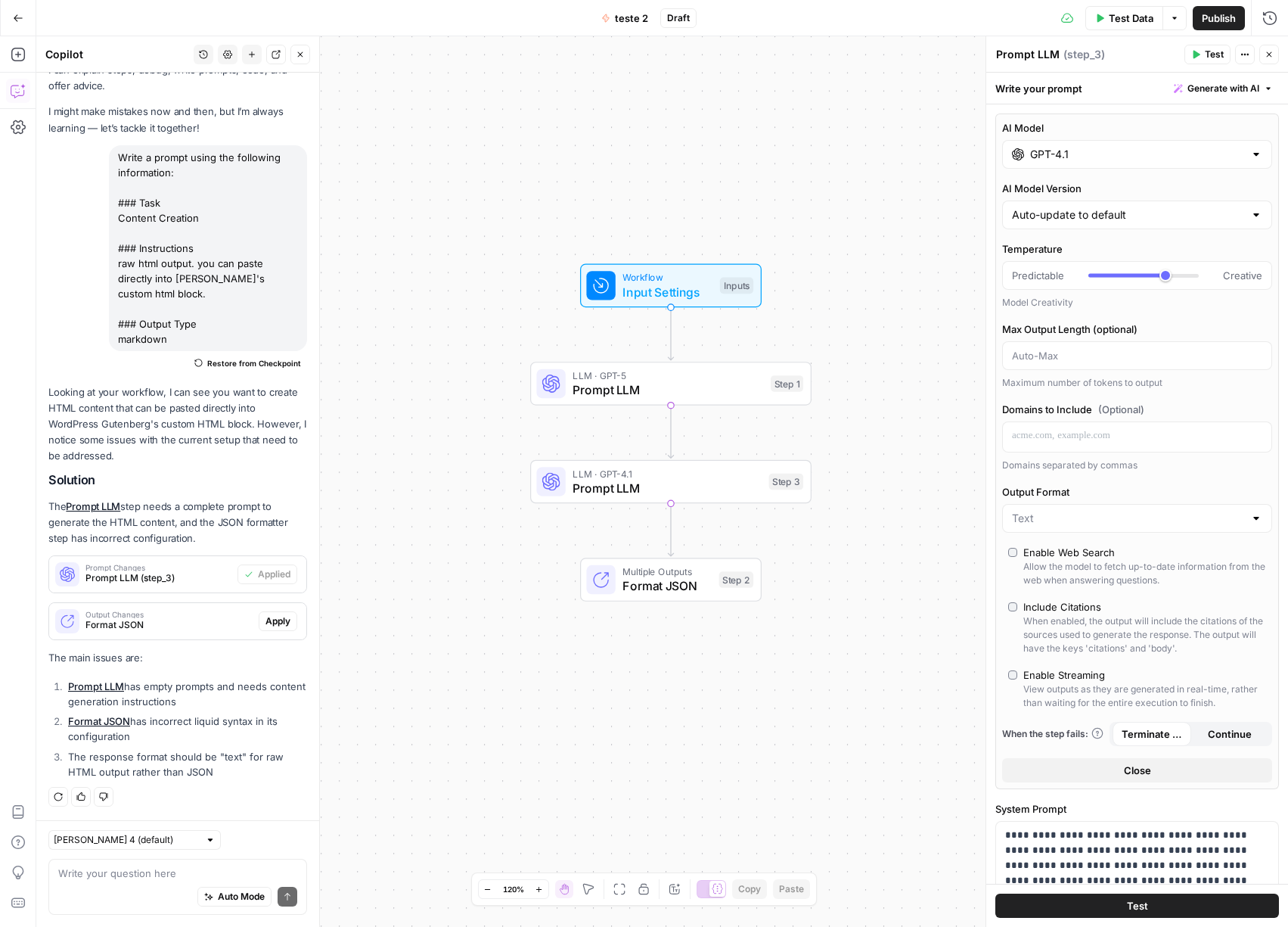
click at [1046, 162] on div "GPT-4.1" at bounding box center [1136, 154] width 270 height 28
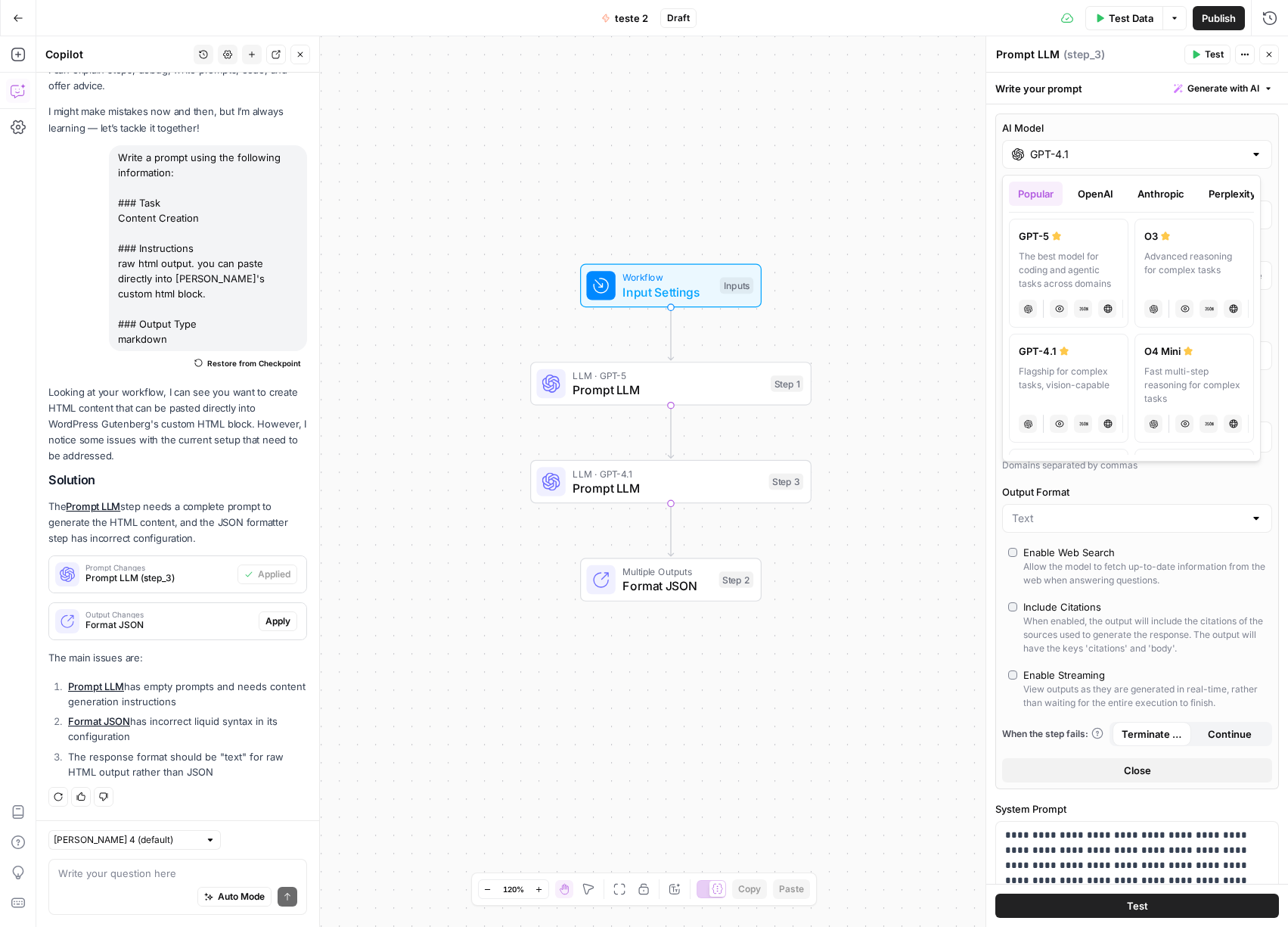
click at [1058, 259] on div "The best model for coding and agentic tasks across domains" at bounding box center [1068, 270] width 100 height 41
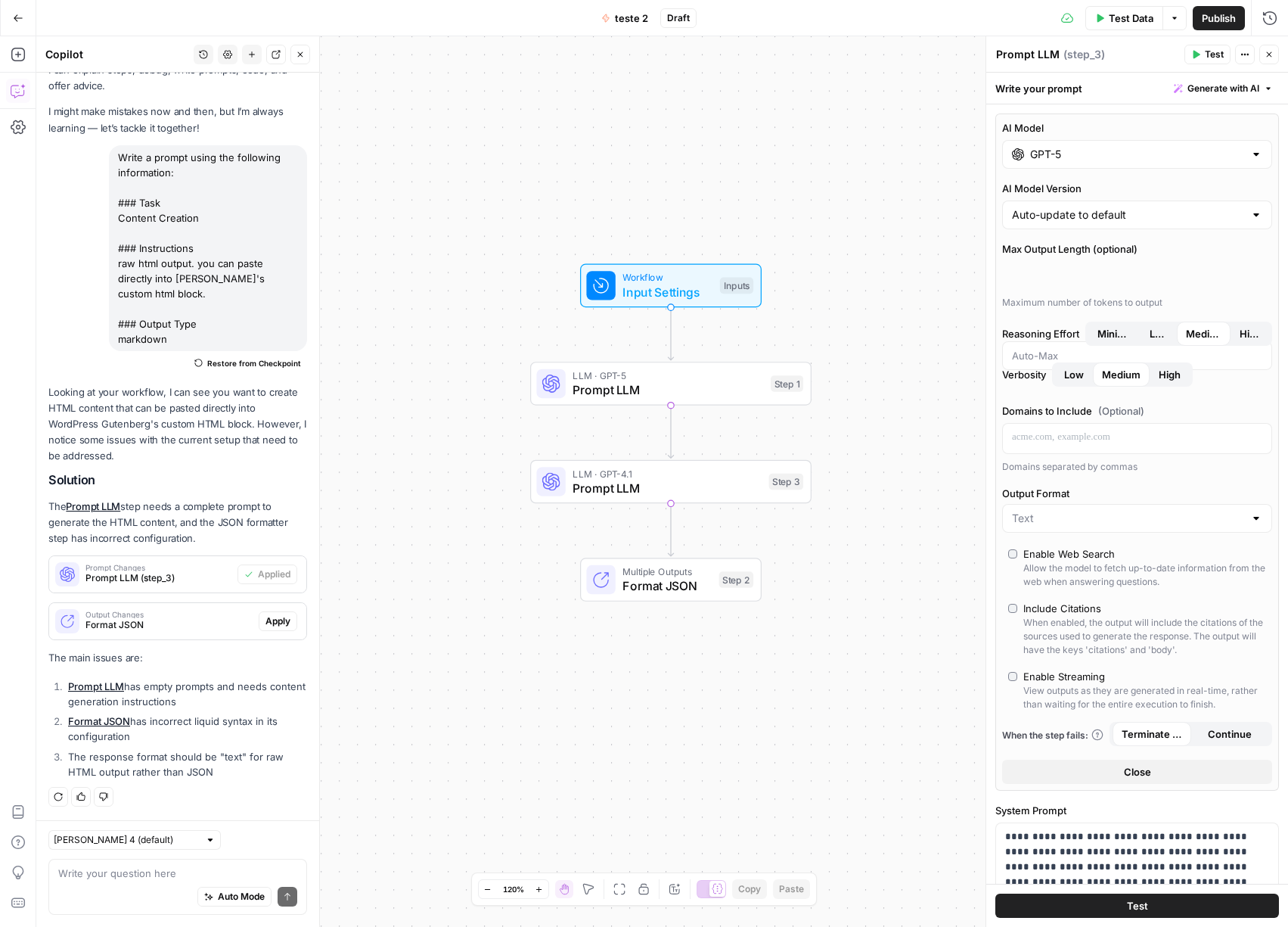
type input "GPT-5"
click at [1139, 773] on span "Close" at bounding box center [1137, 772] width 28 height 15
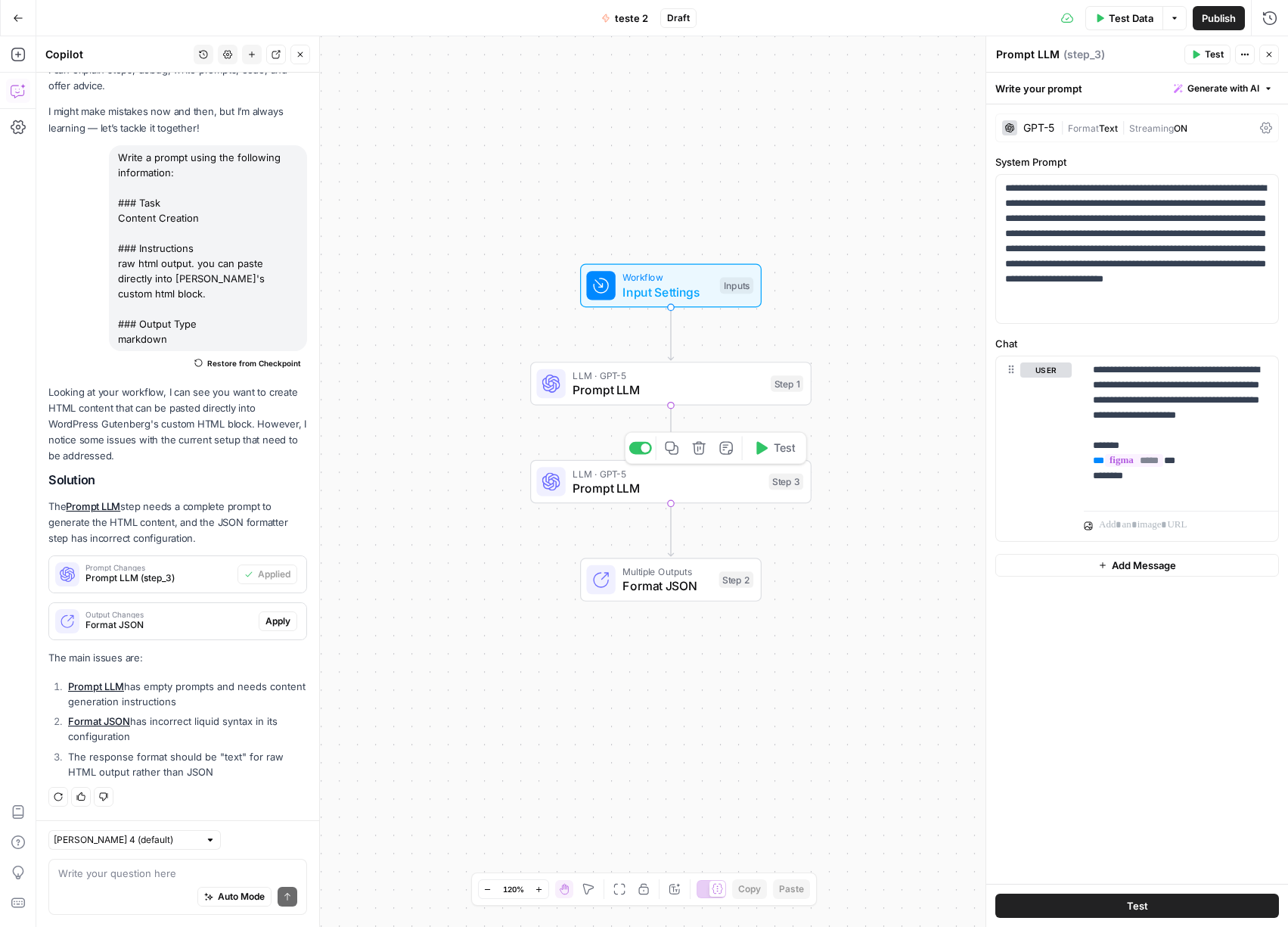
click at [726, 392] on span "Prompt LLM" at bounding box center [668, 390] width 190 height 18
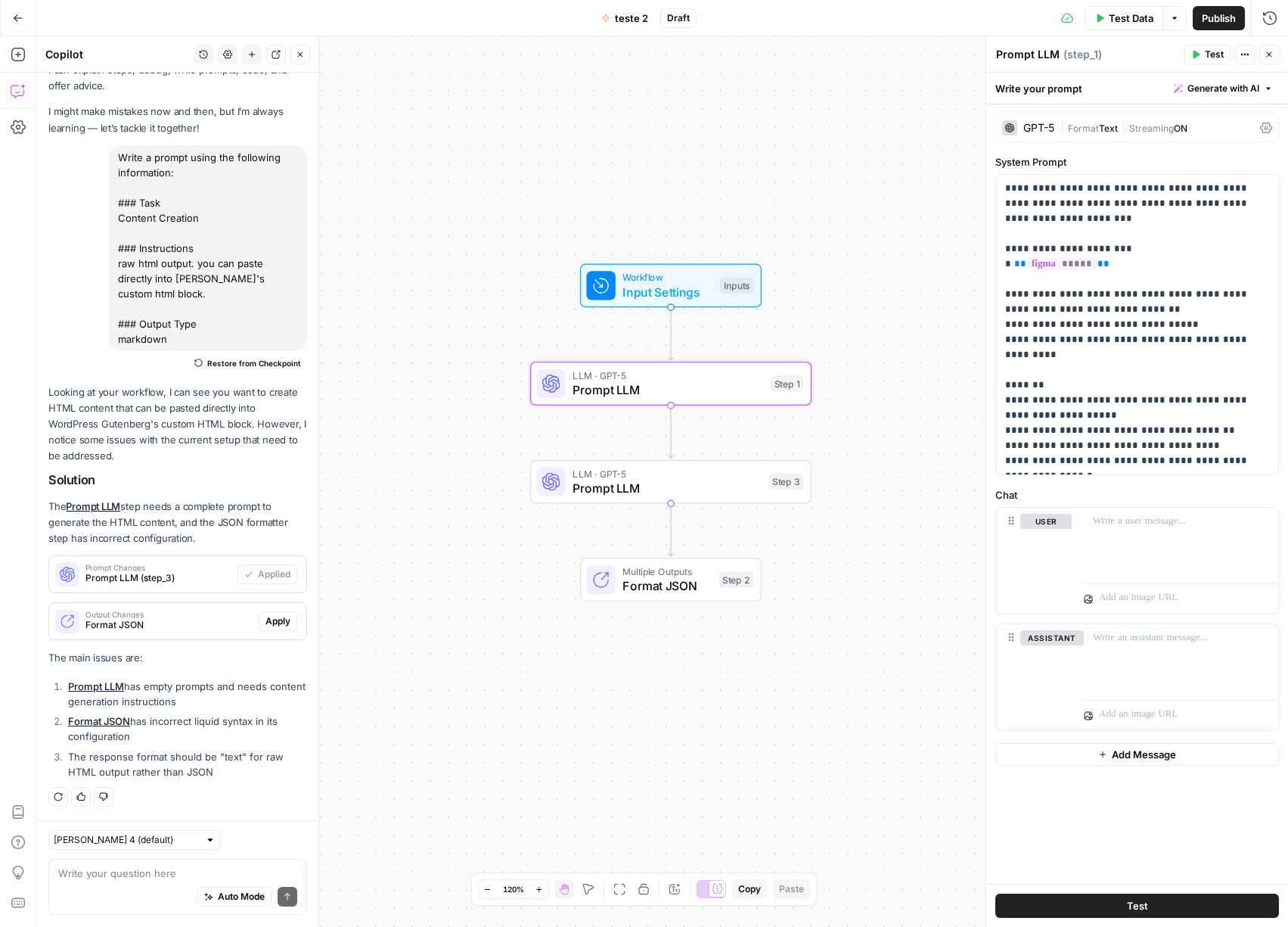
click at [1018, 57] on textarea "Prompt LLM" at bounding box center [1028, 54] width 63 height 15
type textarea "get figma"
click at [676, 488] on span "Prompt LLM" at bounding box center [667, 488] width 189 height 18
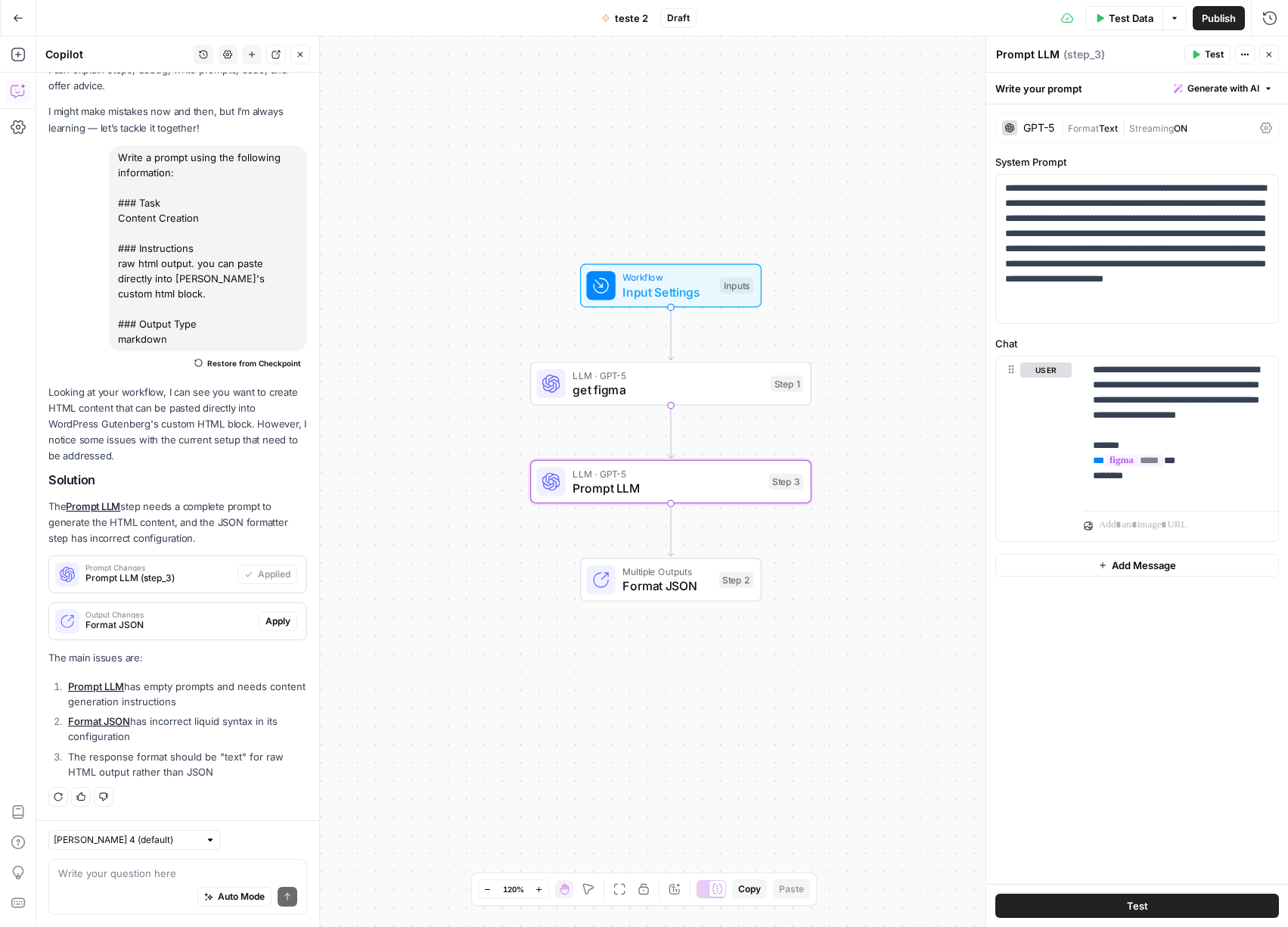
click at [1025, 53] on textarea "Prompt LLM" at bounding box center [1028, 54] width 63 height 15
type textarea "convert code"
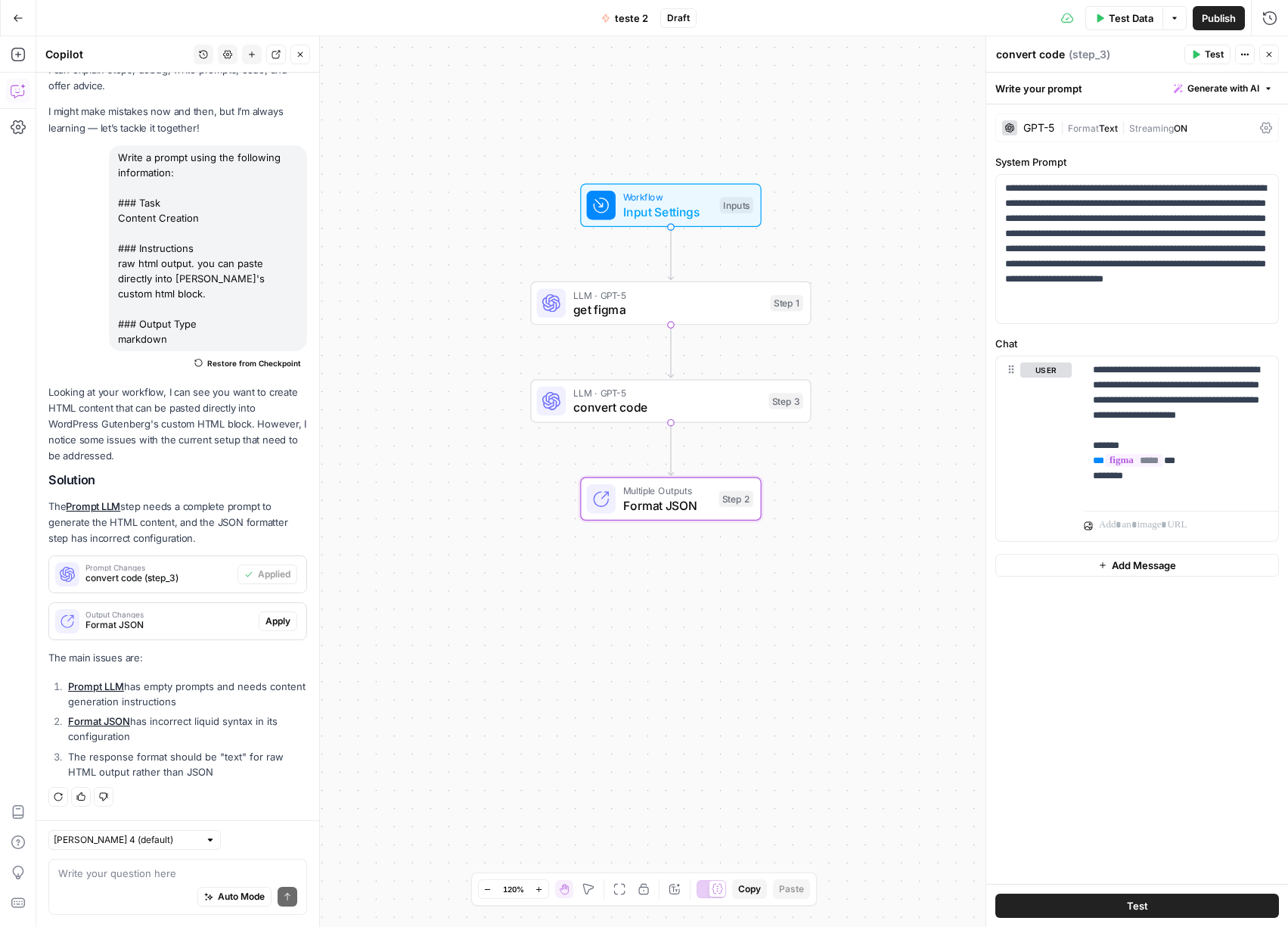
click at [169, 621] on span "Format JSON" at bounding box center [169, 625] width 167 height 13
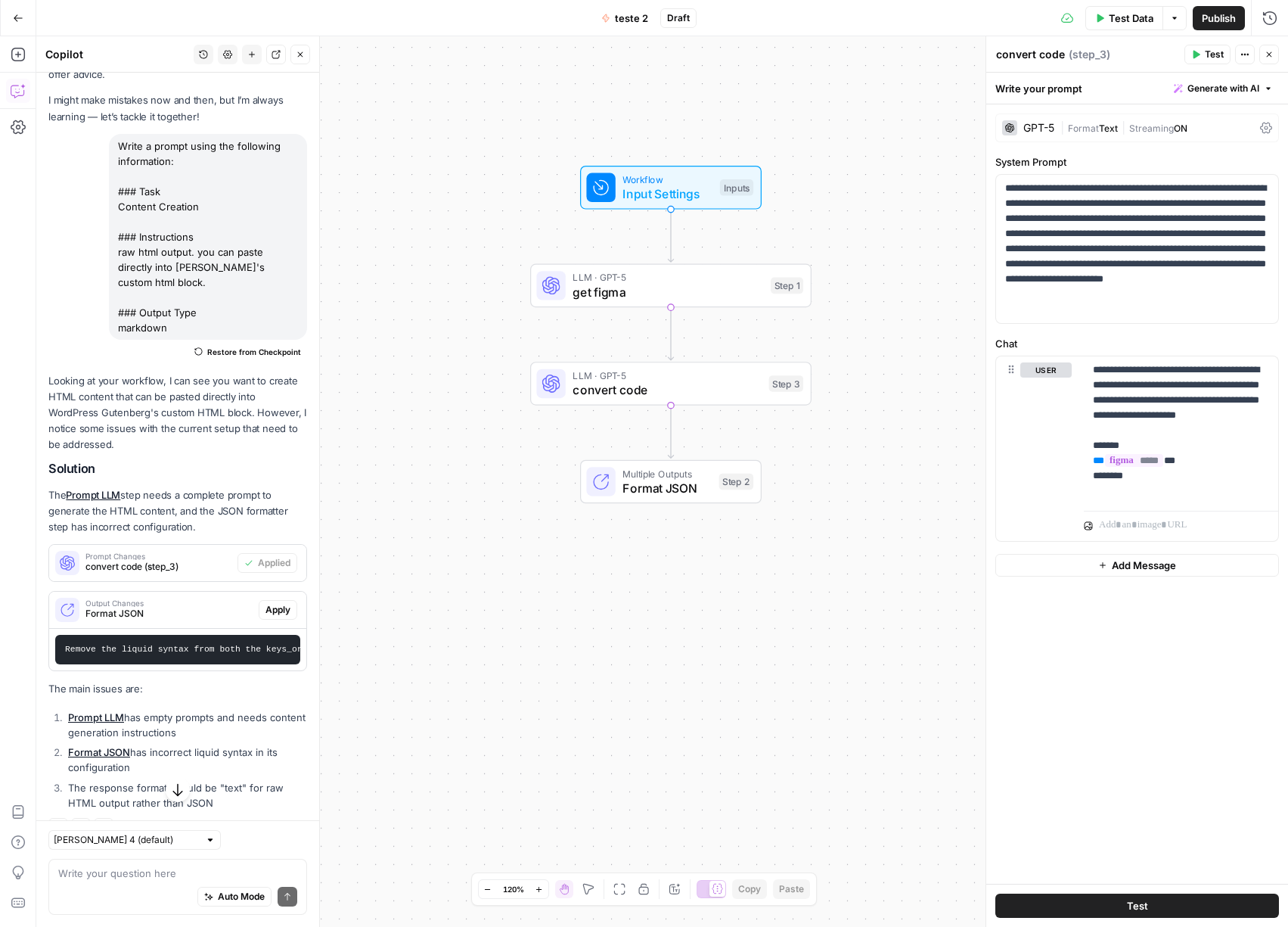
click at [686, 490] on span "Format JSON" at bounding box center [666, 488] width 89 height 18
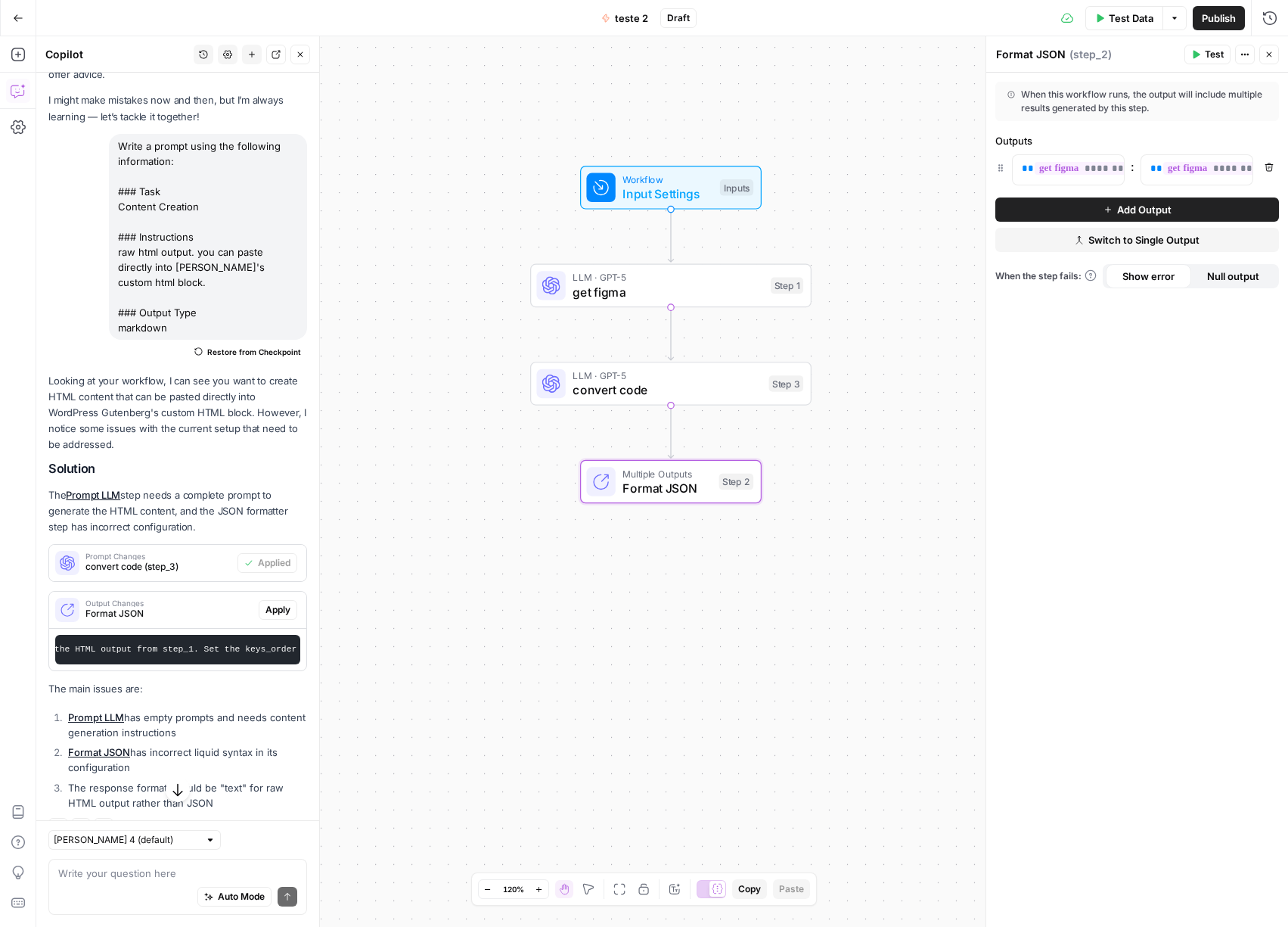
scroll to position [0, 685]
click at [272, 610] on span "Apply" at bounding box center [278, 610] width 25 height 13
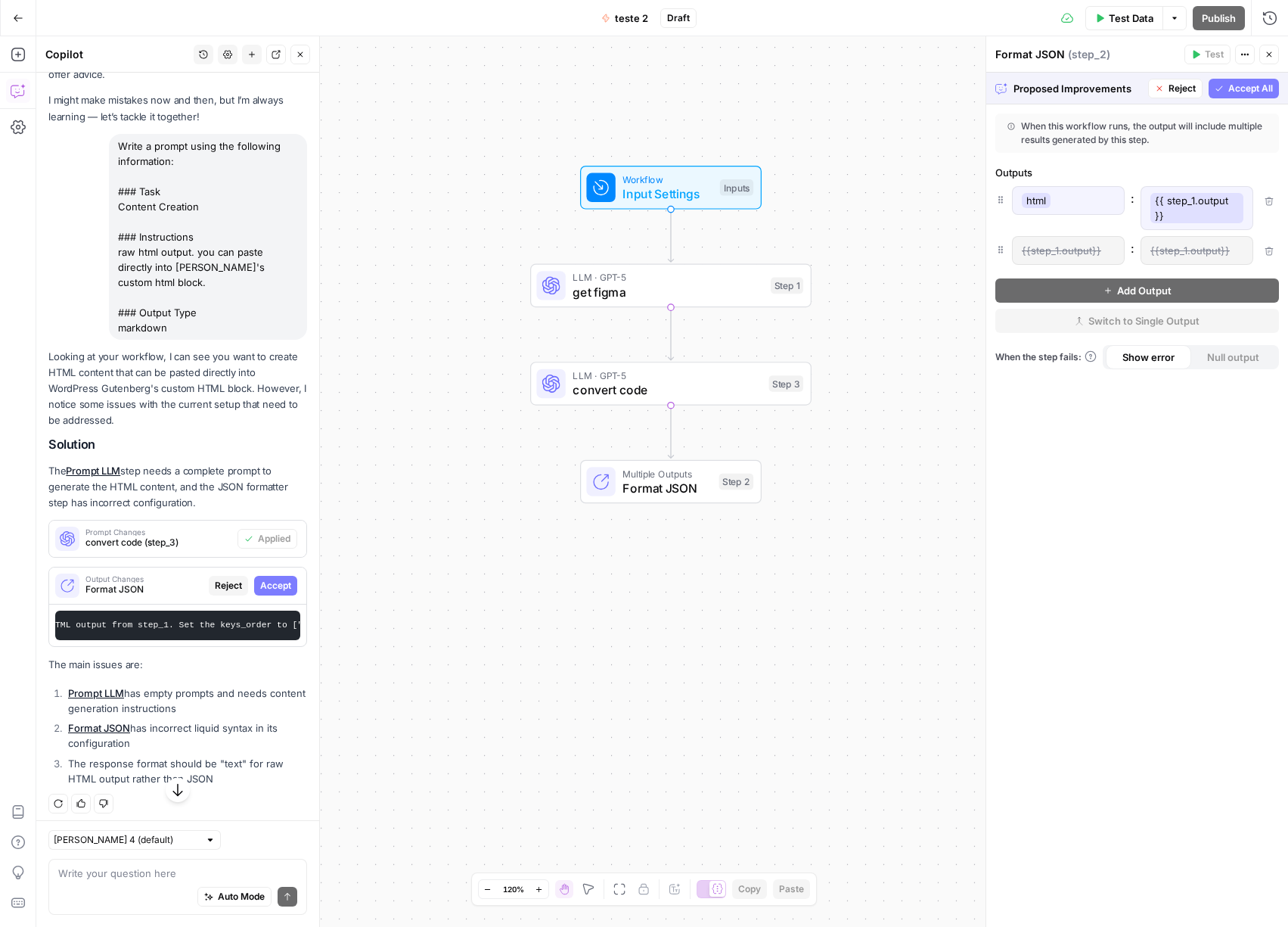
click at [1245, 89] on span "Accept All" at bounding box center [1250, 89] width 44 height 13
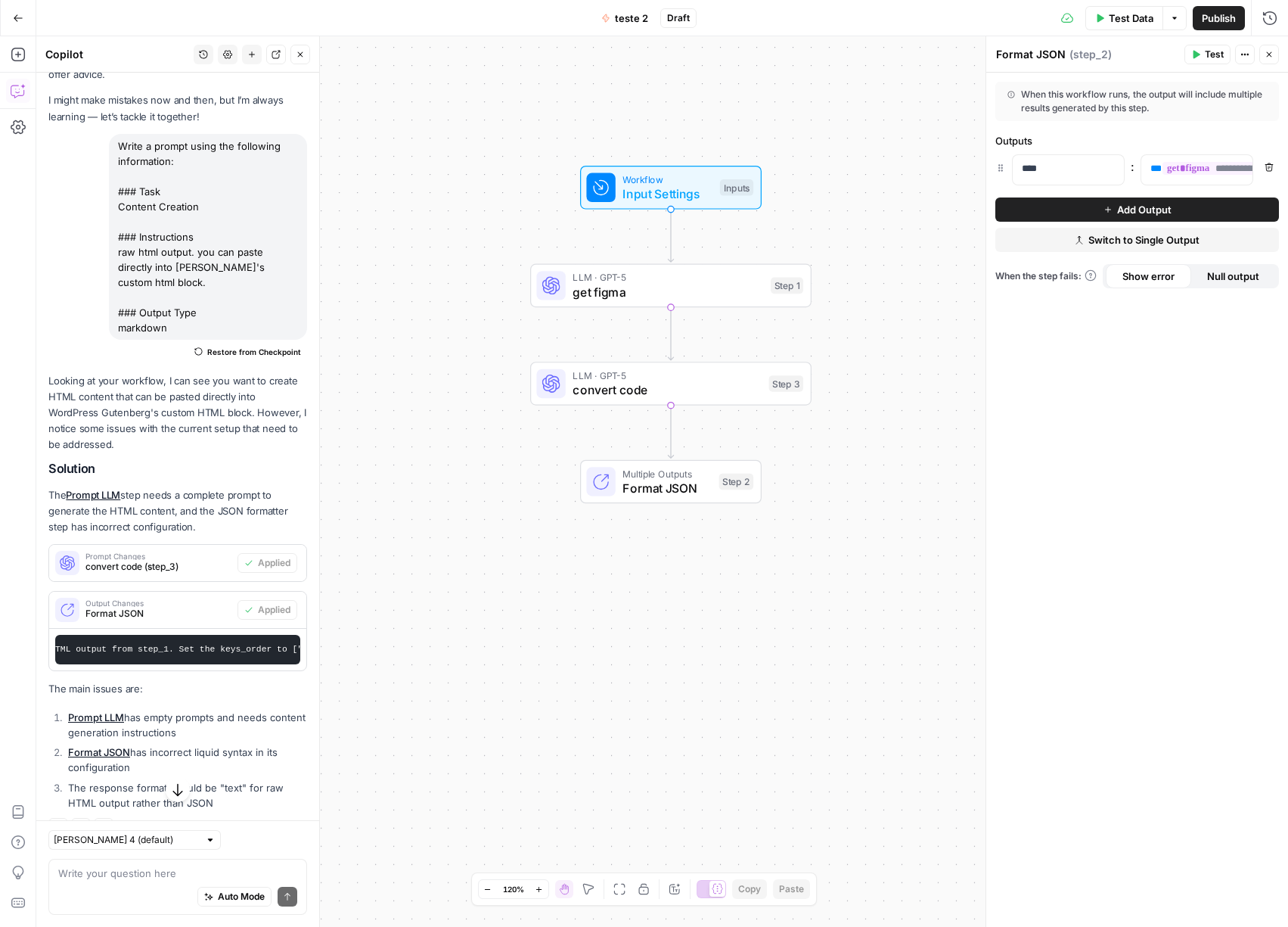
drag, startPoint x: 818, startPoint y: 139, endPoint x: 920, endPoint y: 99, distance: 109.6
click at [818, 139] on div "Workflow Input Settings Inputs LLM · GPT-5 get figma Step 1 LLM · GPT-5 convert…" at bounding box center [661, 481] width 1251 height 890
click at [1147, 23] on span "Test Data" at bounding box center [1130, 18] width 44 height 15
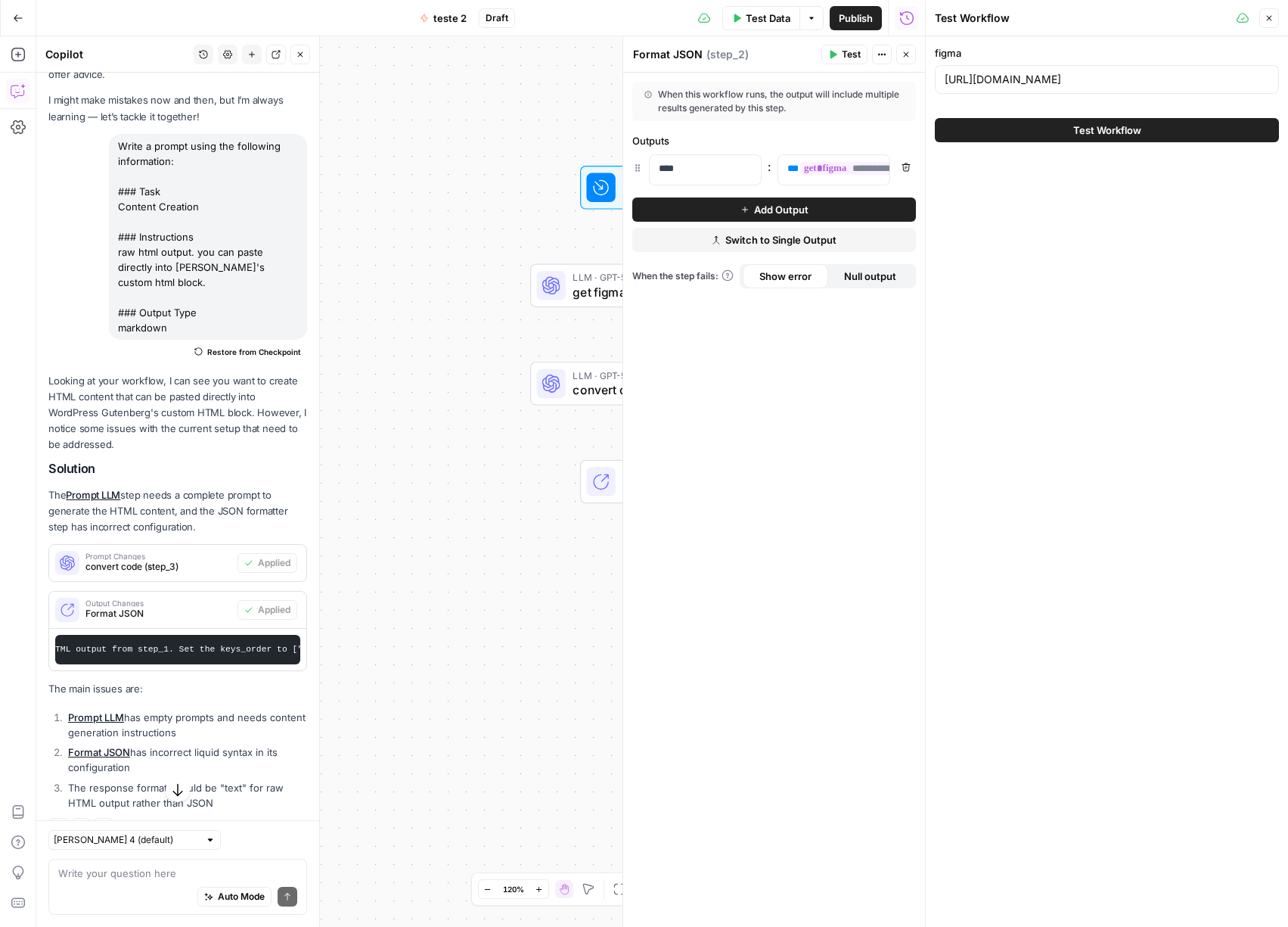
click at [1119, 125] on span "Test Workflow" at bounding box center [1107, 130] width 68 height 15
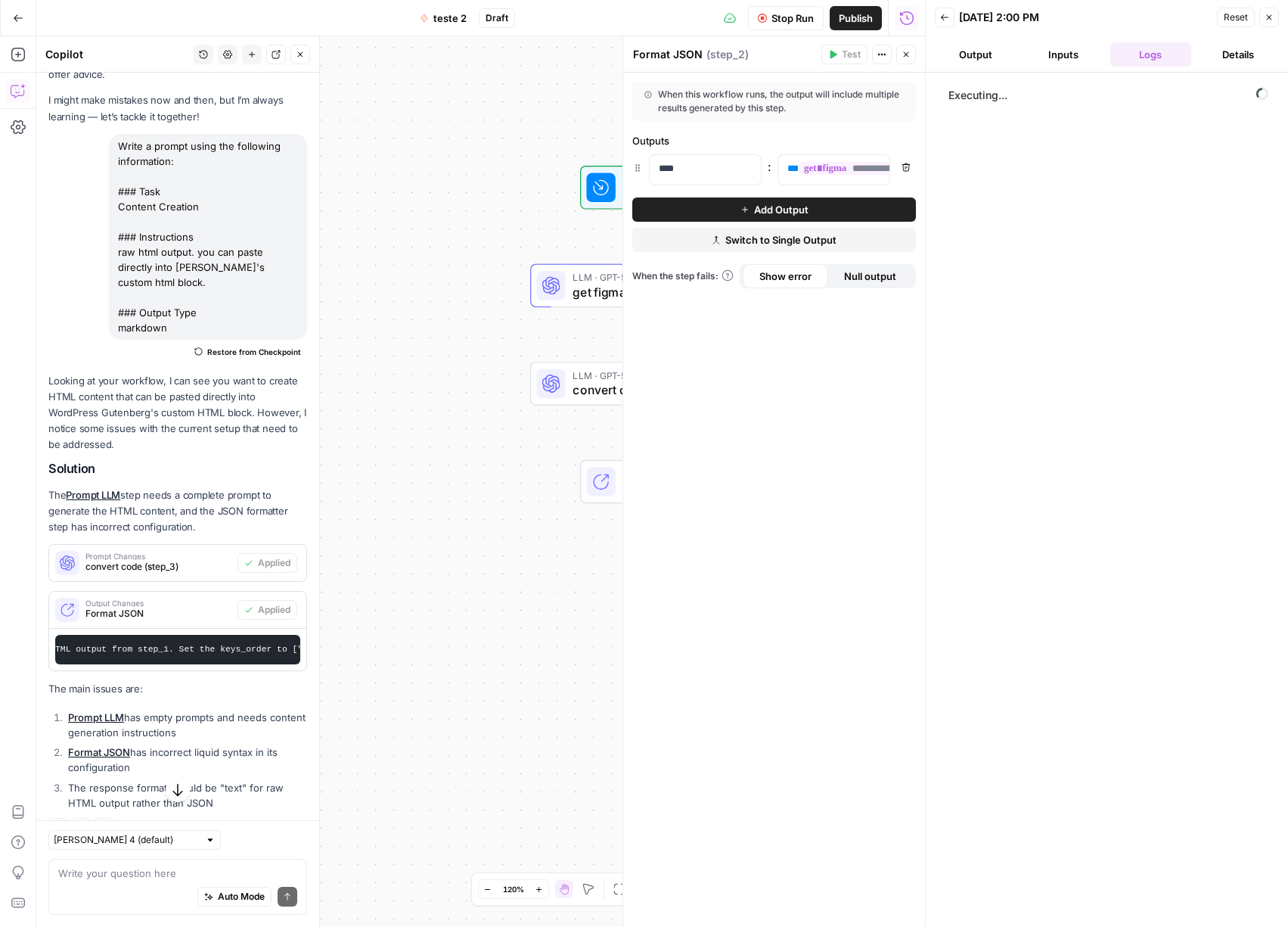
click at [908, 56] on icon "button" at bounding box center [906, 55] width 5 height 5
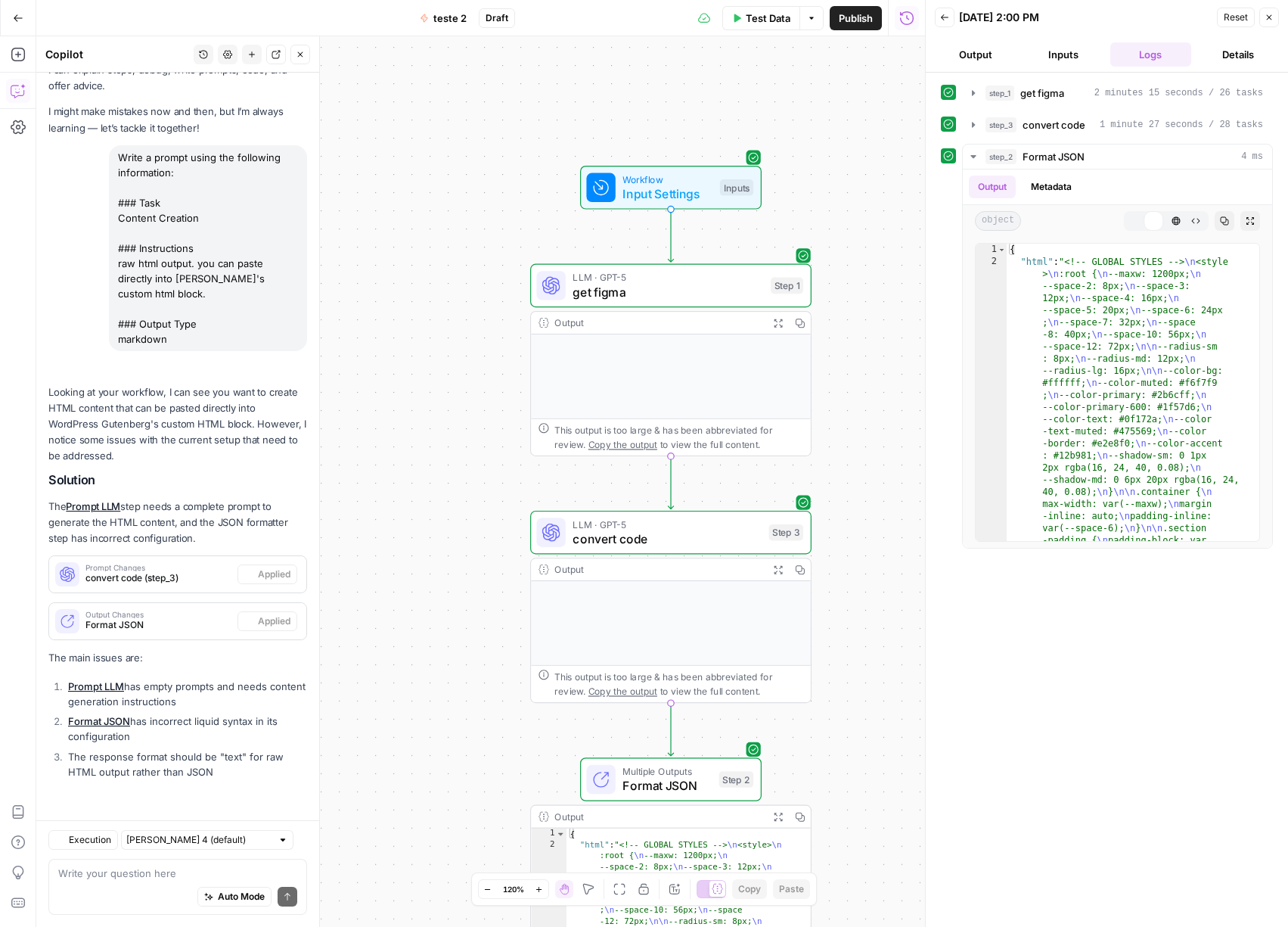
scroll to position [48, 0]
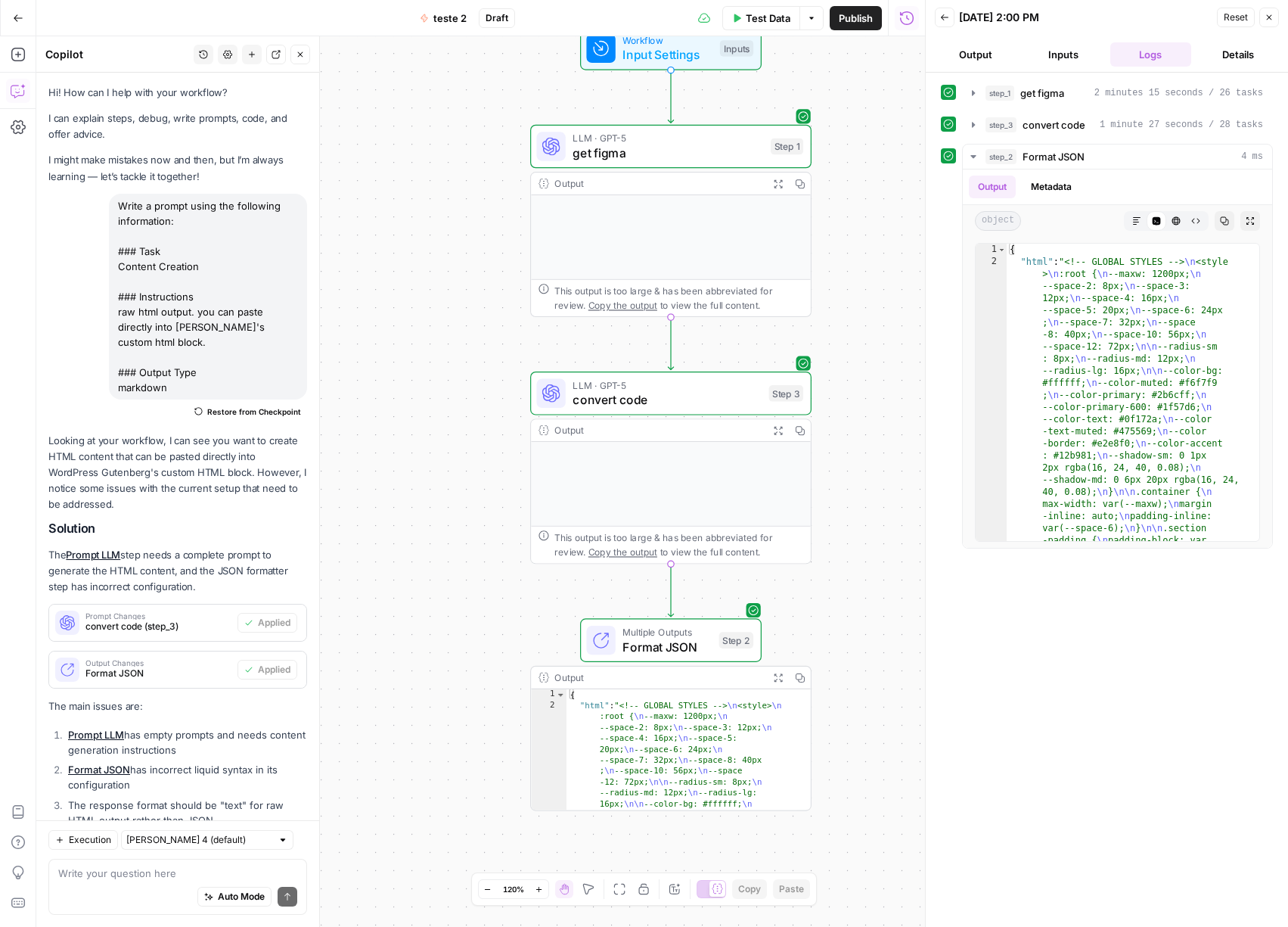
scroll to position [48, 0]
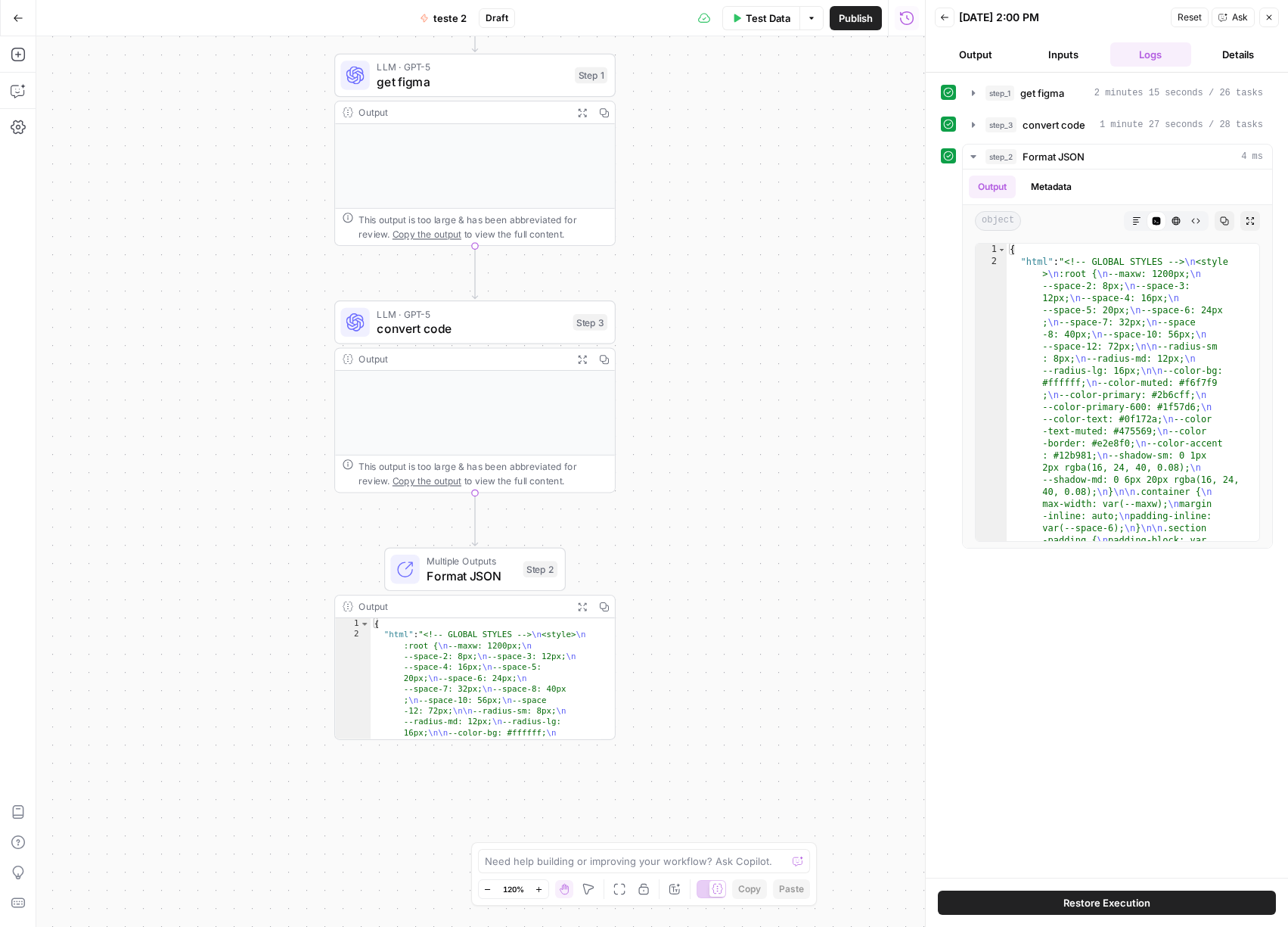
type textarea "**********"
click at [603, 608] on icon "button" at bounding box center [604, 606] width 10 height 10
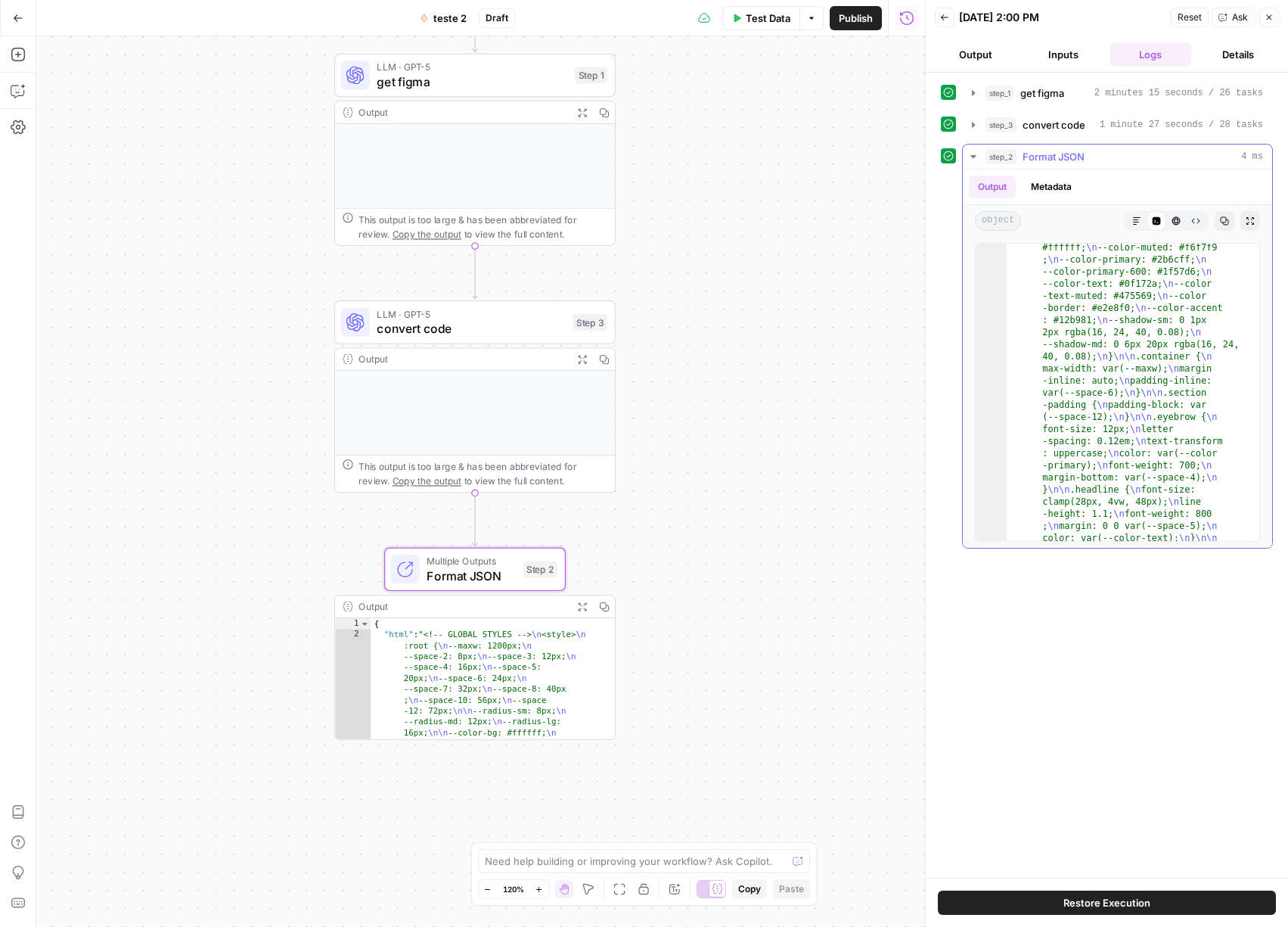
scroll to position [281, 0]
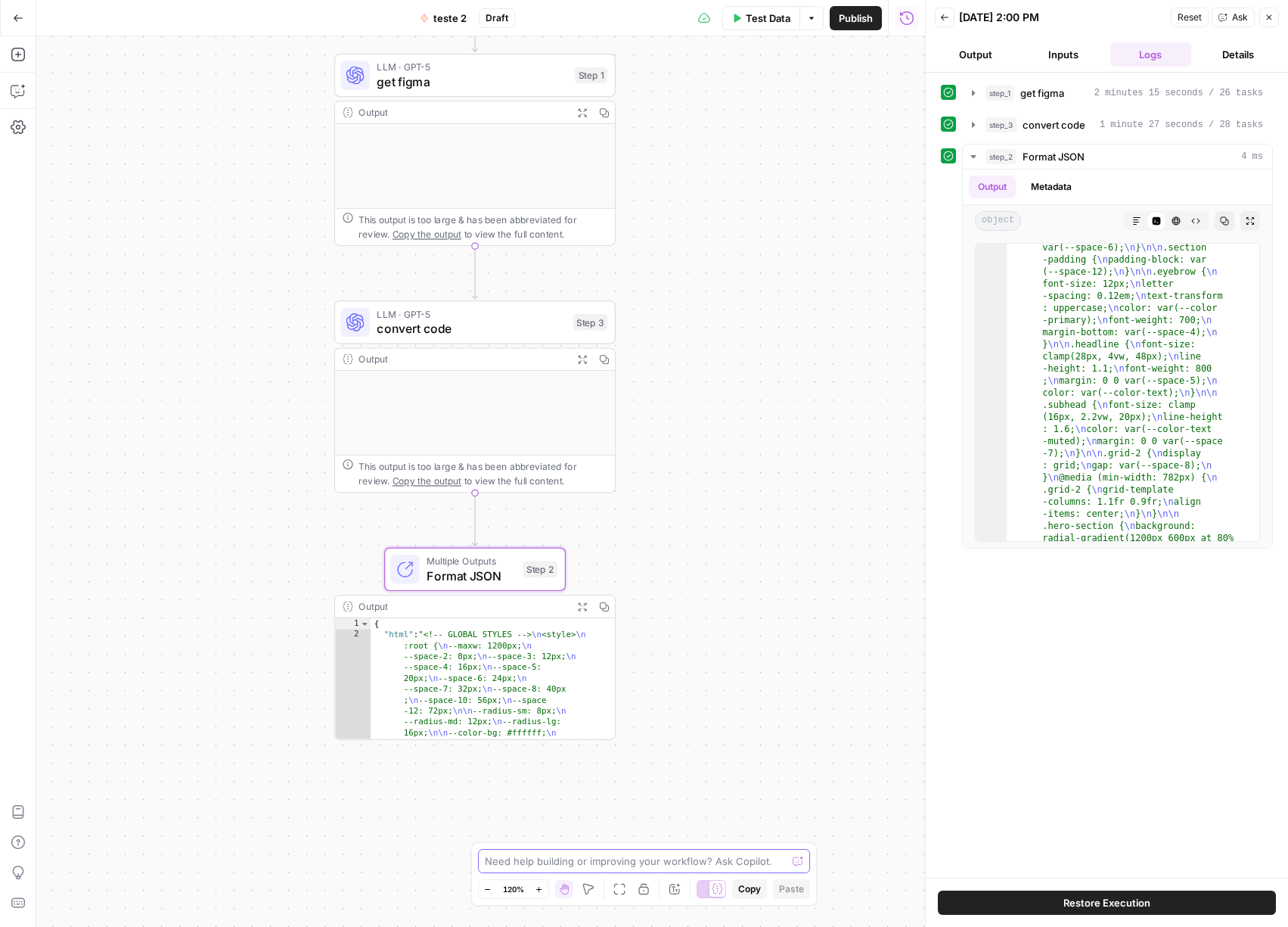
click at [662, 856] on textarea at bounding box center [636, 861] width 302 height 15
type textarea "the format did not work. i can only see headers and )"
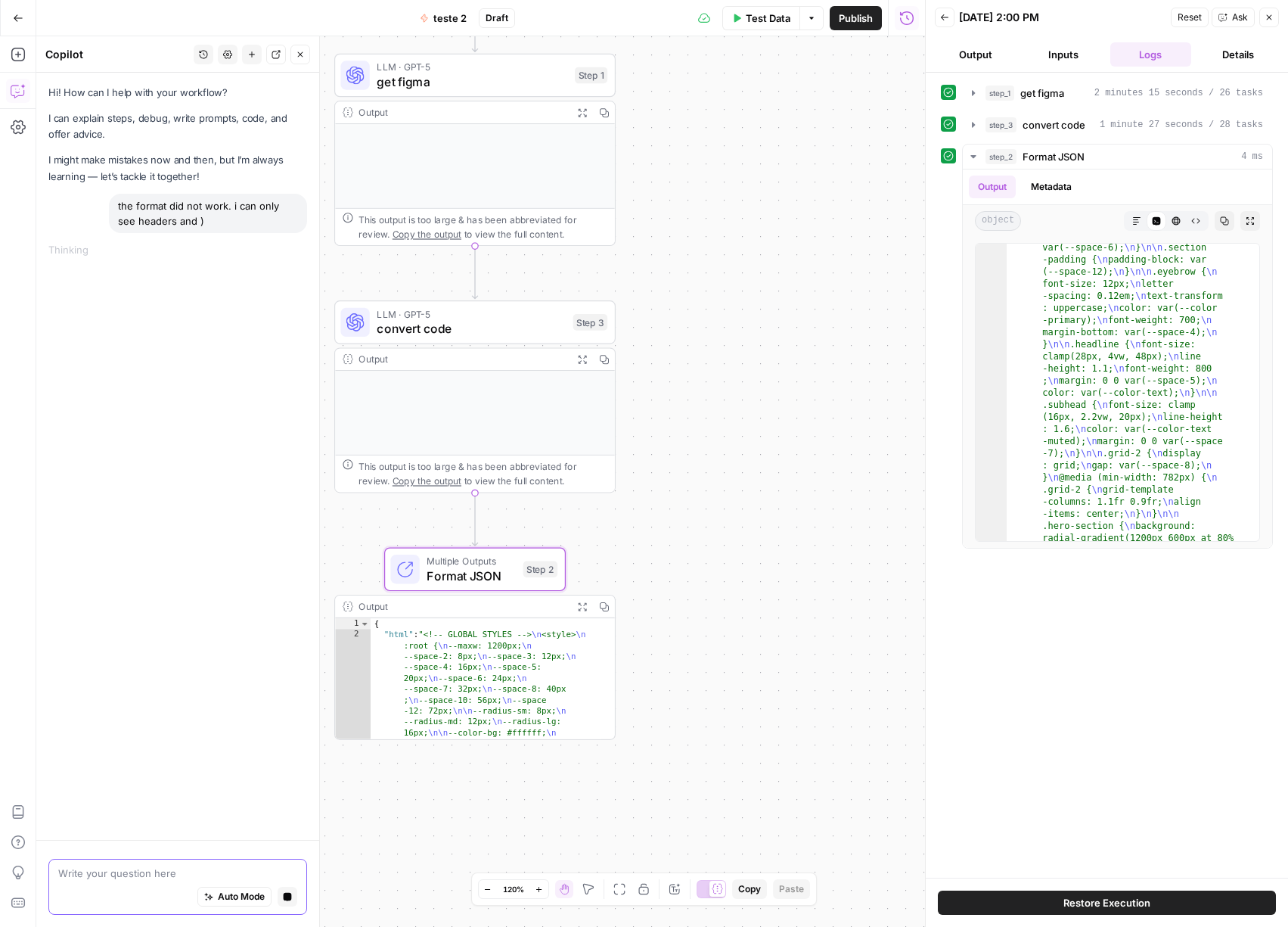
click at [285, 896] on icon "button" at bounding box center [288, 897] width 8 height 8
click at [230, 207] on div "the format did not work. i can only see headers and )" at bounding box center [207, 213] width 198 height 39
click at [204, 211] on div "the format did not work. i can only see headers and )" at bounding box center [207, 213] width 198 height 39
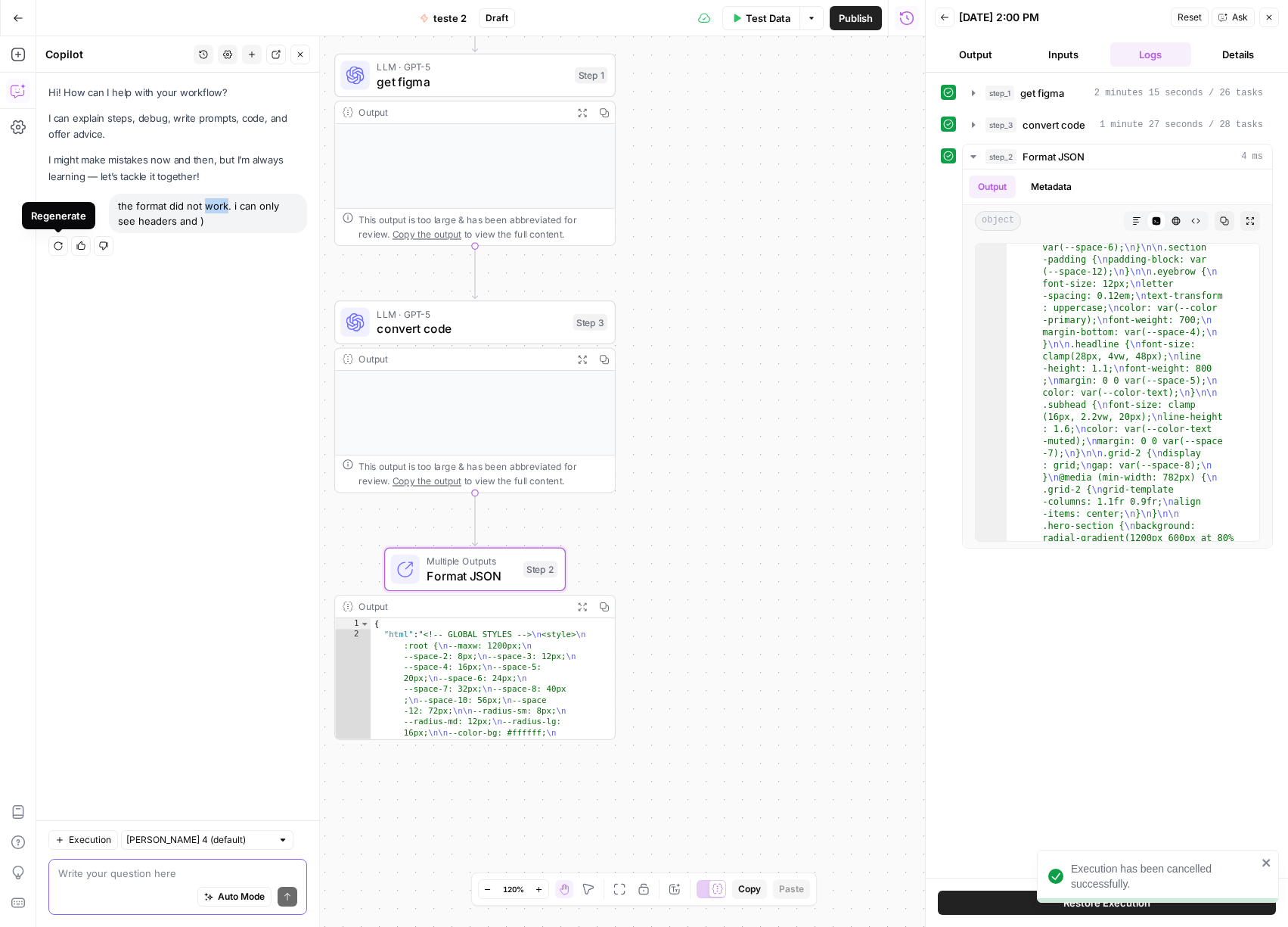
click at [204, 211] on div "the format did not work. i can only see headers and )" at bounding box center [207, 213] width 198 height 39
click at [204, 211] on div at bounding box center [215, 205] width 23 height 12
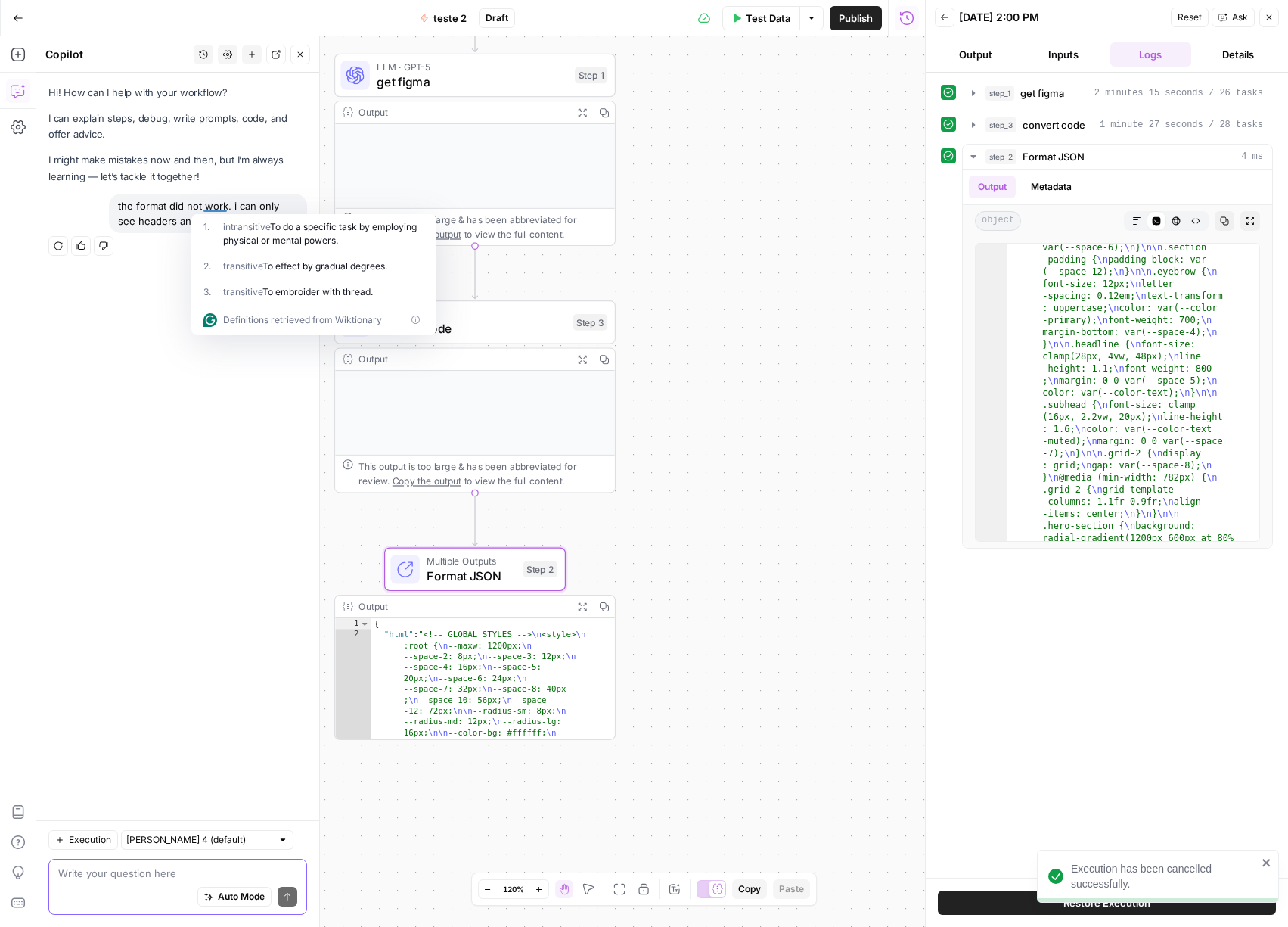
click at [148, 210] on div "the format did not work. i can only see headers and )" at bounding box center [207, 213] width 198 height 39
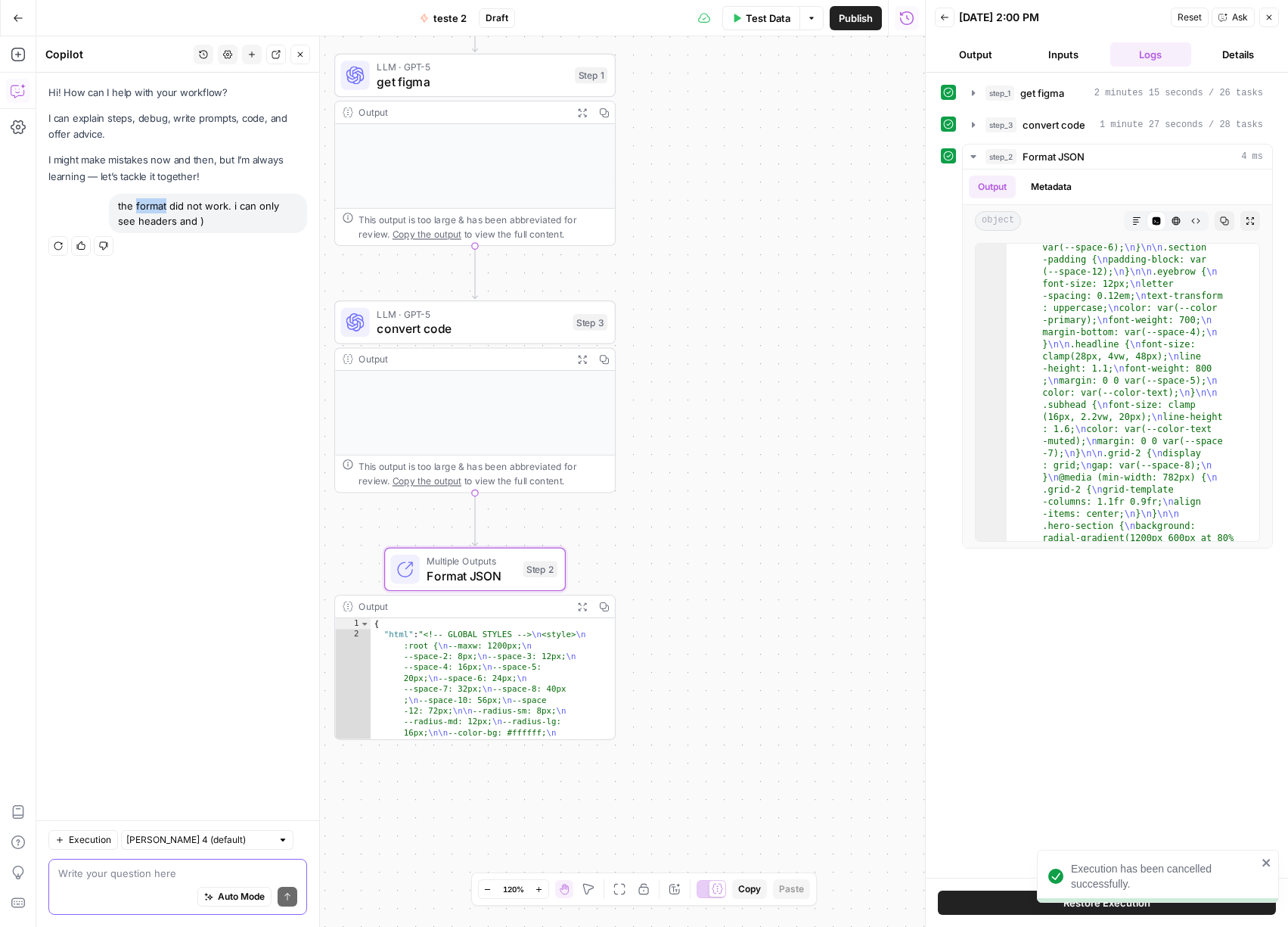
click at [148, 210] on div "the format did not work. i can only see headers and )" at bounding box center [207, 213] width 198 height 39
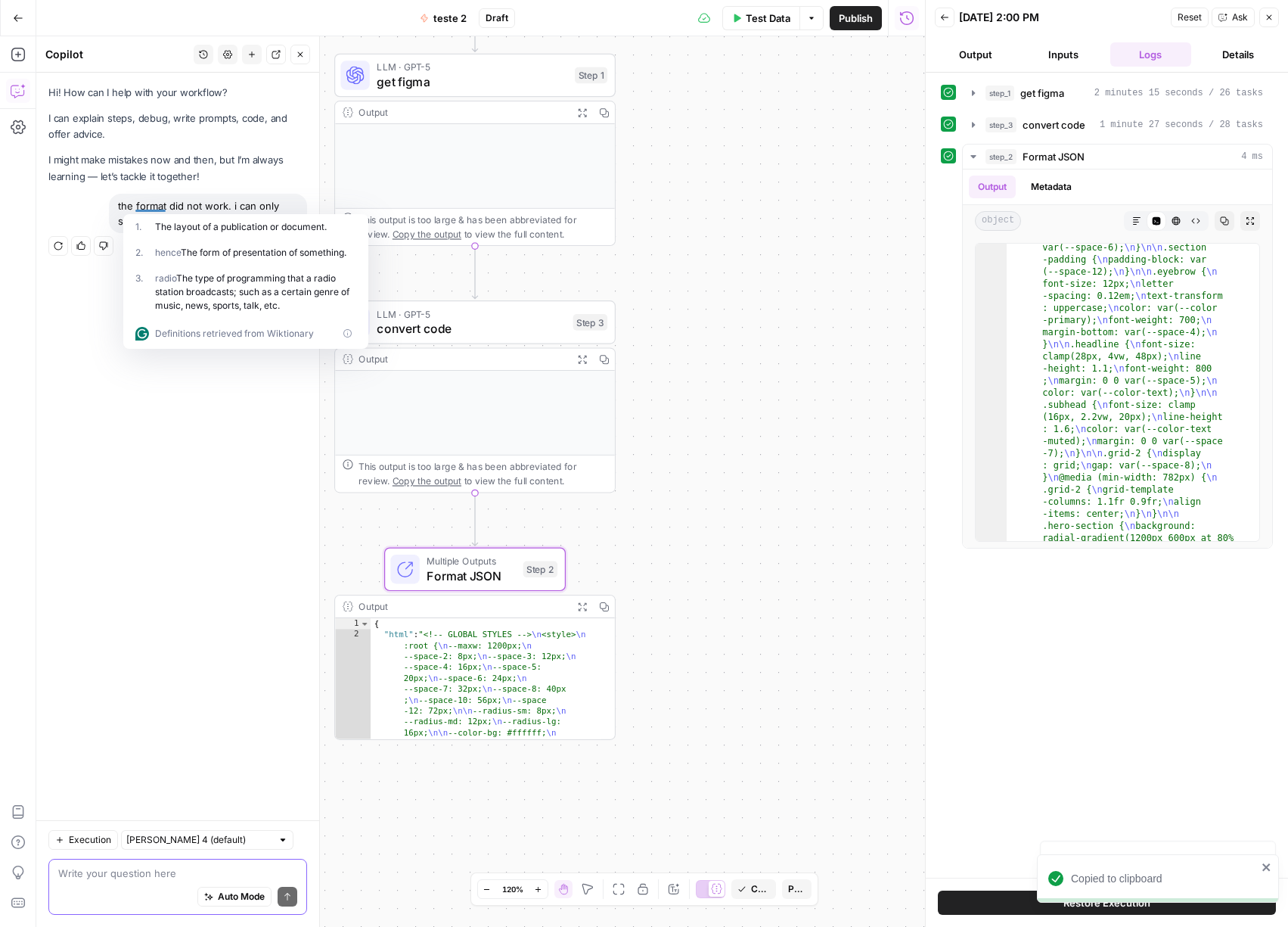
click at [154, 207] on div "the format did not work. i can only see headers and )" at bounding box center [207, 213] width 198 height 39
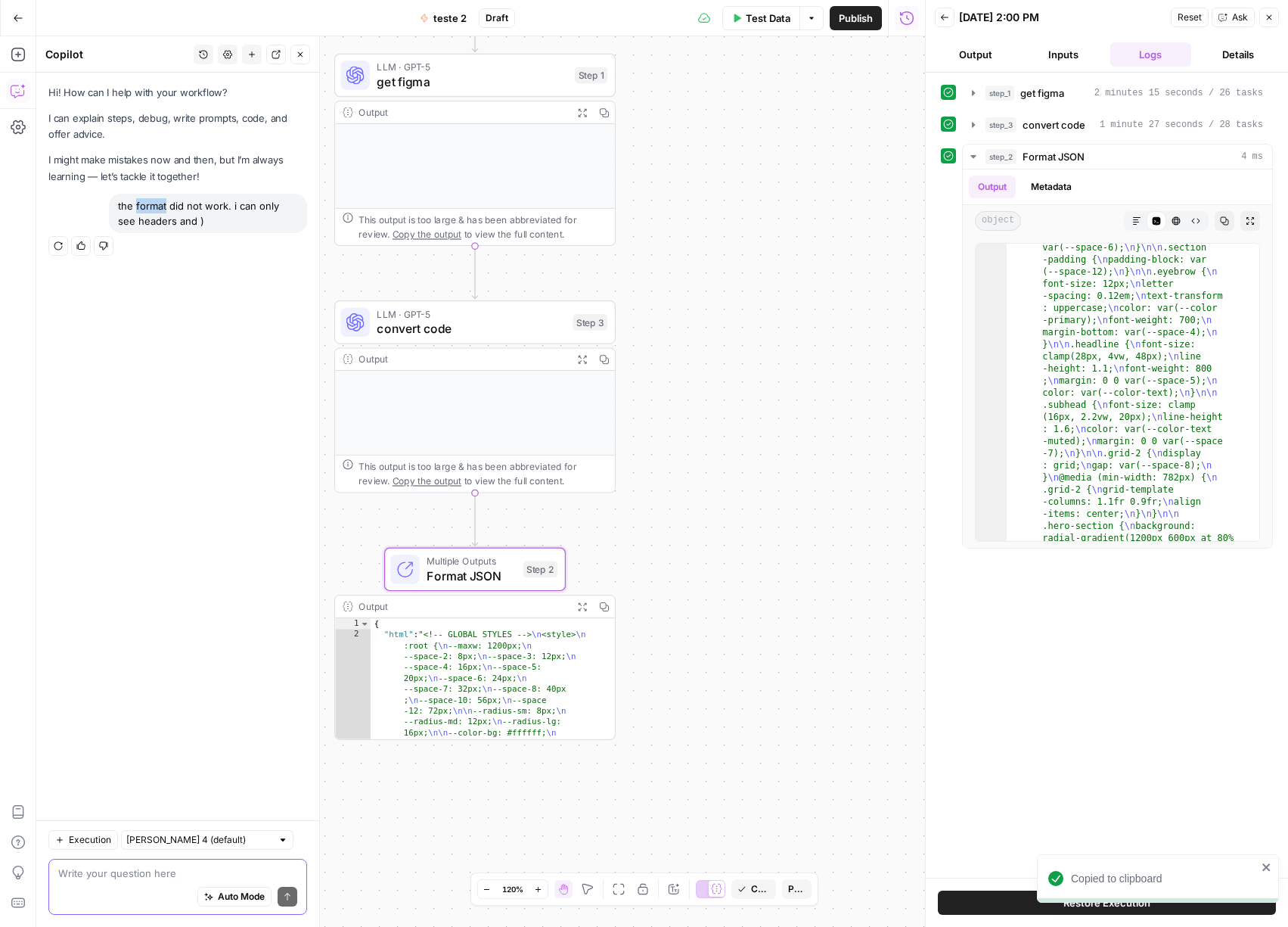
click at [154, 207] on div "the format did not work. i can only see headers and )" at bounding box center [207, 213] width 198 height 39
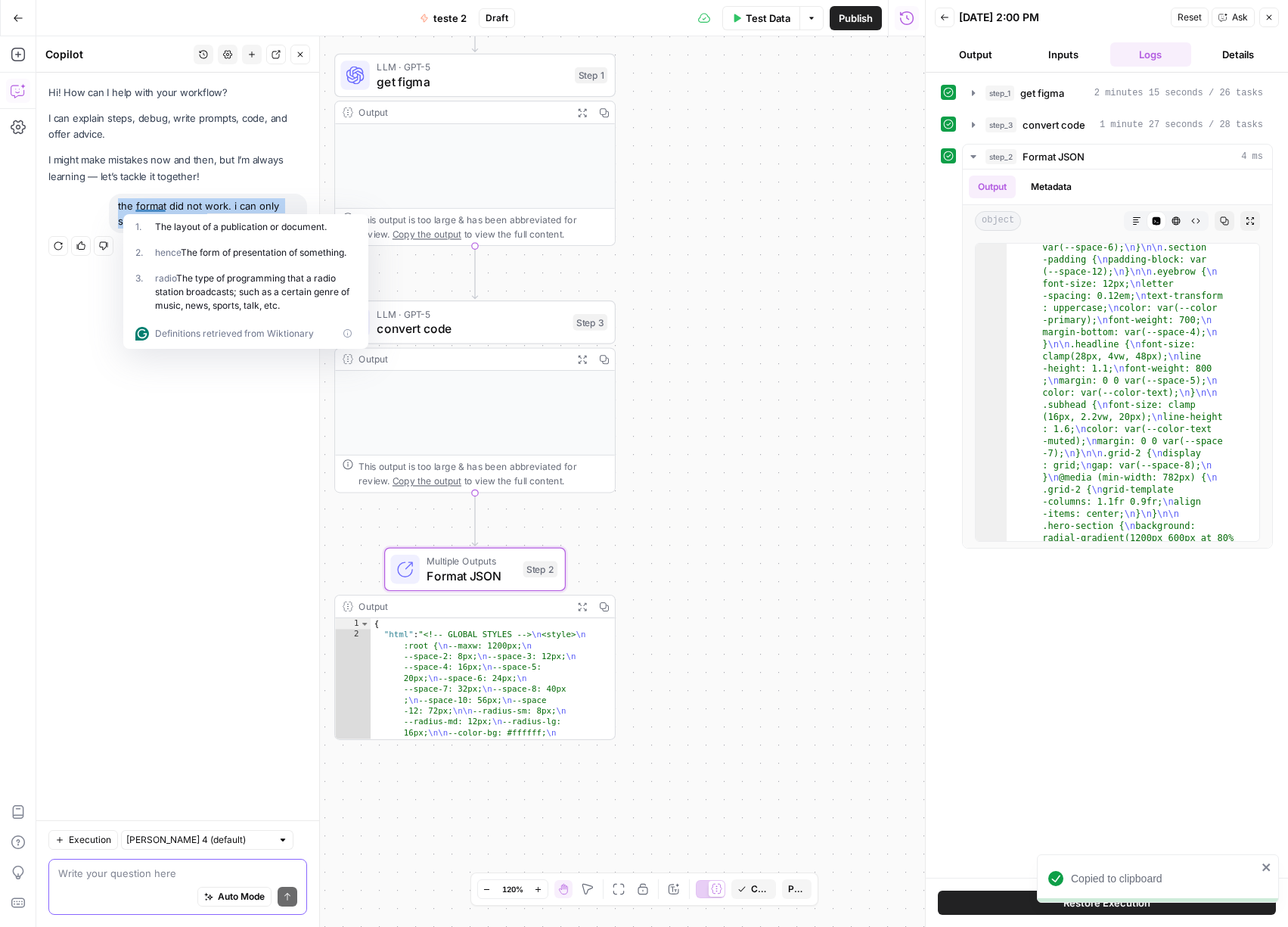
copy div "the format did not work. i can only see headers and ) Regenerate Helpful Not he…"
click at [155, 884] on div "Auto Mode Send" at bounding box center [178, 897] width 239 height 33
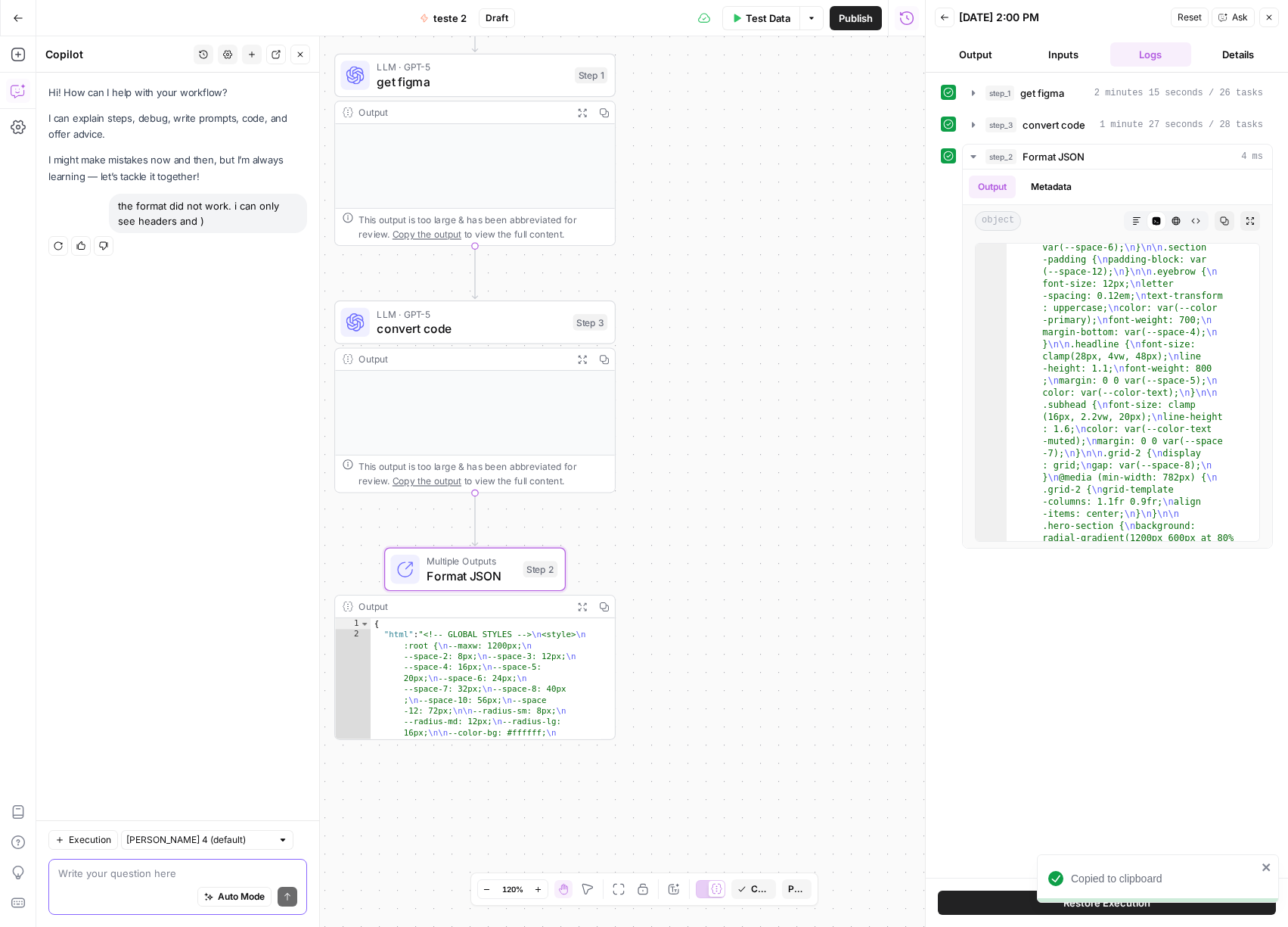
paste textarea "the format did not work. i can only see headers and )"
click at [143, 873] on textarea "the format did not work. i can only see headers and )" at bounding box center [178, 865] width 239 height 30
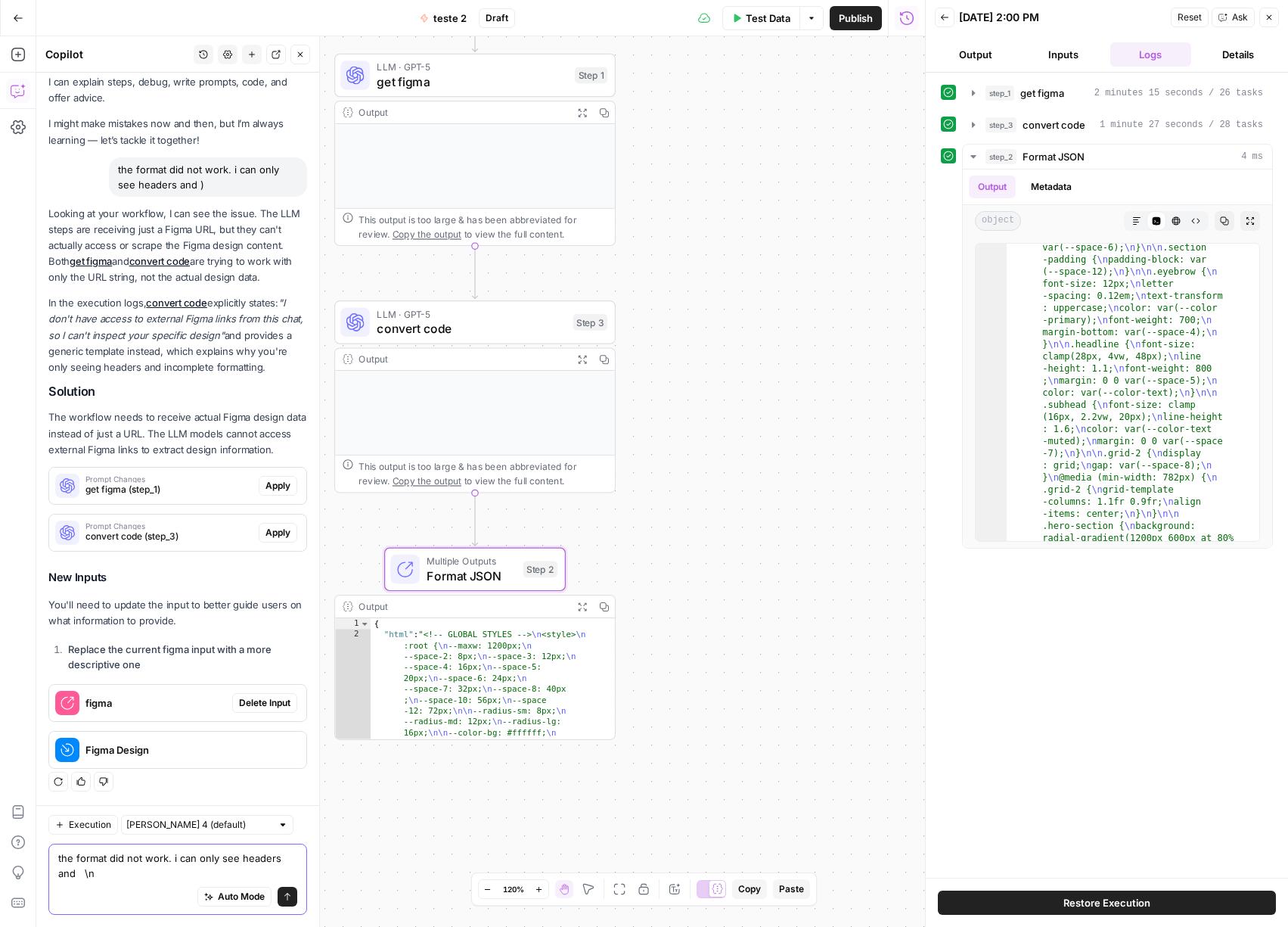
scroll to position [84, 0]
paste textarea "\n"
type textarea "the format did not work. i can only see headers and \n \n \n"
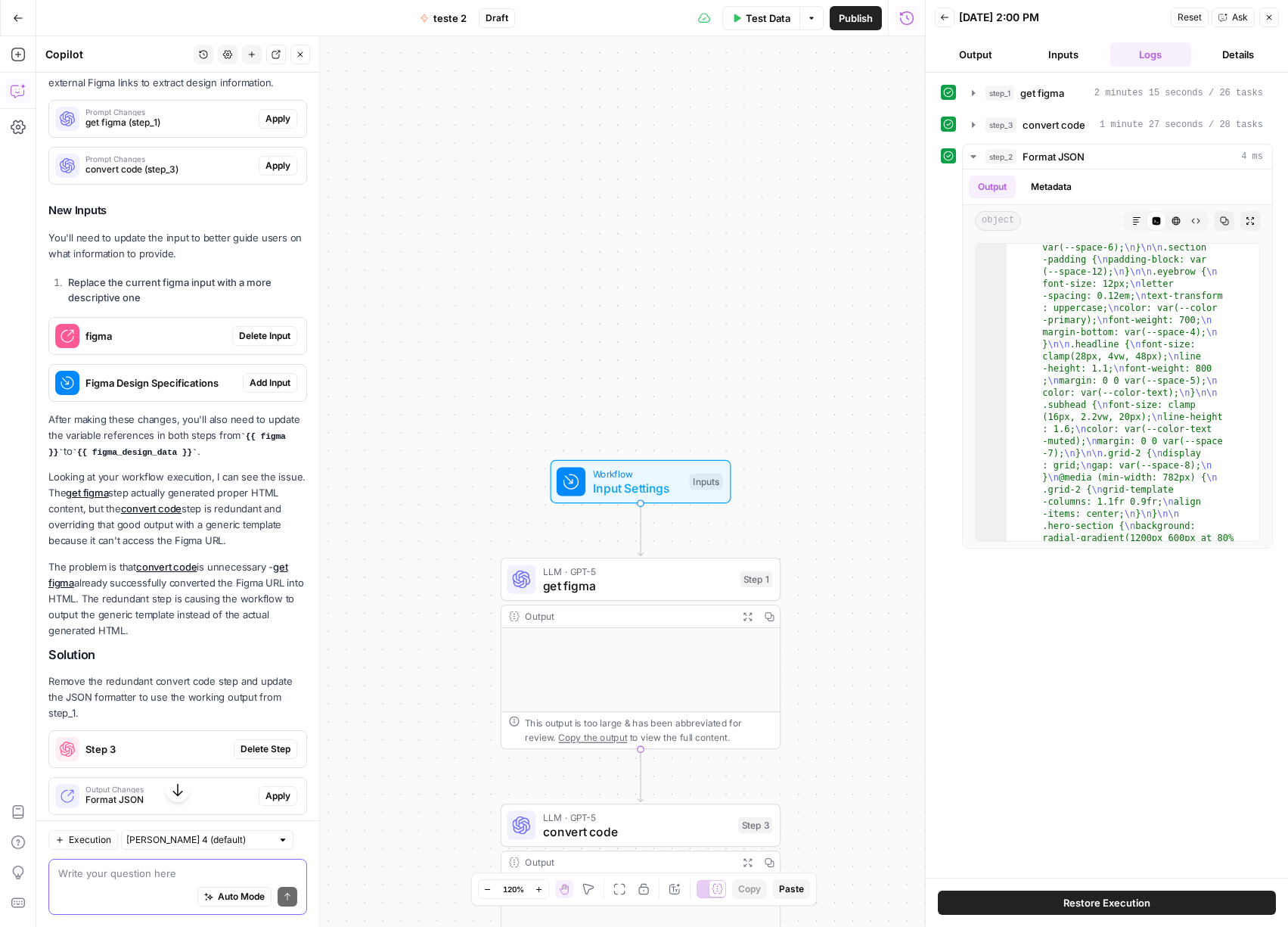
scroll to position [453, 0]
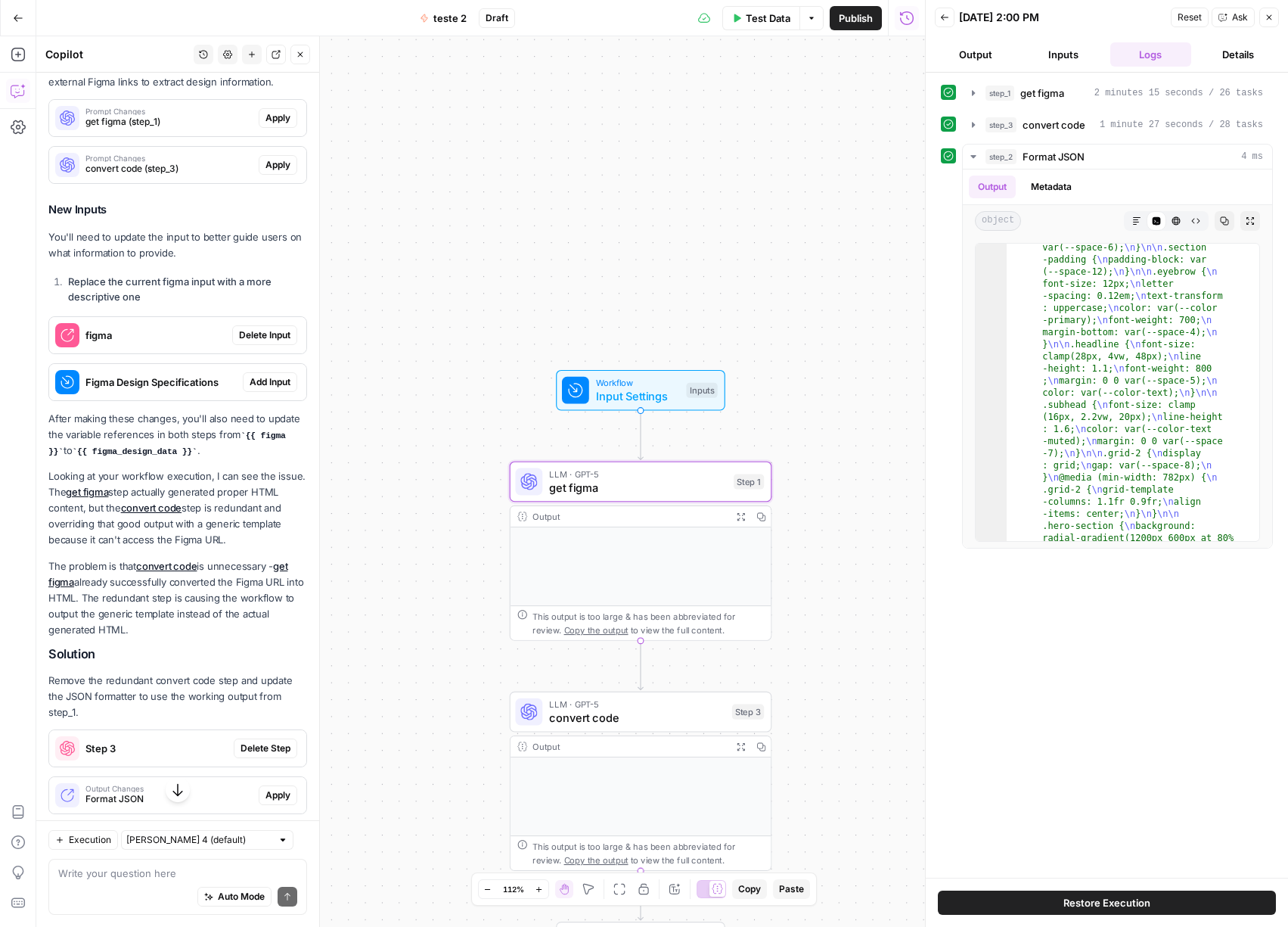
click at [268, 124] on span "Apply" at bounding box center [278, 118] width 25 height 13
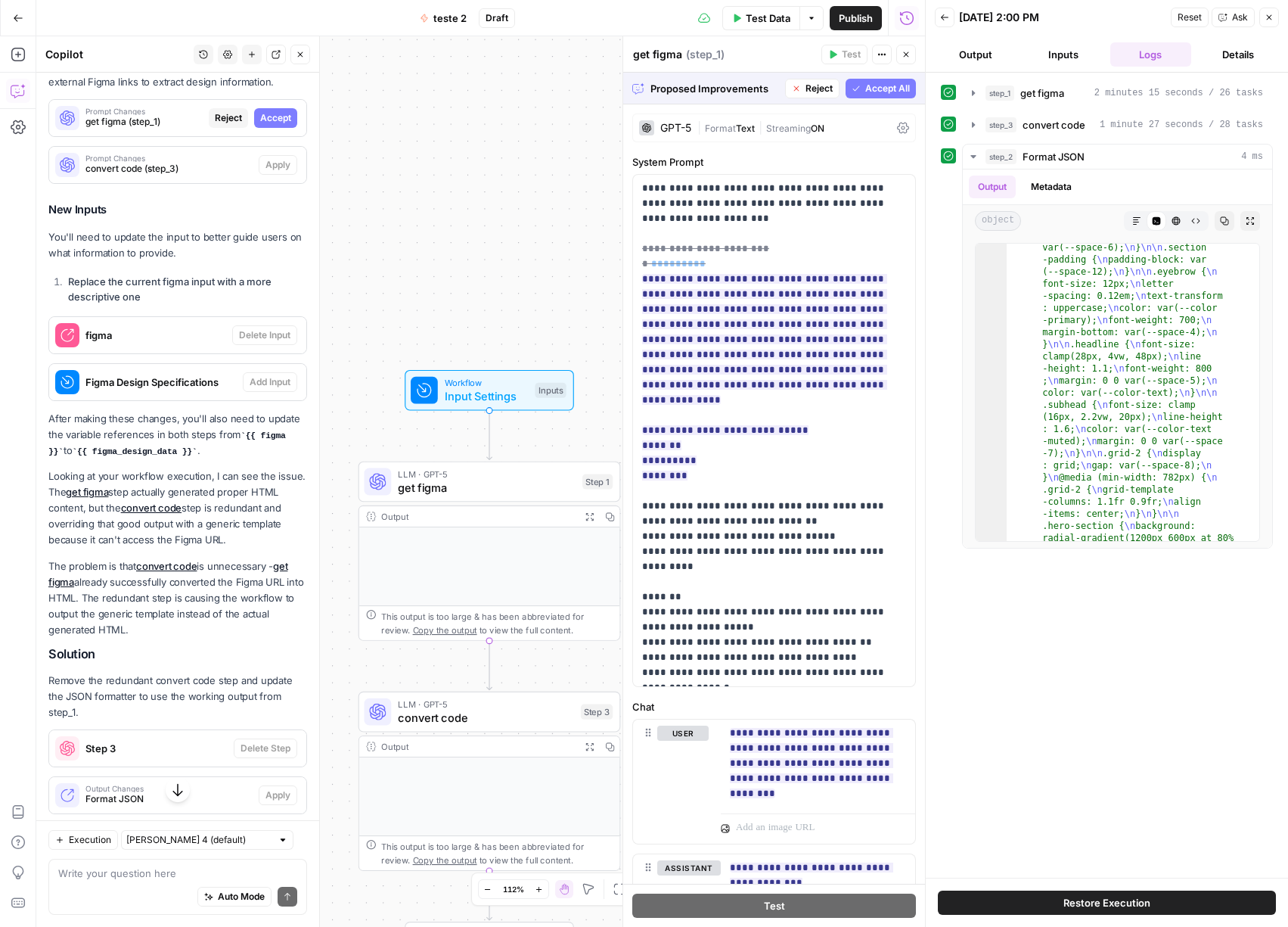
click at [865, 90] on span "Accept All" at bounding box center [886, 89] width 44 height 13
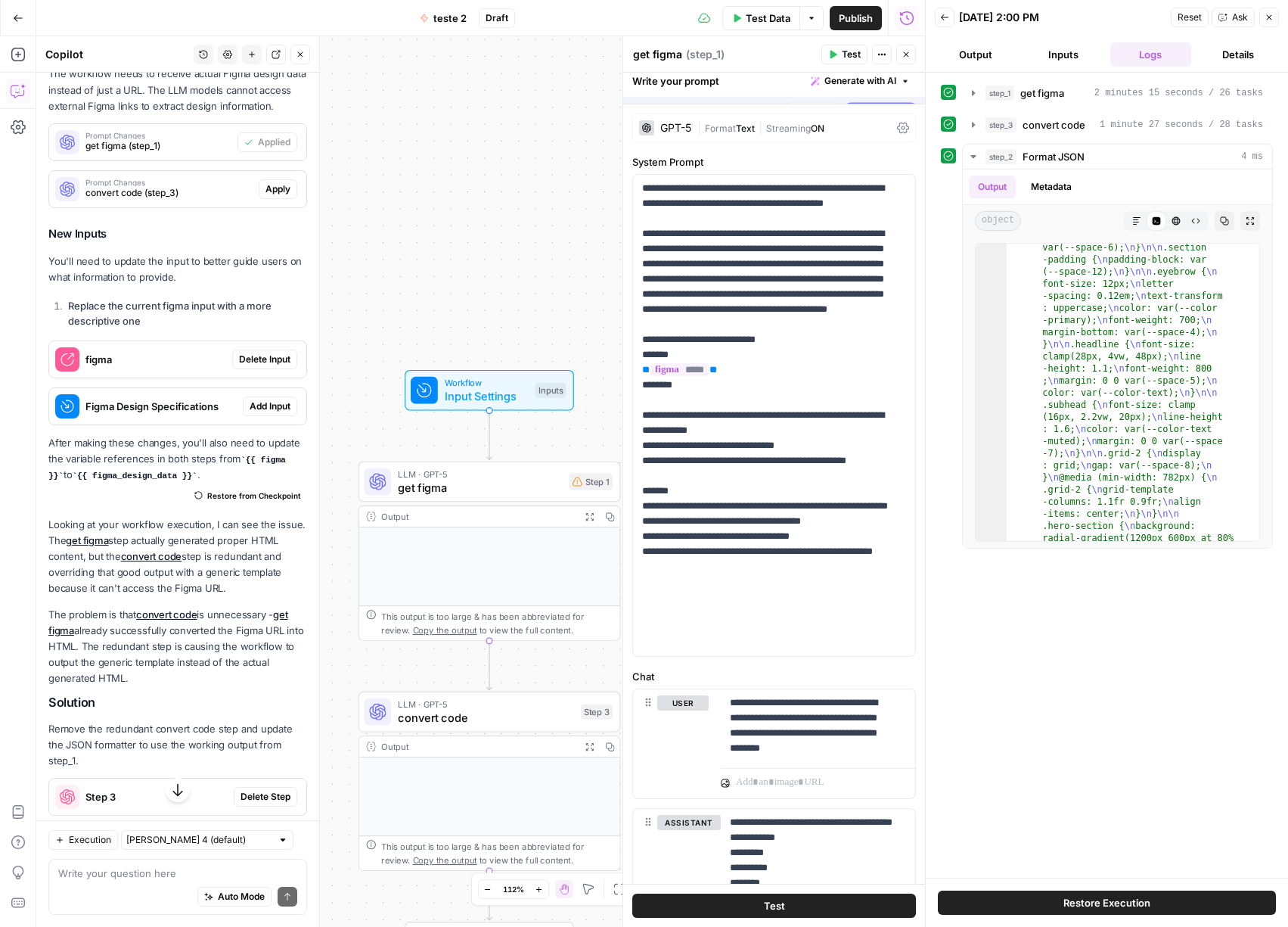
scroll to position [477, 0]
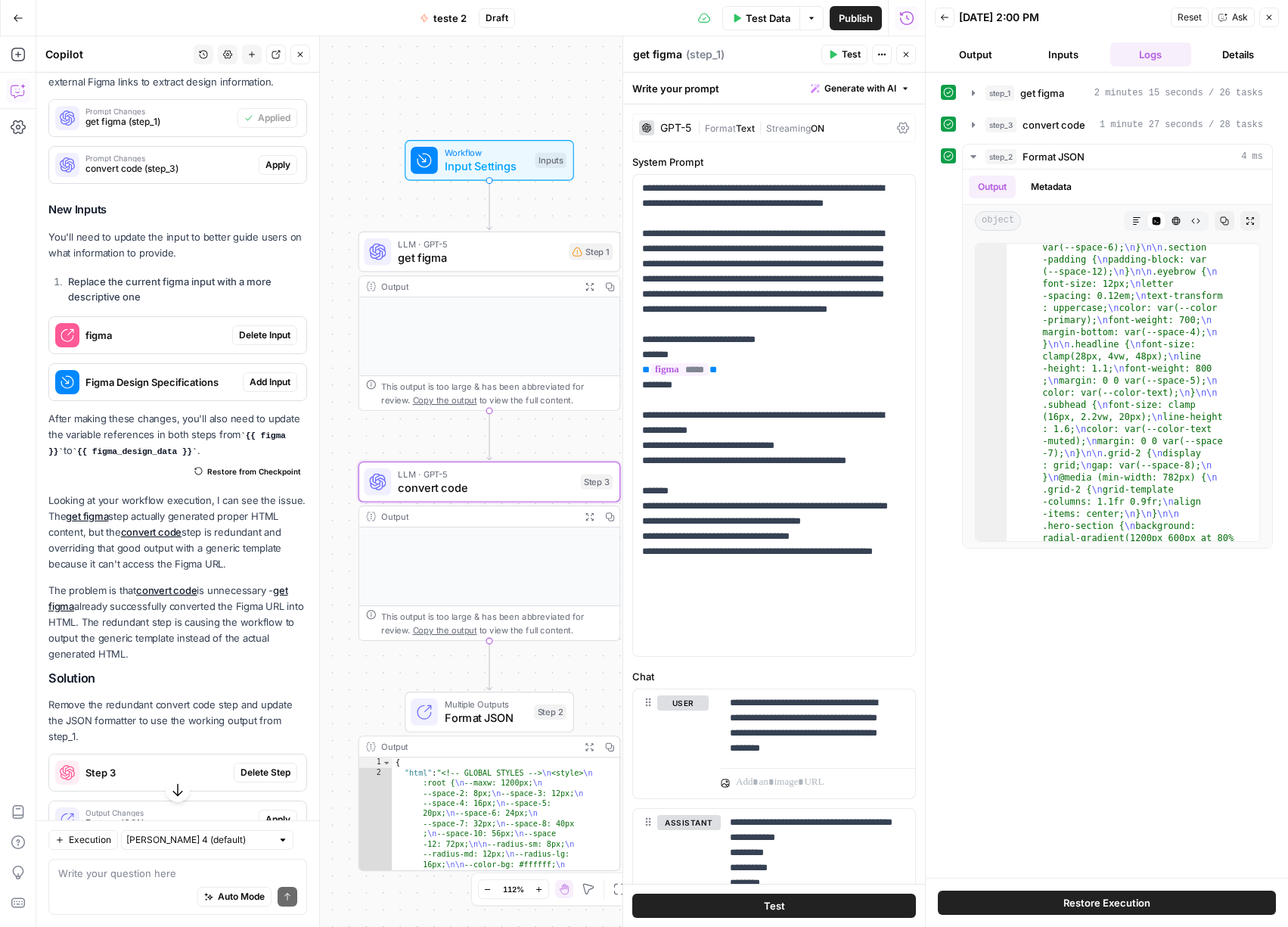
click at [269, 172] on span "Apply" at bounding box center [278, 165] width 25 height 13
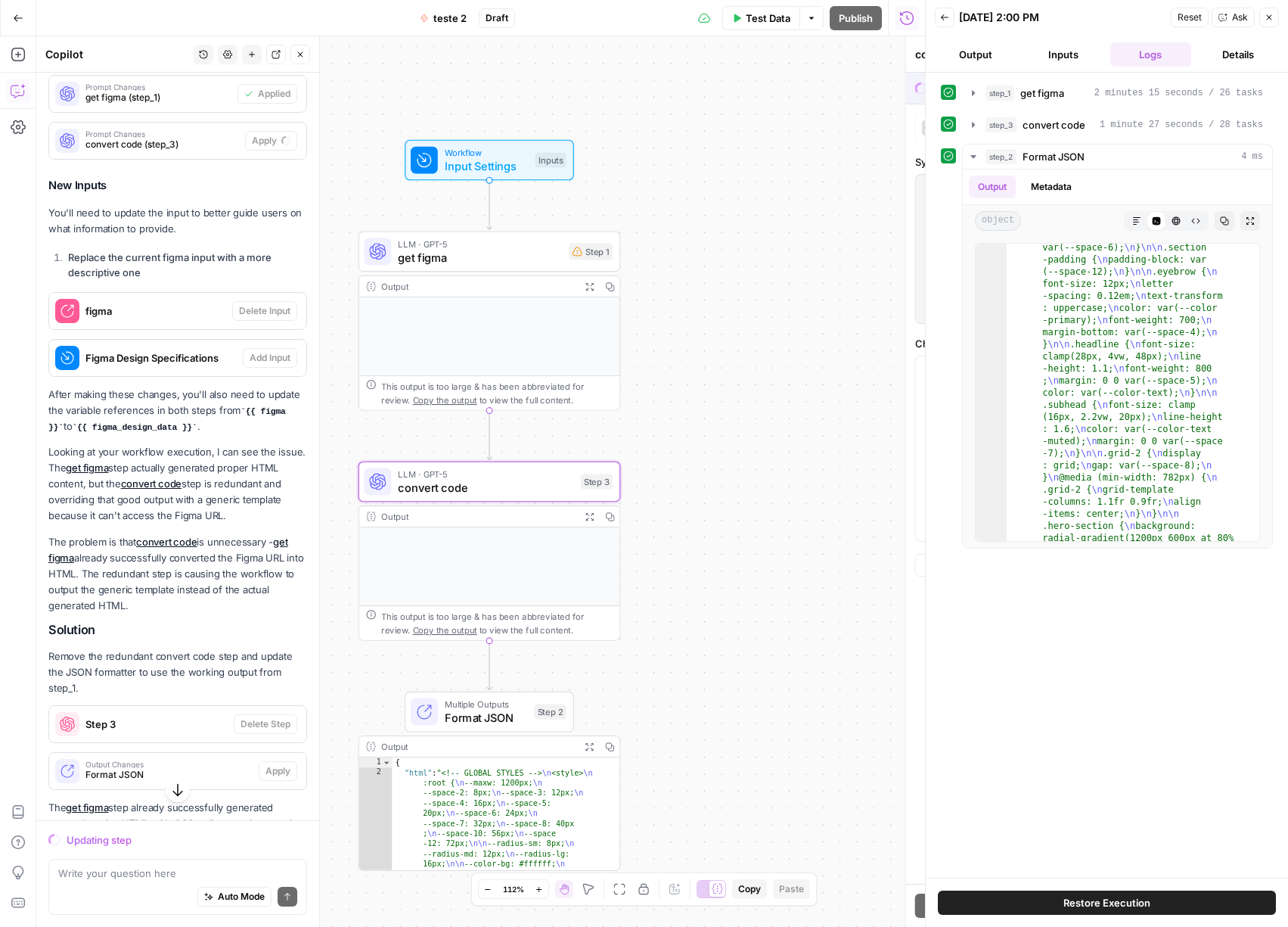
scroll to position [453, 0]
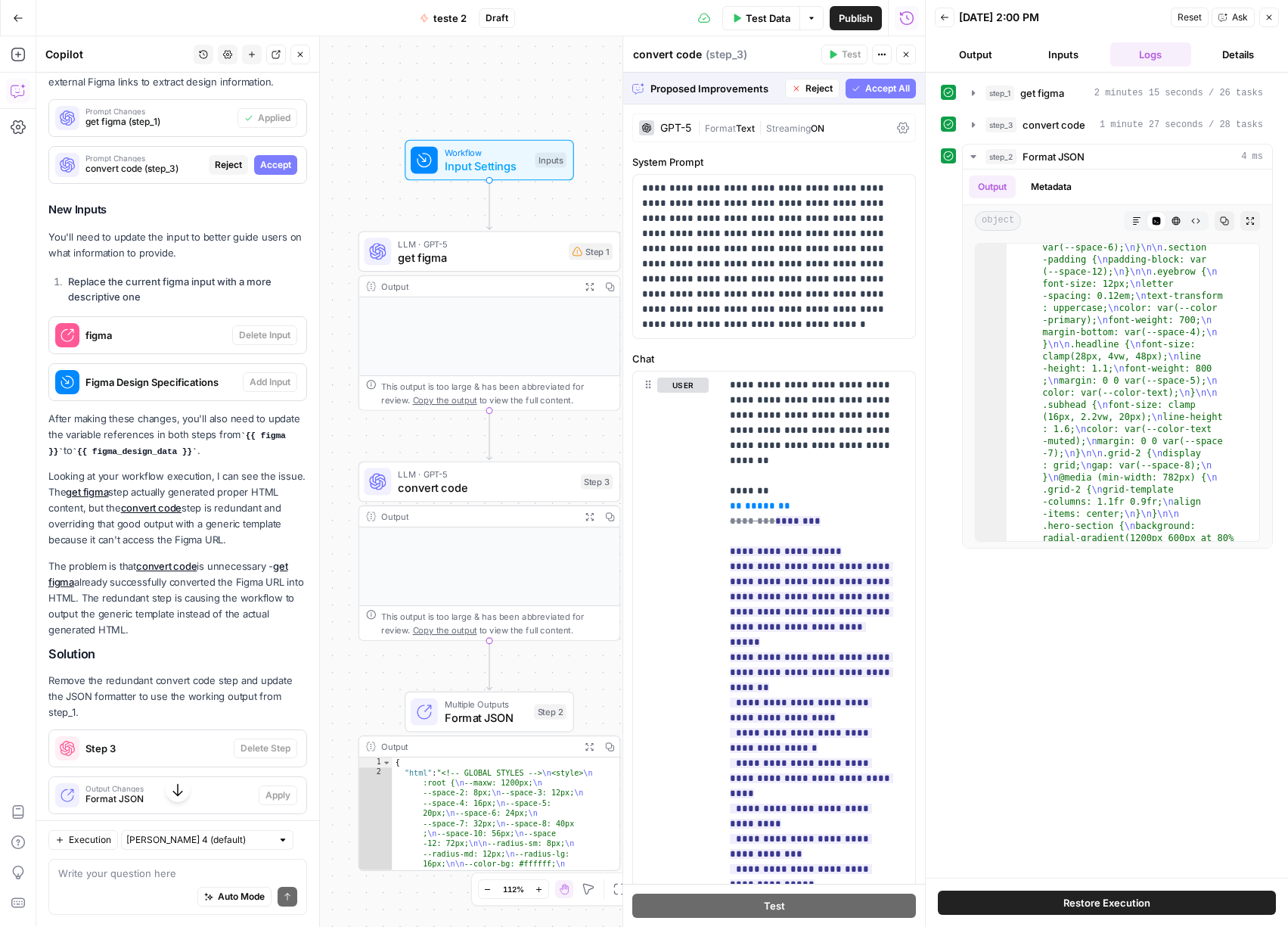
click at [861, 75] on div "Proposed Improvements Reject Accept All" at bounding box center [773, 88] width 301 height 31
click at [865, 84] on span "Accept All" at bounding box center [886, 89] width 44 height 13
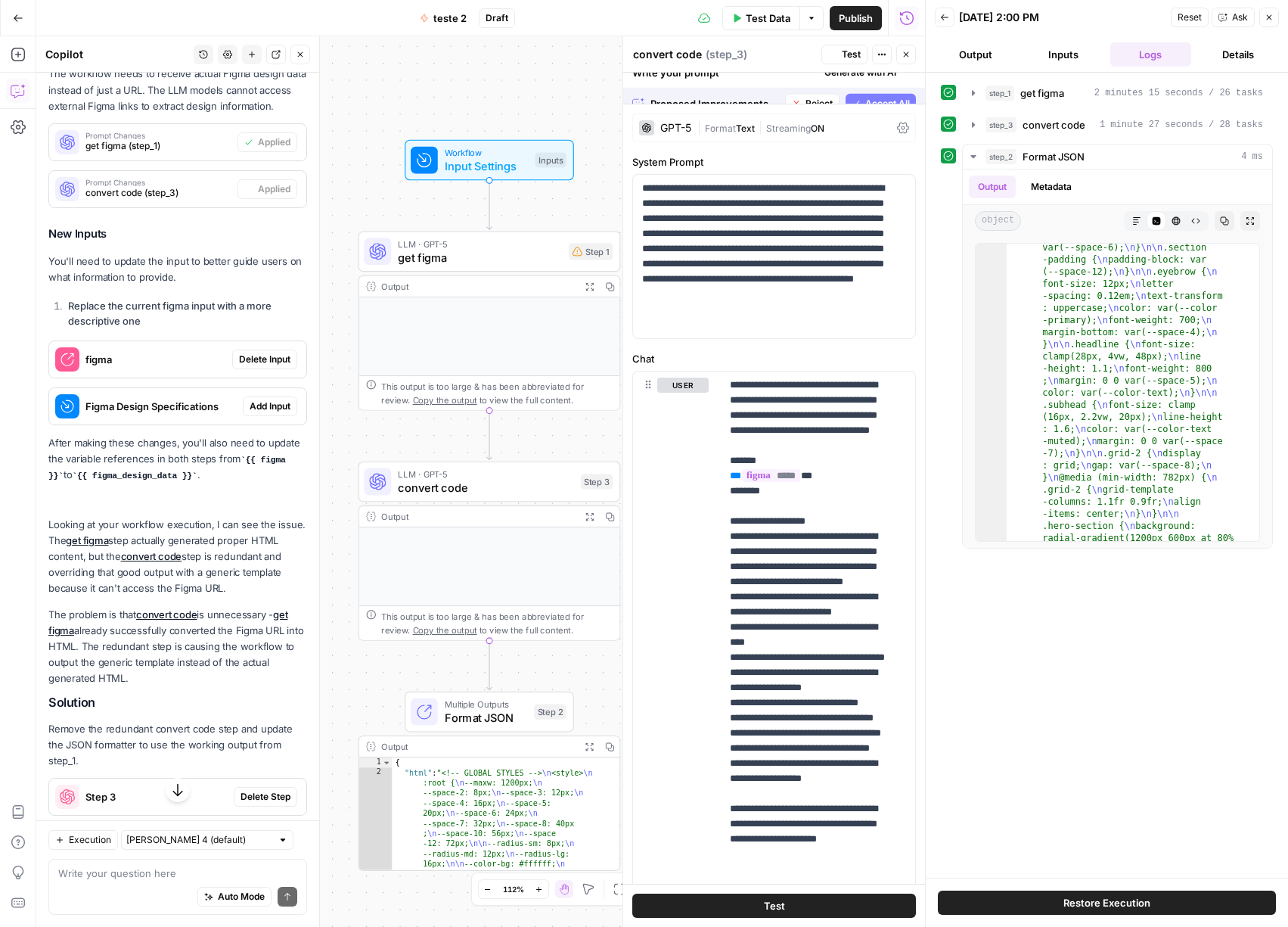
scroll to position [477, 0]
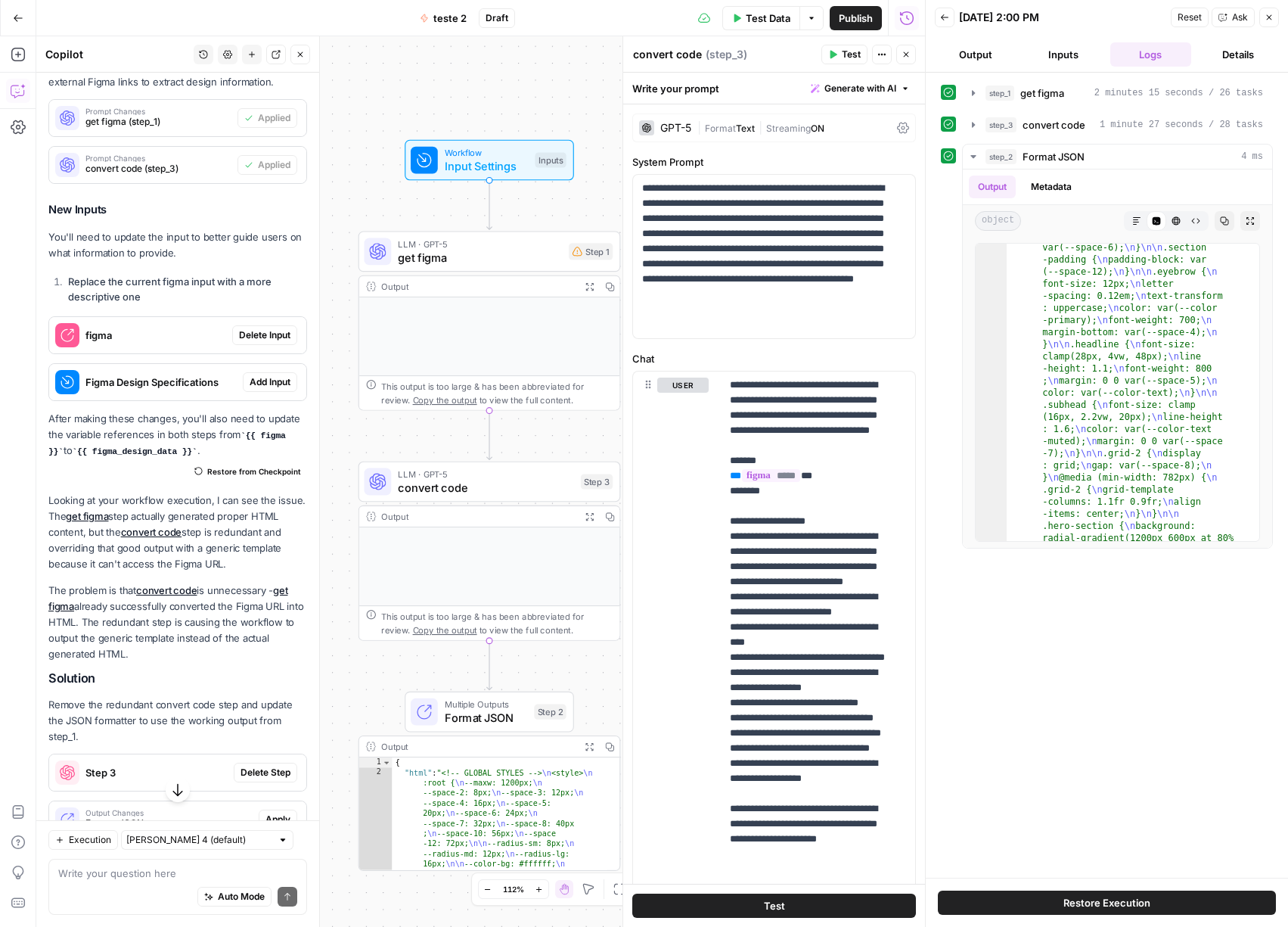
click at [1266, 22] on button "Close" at bounding box center [1269, 18] width 20 height 20
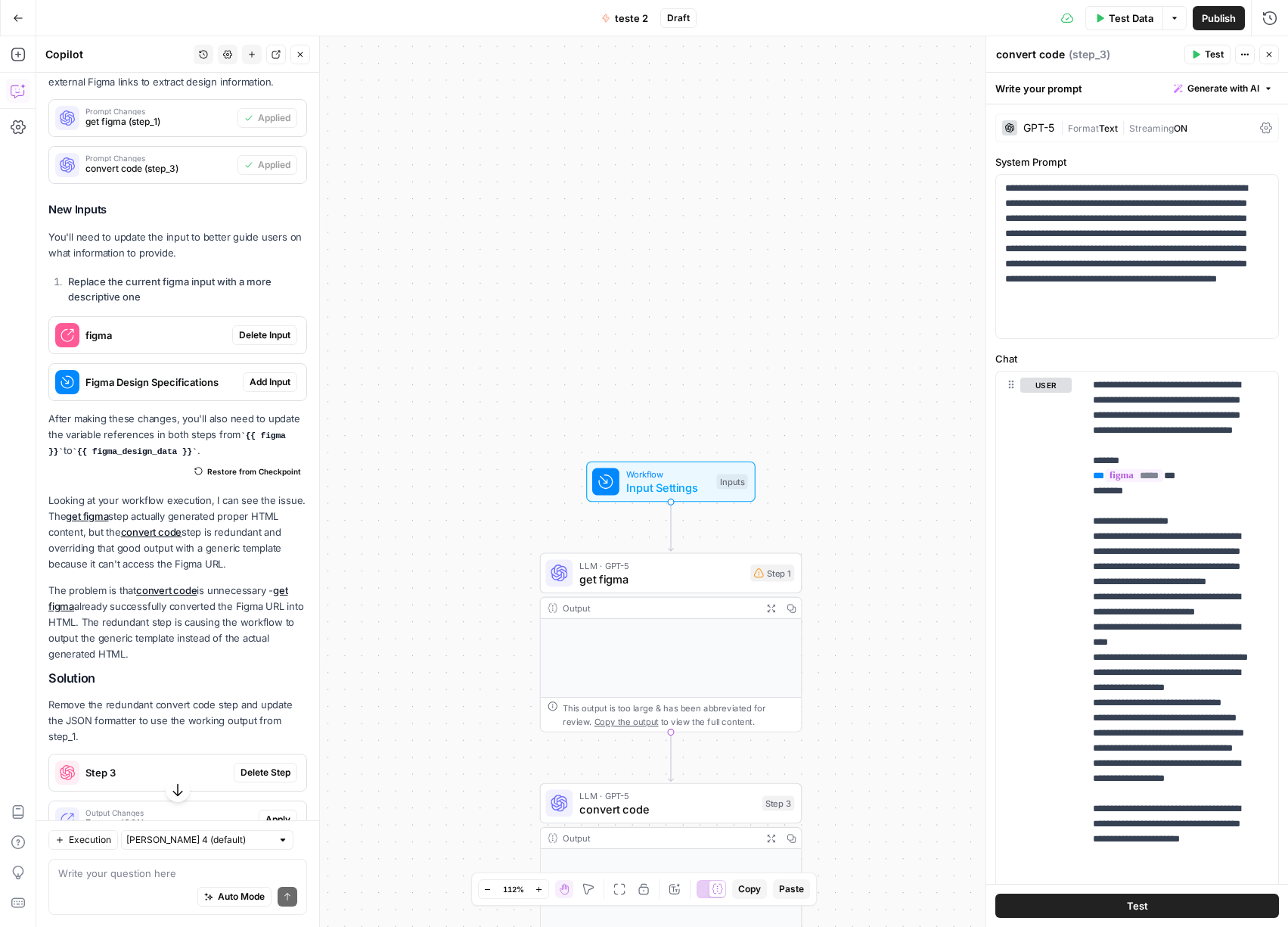
click at [251, 389] on span "Add Input" at bounding box center [270, 382] width 41 height 13
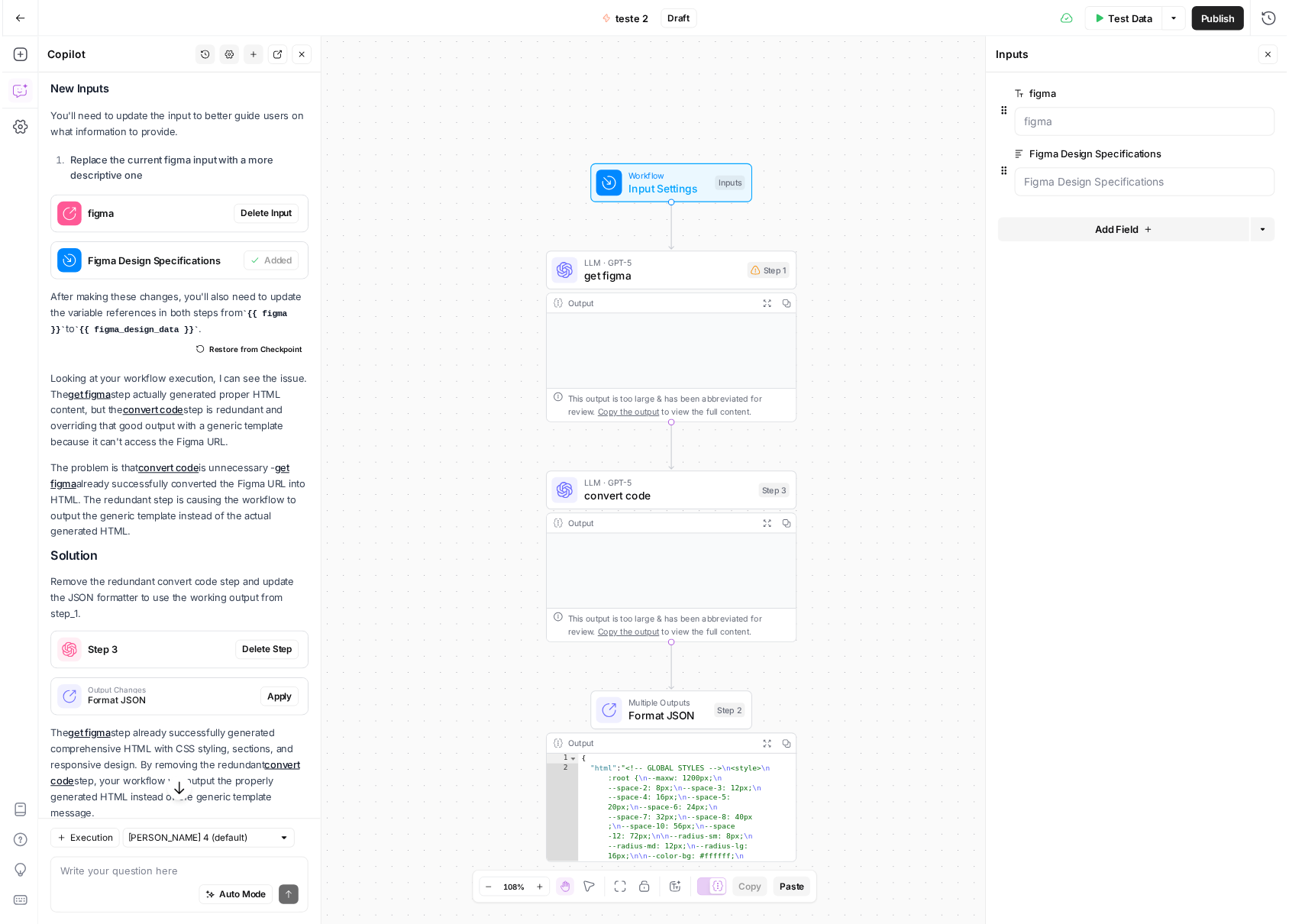
scroll to position [690, 0]
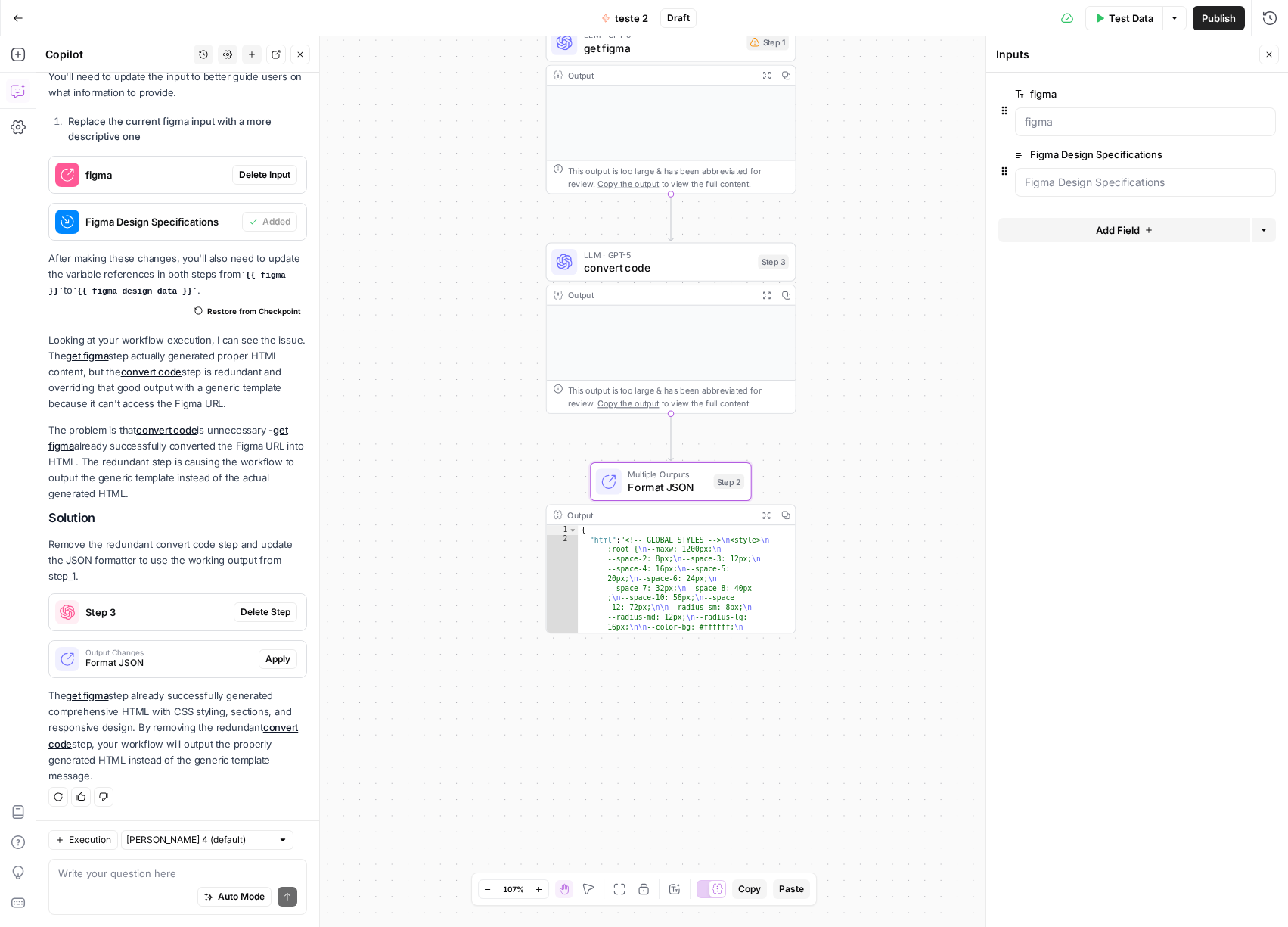
click at [269, 658] on span "Apply" at bounding box center [278, 659] width 25 height 13
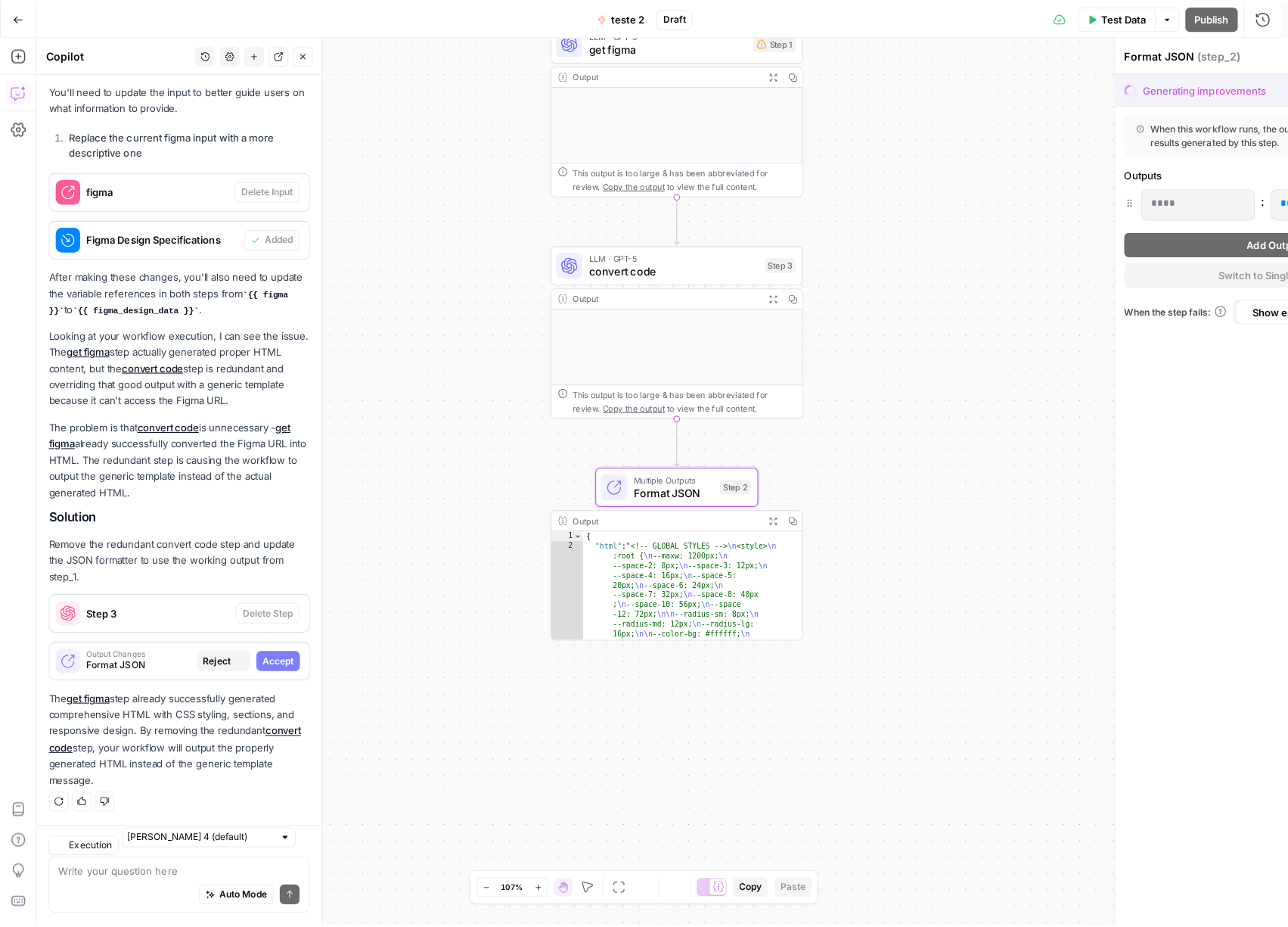
scroll to position [635, 0]
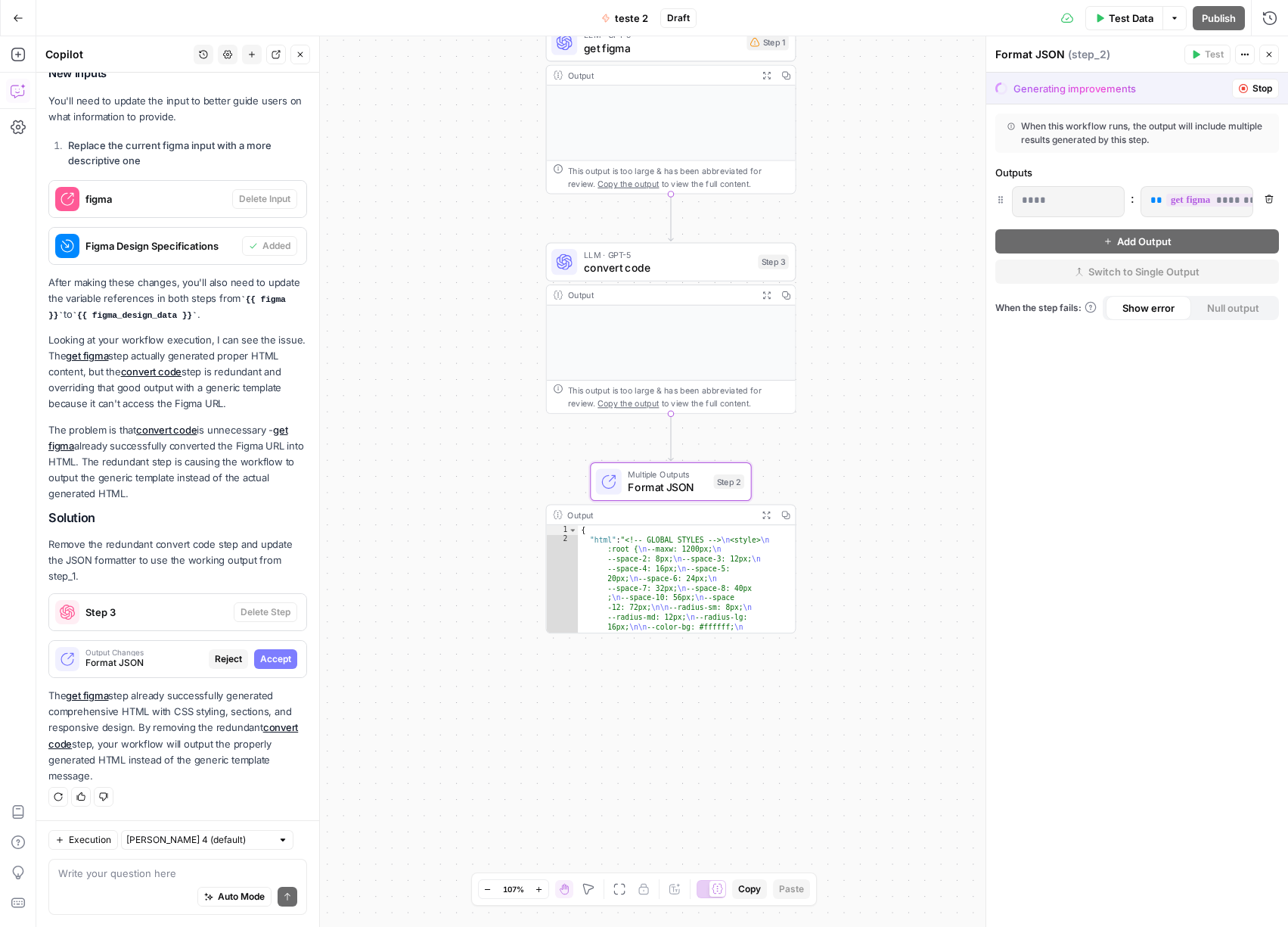
click at [268, 657] on span "Accept" at bounding box center [275, 659] width 31 height 13
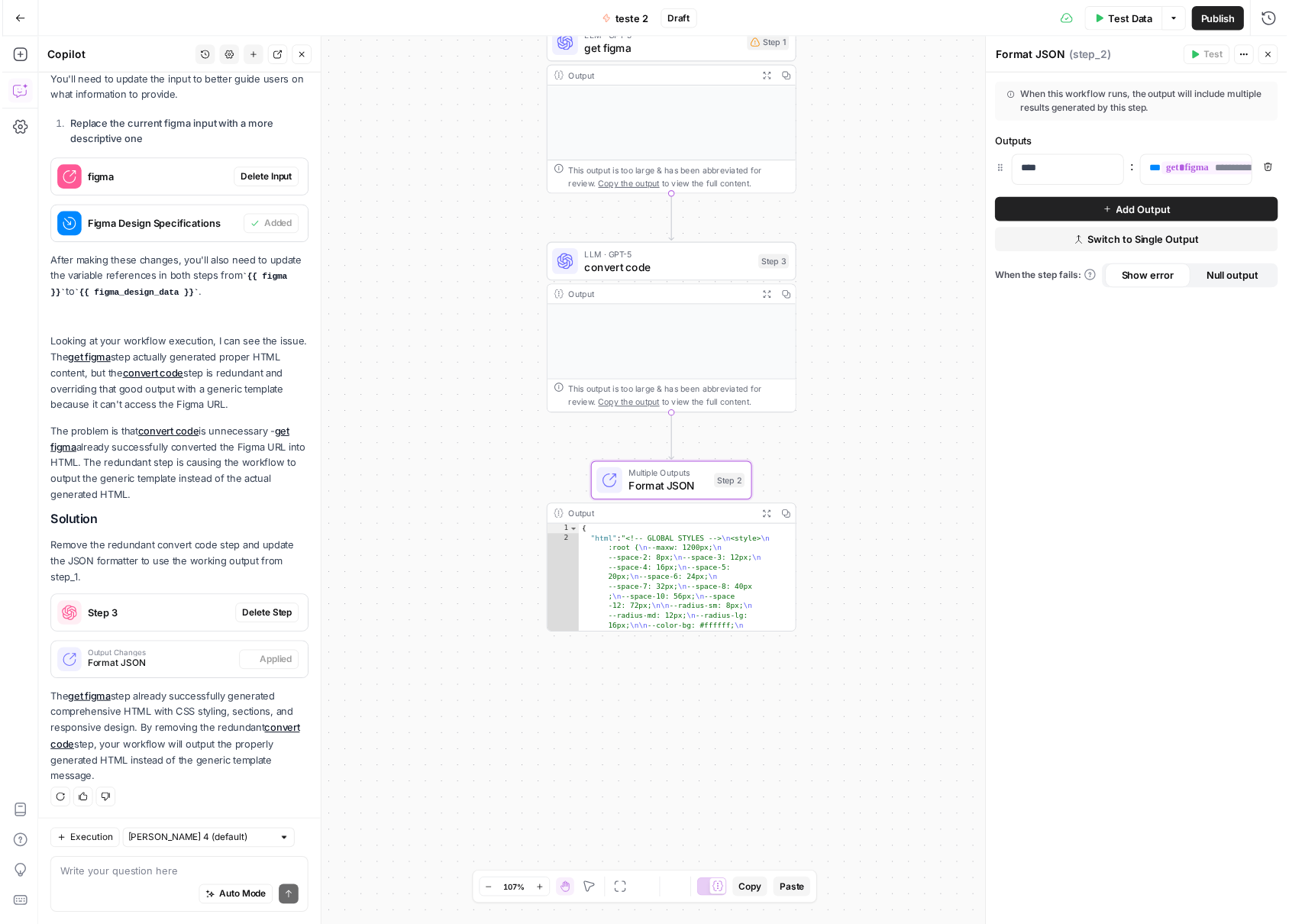
scroll to position [690, 0]
click at [1131, 24] on span "Test Data" at bounding box center [1141, 19] width 45 height 15
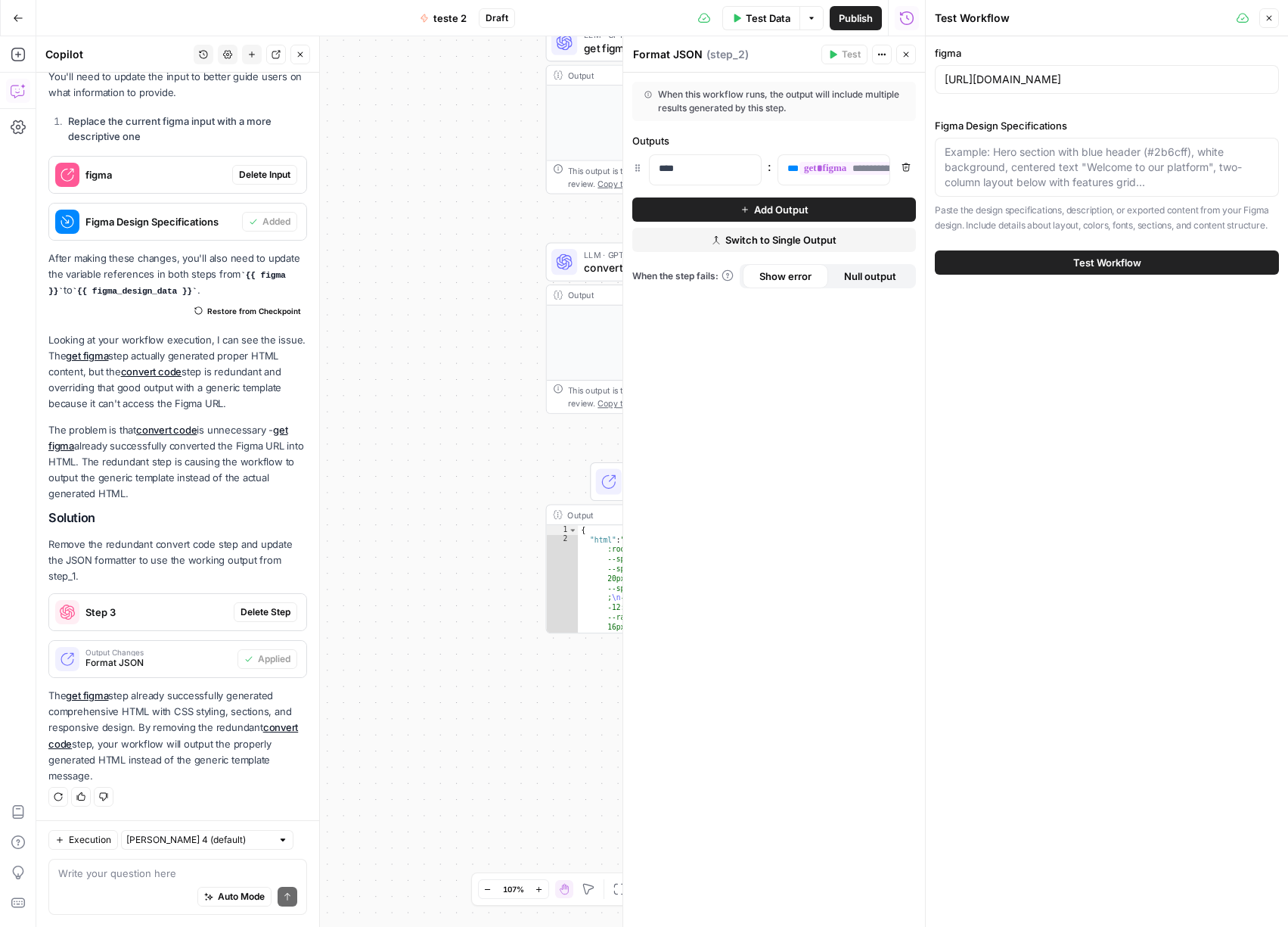
click at [855, 16] on span "Publish" at bounding box center [856, 18] width 34 height 15
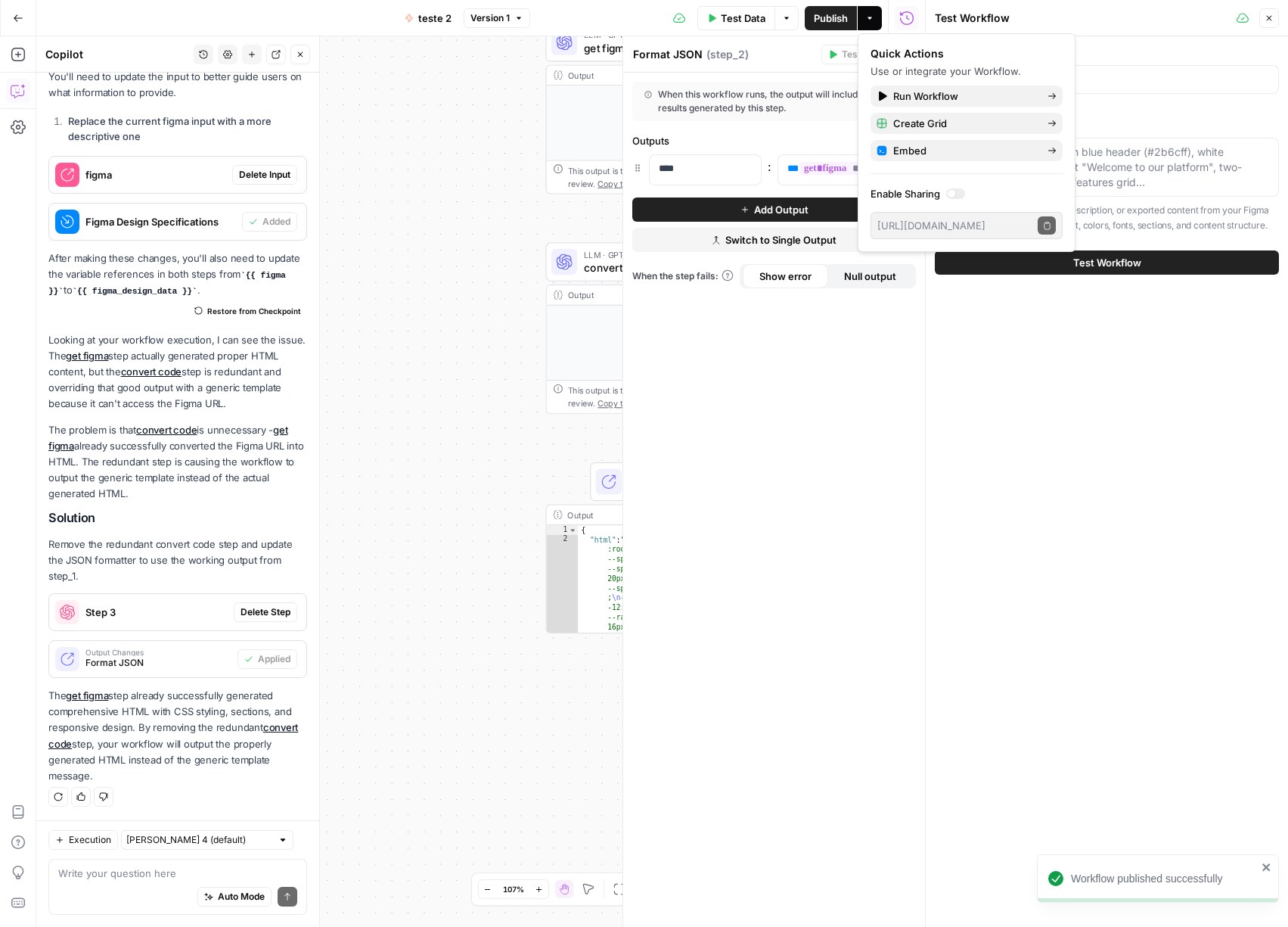
click at [1263, 16] on button "Close" at bounding box center [1269, 18] width 20 height 20
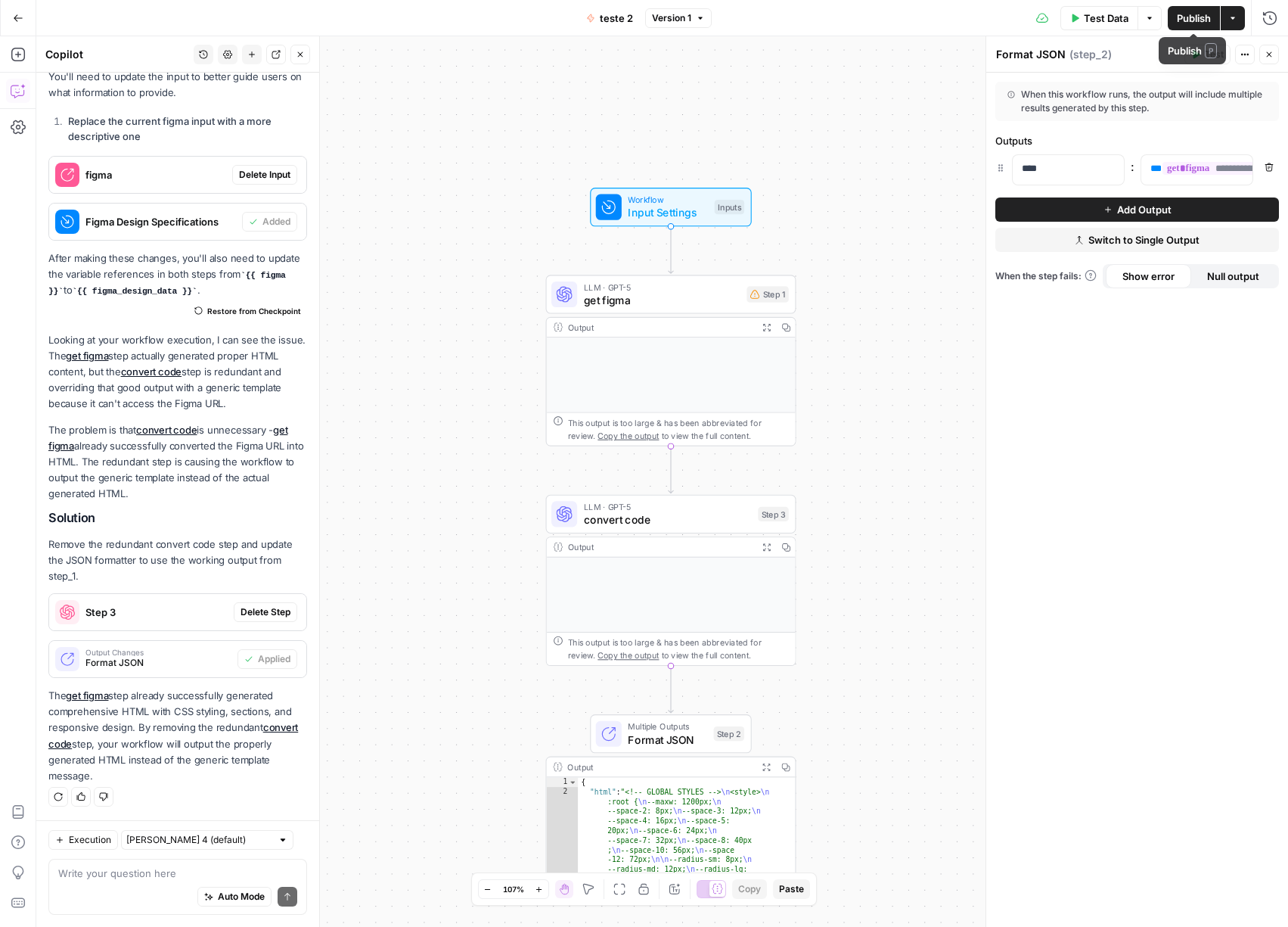
click at [1265, 53] on icon "button" at bounding box center [1269, 54] width 9 height 9
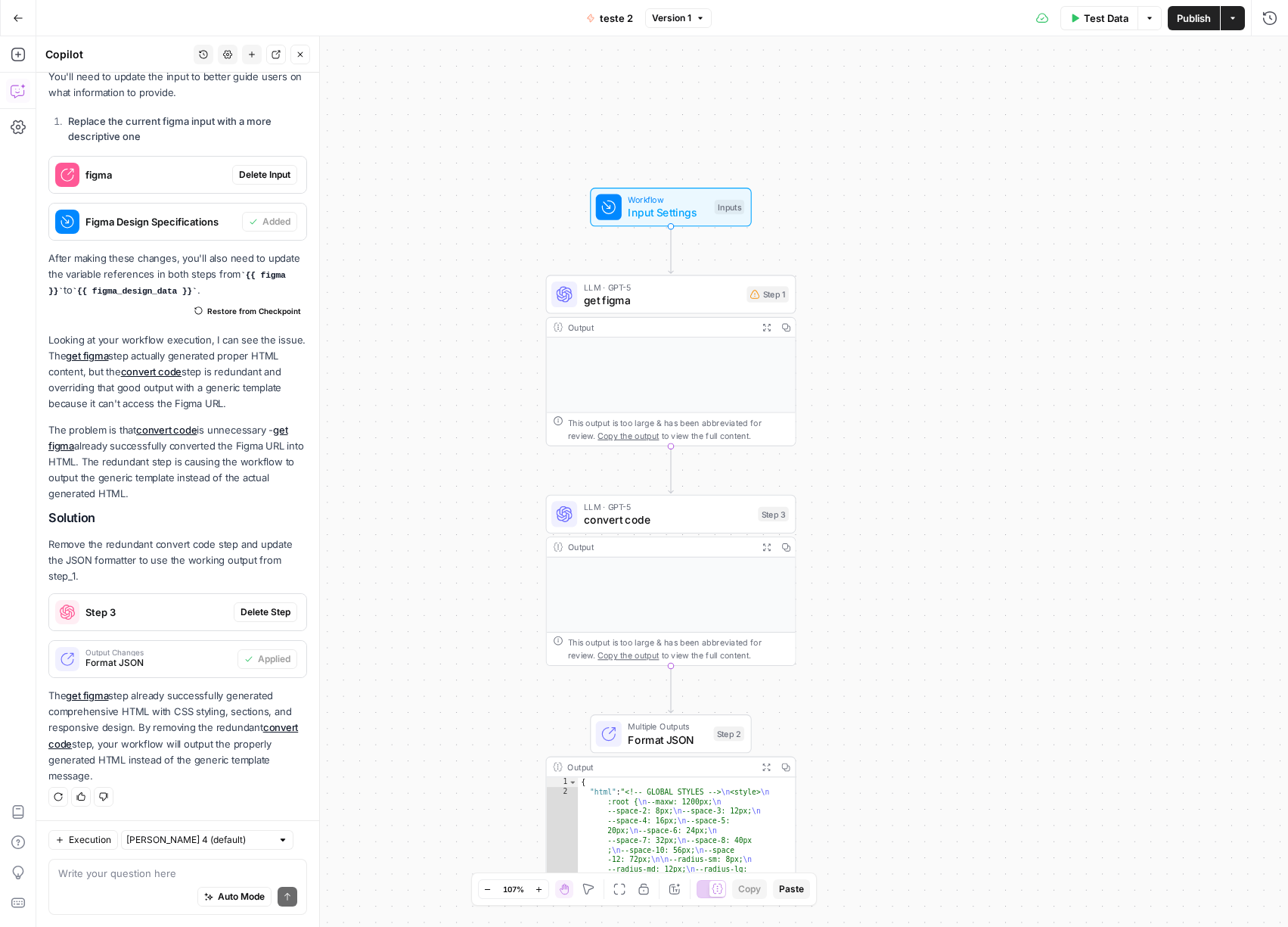
click at [1122, 34] on div "Test Data Options Publish Actions Run History" at bounding box center [999, 18] width 577 height 36
click at [1122, 26] on button "Test Data" at bounding box center [1099, 18] width 78 height 24
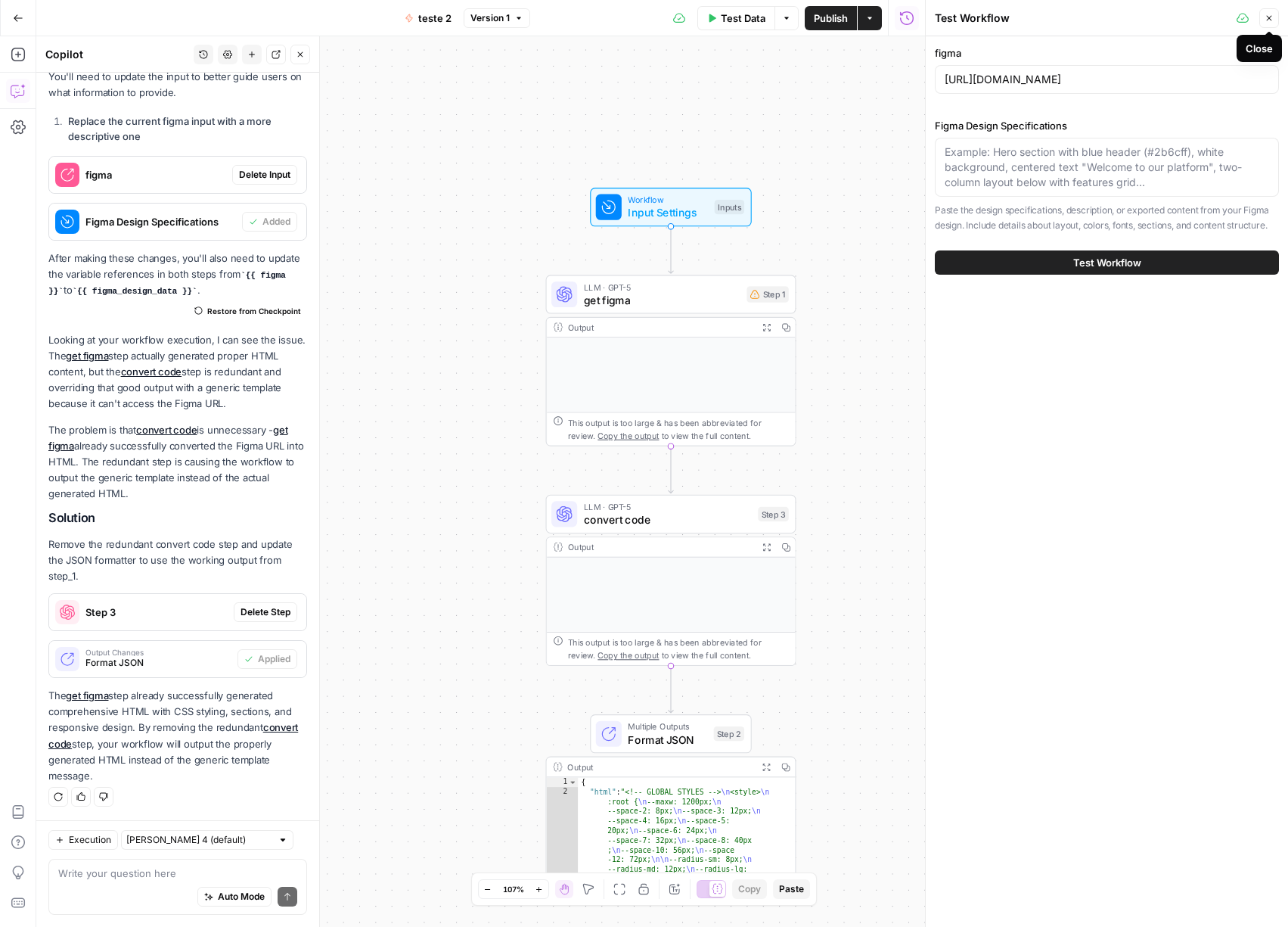
click at [1265, 13] on icon "button" at bounding box center [1269, 18] width 9 height 9
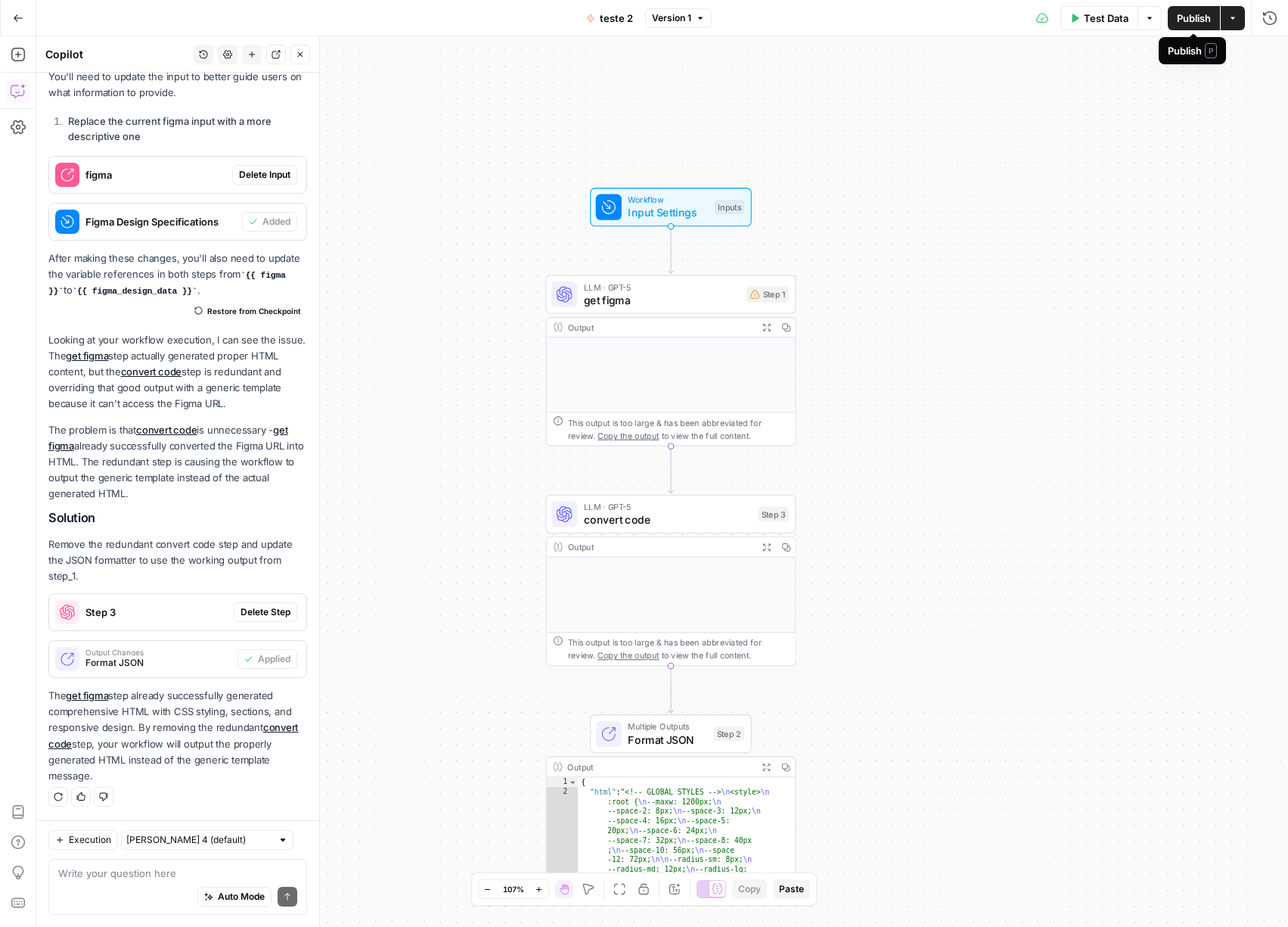
click at [1233, 23] on button "Actions" at bounding box center [1232, 18] width 24 height 24
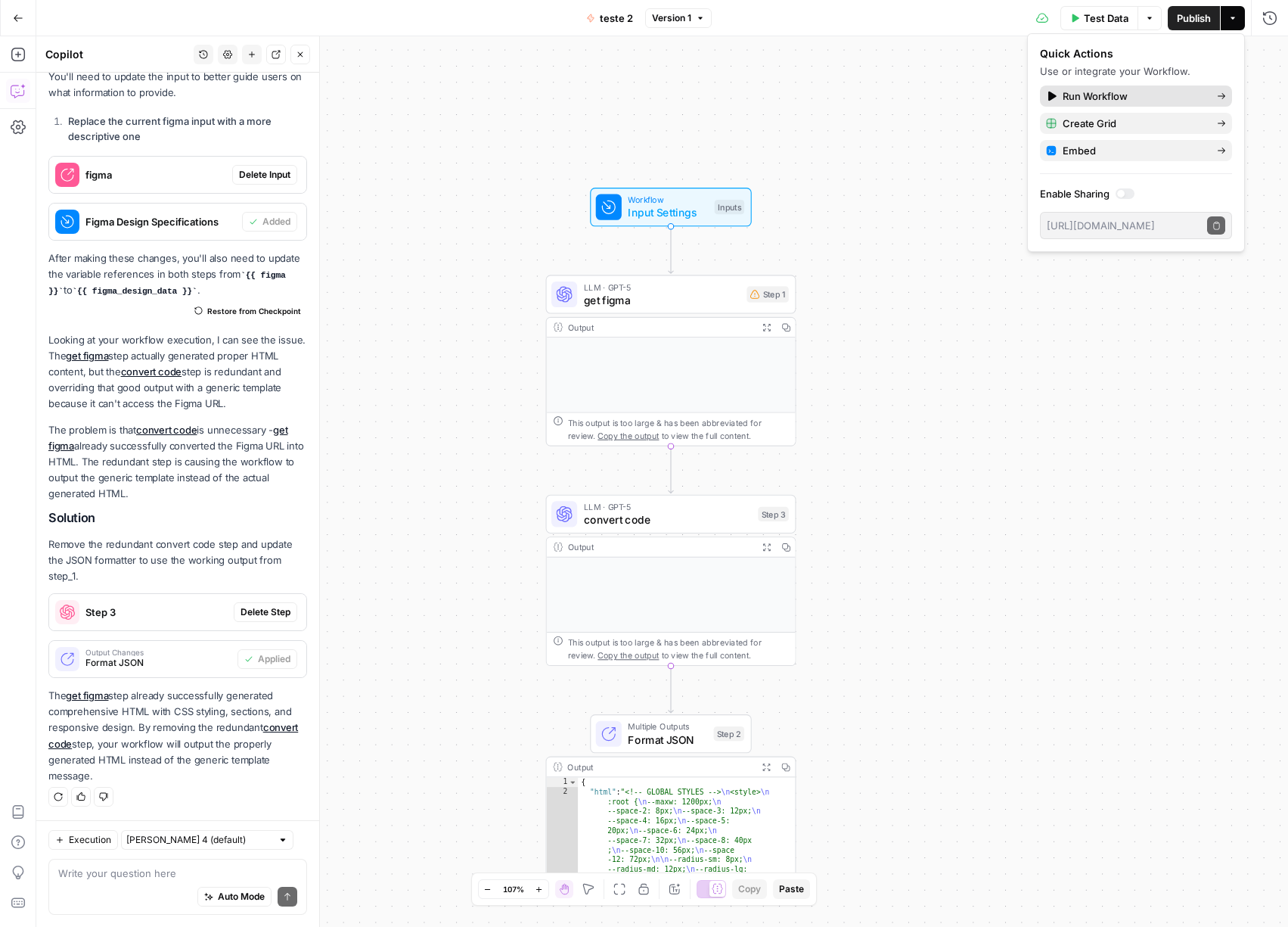
click at [1150, 91] on span "Run Workflow" at bounding box center [1134, 96] width 142 height 15
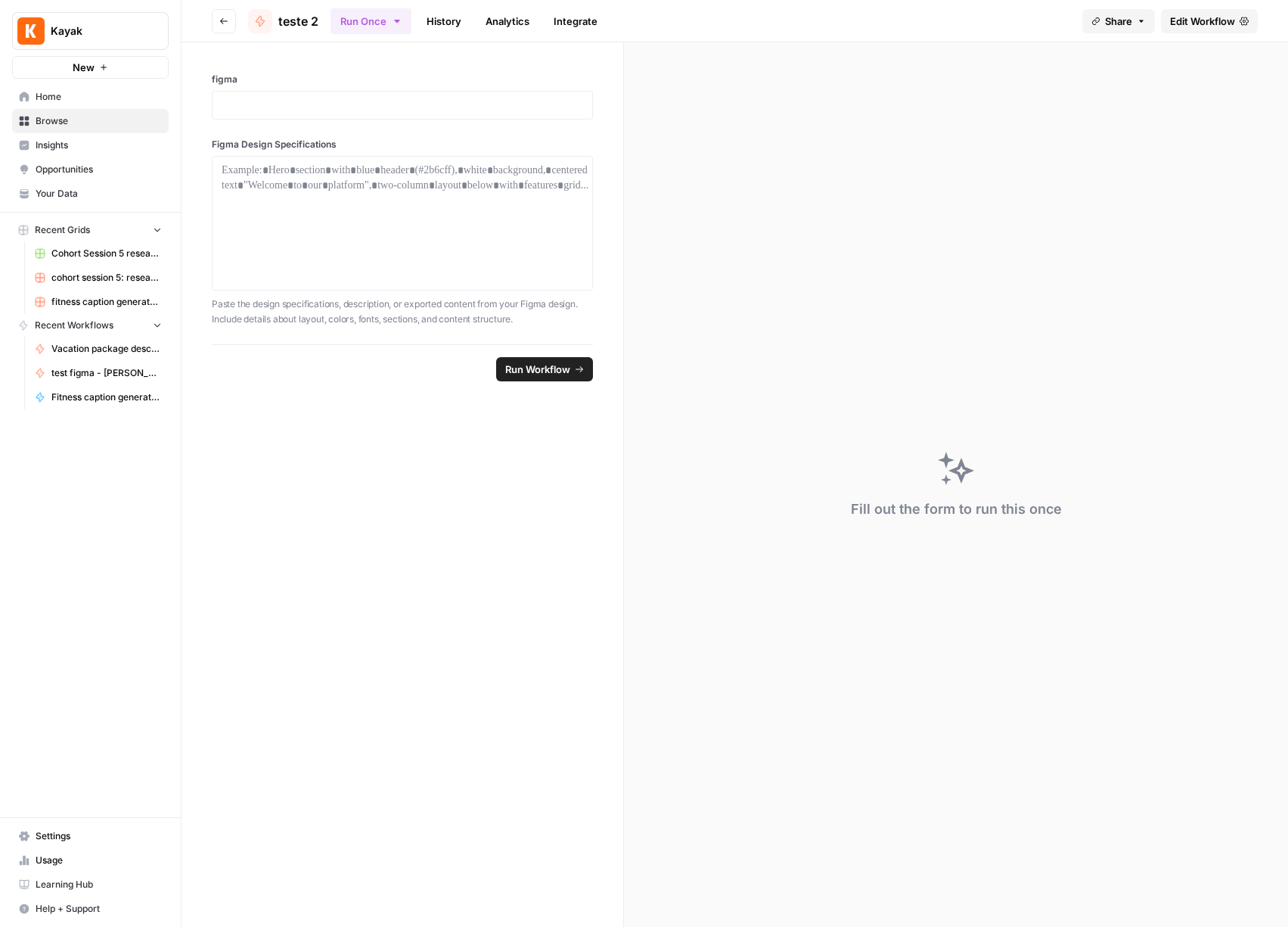
click at [533, 363] on span "Run Workflow" at bounding box center [538, 369] width 65 height 15
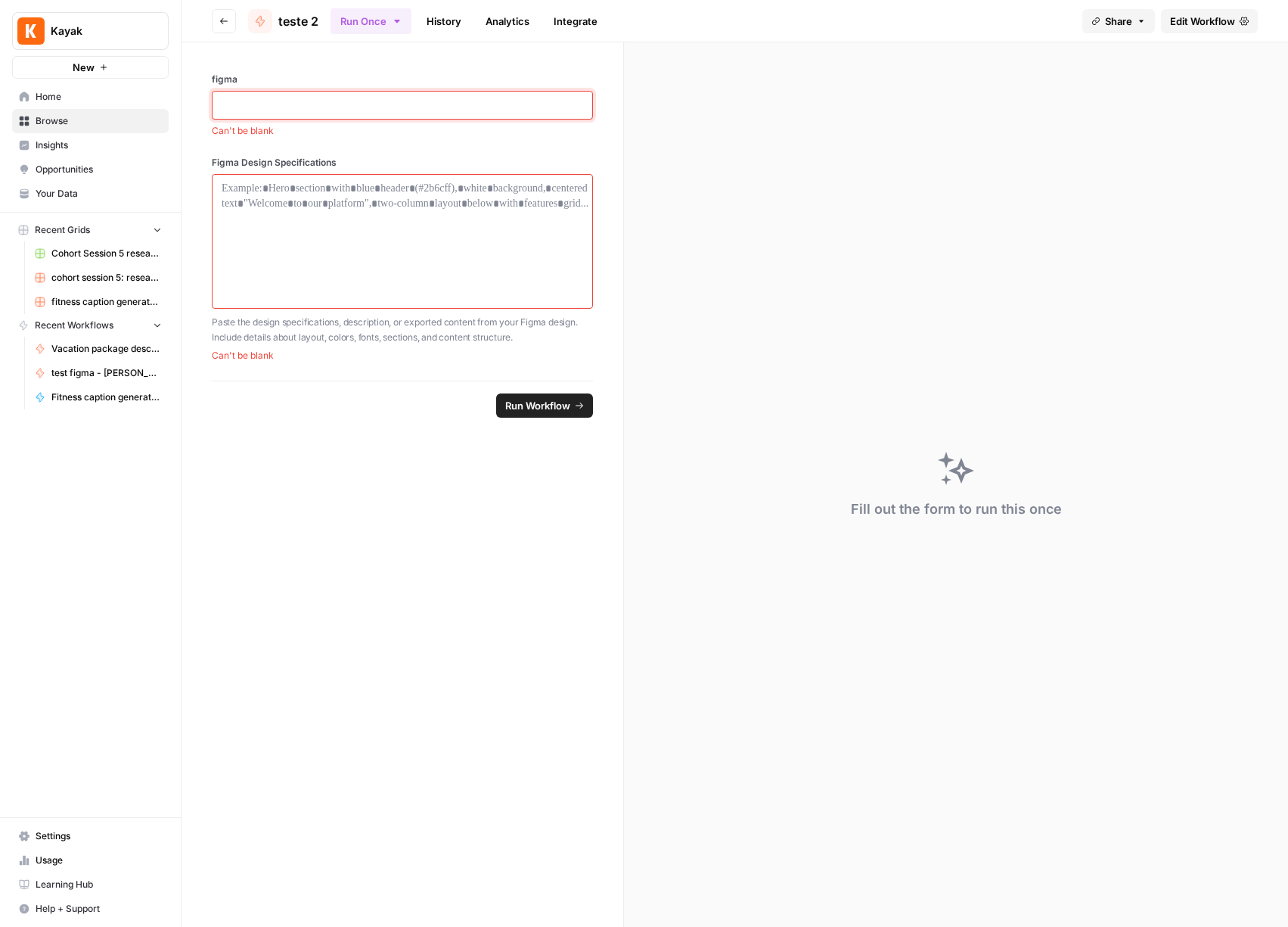
click at [341, 100] on p at bounding box center [402, 105] width 361 height 15
click at [1203, 26] on span "Edit Workflow" at bounding box center [1202, 21] width 65 height 15
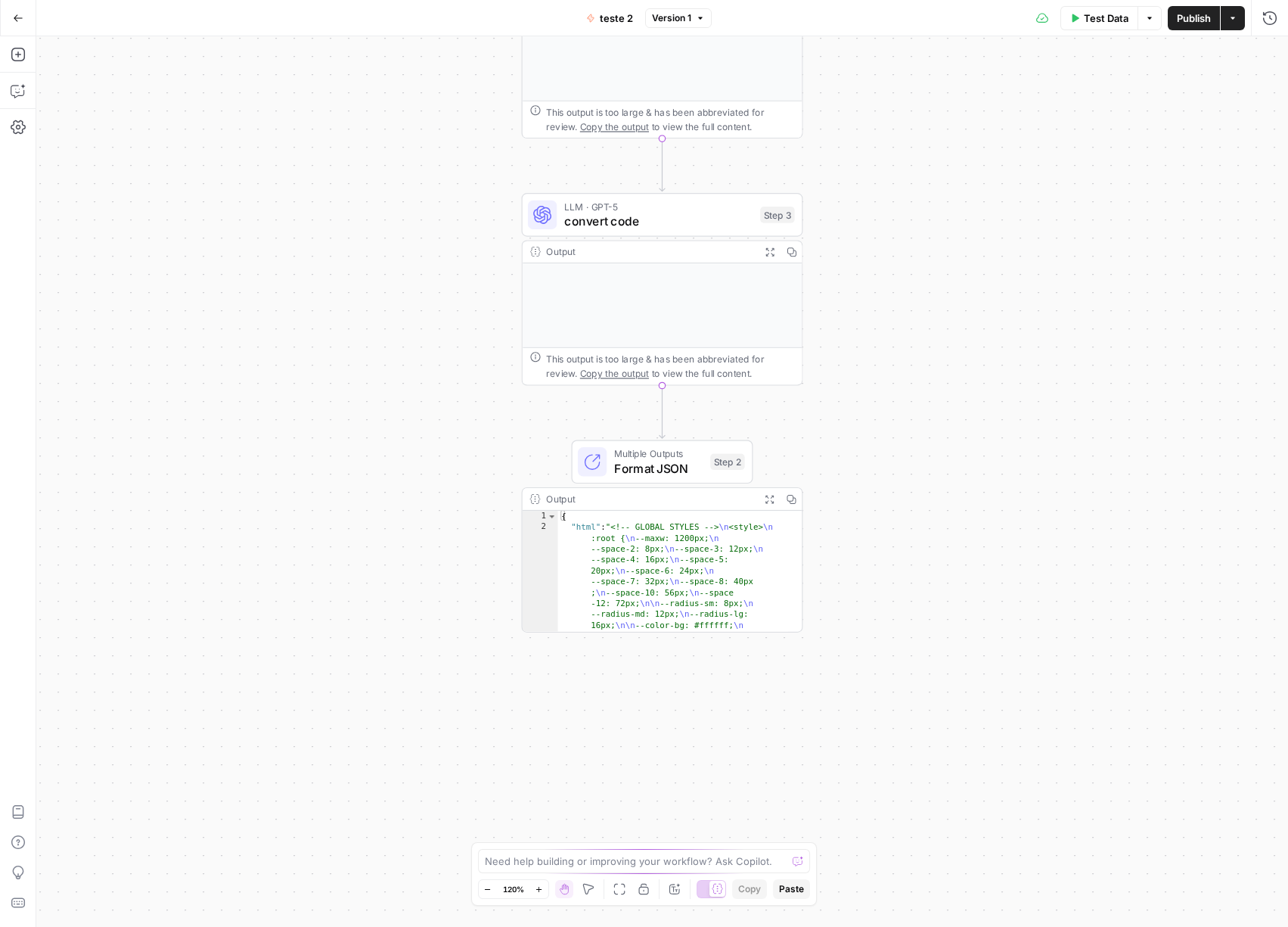
click at [787, 499] on icon "button" at bounding box center [790, 499] width 10 height 10
click at [1152, 20] on icon "button" at bounding box center [1149, 18] width 9 height 9
click at [1104, 48] on span "Run Test" at bounding box center [1106, 53] width 67 height 15
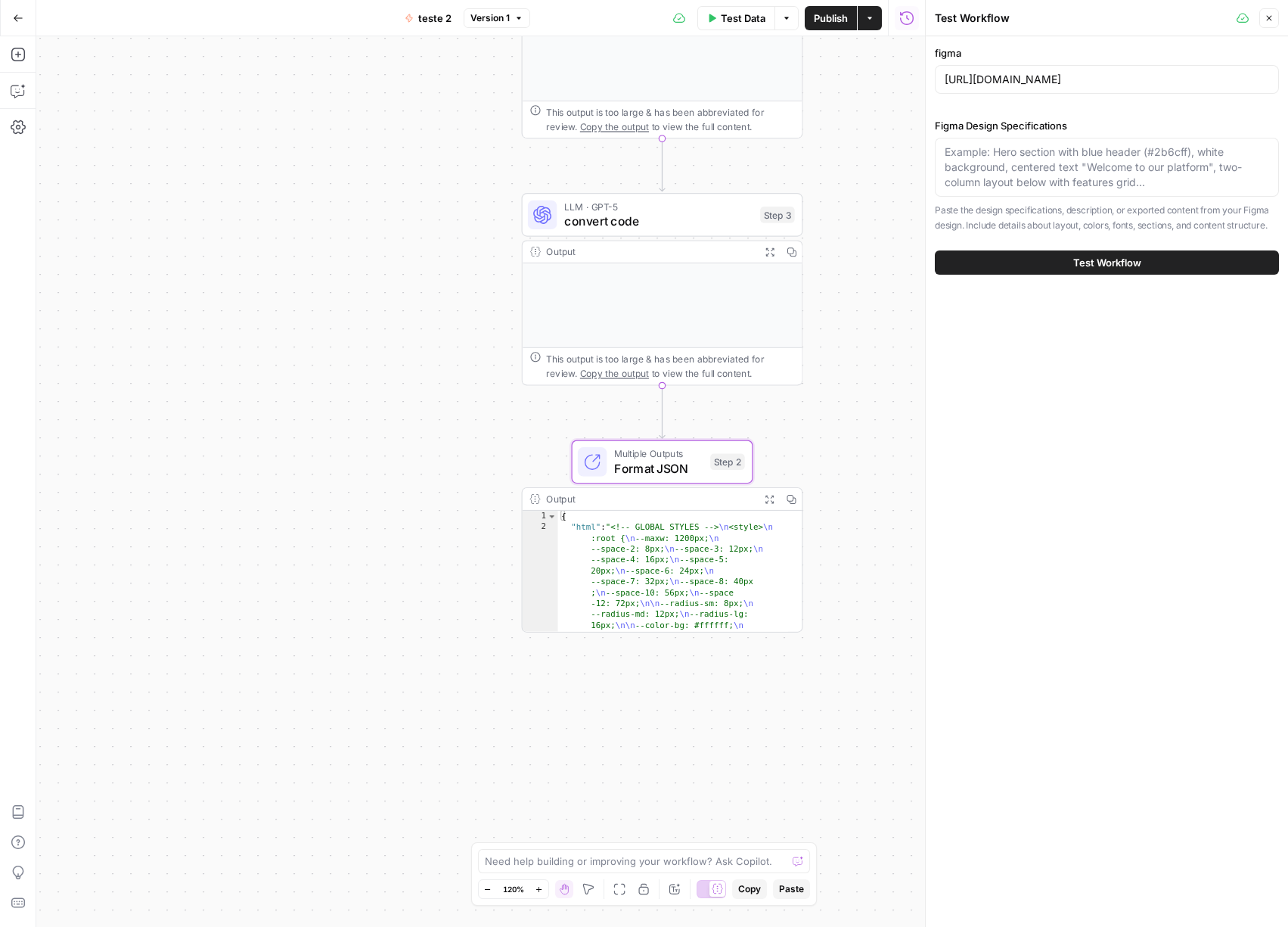
click at [1107, 264] on span "Test Workflow" at bounding box center [1107, 262] width 68 height 15
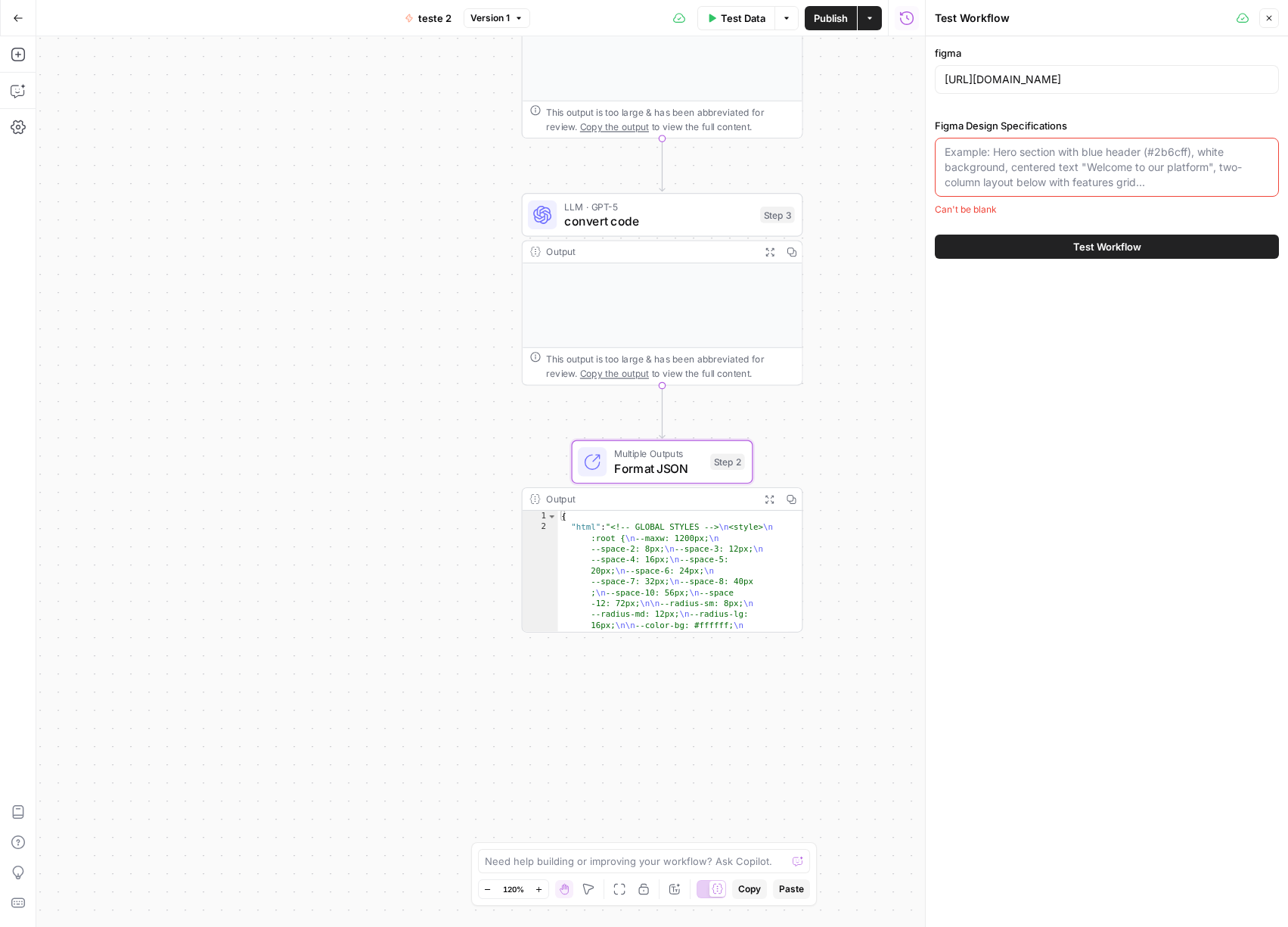
click at [1048, 157] on textarea "Figma Design Specifications" at bounding box center [1106, 167] width 325 height 45
click at [1085, 149] on textarea "Figma Design Specifications" at bounding box center [1106, 167] width 325 height 45
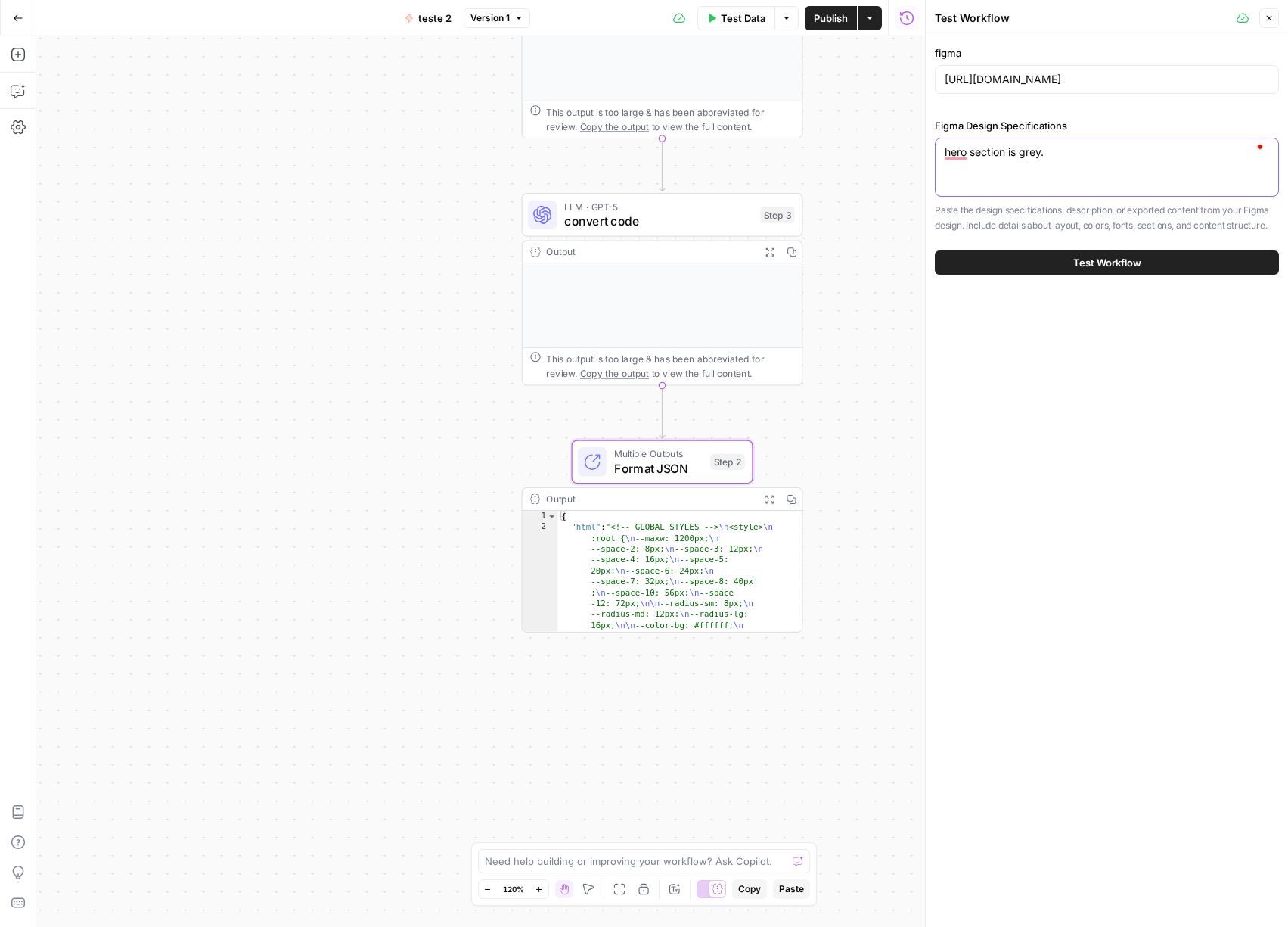
type textarea "hero section is grey."
click at [1173, 257] on button "Test Workflow" at bounding box center [1107, 262] width 344 height 24
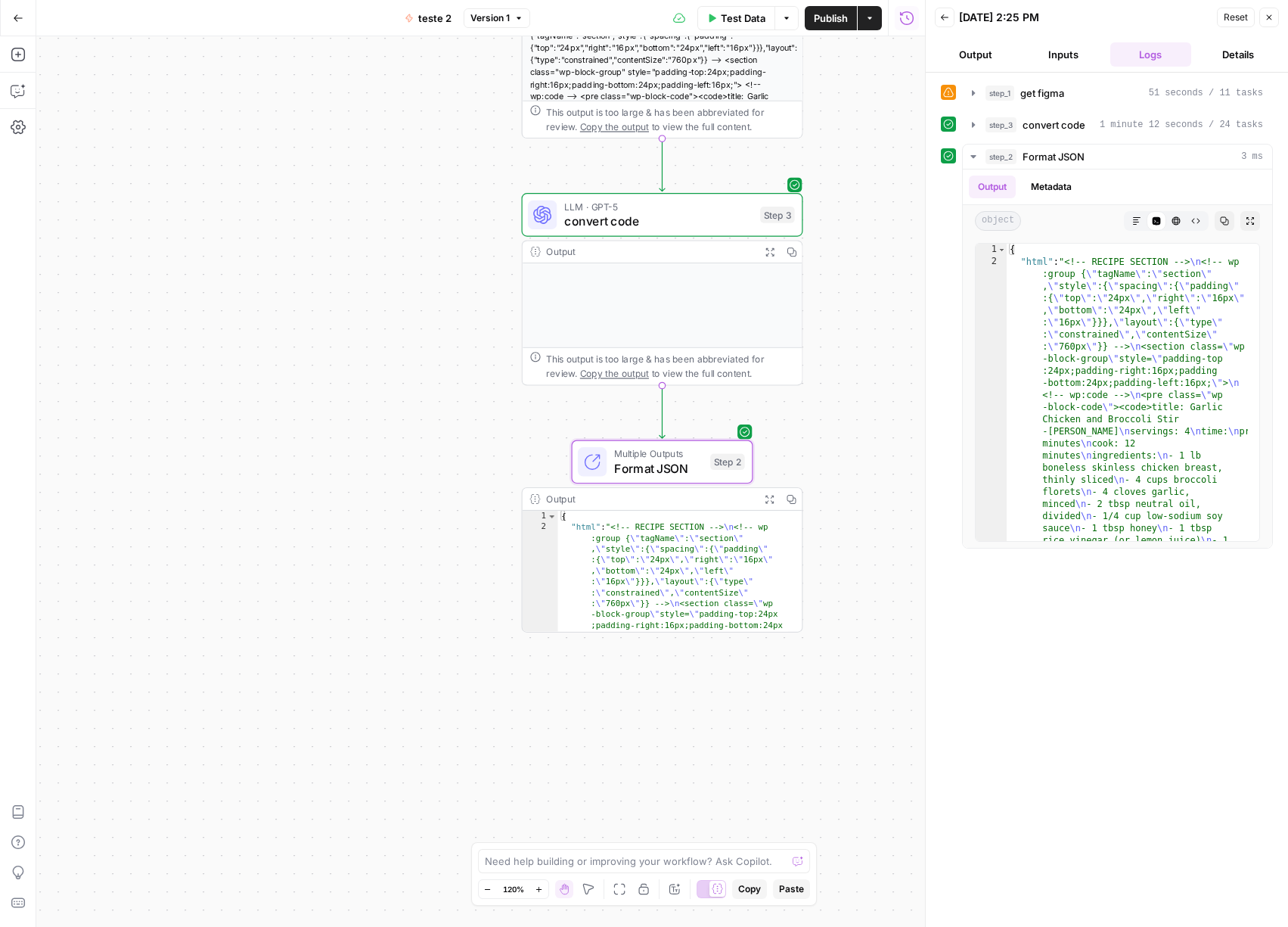
click at [796, 496] on icon "button" at bounding box center [790, 499] width 10 height 10
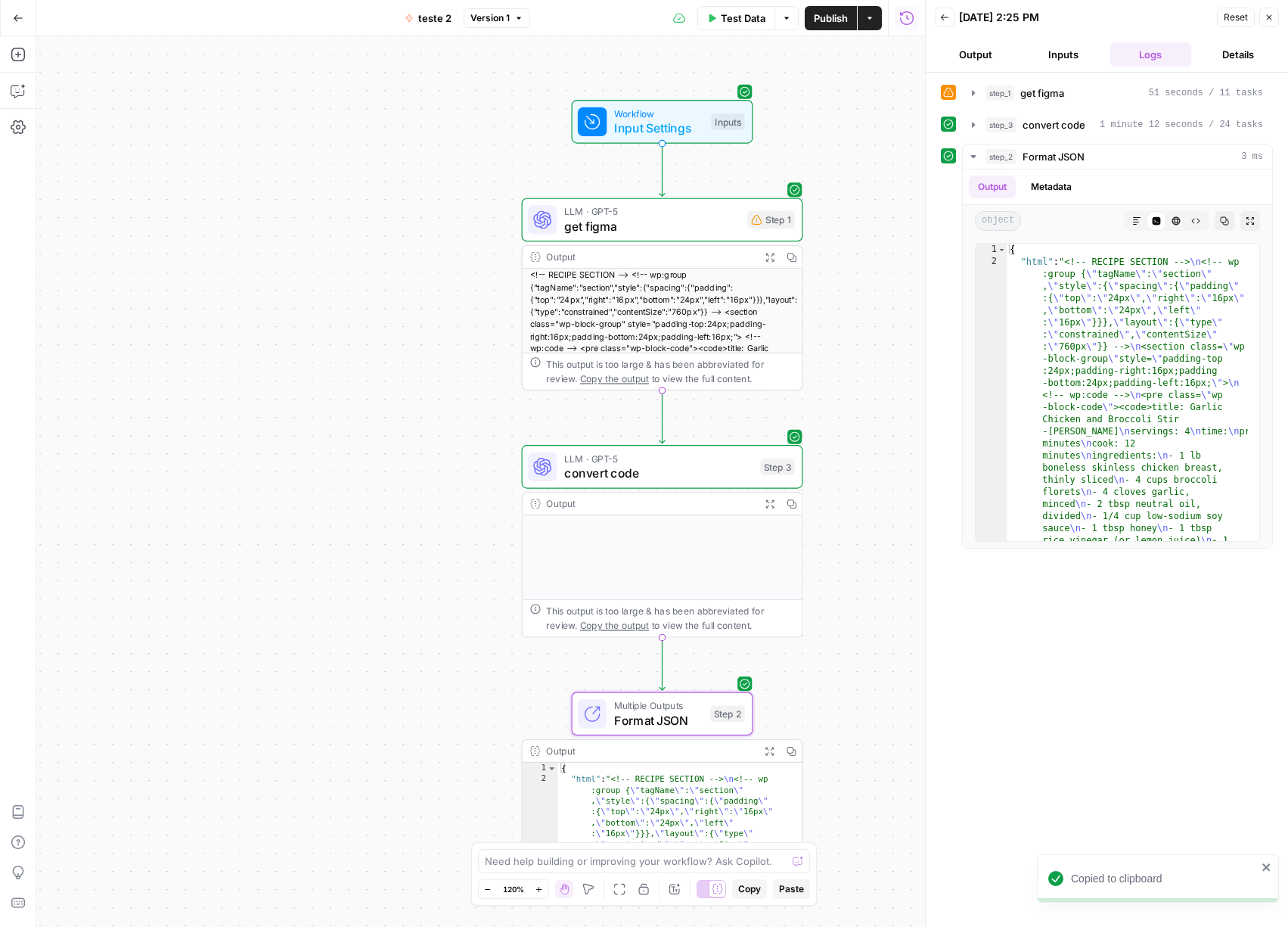
click at [650, 224] on span "get figma" at bounding box center [652, 226] width 176 height 18
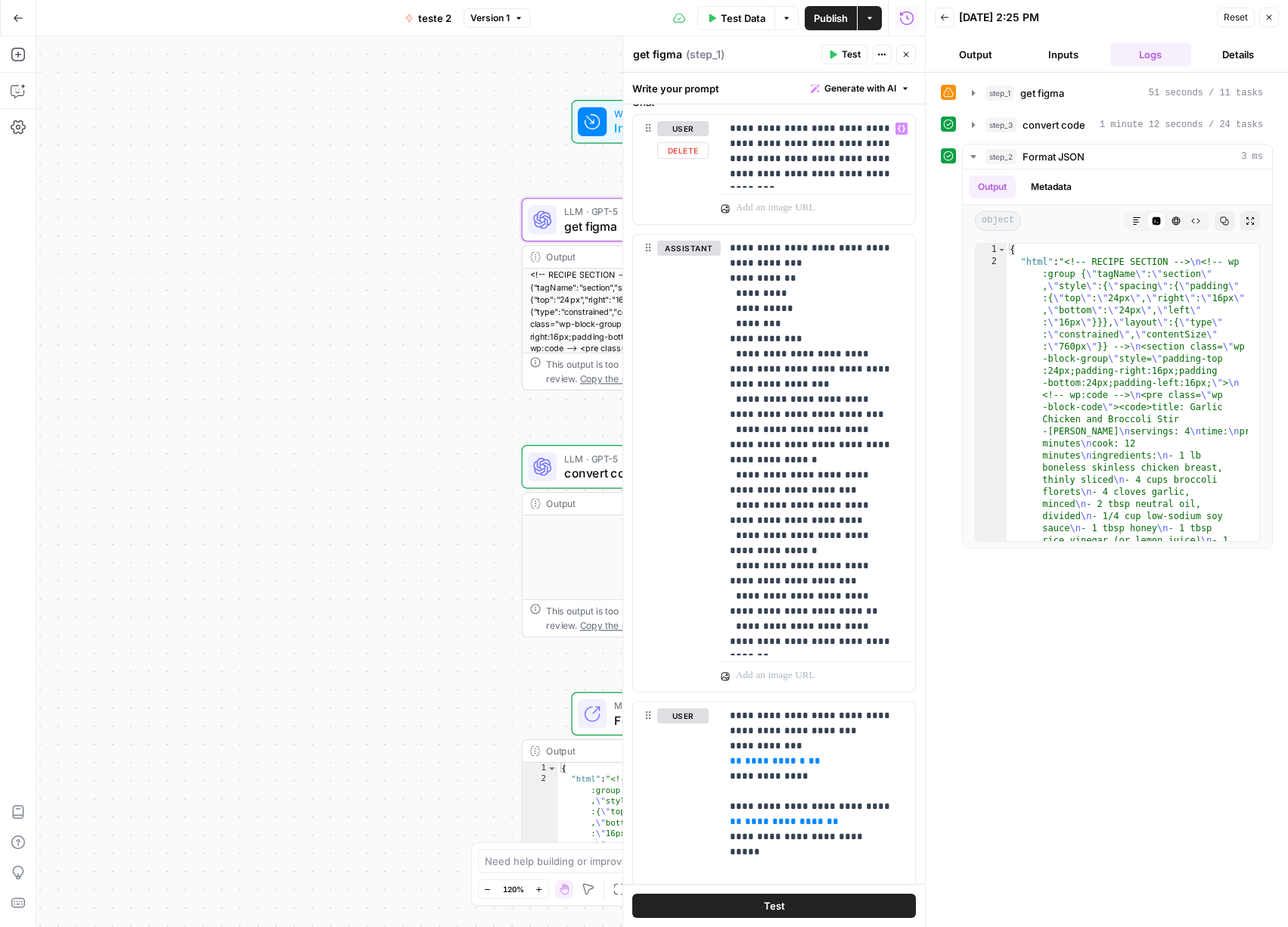
scroll to position [575, 0]
click at [781, 458] on p "**********" at bounding box center [811, 443] width 164 height 408
click at [700, 269] on button "Delete" at bounding box center [689, 269] width 63 height 17
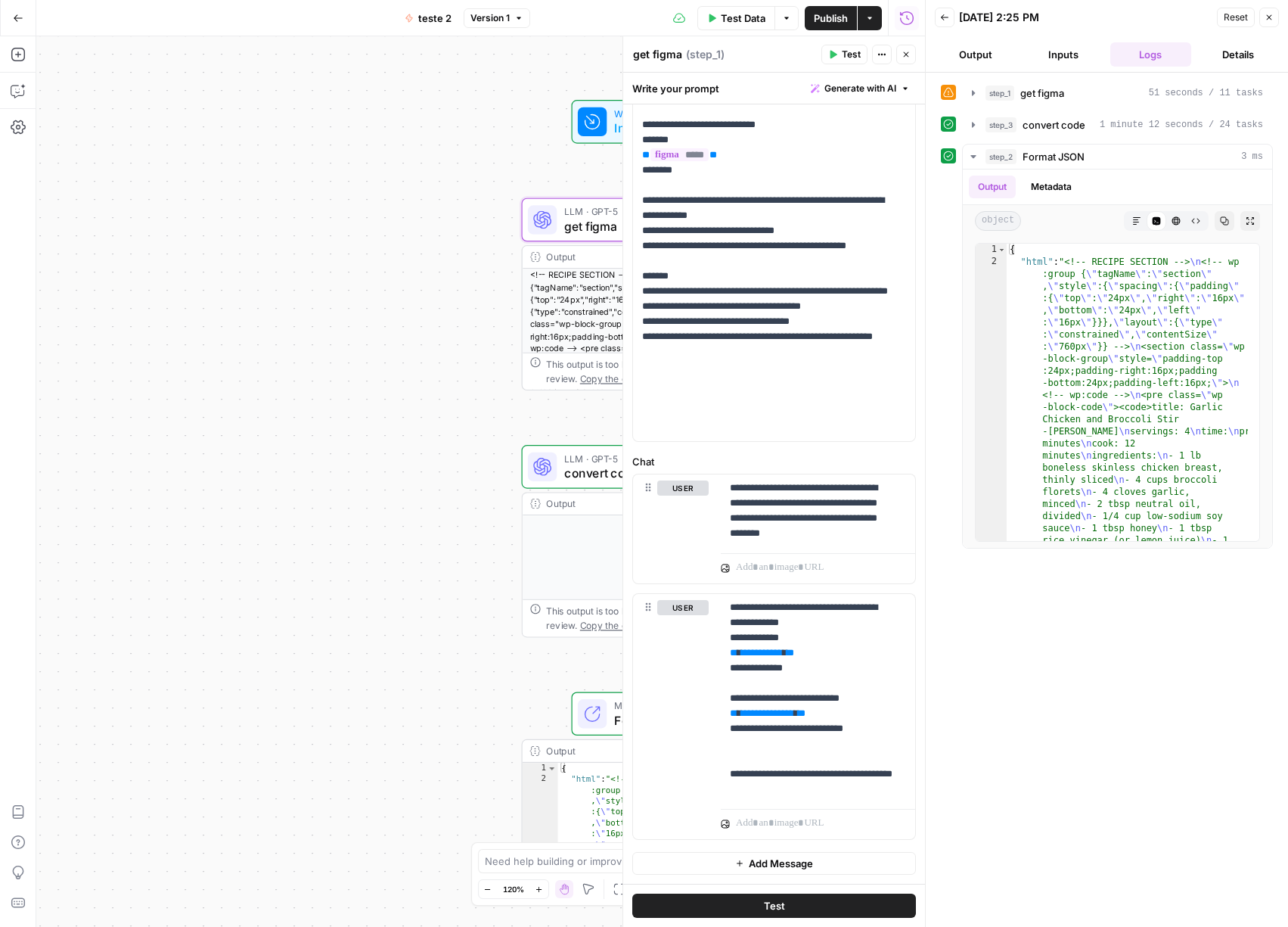
scroll to position [215, 0]
click at [695, 639] on div "user Delete" at bounding box center [683, 716] width 52 height 233
click at [679, 630] on button "Delete" at bounding box center [683, 630] width 52 height 17
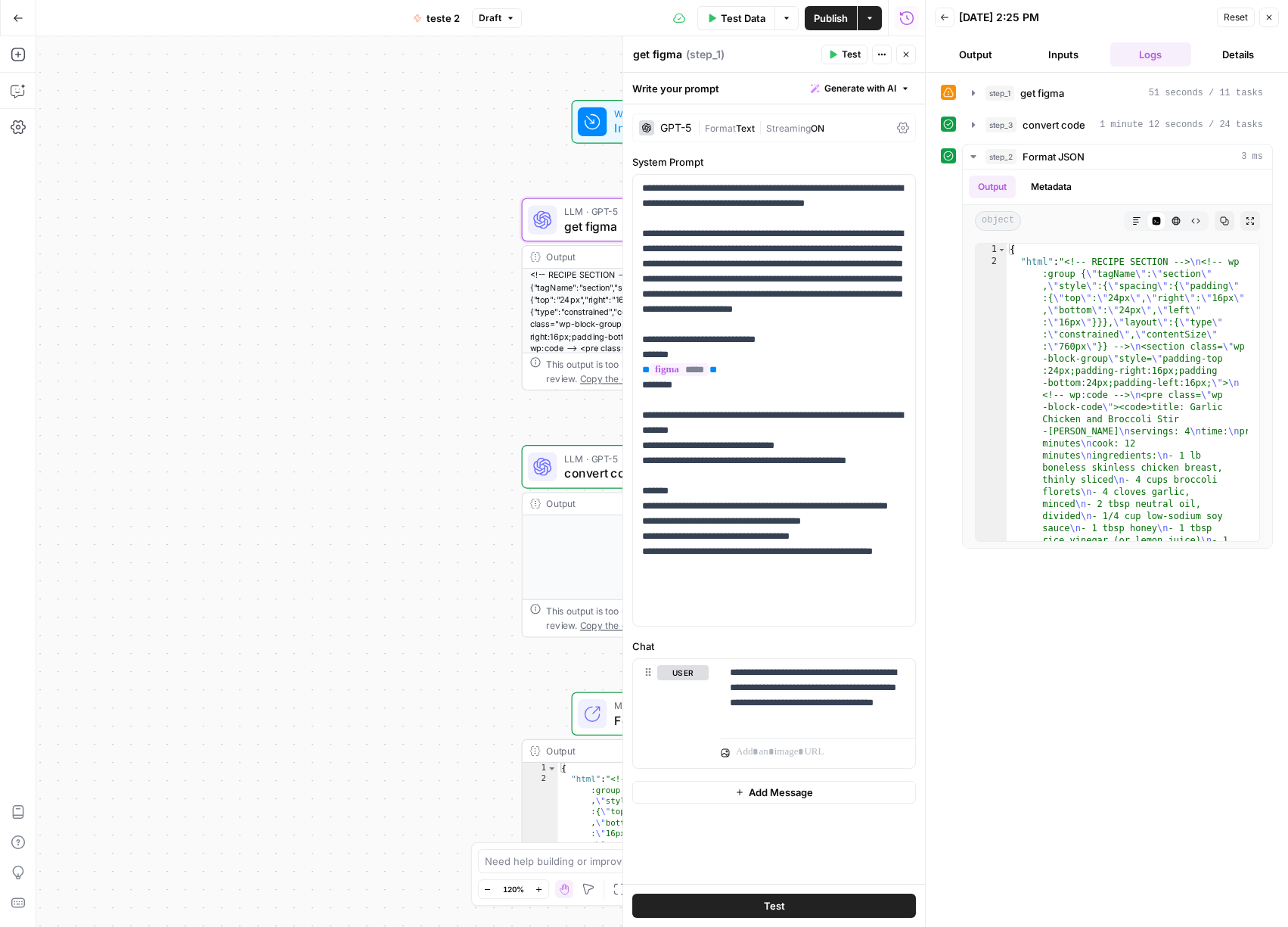
scroll to position [0, 0]
click at [828, 902] on button "Test" at bounding box center [774, 905] width 284 height 24
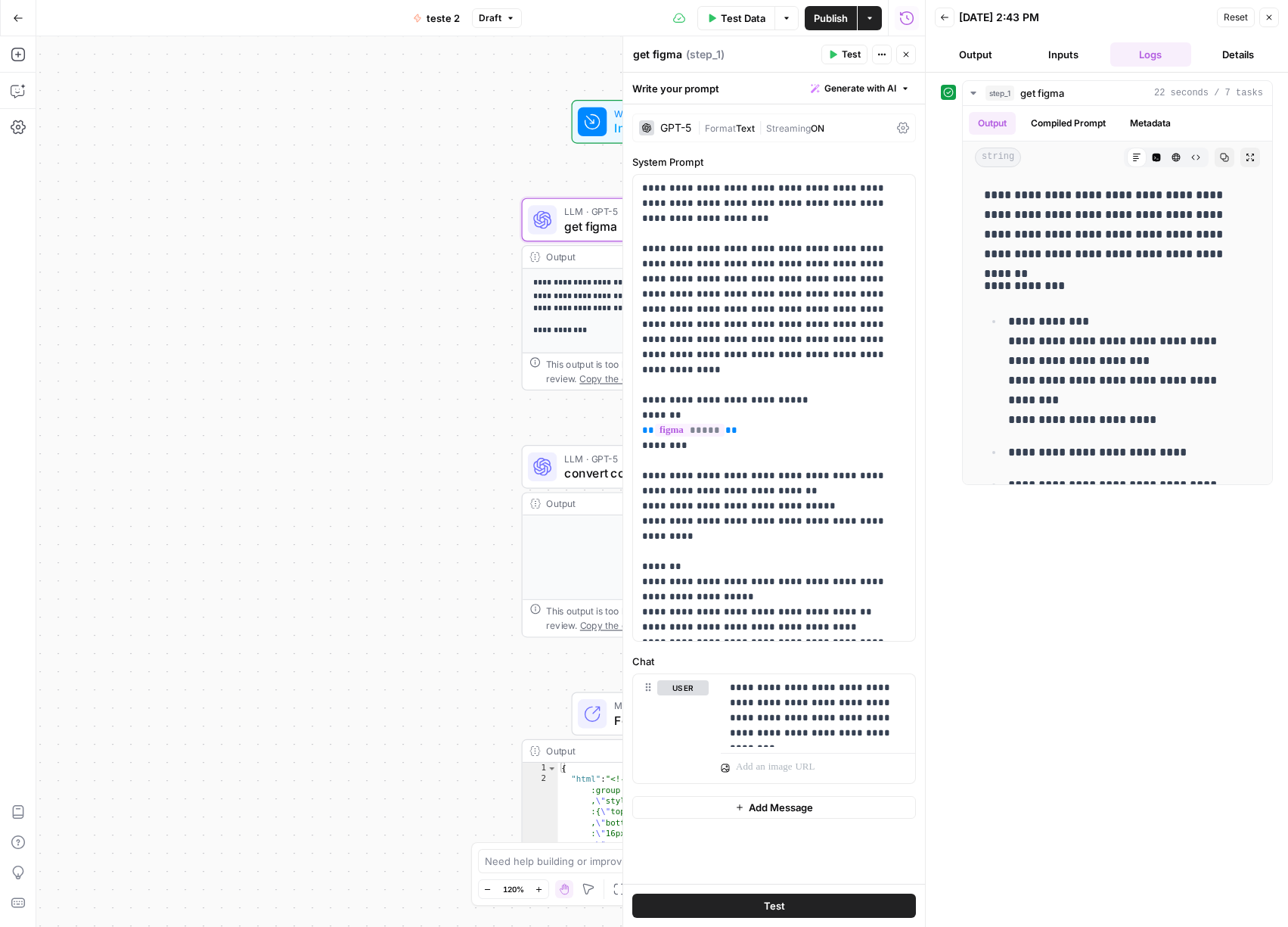
click at [1272, 16] on icon "button" at bounding box center [1269, 17] width 9 height 9
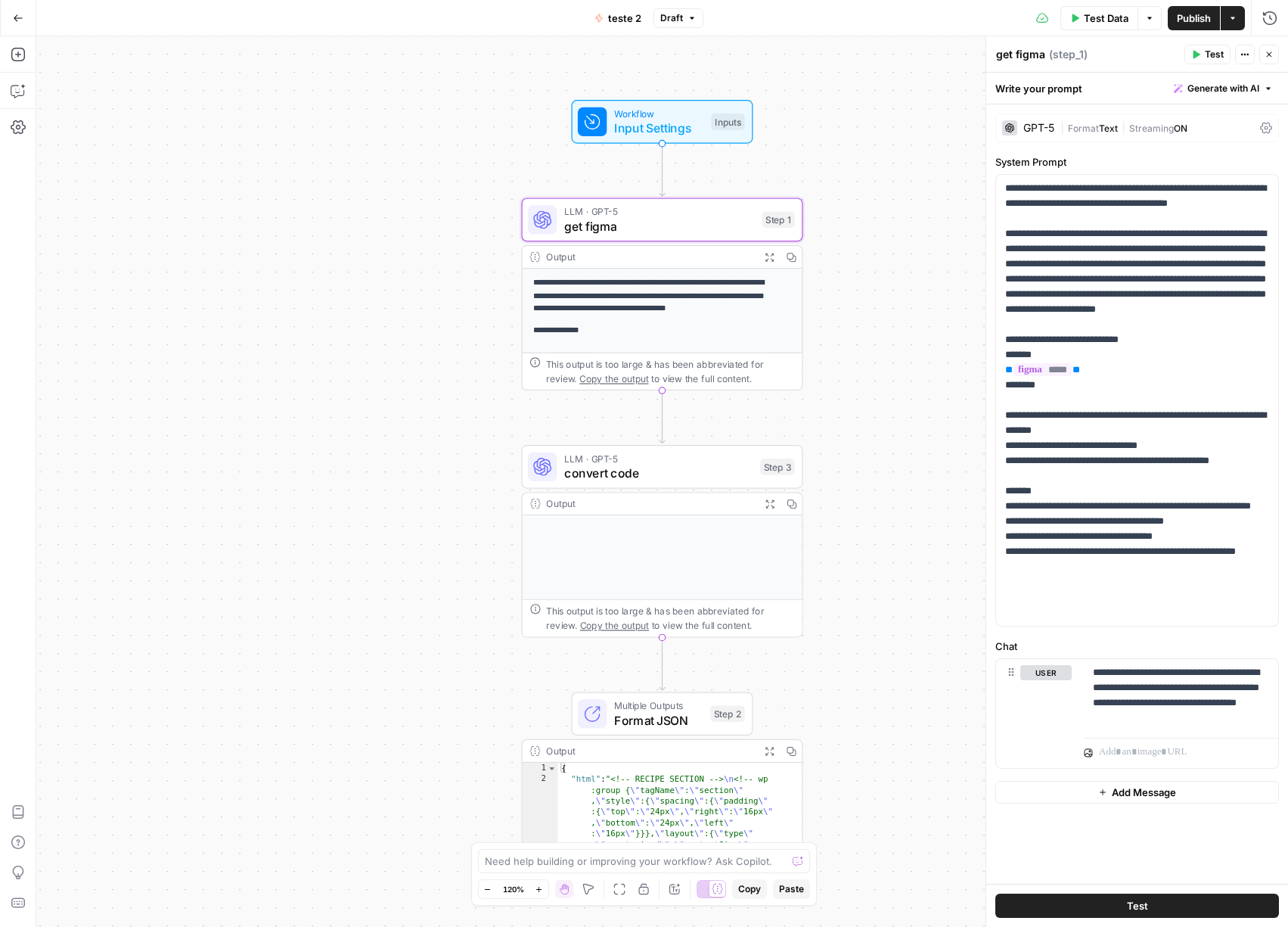
click at [1266, 57] on icon "button" at bounding box center [1269, 54] width 9 height 9
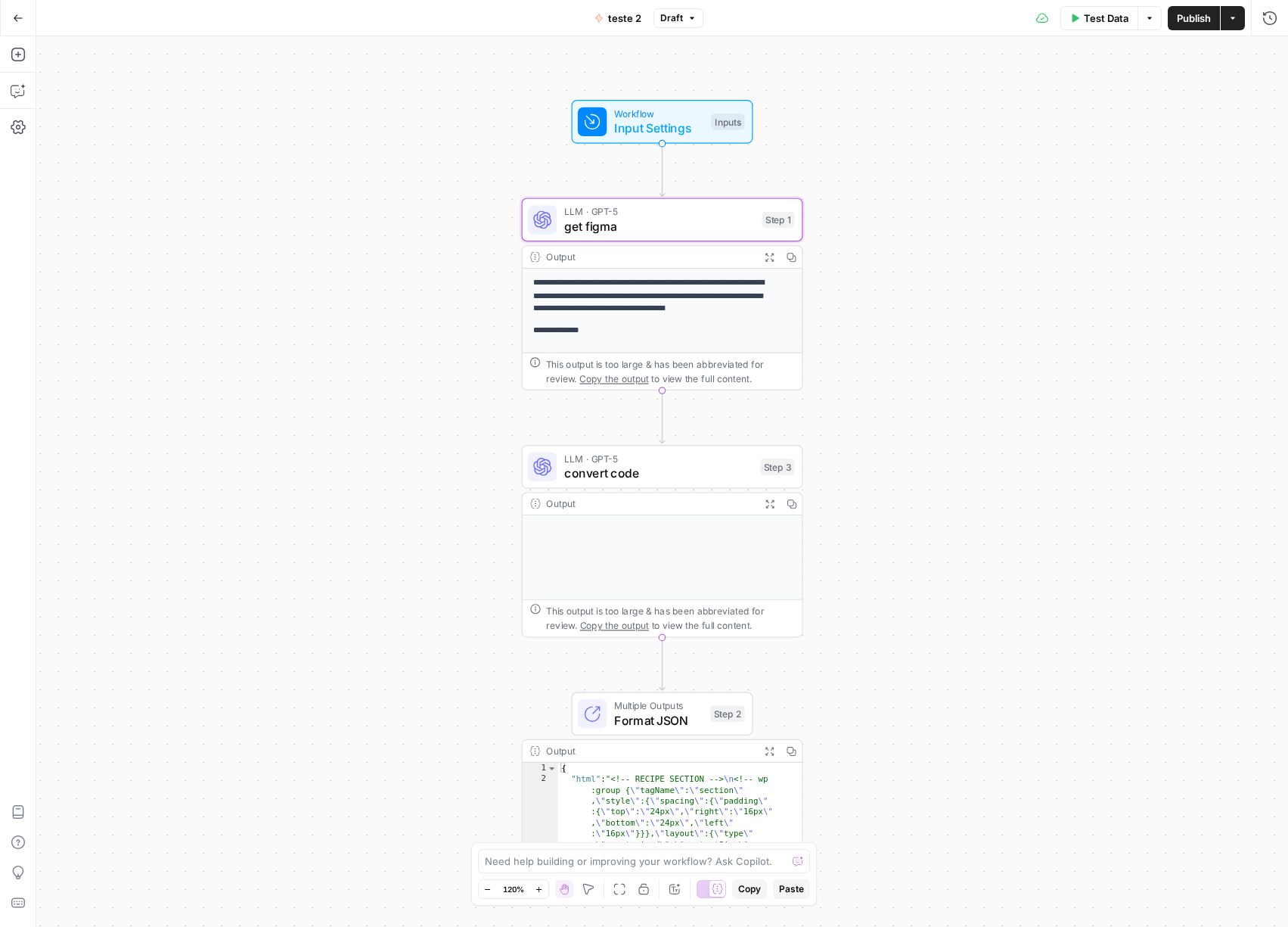
click at [689, 109] on span "Workflow" at bounding box center [659, 113] width 90 height 14
click at [1133, 229] on span "Add Field" at bounding box center [1118, 230] width 44 height 15
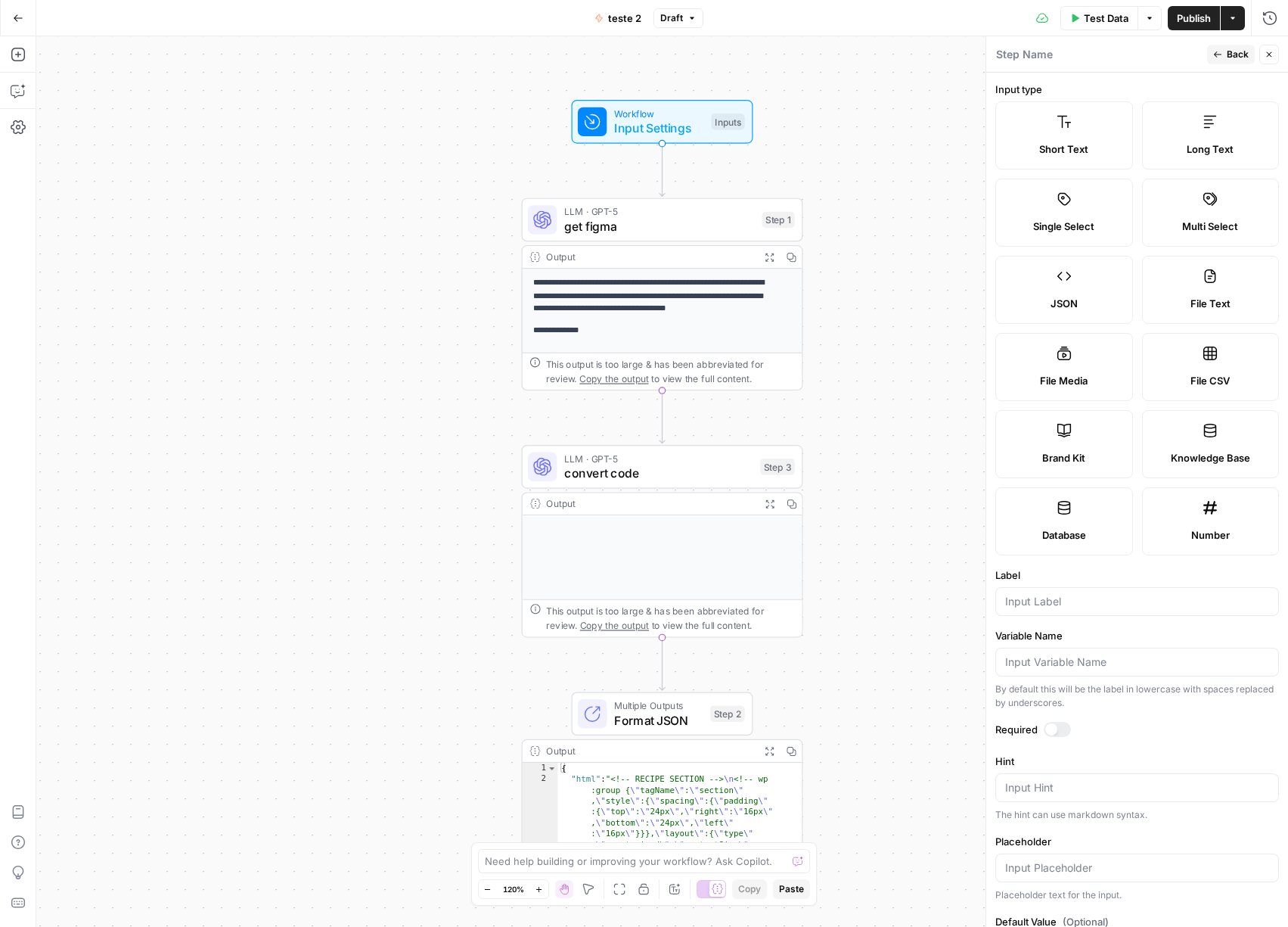
click at [684, 114] on span "Workflow" at bounding box center [659, 113] width 90 height 14
click at [682, 113] on span "Workflow" at bounding box center [659, 113] width 90 height 14
click at [1265, 48] on button "Close" at bounding box center [1269, 54] width 20 height 20
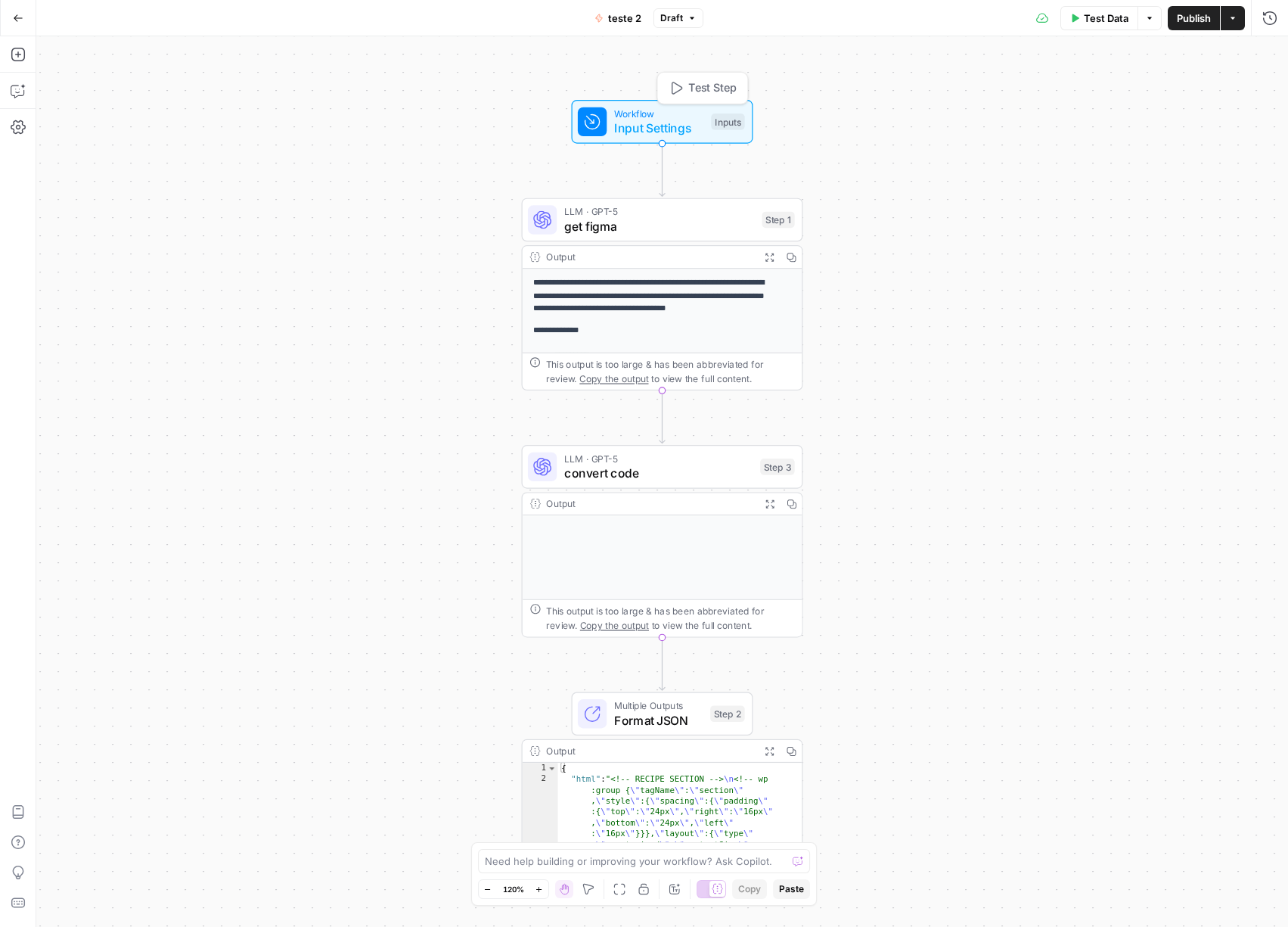
click at [652, 109] on span "Workflow" at bounding box center [659, 113] width 90 height 14
click at [1092, 21] on span "Test Data" at bounding box center [1105, 18] width 44 height 15
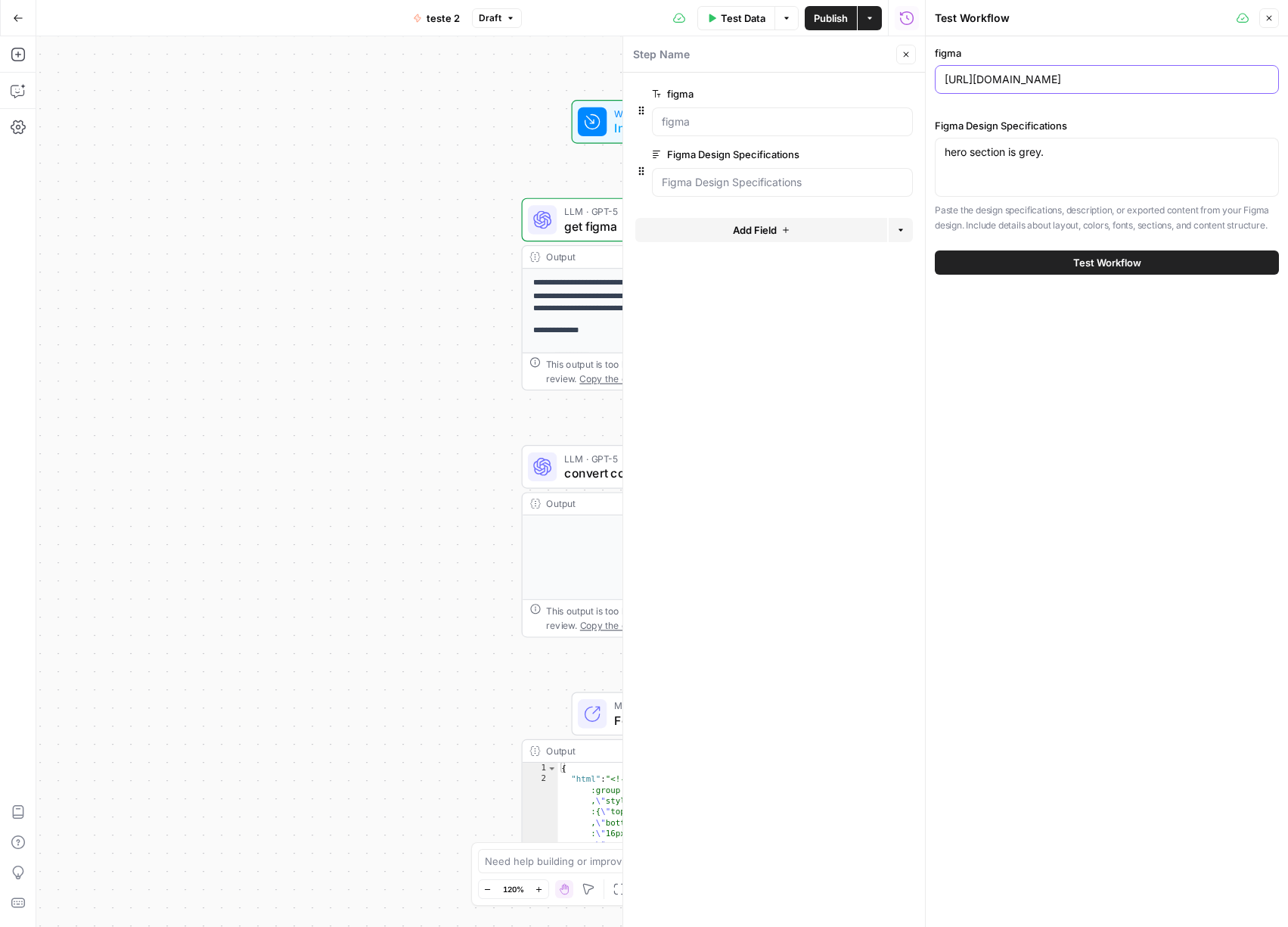
click at [1087, 79] on input "https://www.figma.com/design/6Ztp0Xd8XJXL05kLsznvYs/Programmatic-content-templa…" at bounding box center [1106, 79] width 325 height 15
paste input "embed.figma.com/design/qovVbvpTdv2GHU9dMBN6Go/TWA--Tourism-Western-Australia-?n…"
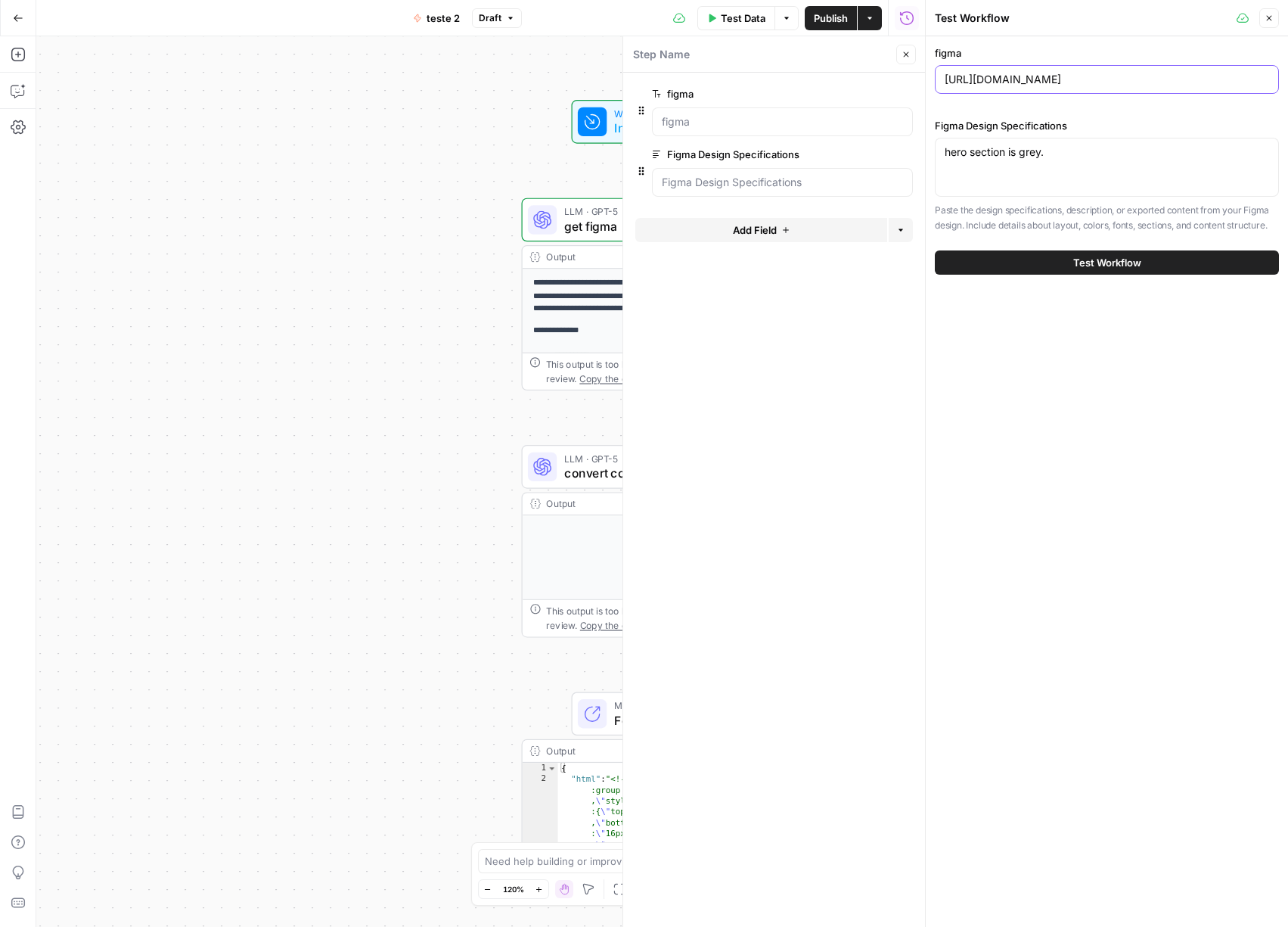
type input "https://embed.figma.com/design/qovVbvpTdv2GHU9dMBN6Go/TWA--Tourism-Western-Aust…"
click at [1103, 258] on span "Test Workflow" at bounding box center [1107, 262] width 68 height 15
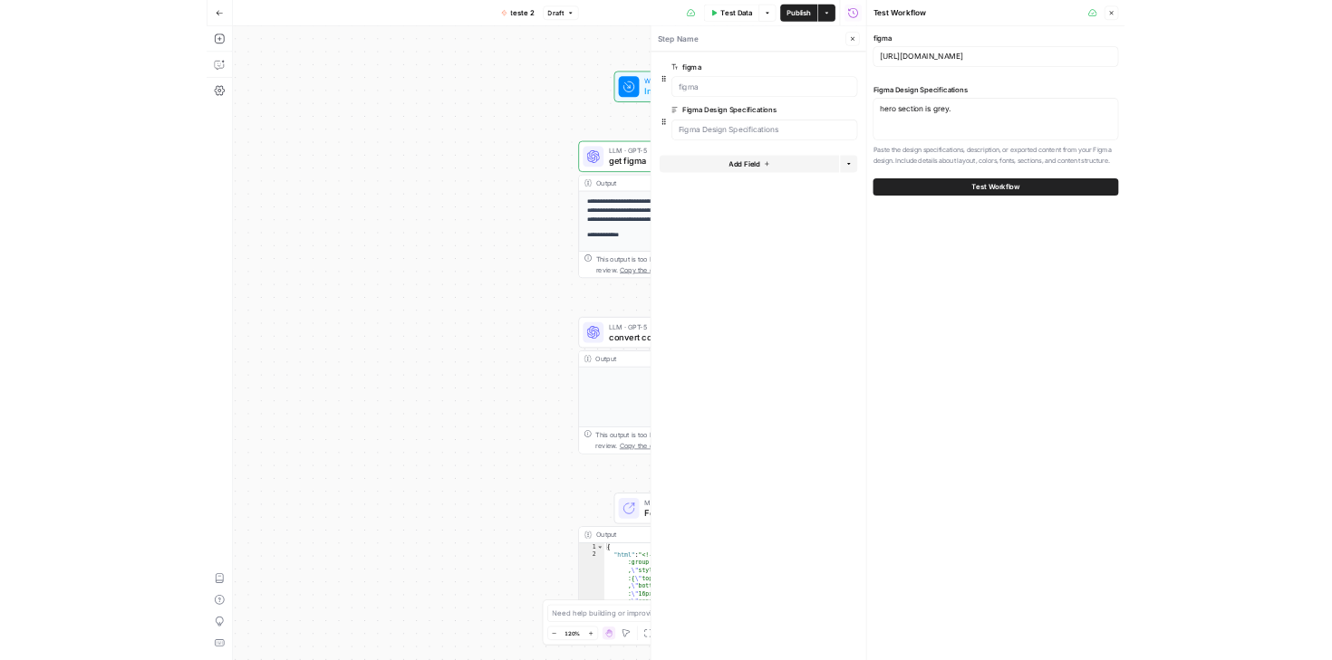
scroll to position [0, 0]
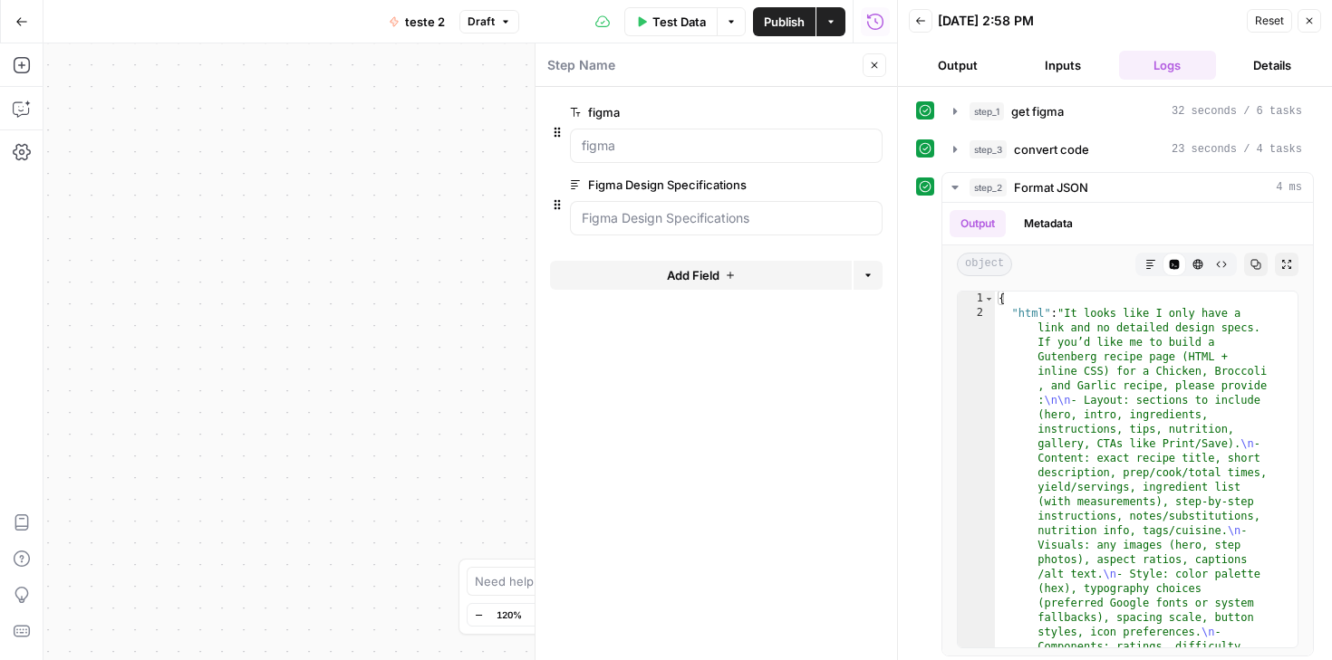
click at [1310, 22] on icon "button" at bounding box center [1309, 21] width 6 height 6
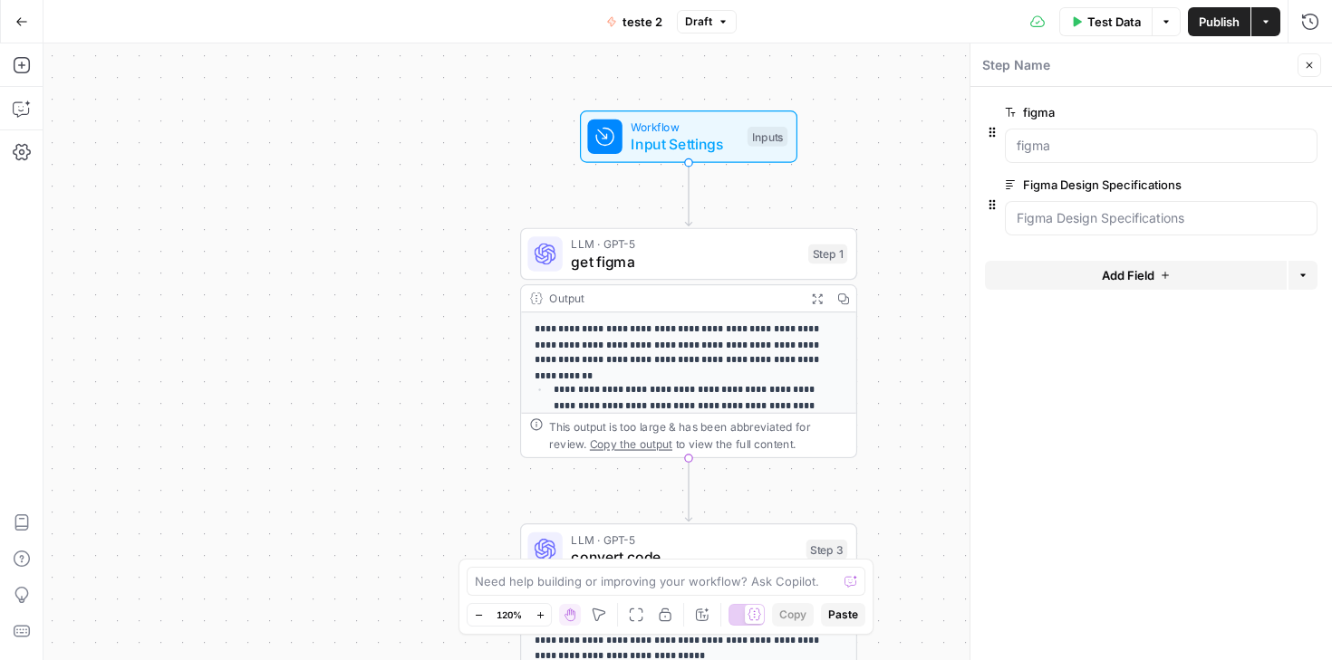
scroll to position [4, 0]
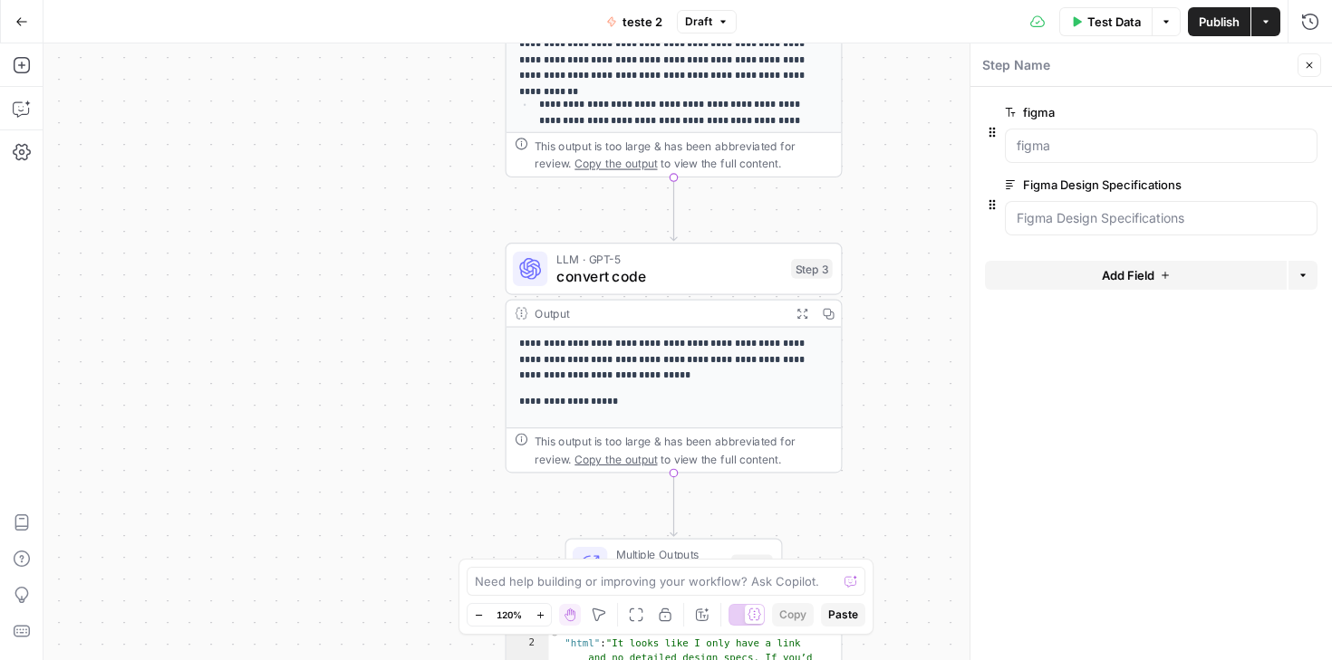
click at [672, 406] on p "**********" at bounding box center [665, 402] width 293 height 16
click at [1311, 70] on icon "button" at bounding box center [1308, 65] width 11 height 11
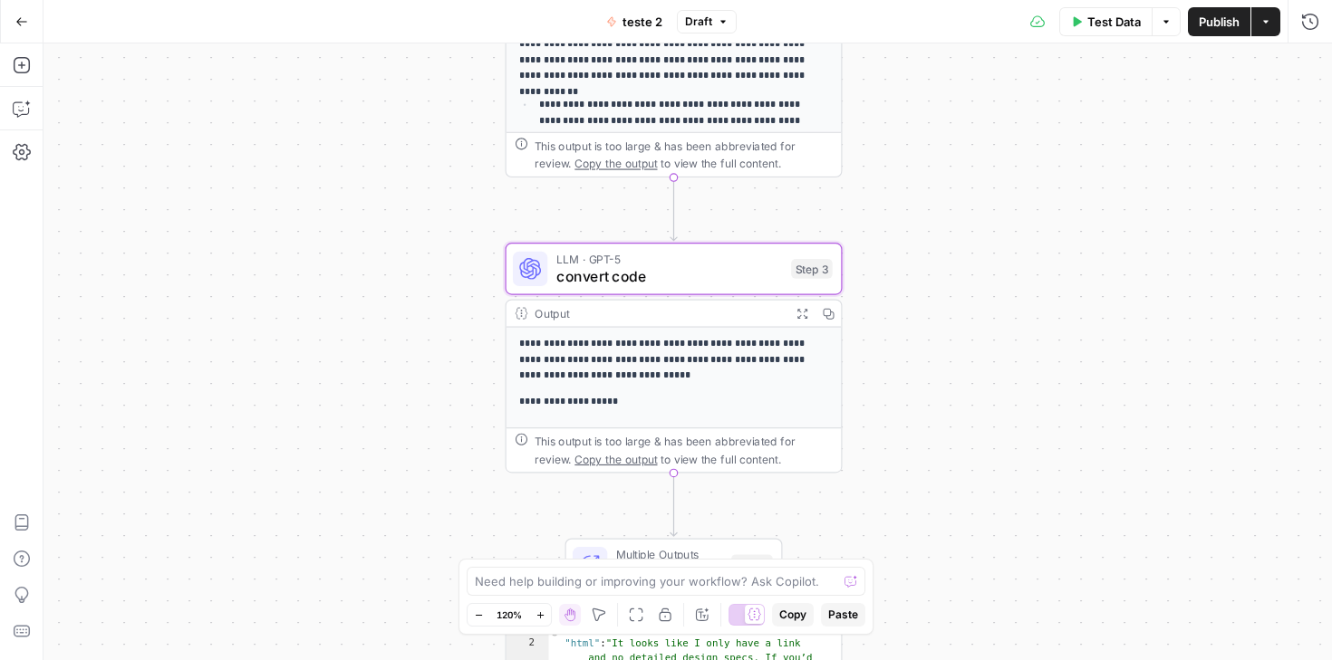
click at [709, 362] on p "**********" at bounding box center [665, 360] width 293 height 48
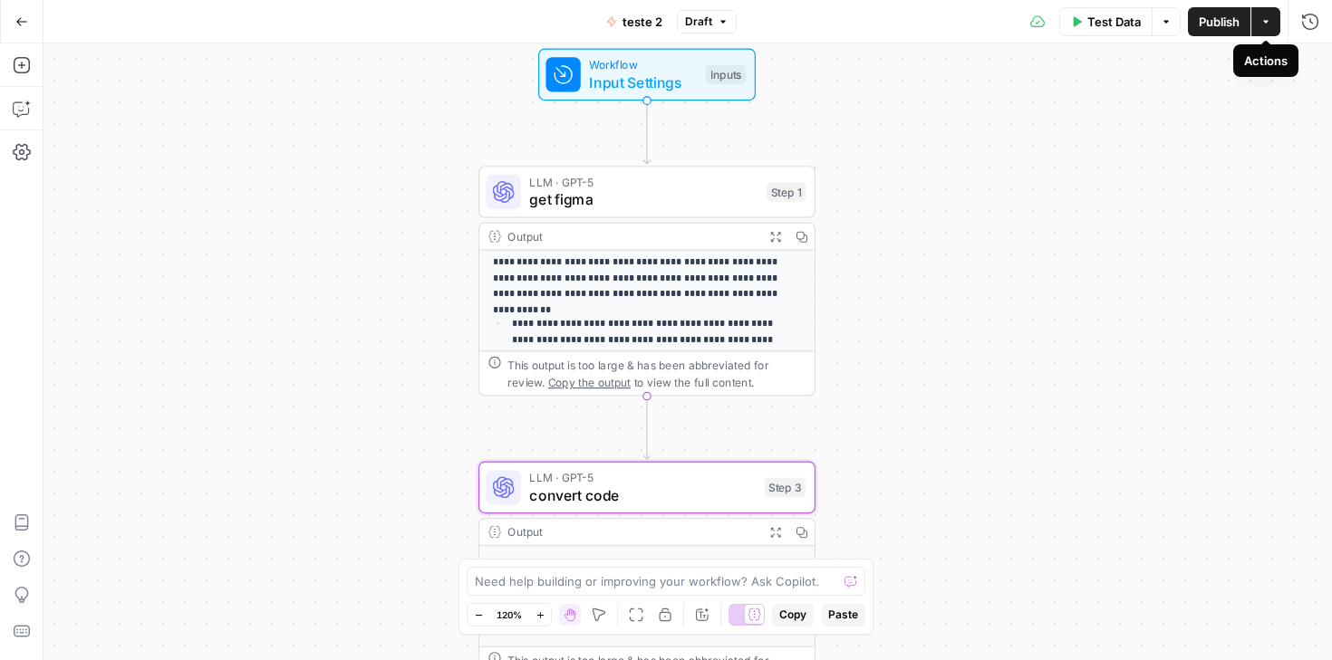
click at [1261, 19] on icon "button" at bounding box center [1265, 21] width 11 height 11
click at [1311, 20] on icon "button" at bounding box center [1310, 22] width 18 height 18
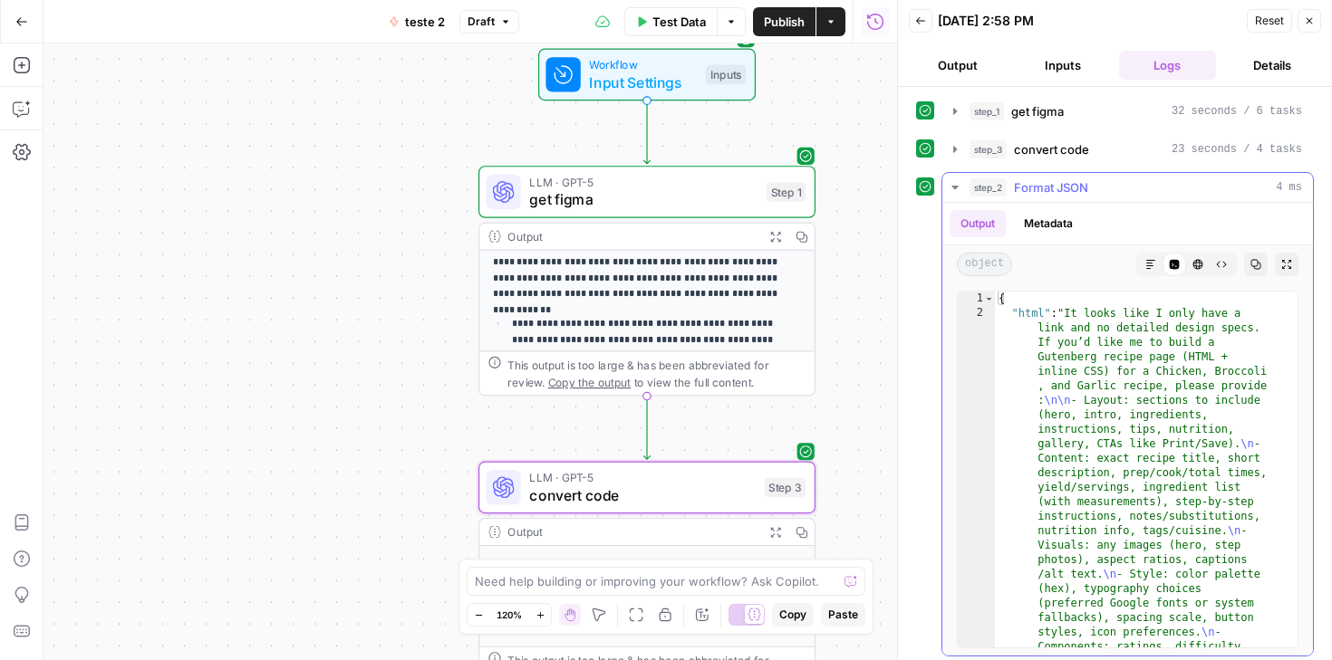
scroll to position [5, 0]
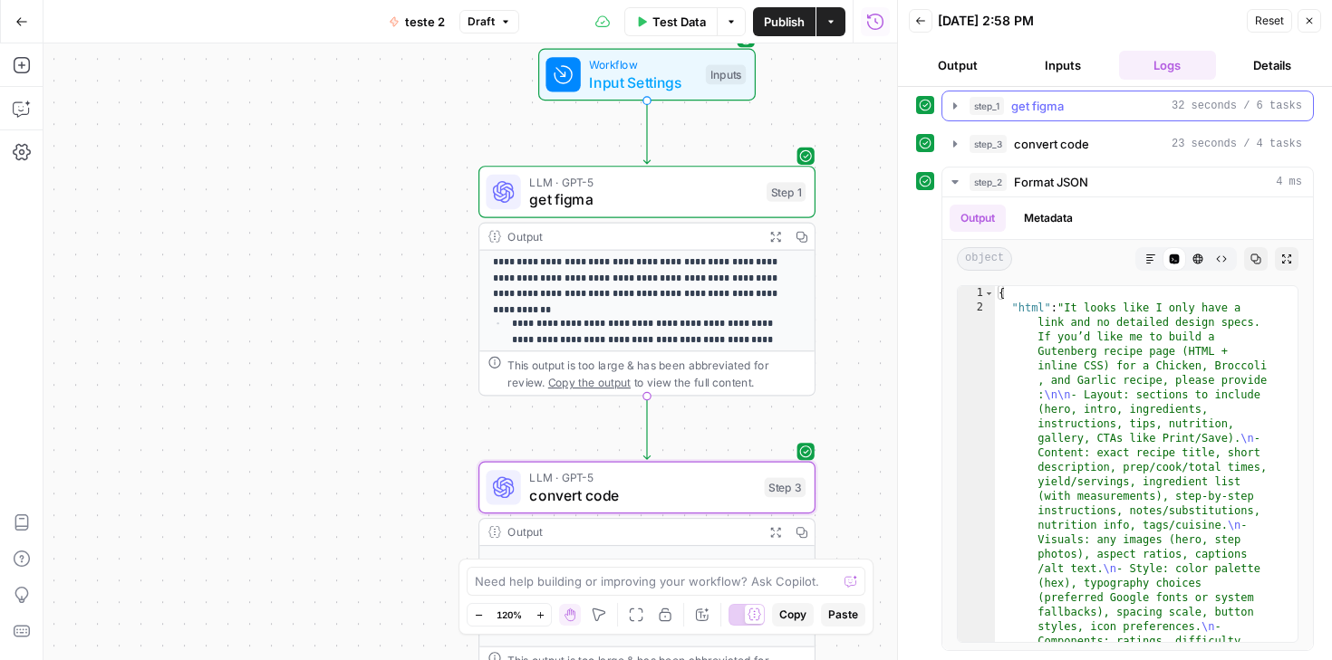
click at [1092, 101] on div "step_1 get figma 32 seconds / 6 tasks" at bounding box center [1135, 106] width 332 height 18
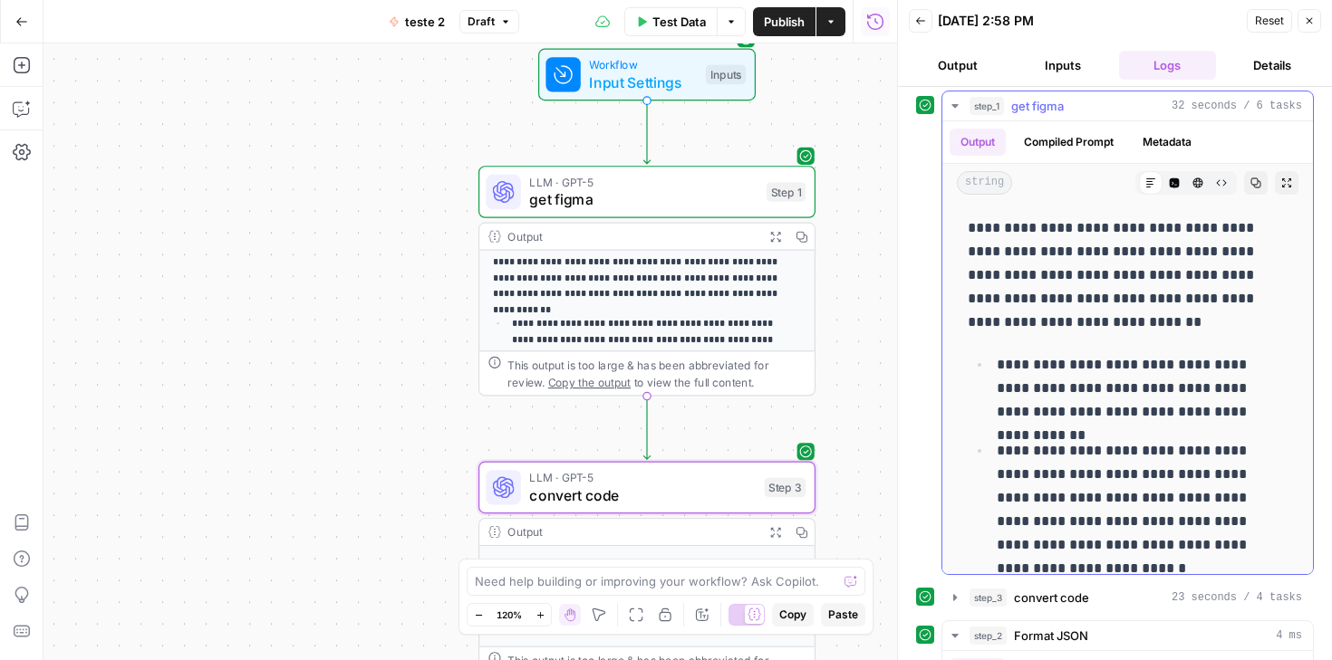
scroll to position [3, 0]
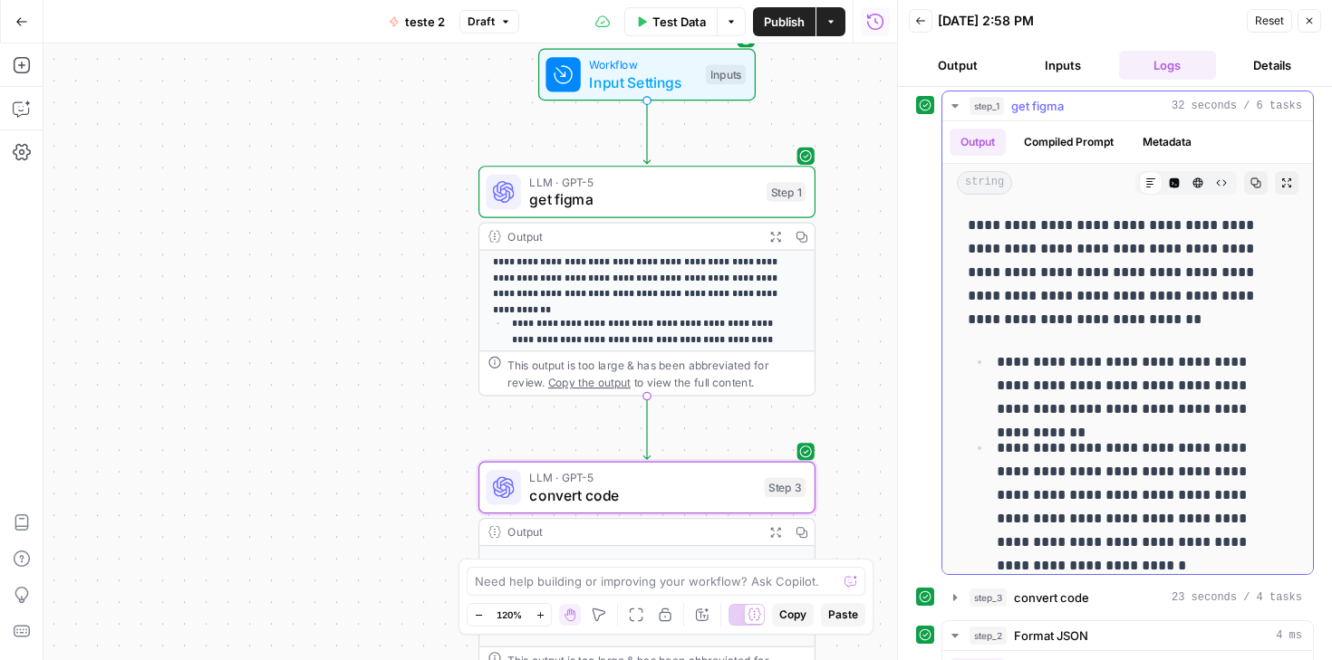
click at [1067, 135] on button "Compiled Prompt" at bounding box center [1068, 142] width 111 height 27
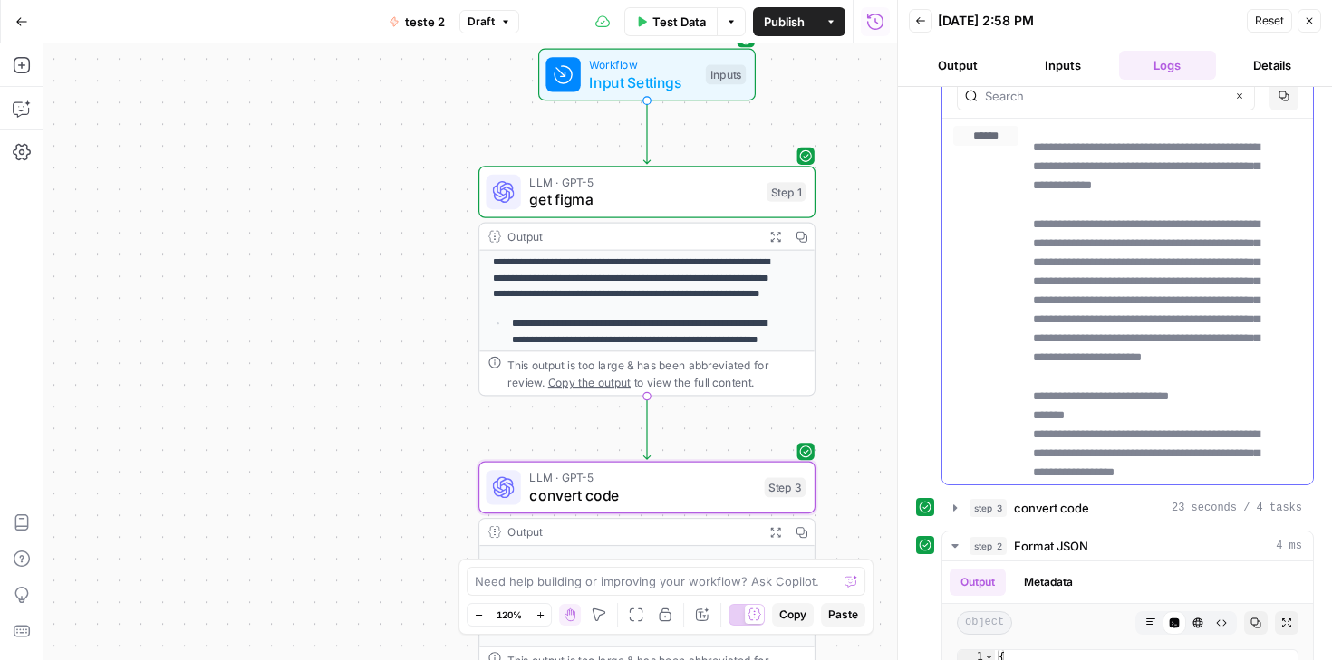
scroll to position [0, 0]
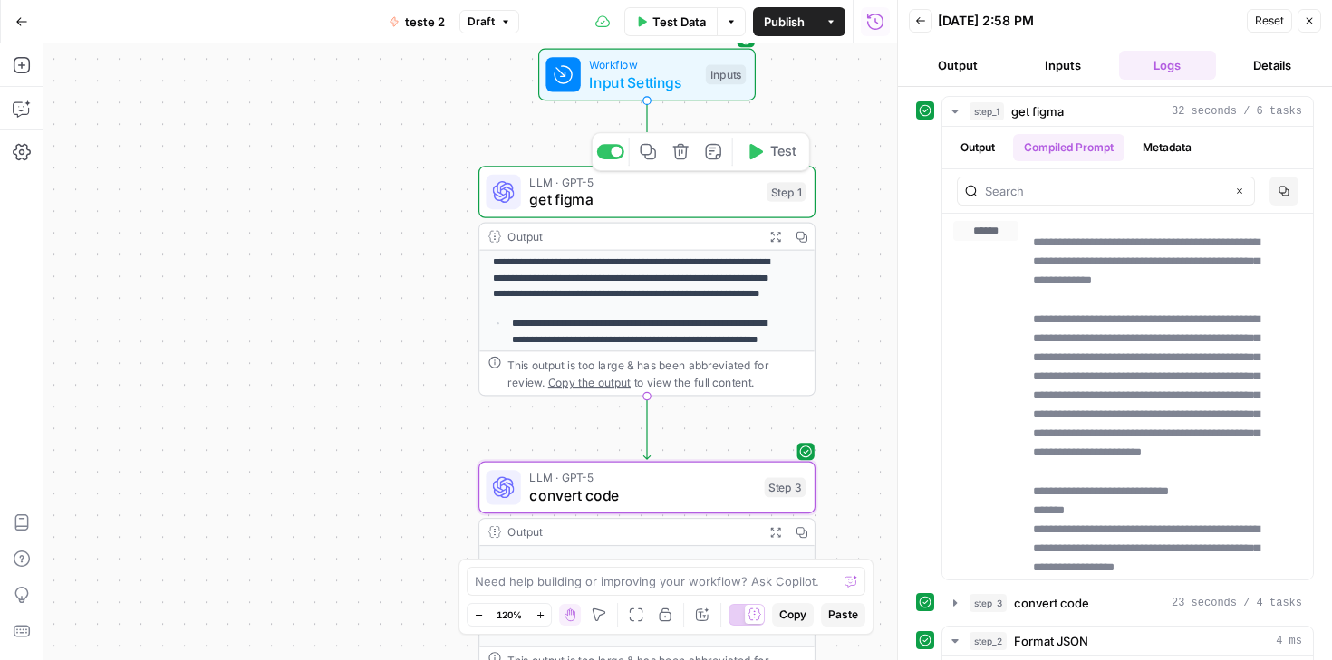
click at [690, 188] on span "LLM · GPT-5" at bounding box center [643, 182] width 228 height 17
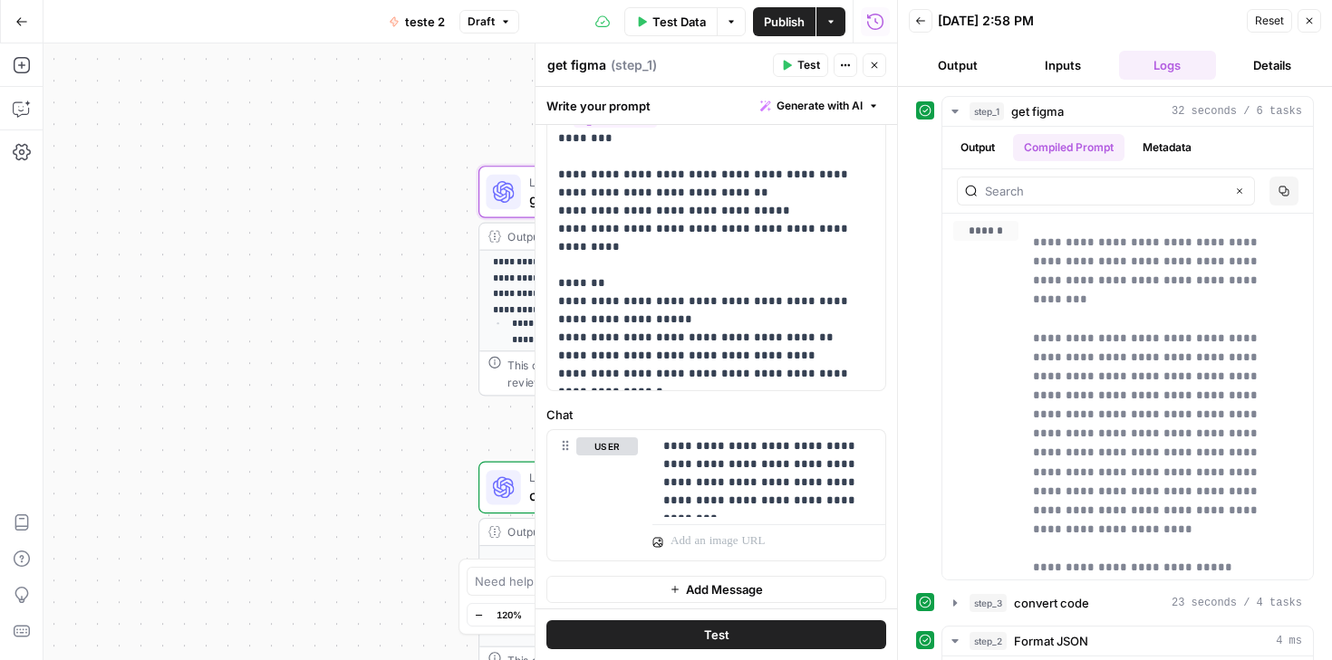
scroll to position [400, 0]
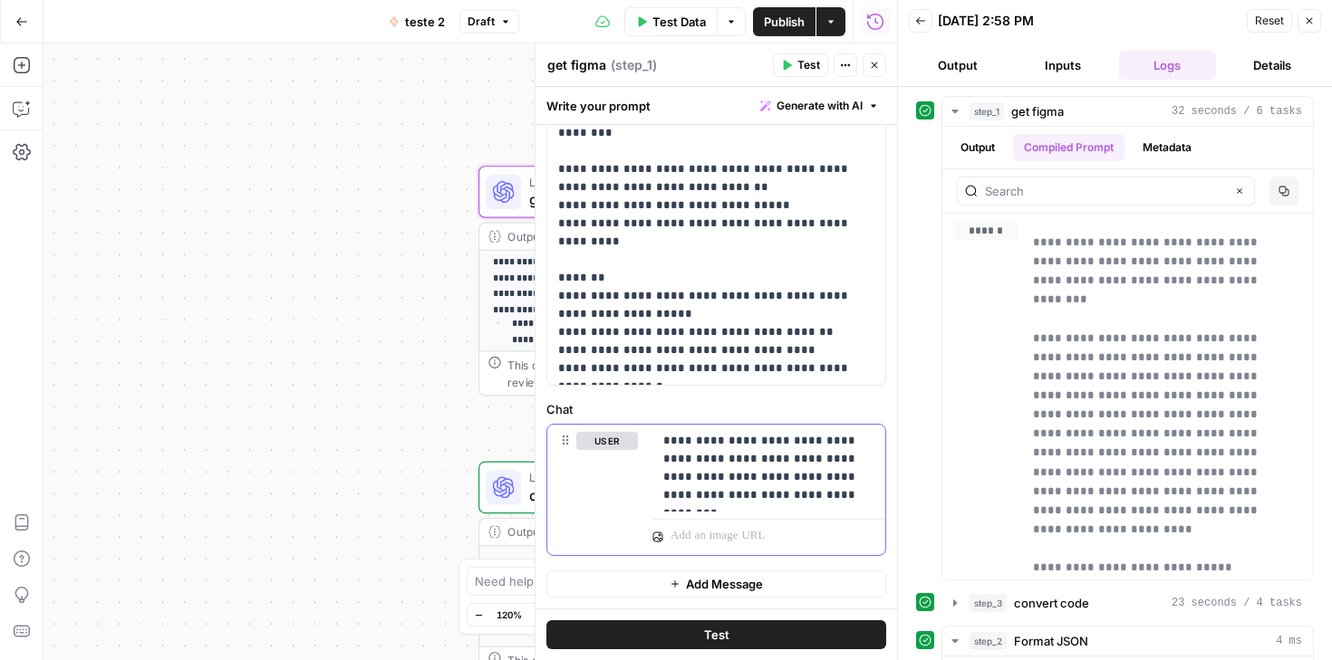
click at [749, 503] on p "**********" at bounding box center [761, 468] width 197 height 72
click at [623, 468] on button "Delete" at bounding box center [607, 467] width 62 height 20
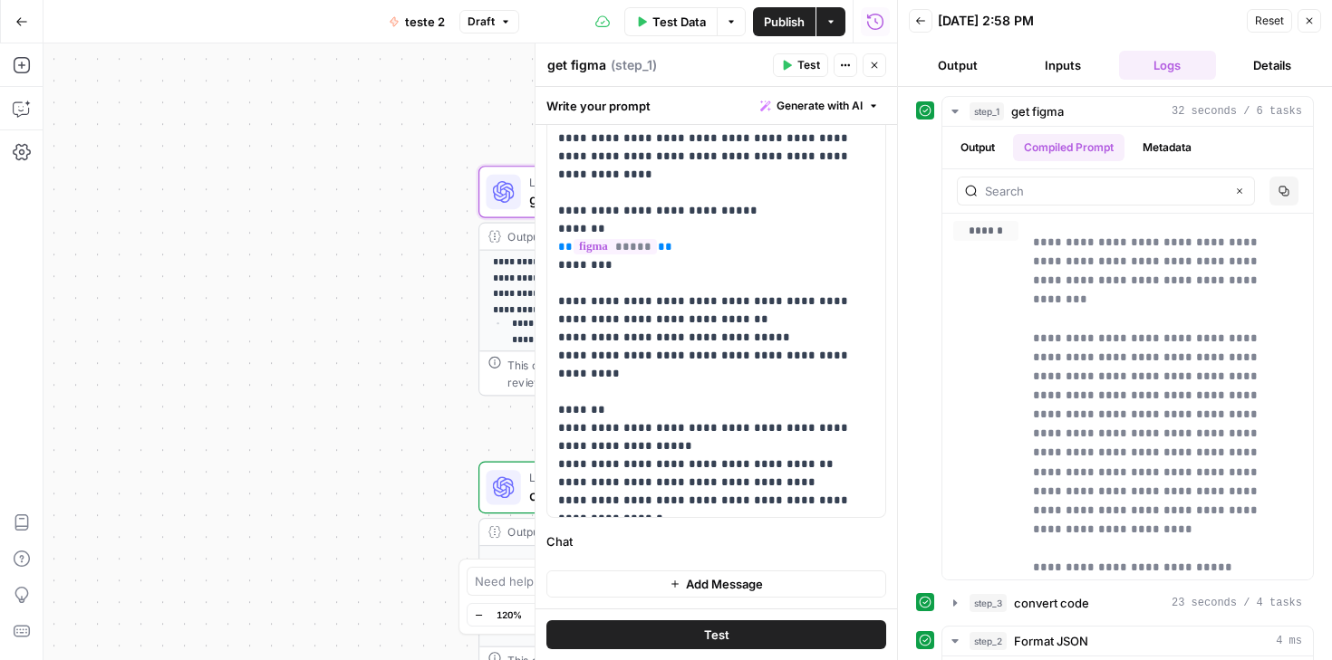
scroll to position [268, 0]
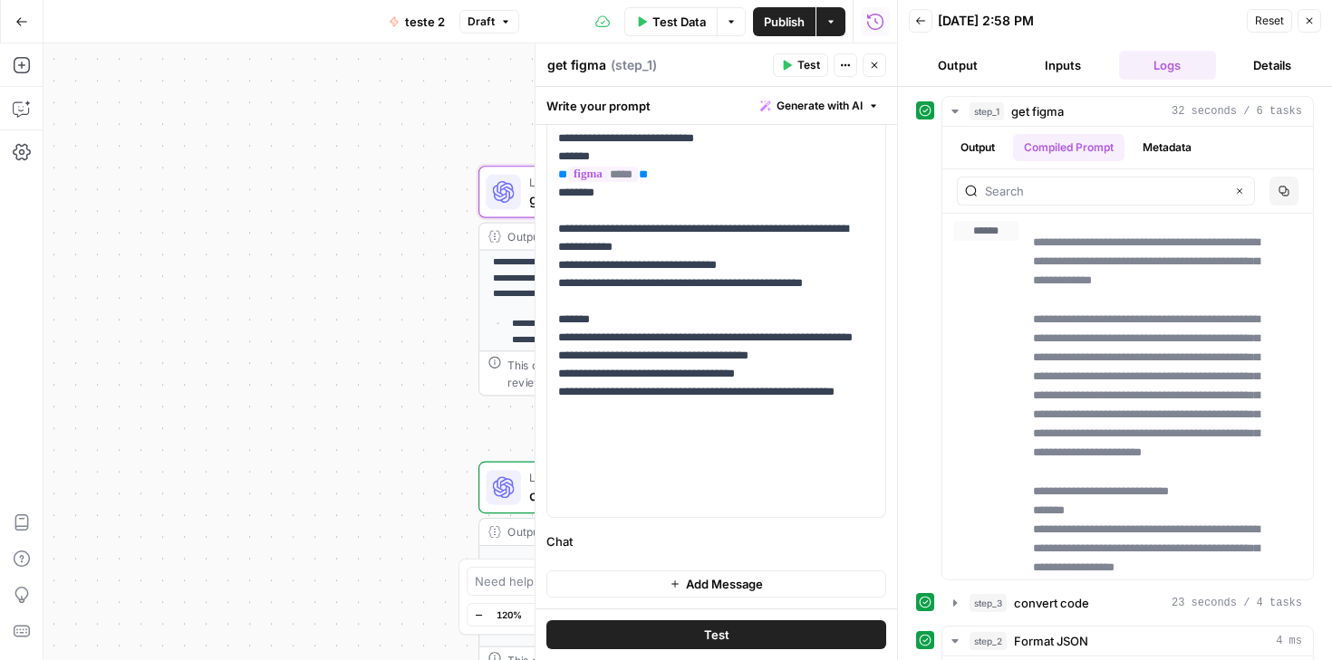
click at [728, 636] on button "Test" at bounding box center [716, 634] width 340 height 29
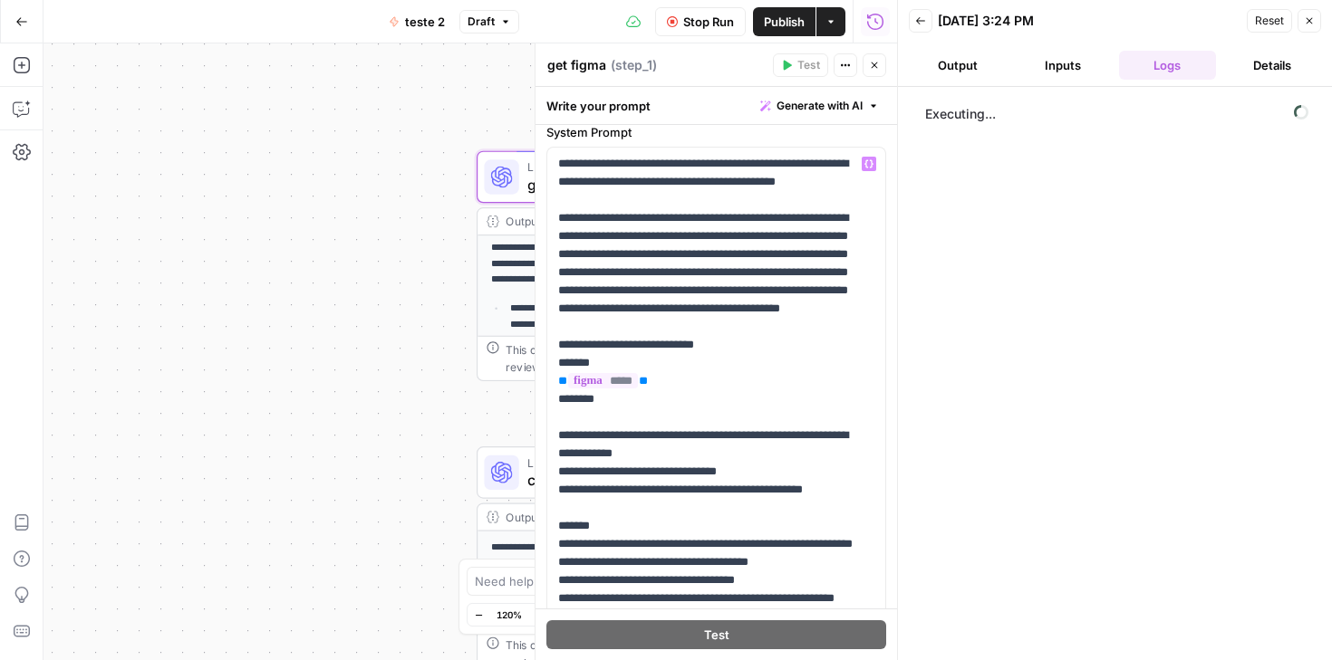
scroll to position [0, 0]
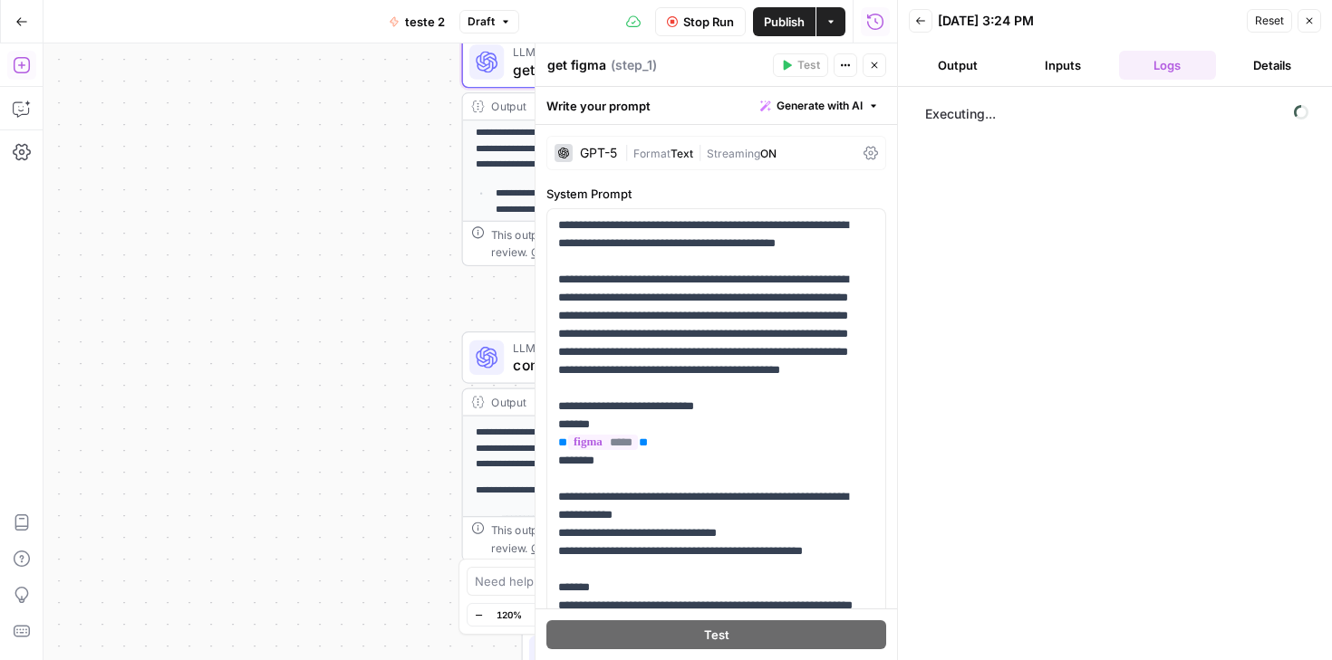
click at [24, 68] on icon "button" at bounding box center [22, 65] width 18 height 18
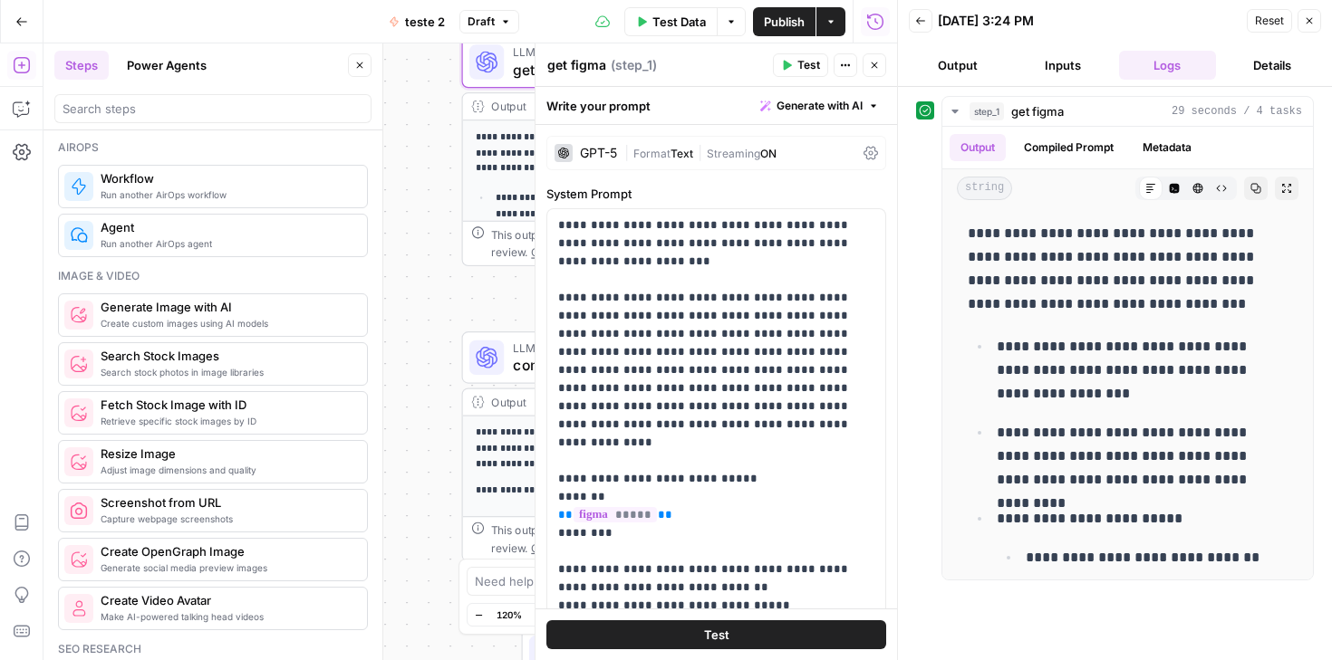
scroll to position [1228, 0]
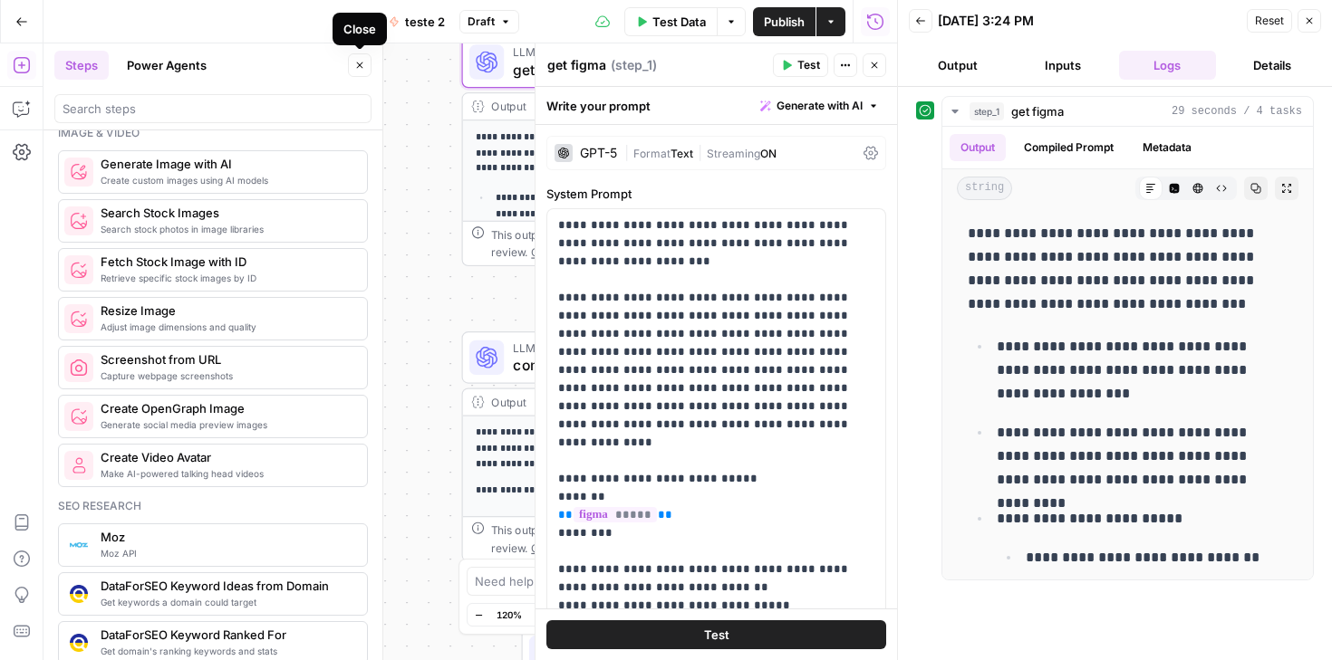
click at [357, 72] on button "Close" at bounding box center [360, 65] width 24 height 24
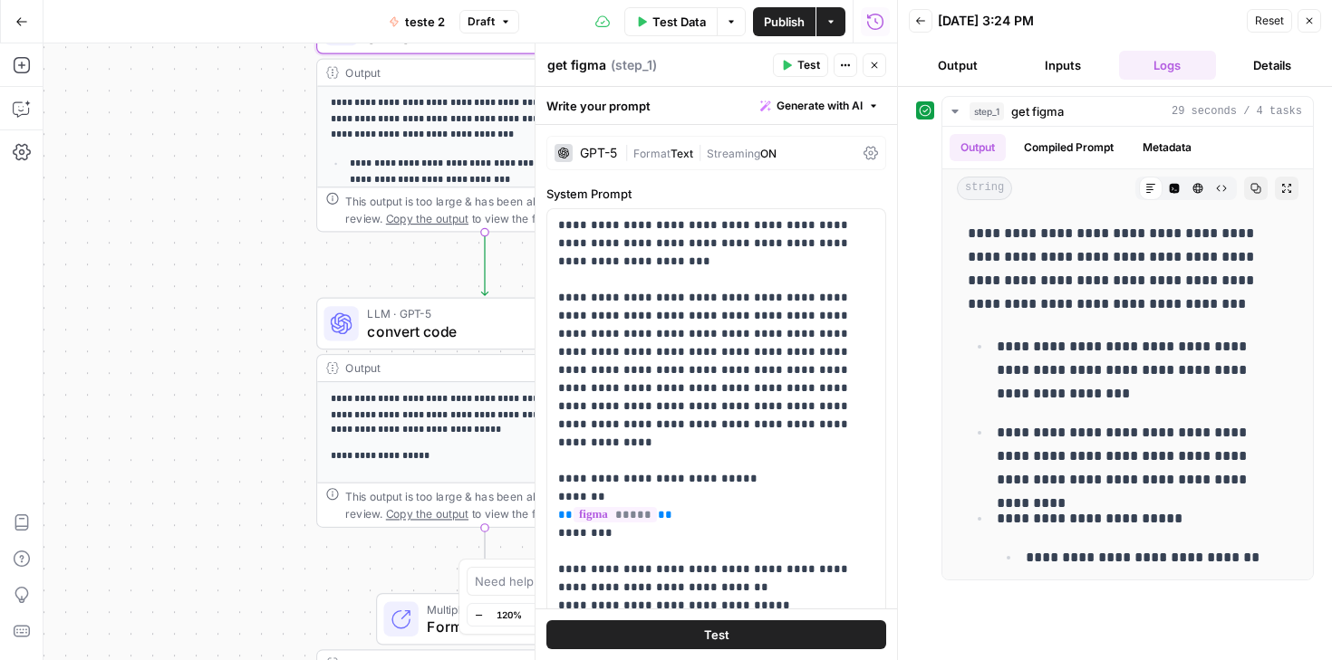
click at [1309, 24] on icon "button" at bounding box center [1308, 20] width 11 height 11
